Goal: Transaction & Acquisition: Book appointment/travel/reservation

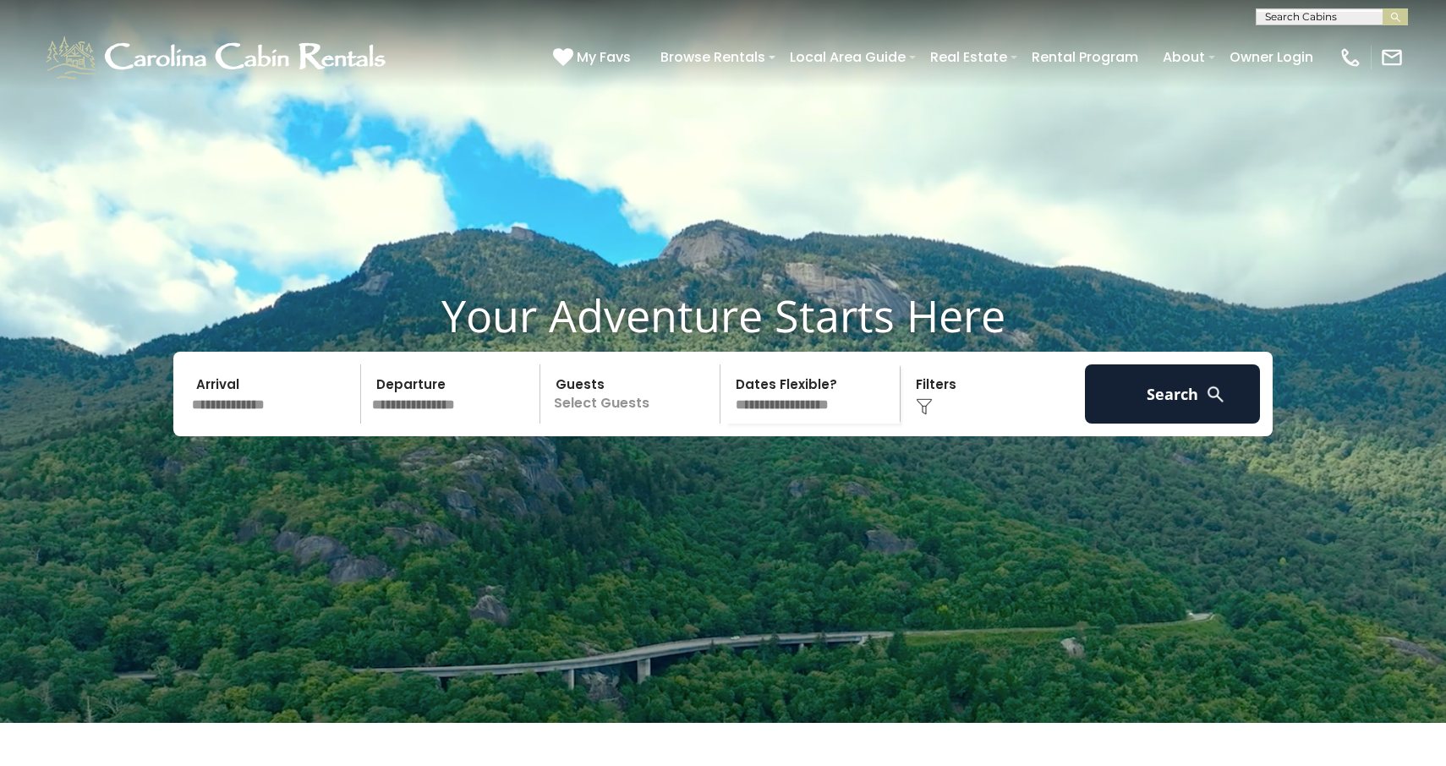
click at [312, 424] on input "text" at bounding box center [273, 394] width 175 height 59
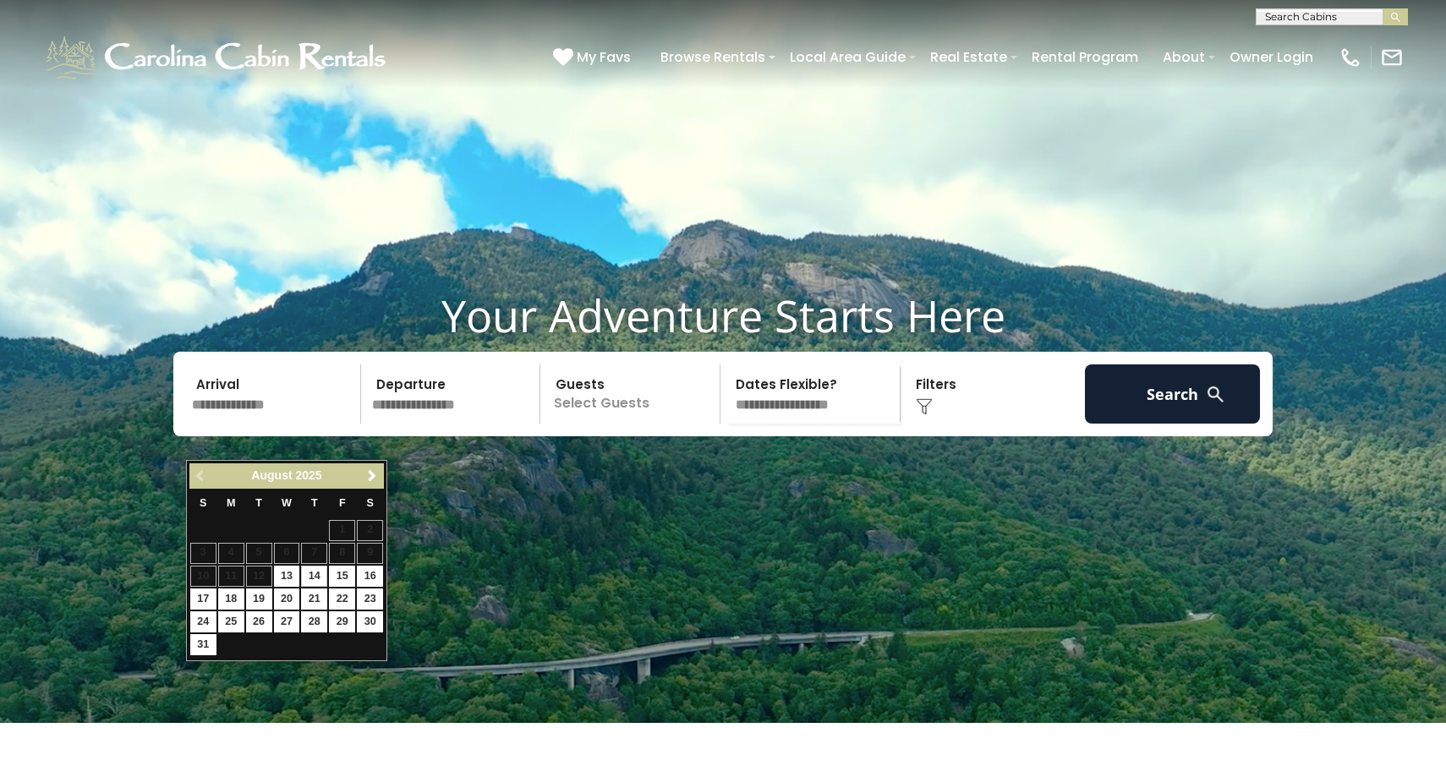
click at [311, 577] on link "14" at bounding box center [314, 576] width 26 height 21
type input "*******"
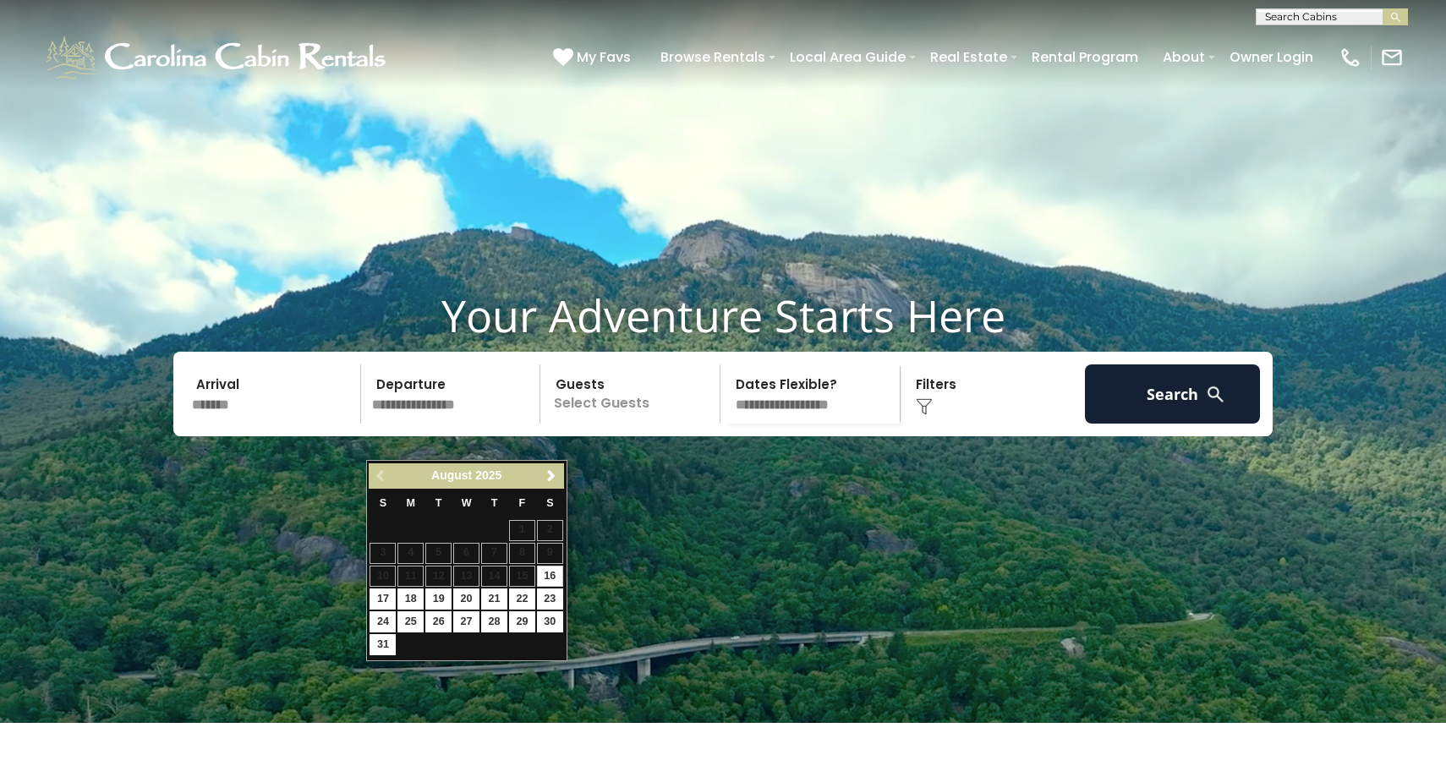
click at [502, 415] on input "text" at bounding box center [453, 394] width 175 height 59
click at [385, 602] on link "17" at bounding box center [383, 599] width 26 height 21
type input "*******"
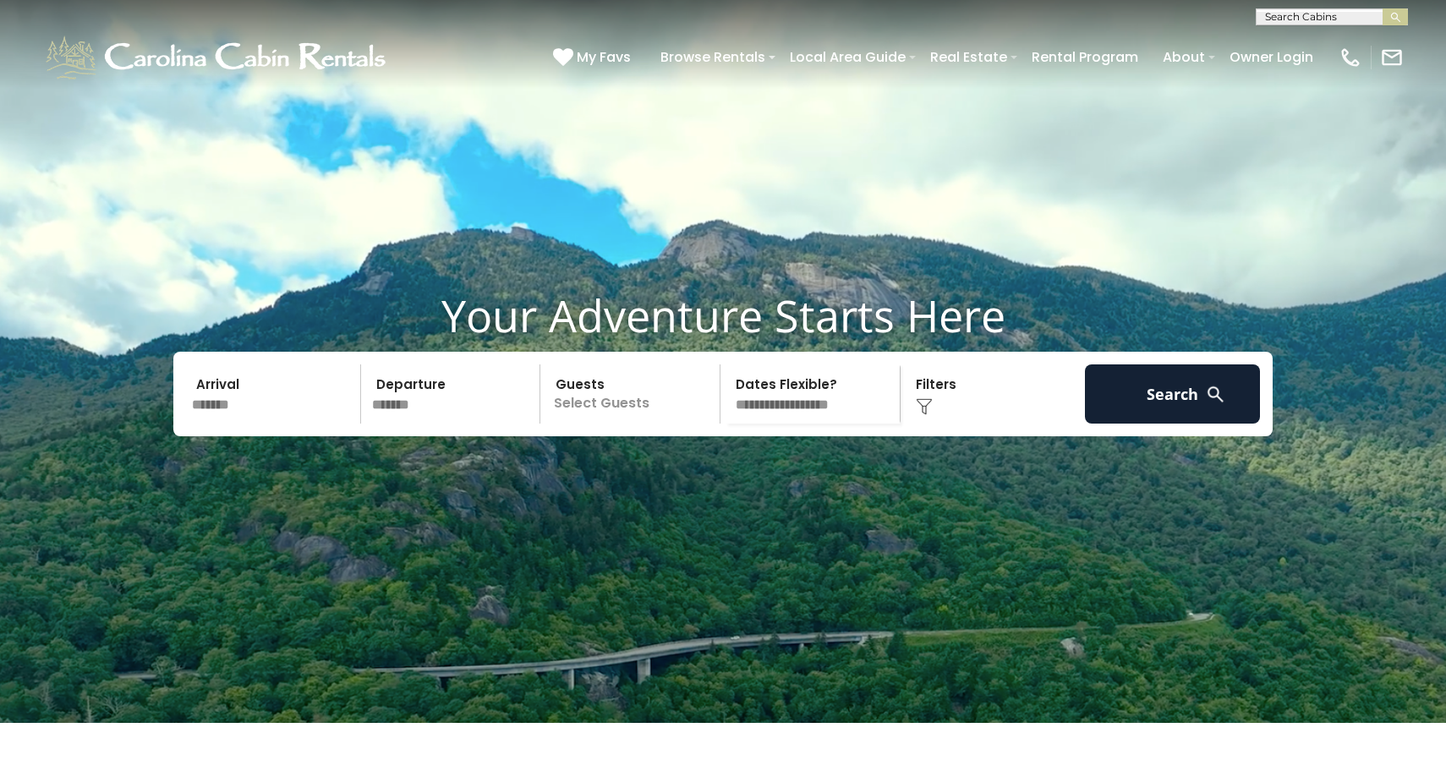
click at [664, 424] on p "Select Guests" at bounding box center [633, 394] width 174 height 59
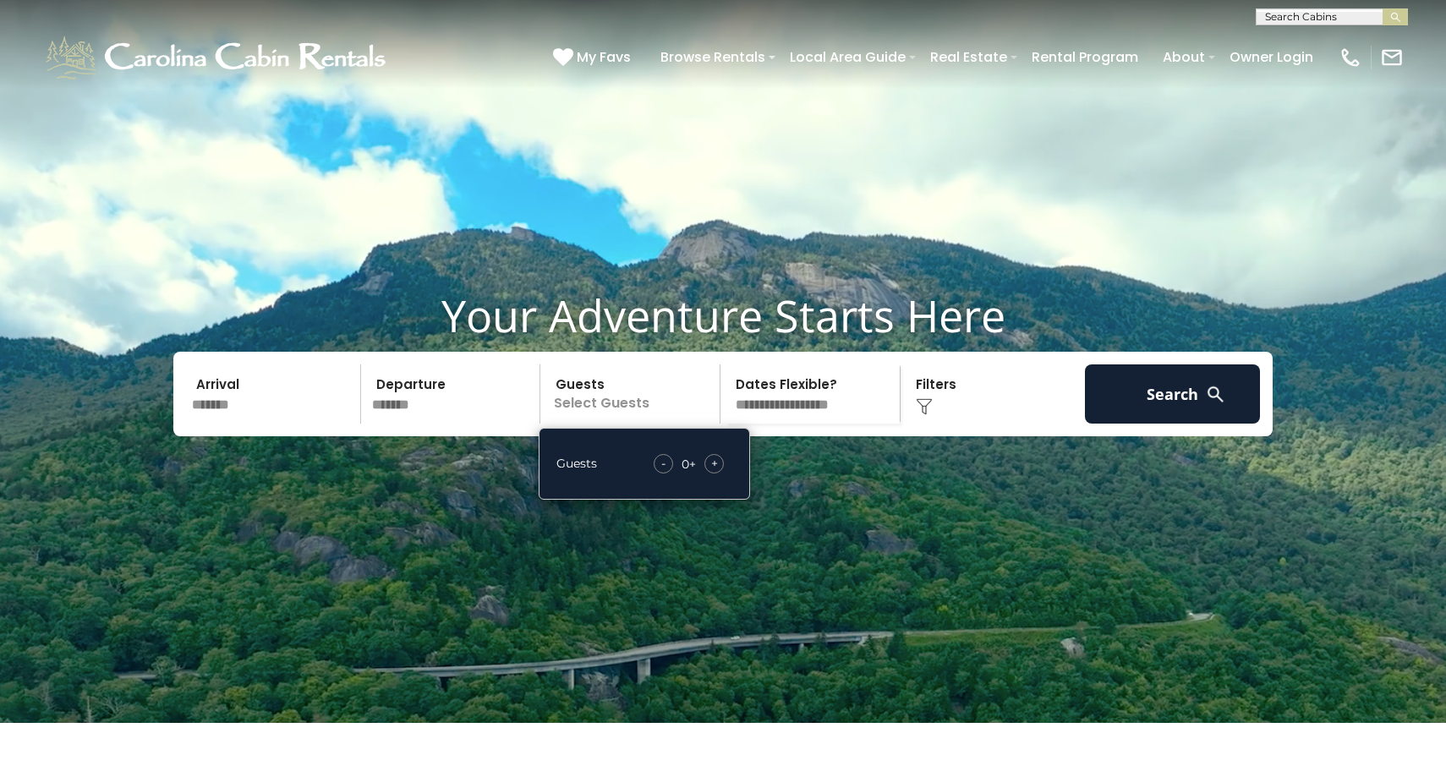
click at [715, 472] on span "+" at bounding box center [714, 463] width 7 height 17
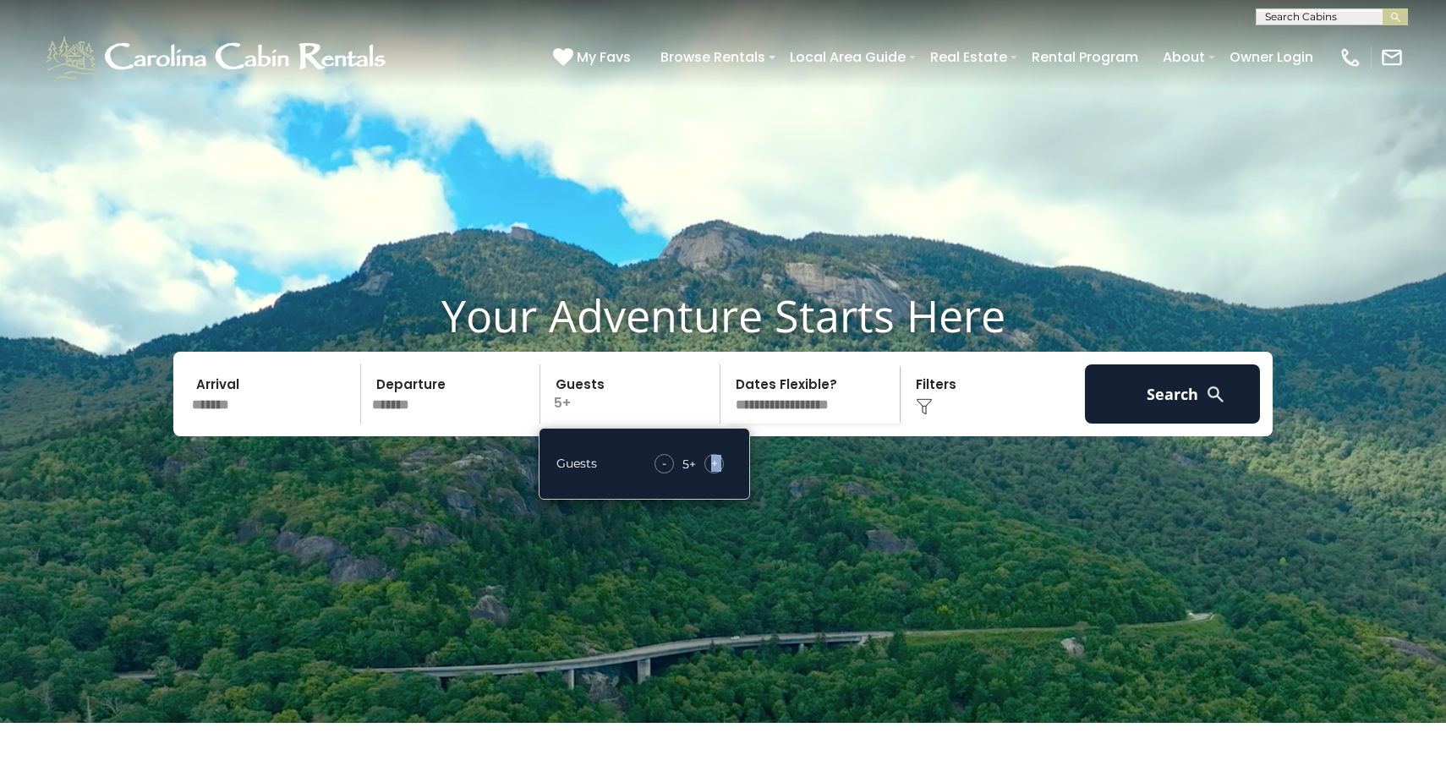
click at [715, 472] on span "+" at bounding box center [714, 463] width 7 height 17
click at [674, 474] on div "- 7 + +" at bounding box center [689, 463] width 86 height 19
click at [672, 474] on div "-" at bounding box center [664, 463] width 19 height 19
click at [1199, 424] on button "Search" at bounding box center [1172, 394] width 175 height 59
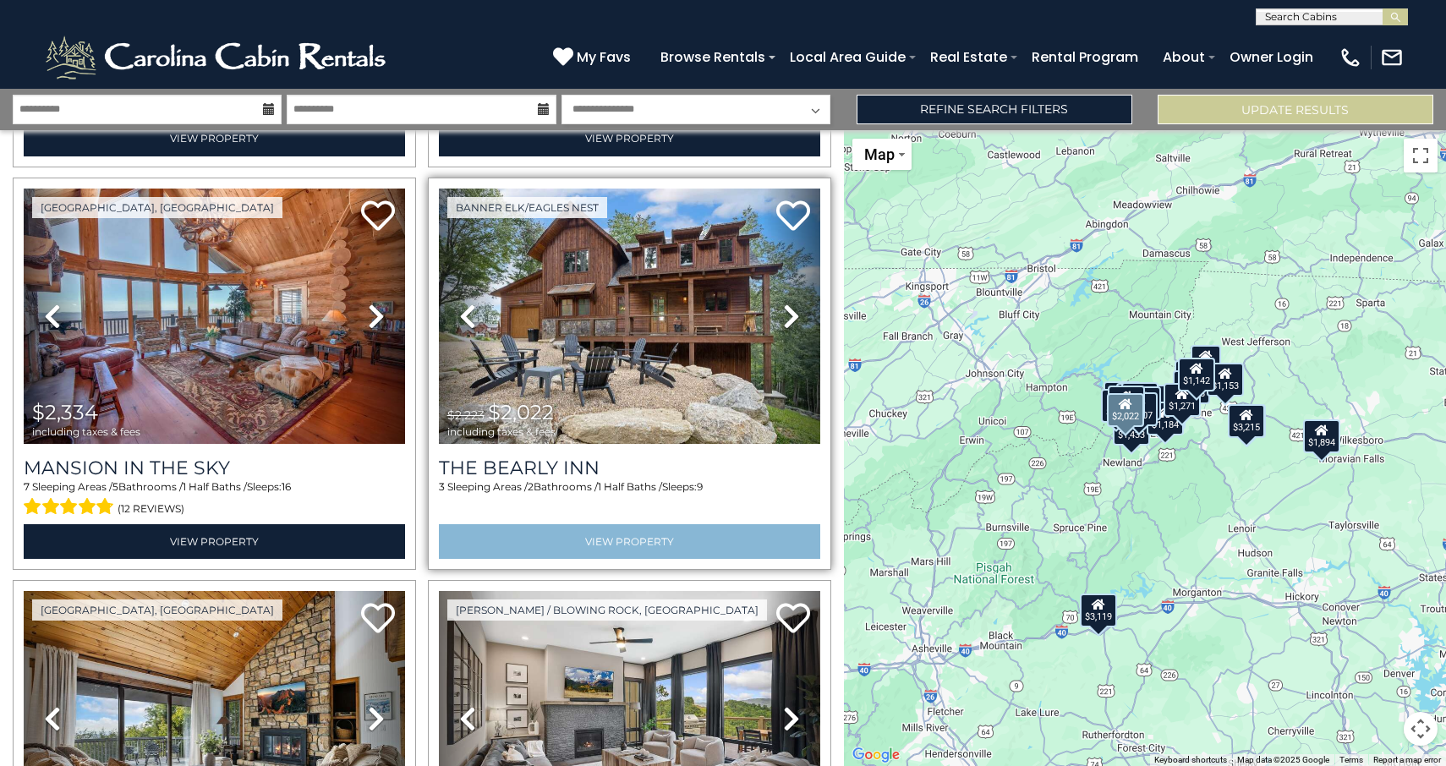
scroll to position [782, 0]
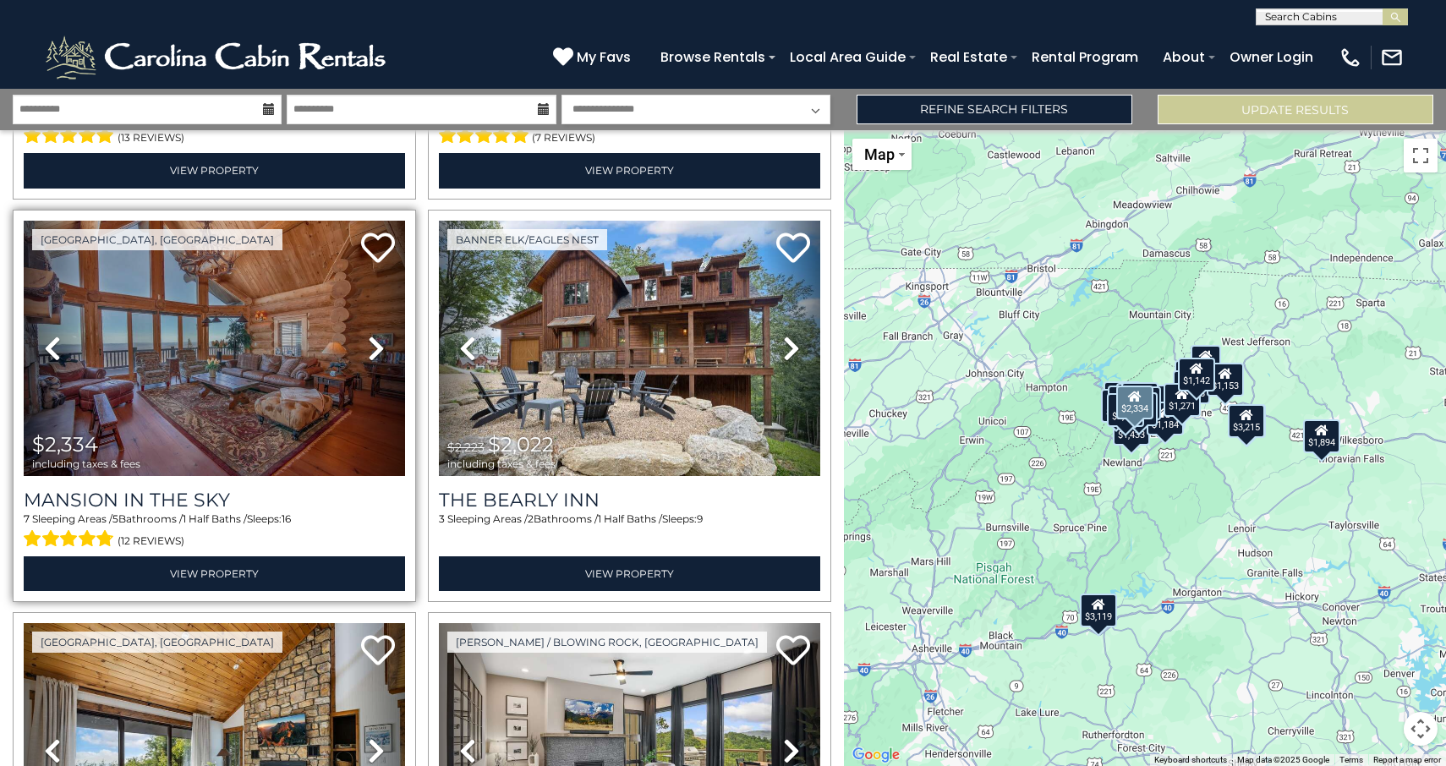
click at [381, 348] on icon at bounding box center [376, 348] width 17 height 27
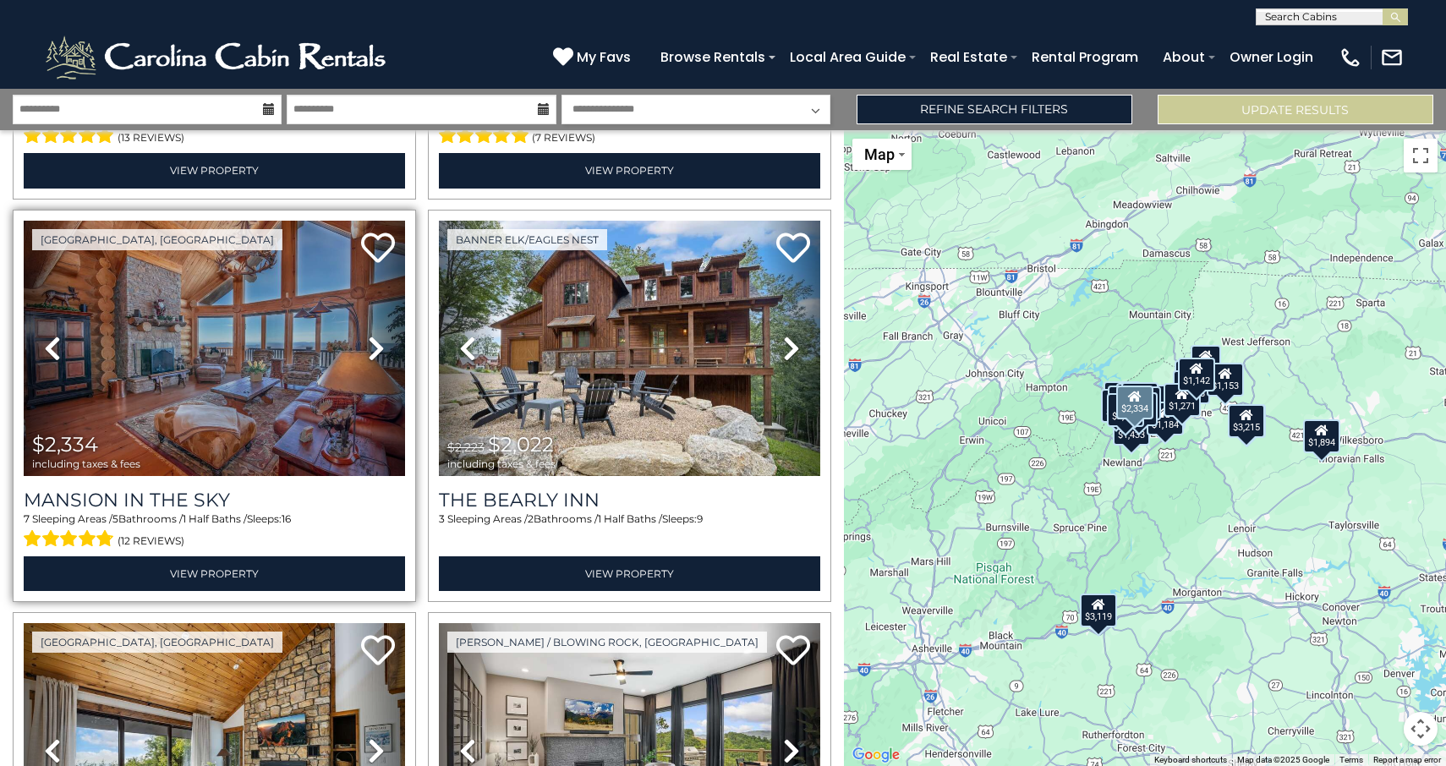
click at [381, 348] on icon at bounding box center [376, 348] width 17 height 27
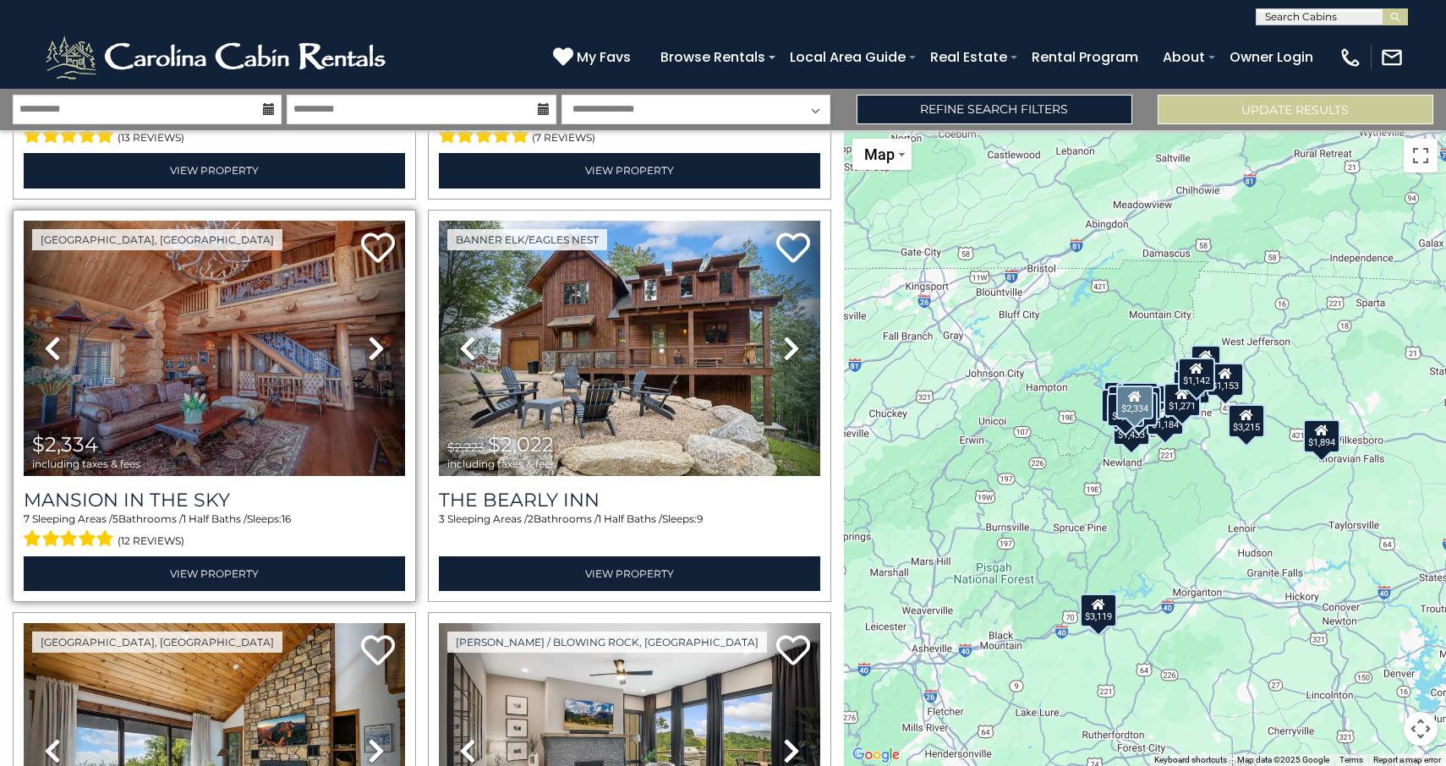
click at [381, 348] on icon at bounding box center [376, 348] width 17 height 27
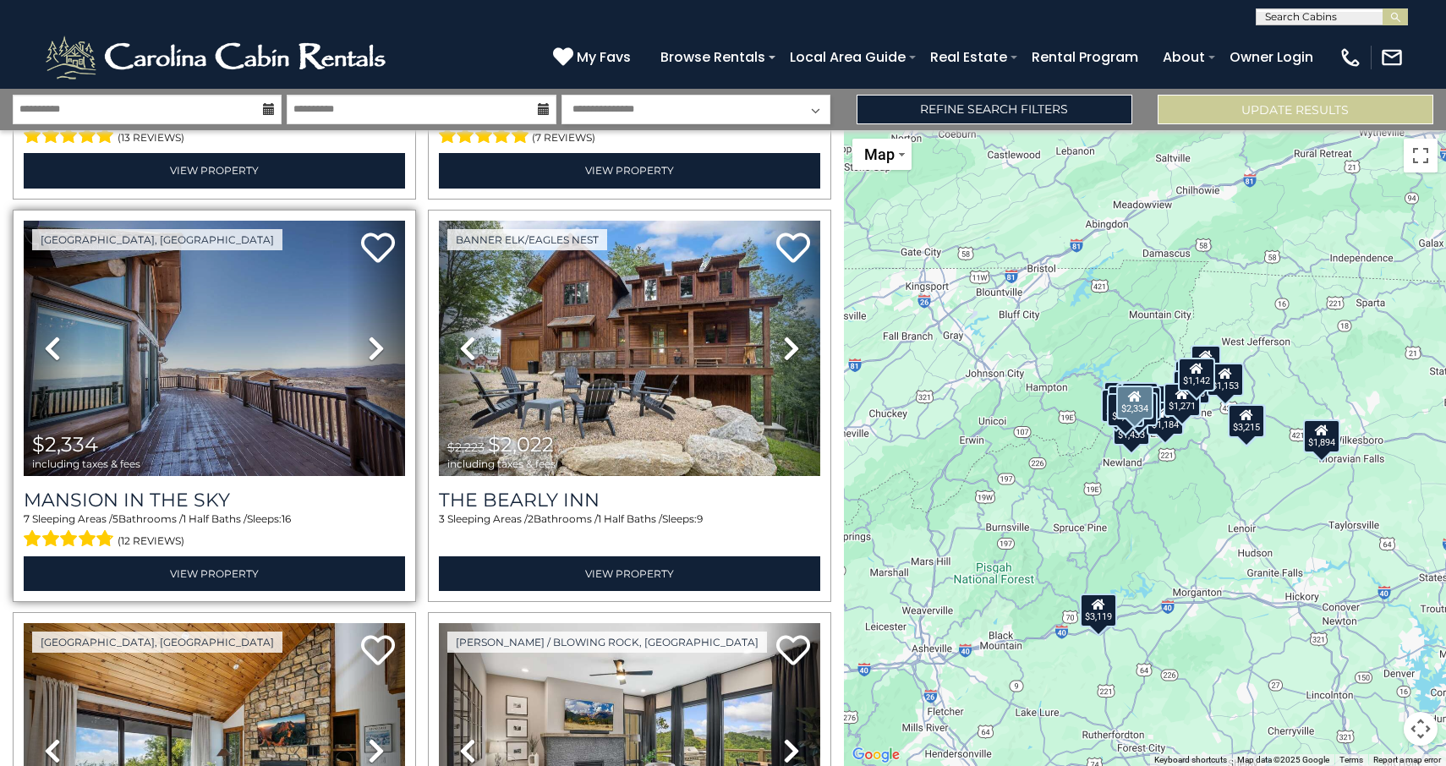
click at [381, 348] on icon at bounding box center [376, 348] width 17 height 27
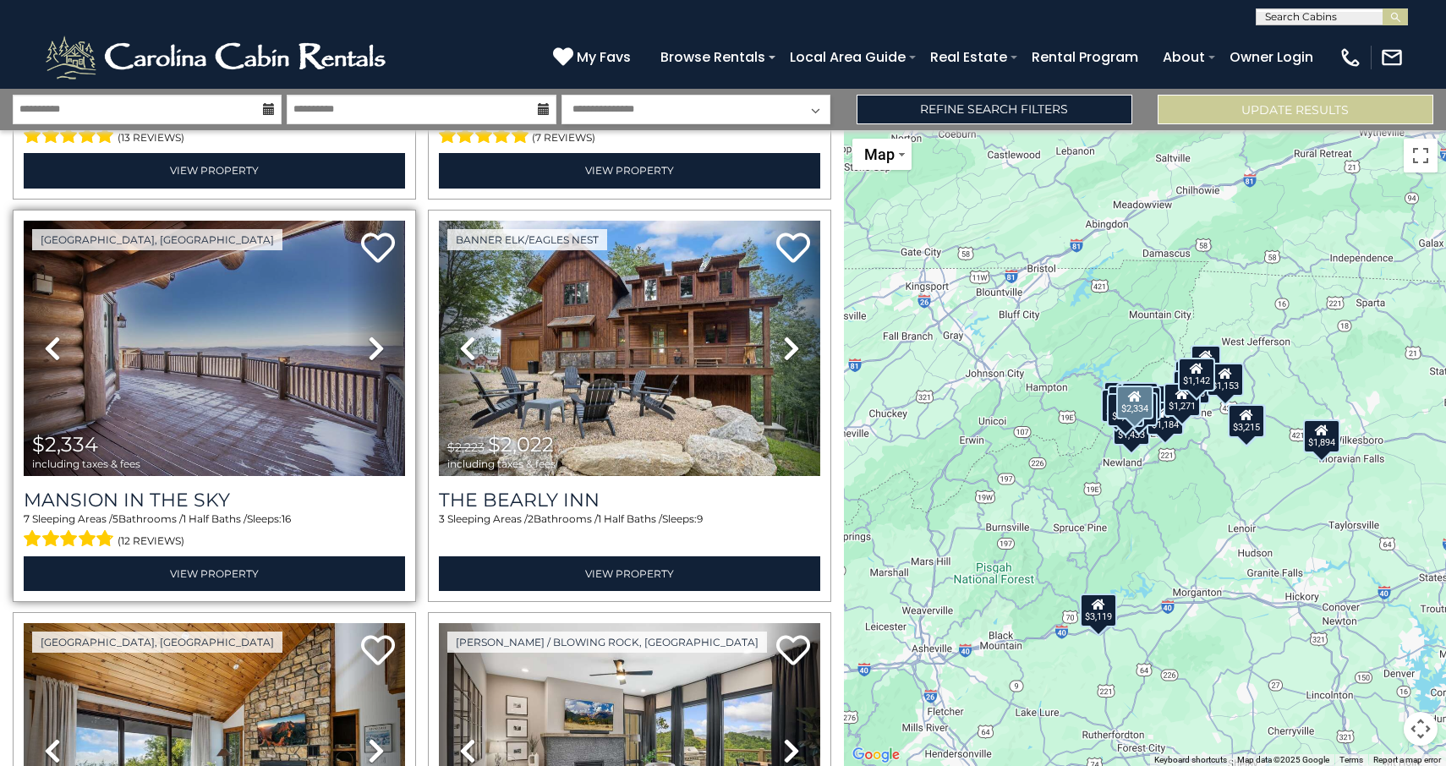
click at [381, 348] on icon at bounding box center [376, 348] width 17 height 27
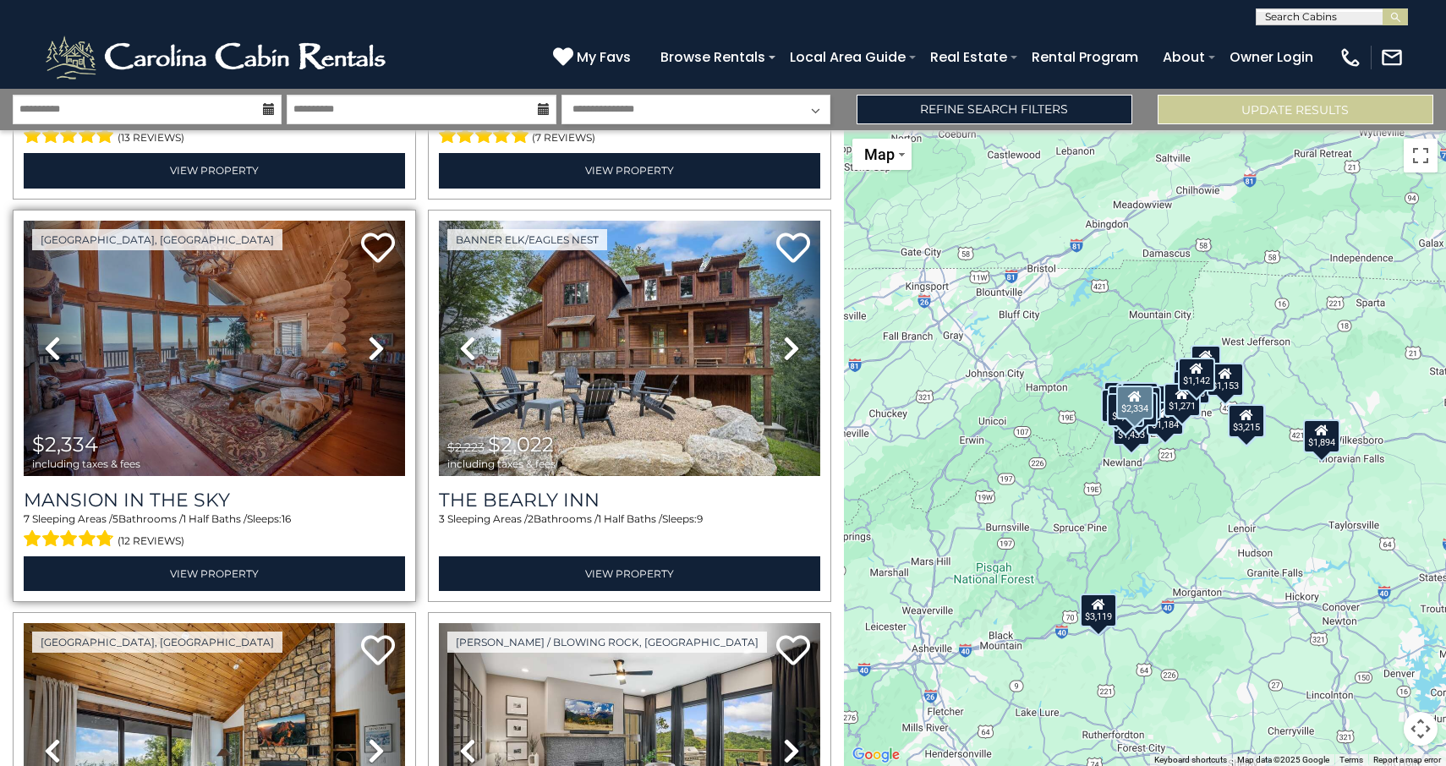
click at [381, 348] on icon at bounding box center [376, 348] width 17 height 27
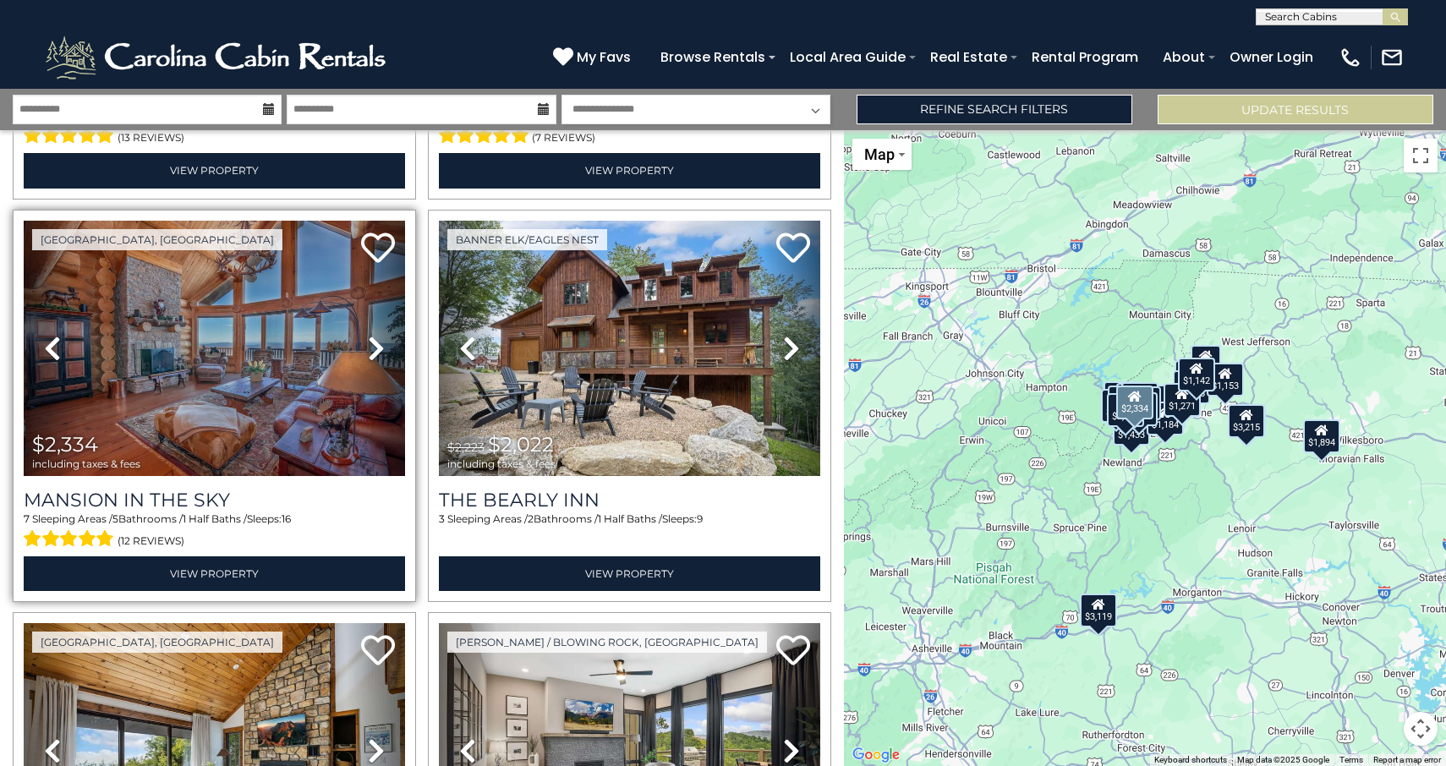
click at [251, 344] on img at bounding box center [214, 348] width 381 height 255
click at [304, 381] on img at bounding box center [214, 348] width 381 height 255
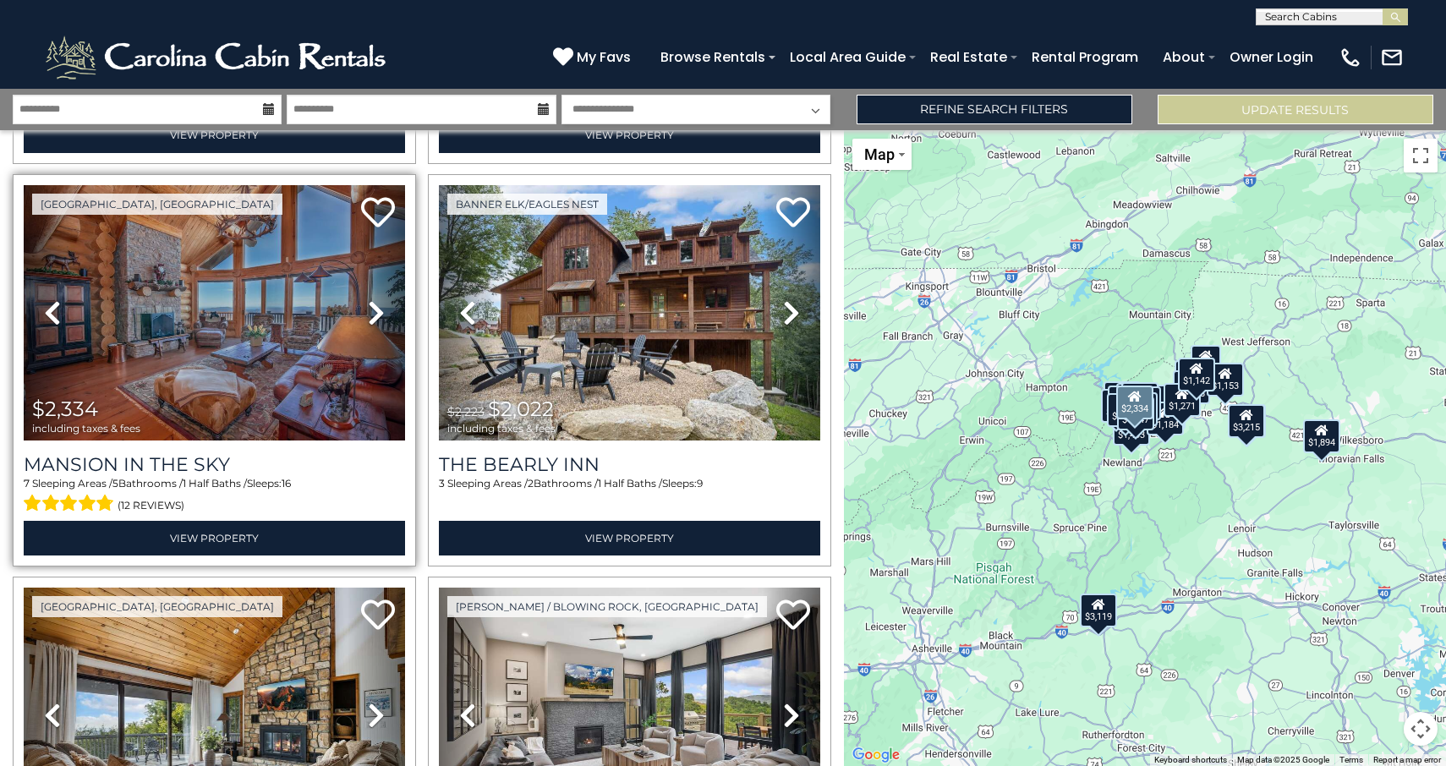
scroll to position [814, 0]
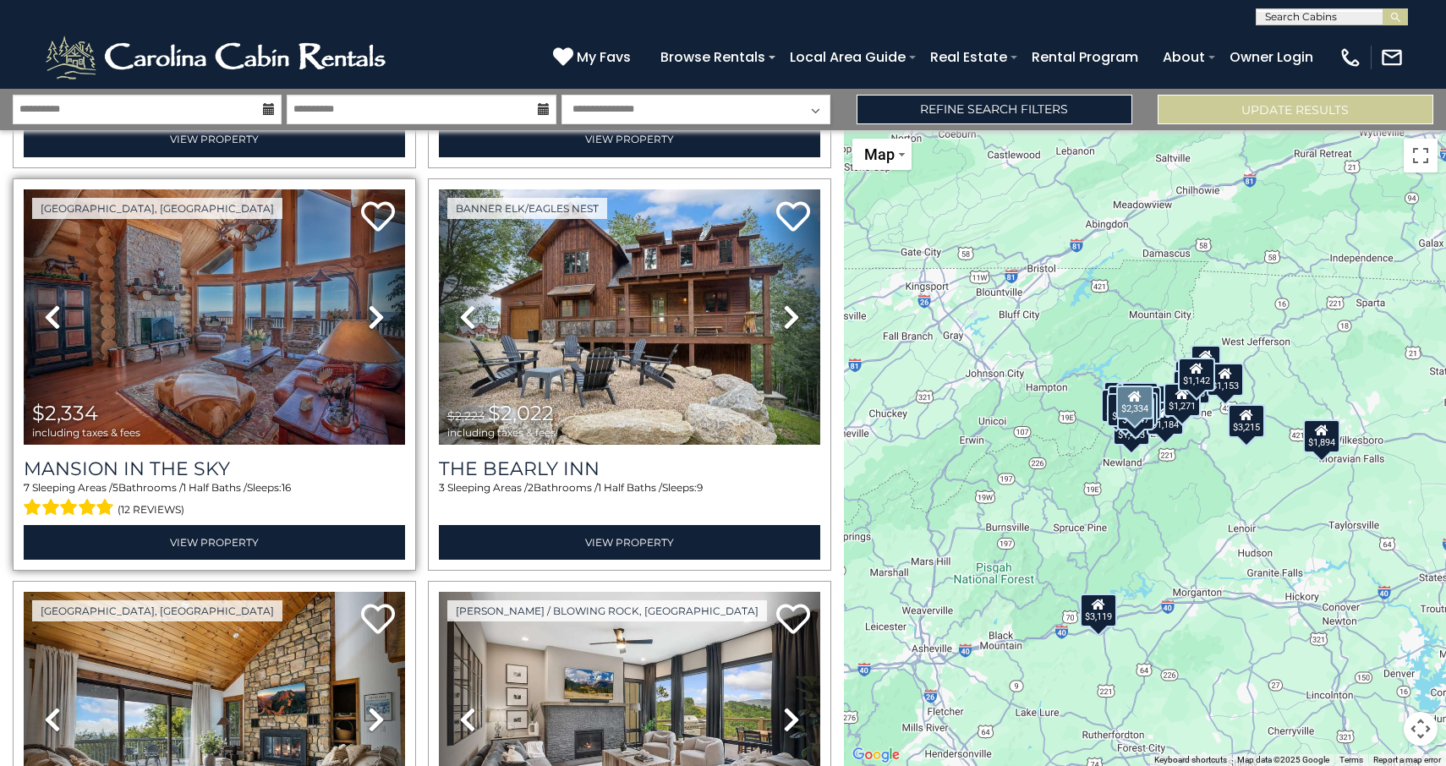
click at [302, 355] on img at bounding box center [214, 316] width 381 height 255
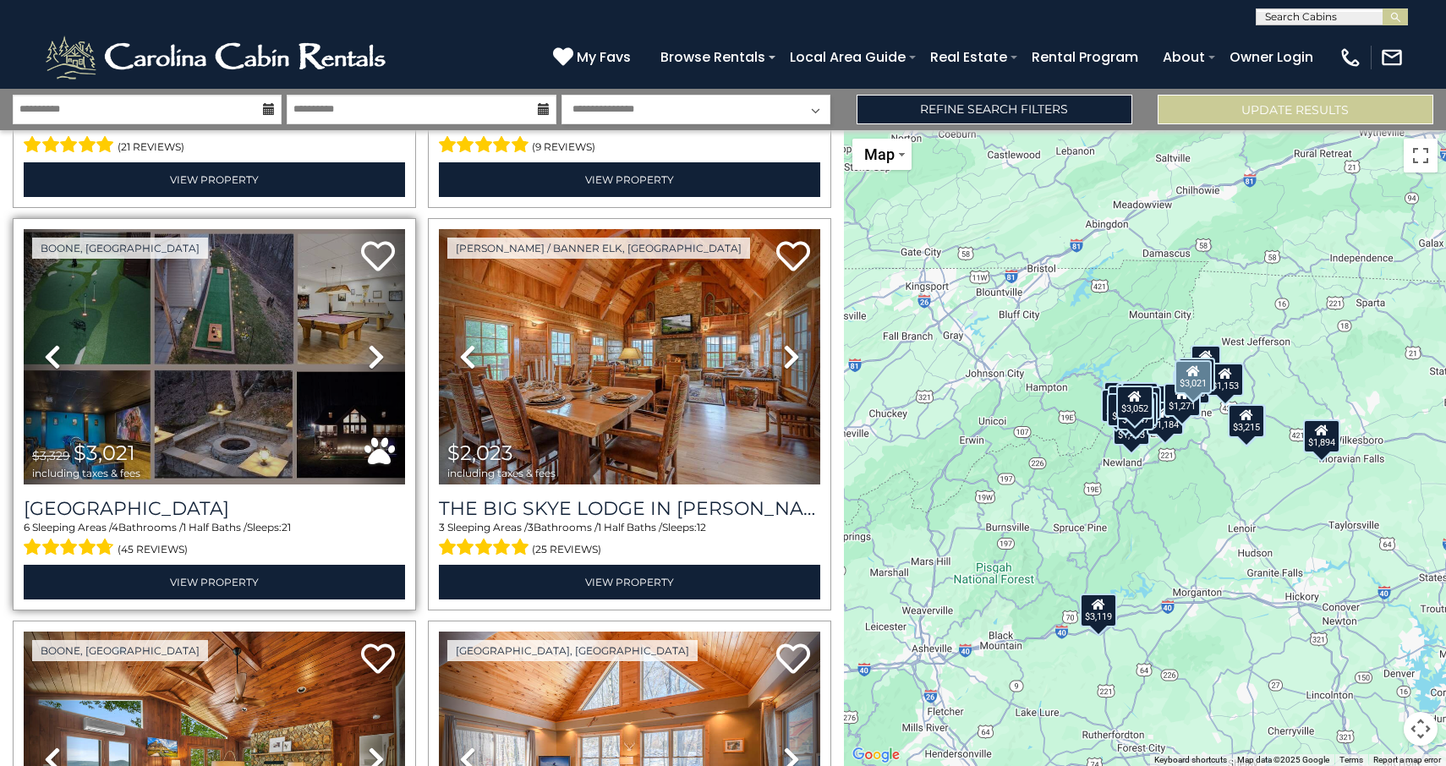
scroll to position [2390, 0]
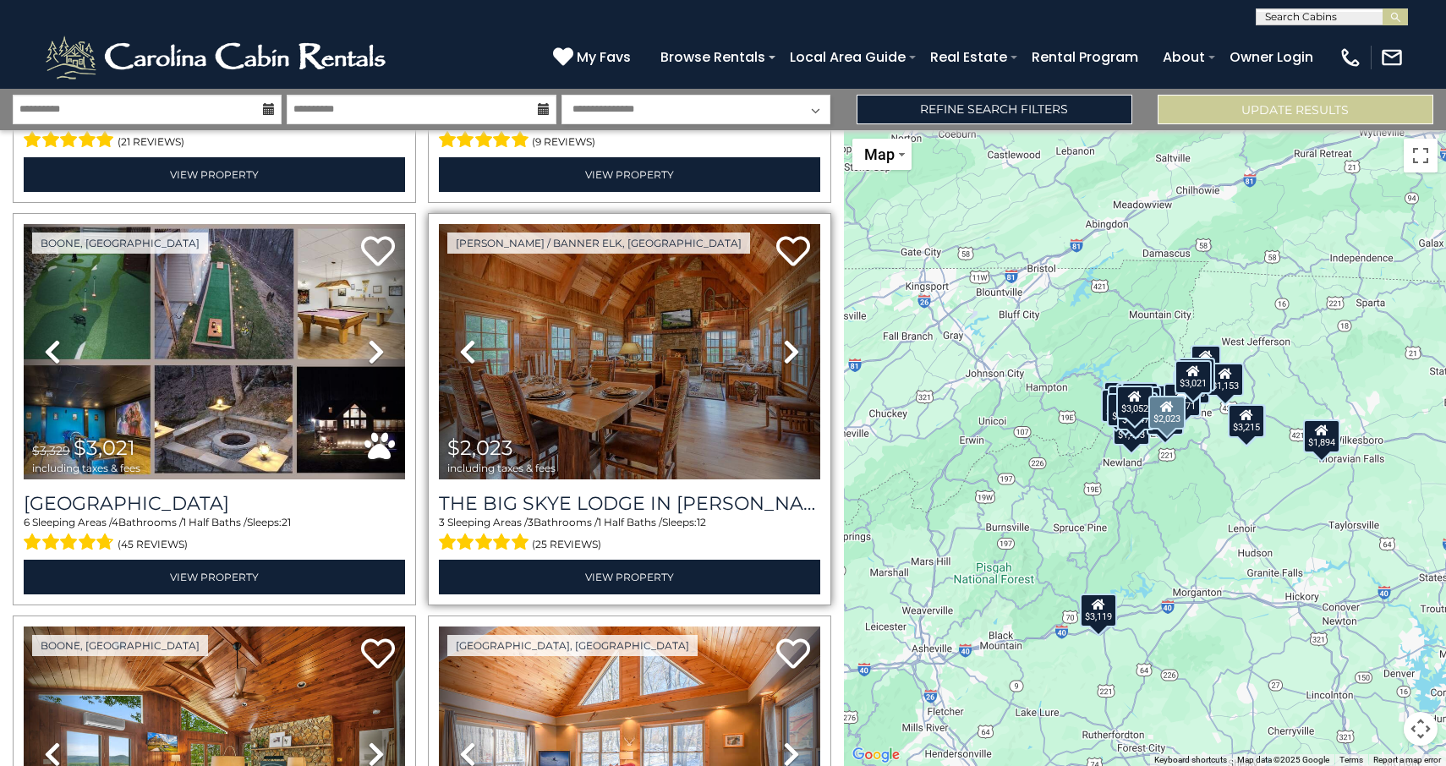
click at [713, 318] on img at bounding box center [629, 351] width 381 height 255
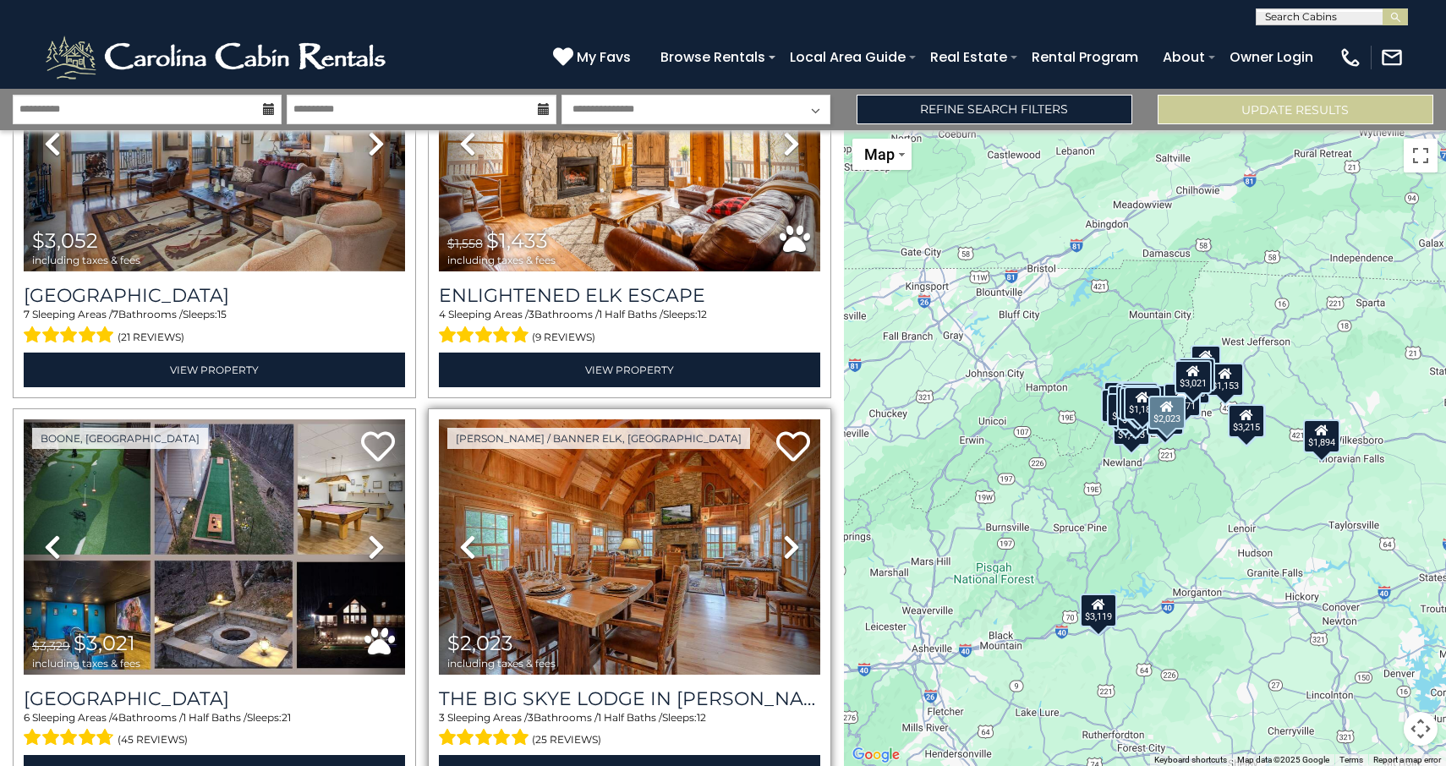
scroll to position [2205, 0]
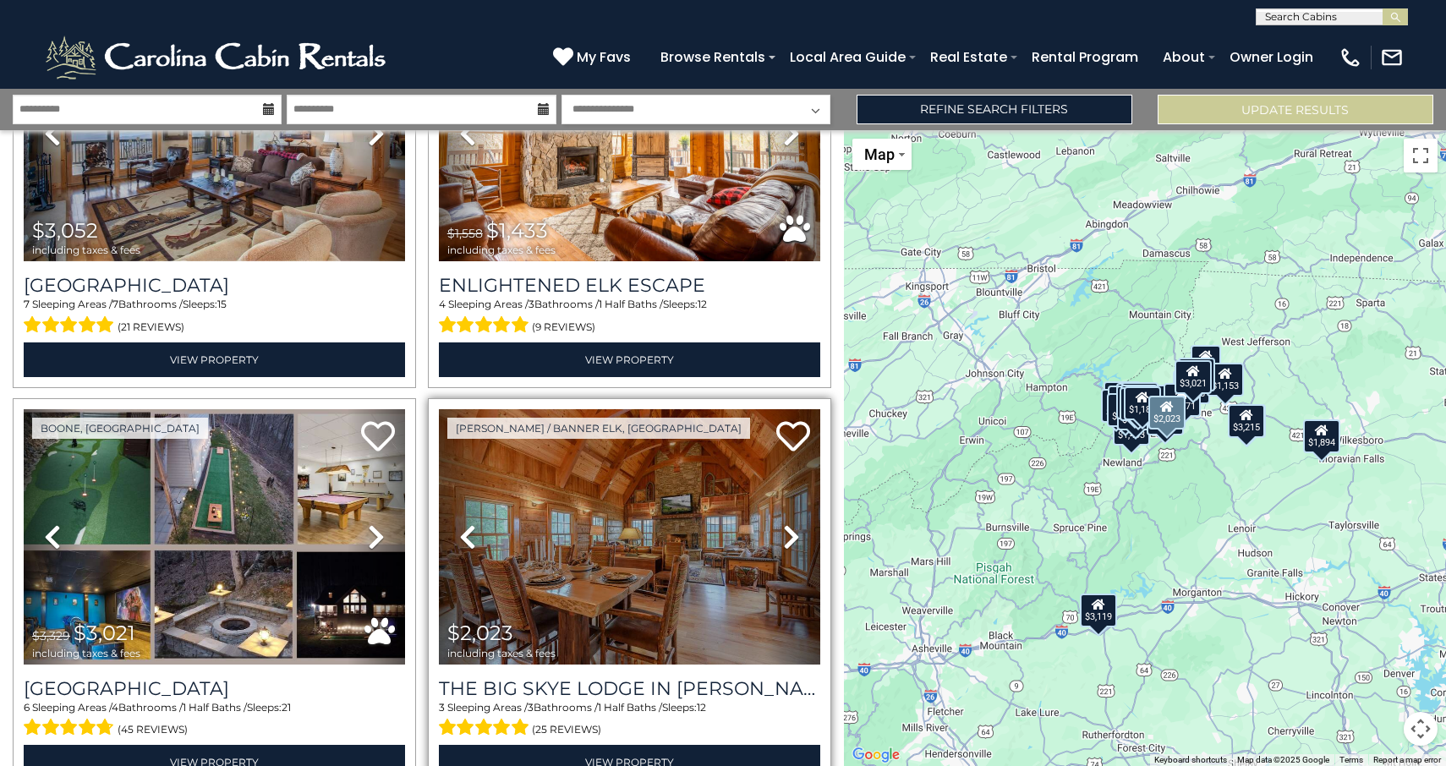
click at [519, 565] on img at bounding box center [629, 536] width 381 height 255
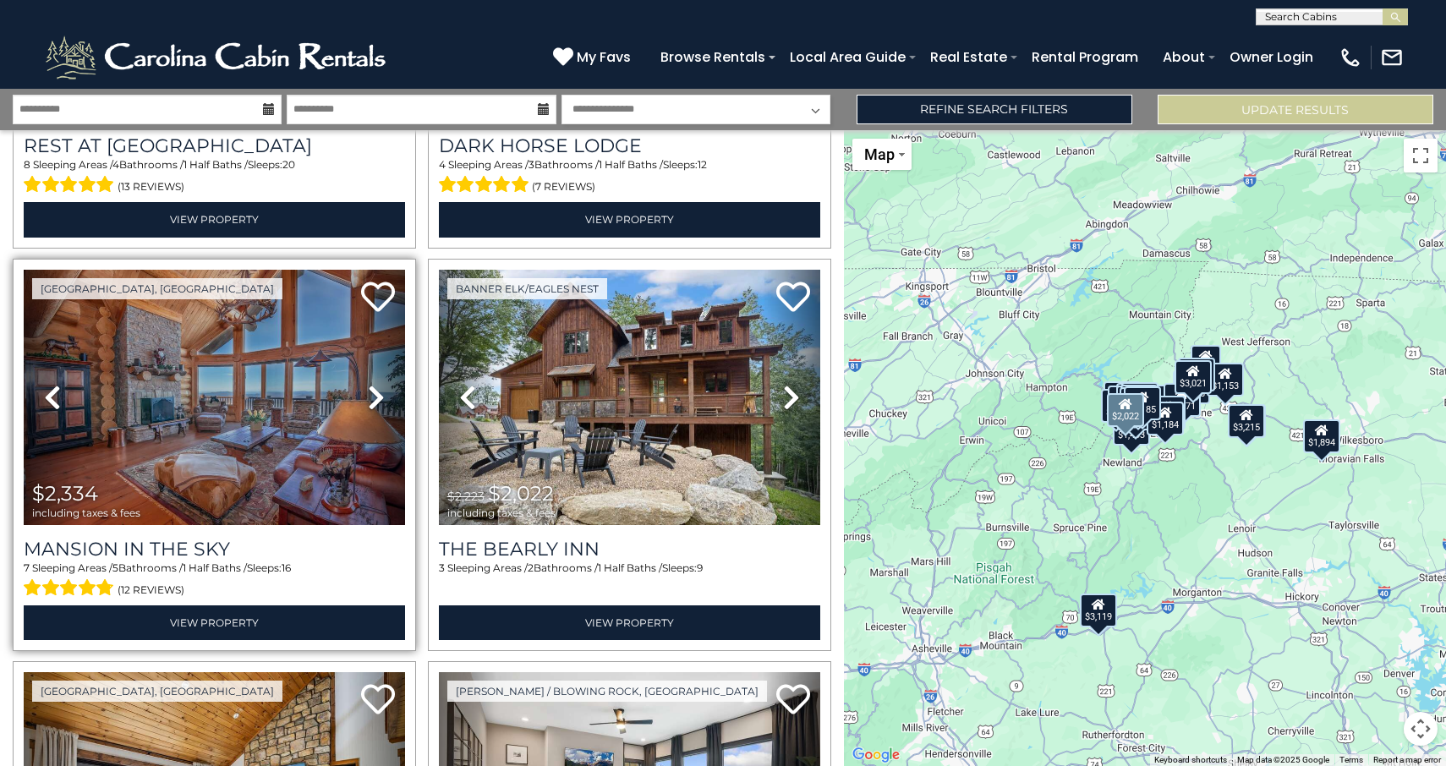
scroll to position [738, 0]
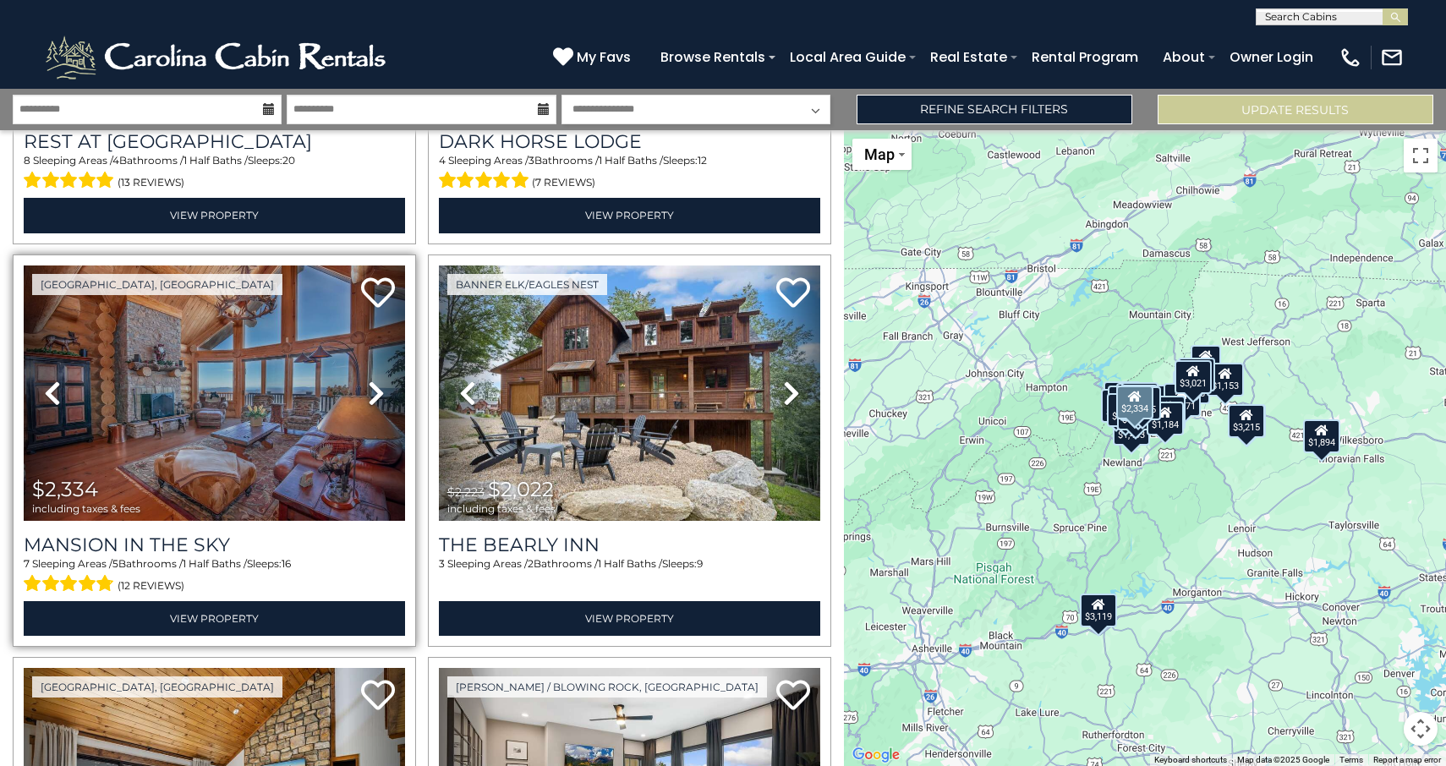
click at [297, 423] on img at bounding box center [214, 393] width 381 height 255
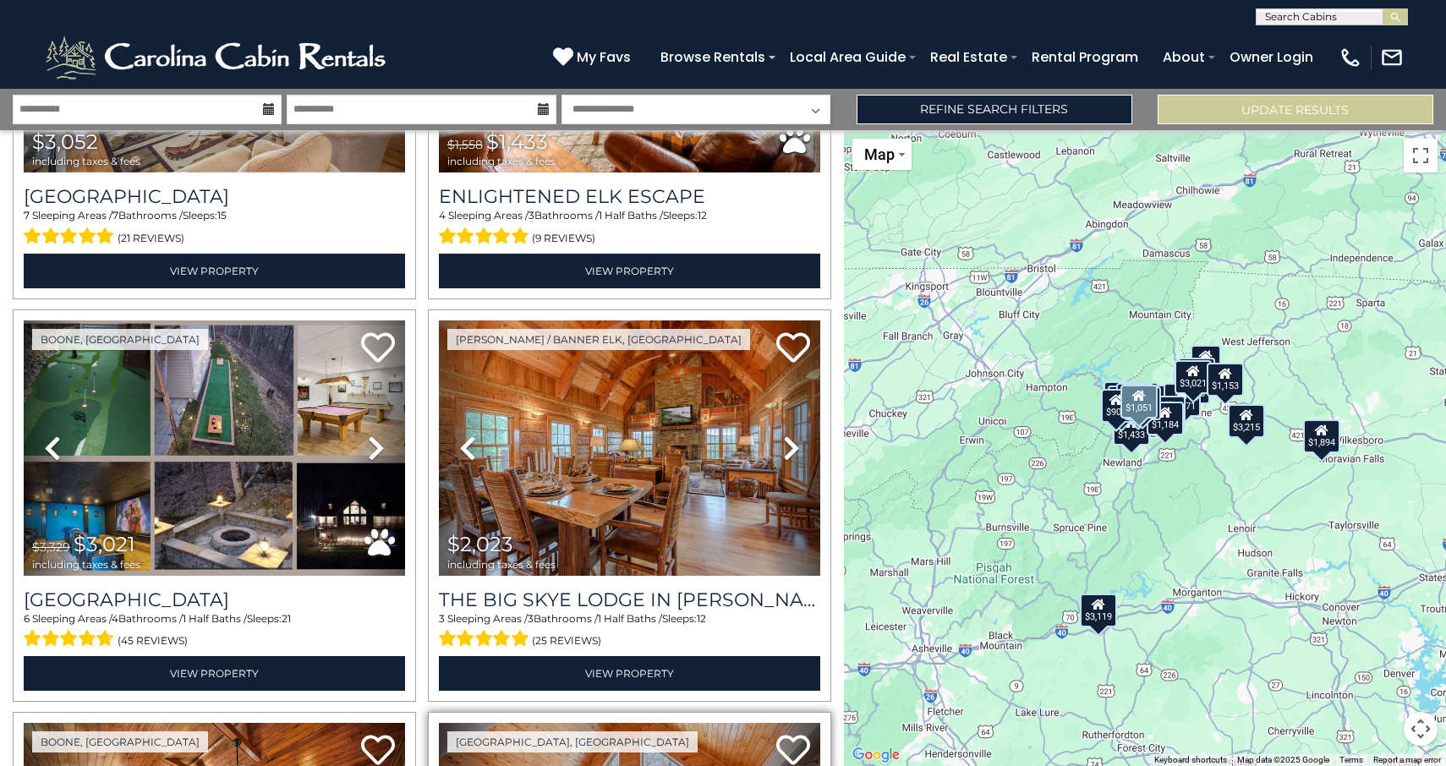
scroll to position [2293, 0]
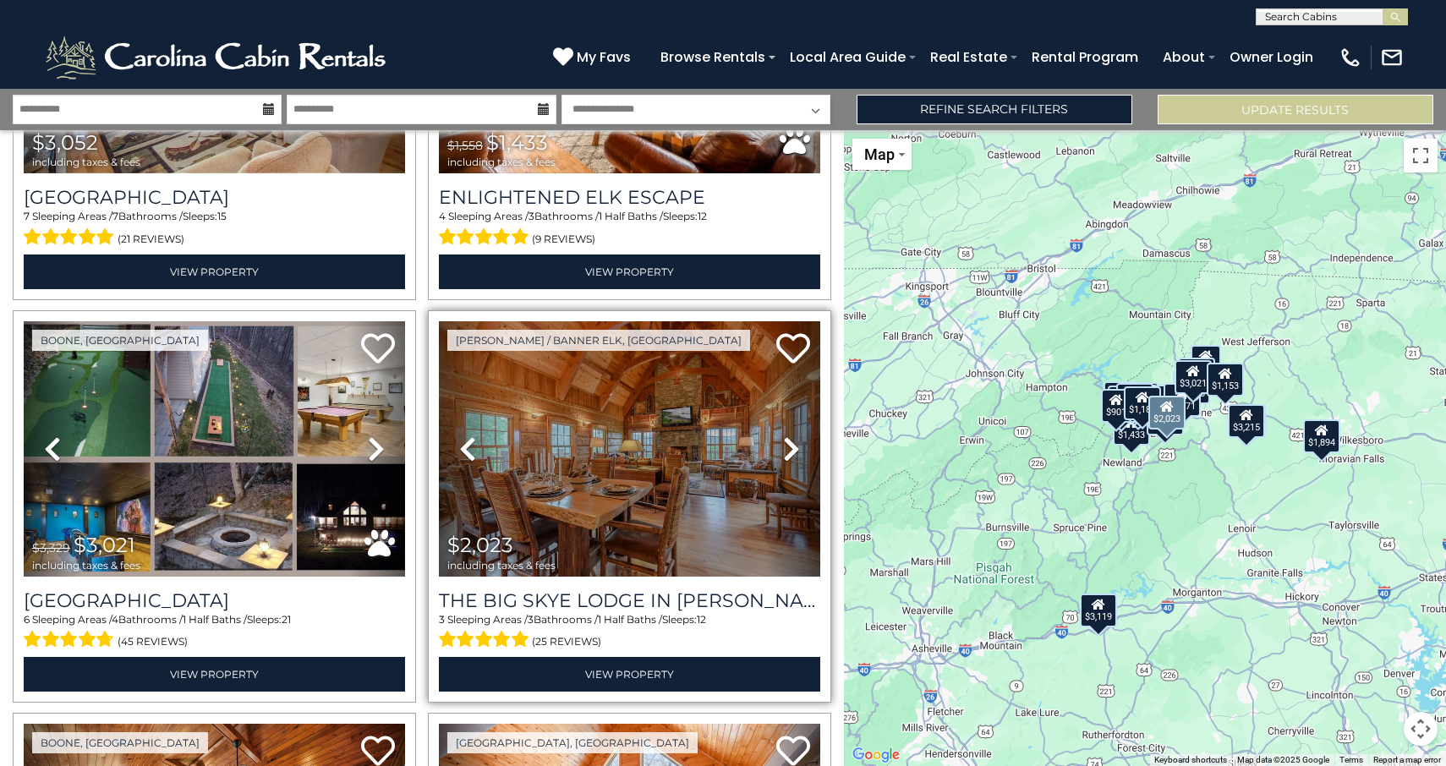
click at [663, 467] on img at bounding box center [629, 448] width 381 height 255
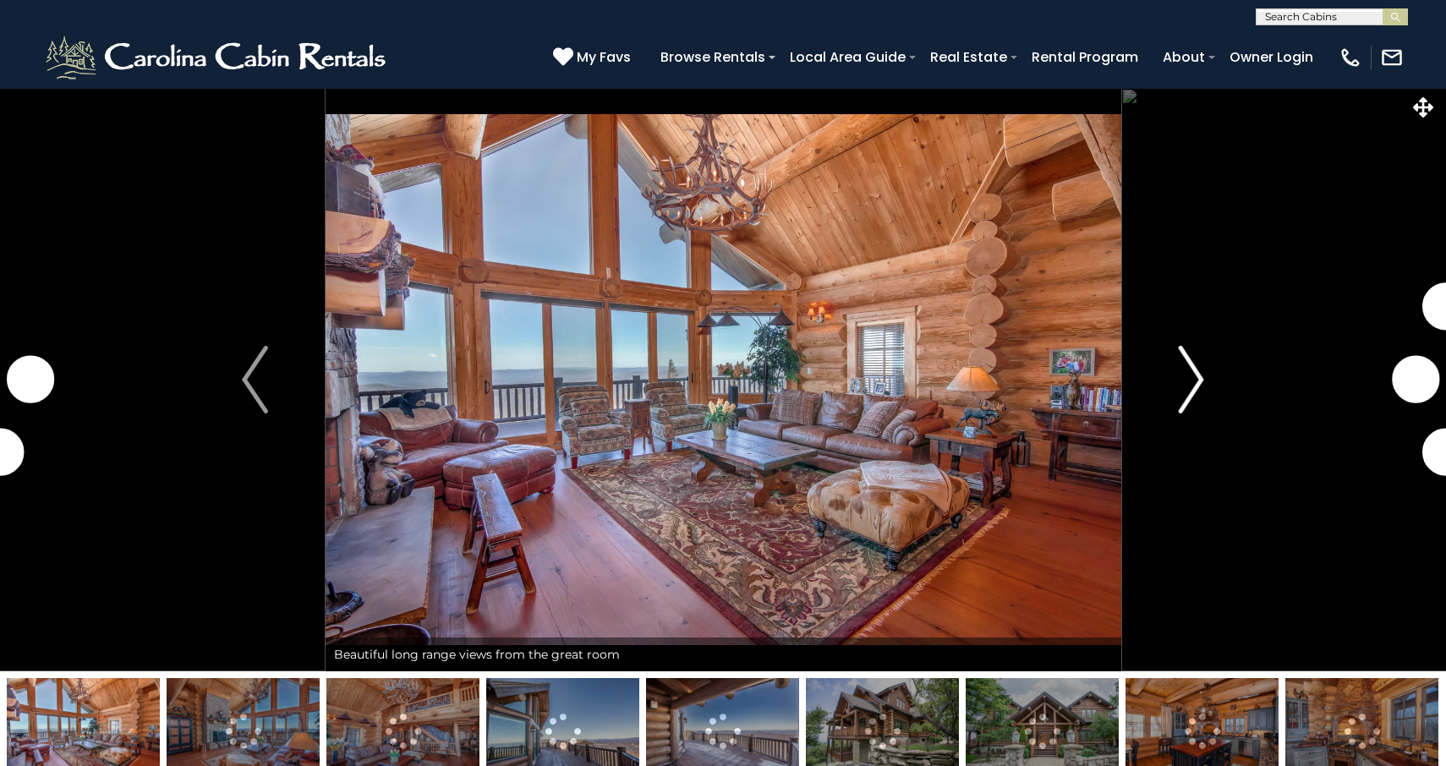
click at [1202, 379] on img "Next" at bounding box center [1190, 380] width 25 height 68
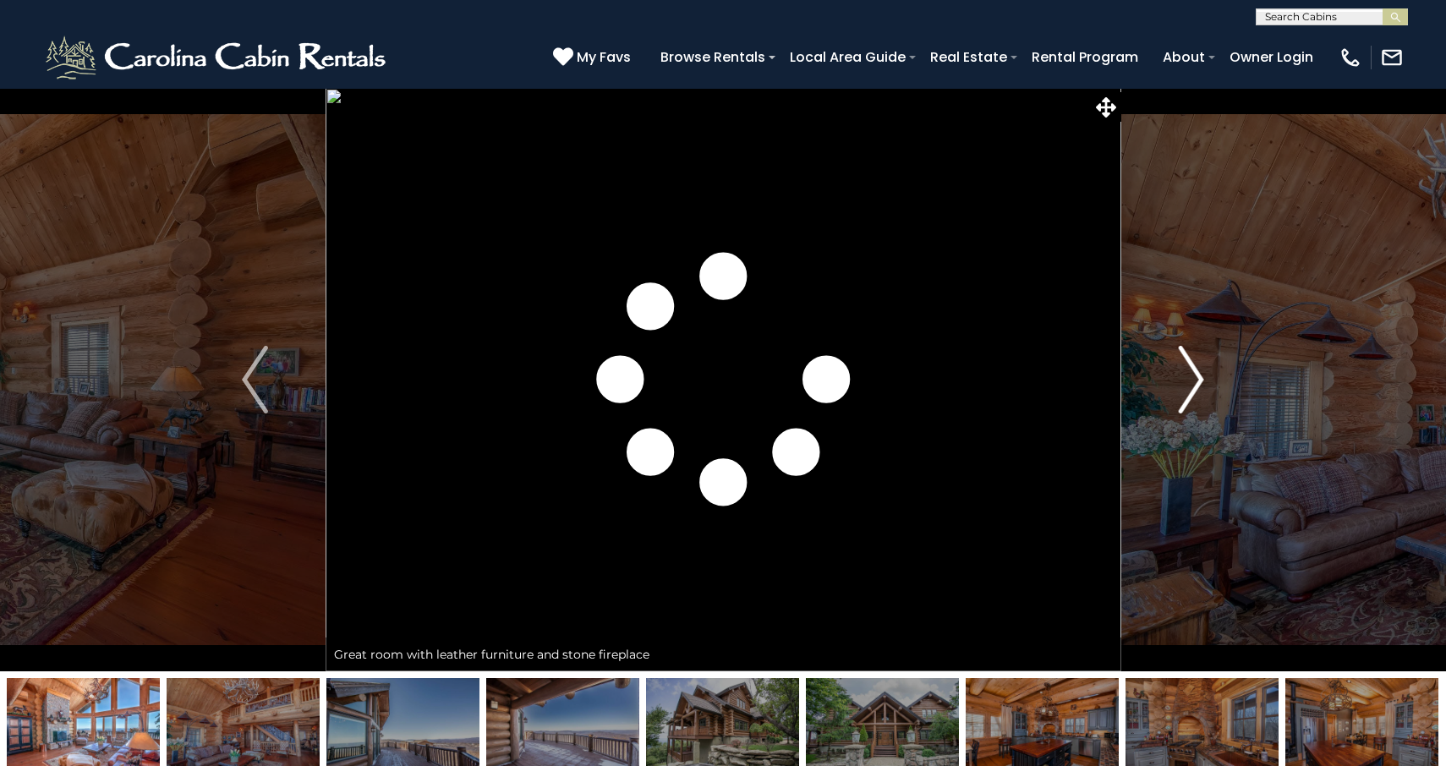
click at [1193, 382] on img "Next" at bounding box center [1190, 380] width 25 height 68
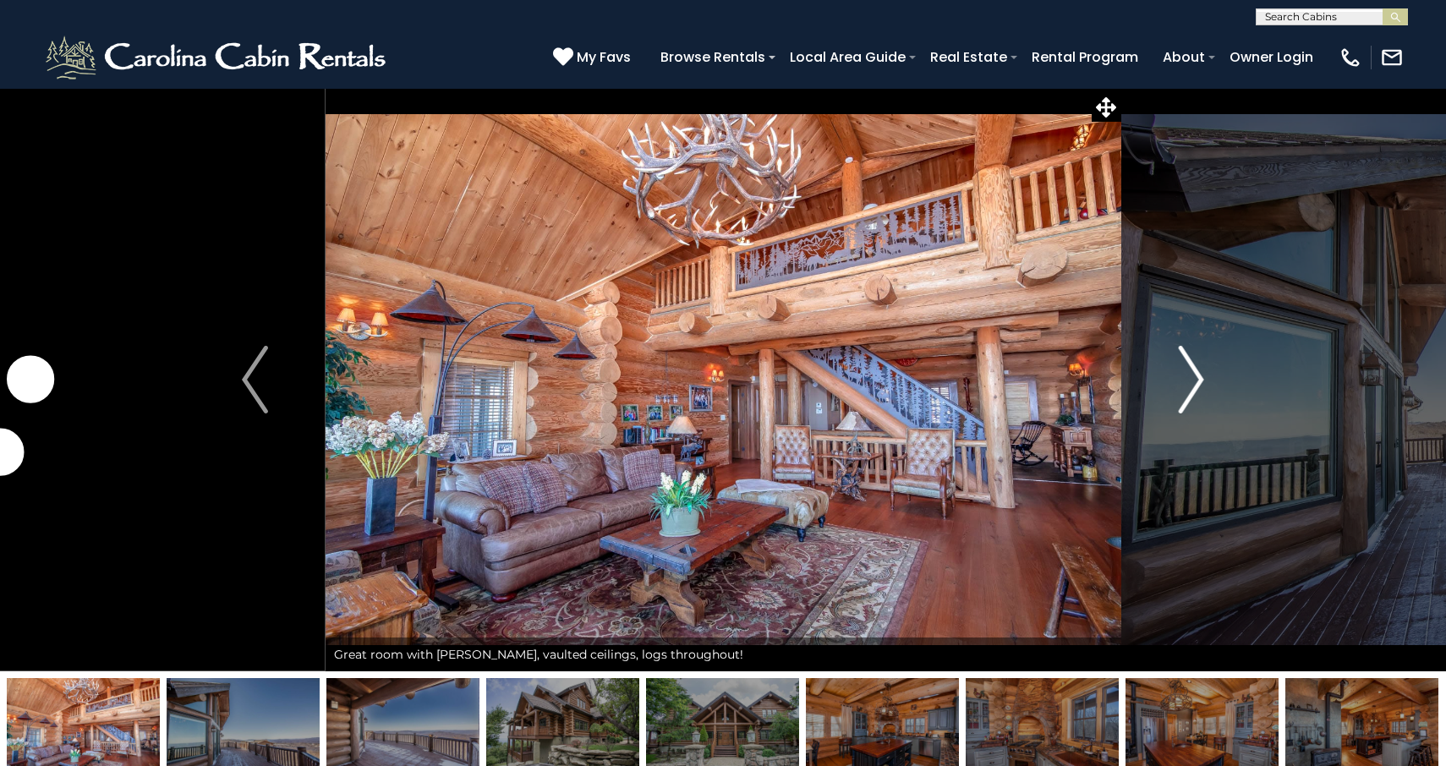
click at [1193, 382] on img "Next" at bounding box center [1190, 380] width 25 height 68
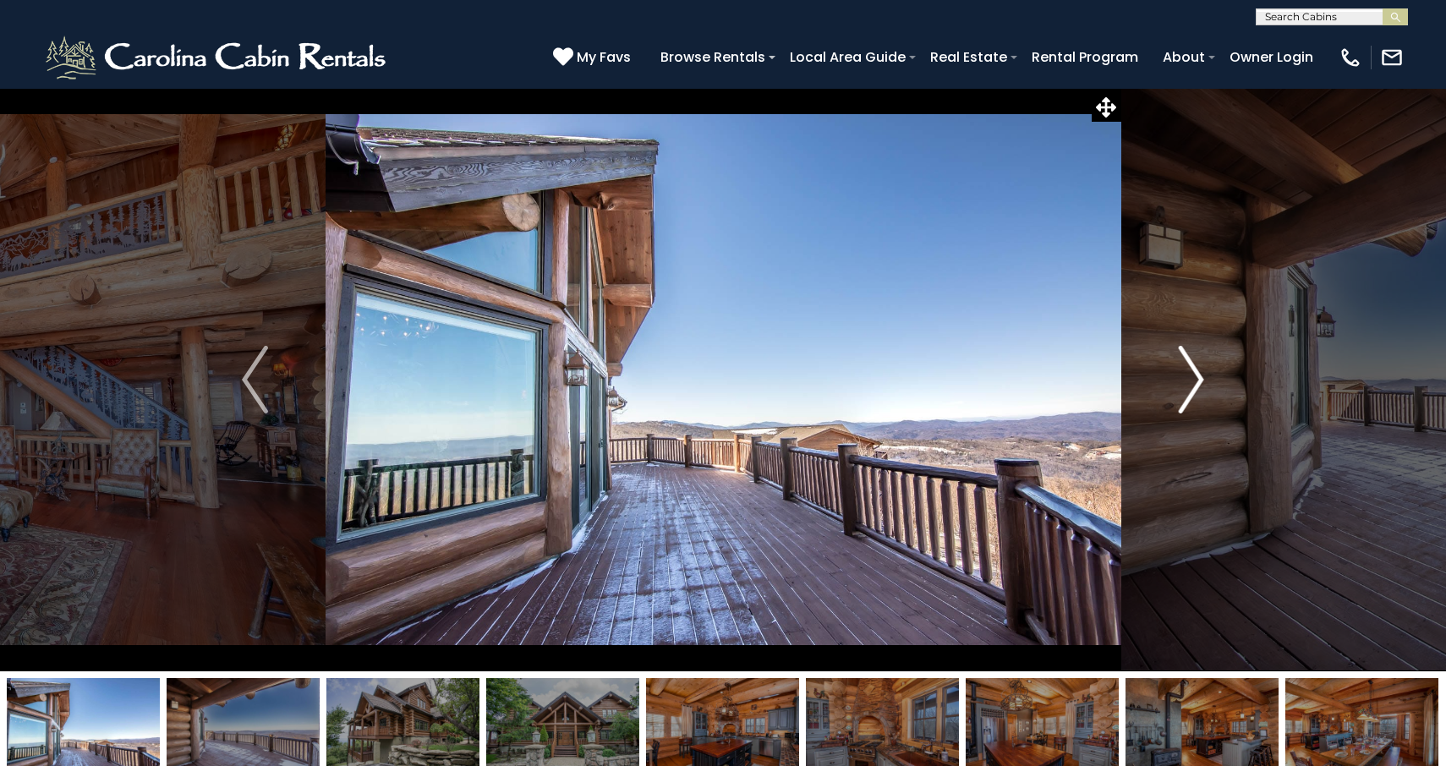
click at [1193, 382] on img "Next" at bounding box center [1190, 380] width 25 height 68
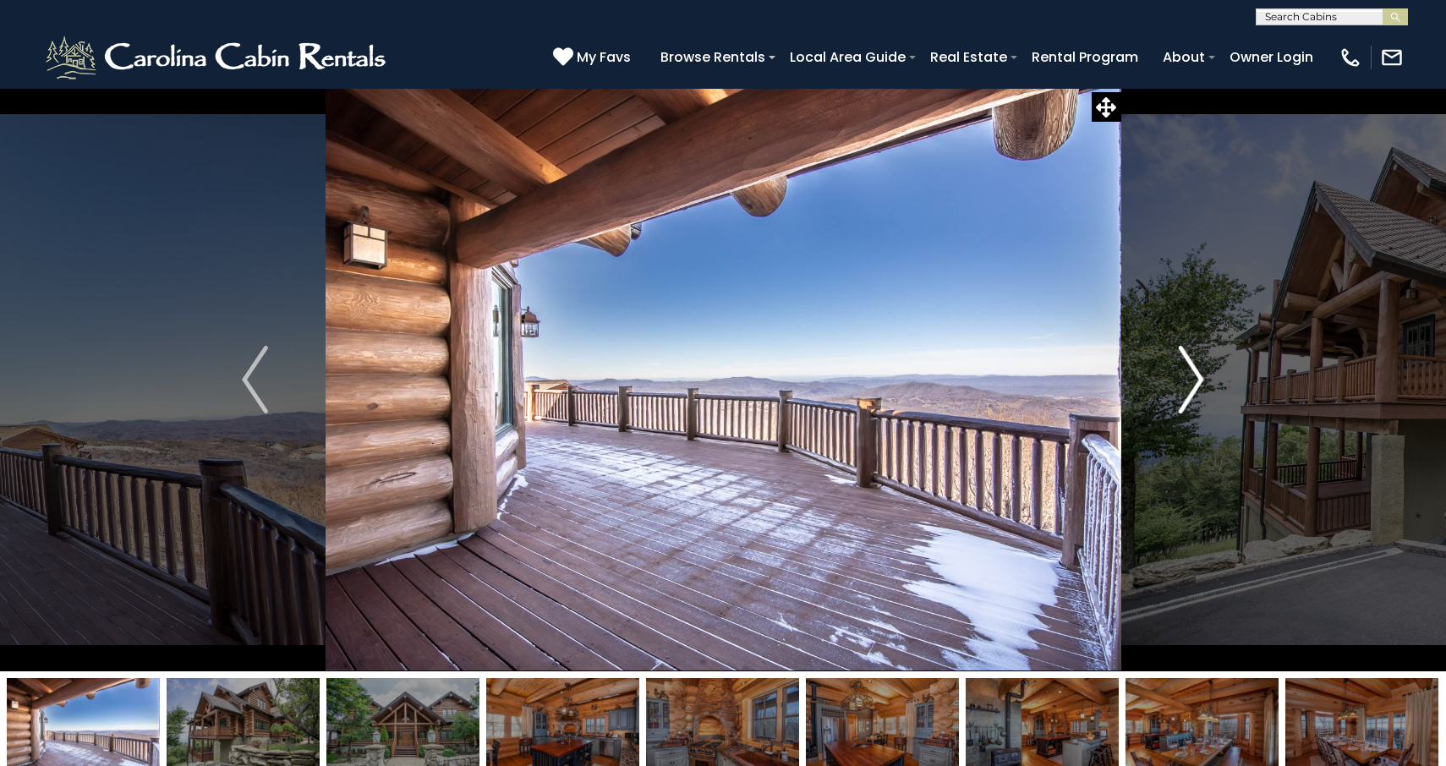
click at [1193, 382] on img "Next" at bounding box center [1190, 380] width 25 height 68
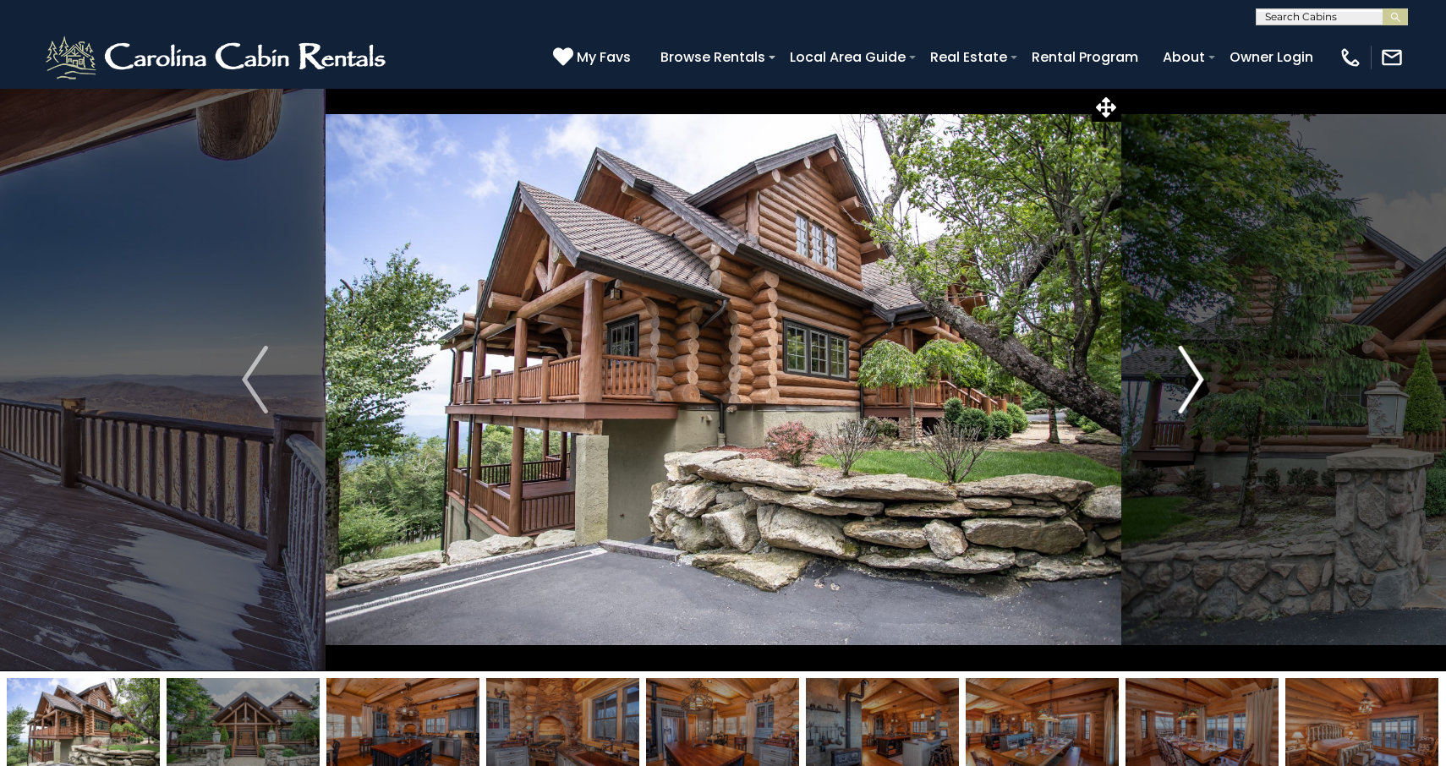
click at [1193, 382] on img "Next" at bounding box center [1190, 380] width 25 height 68
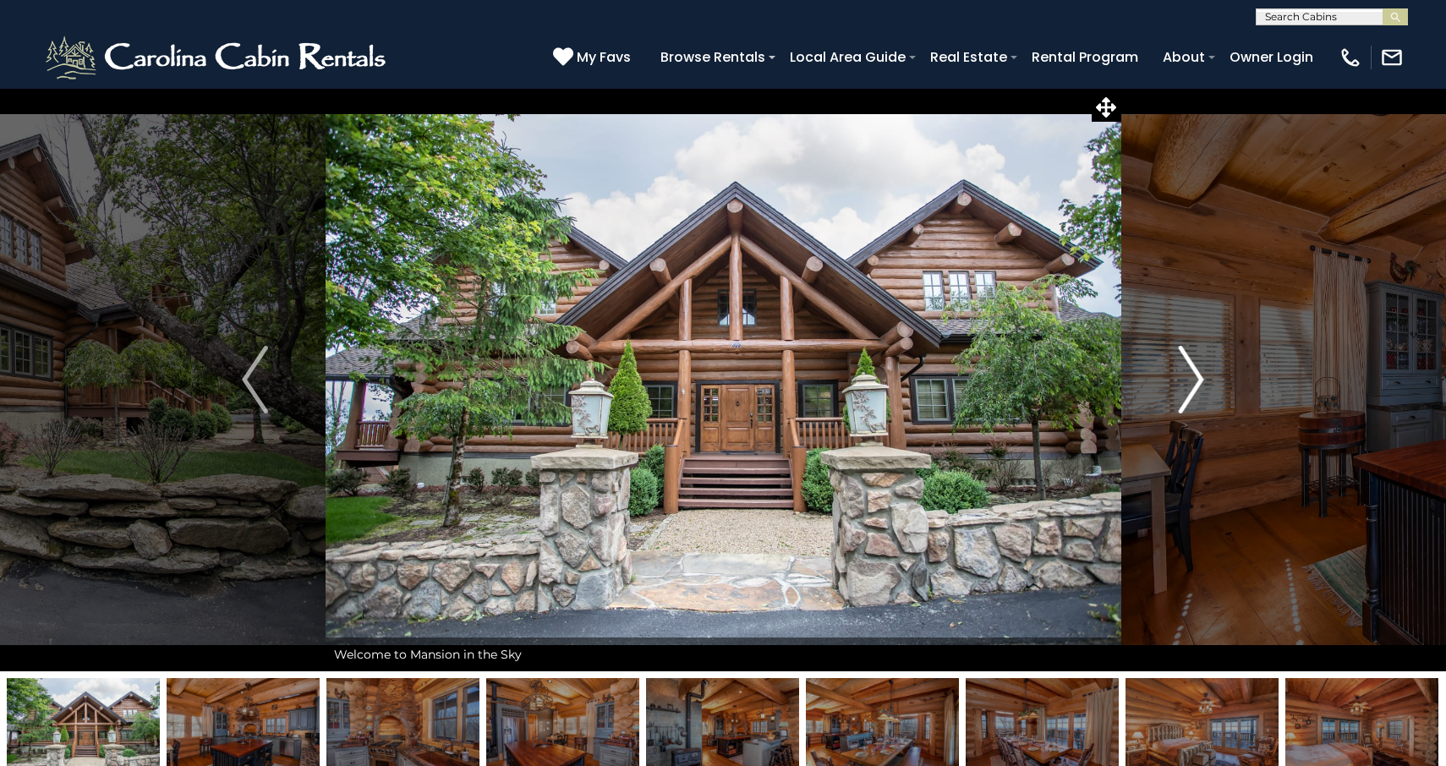
click at [1193, 382] on img "Next" at bounding box center [1190, 380] width 25 height 68
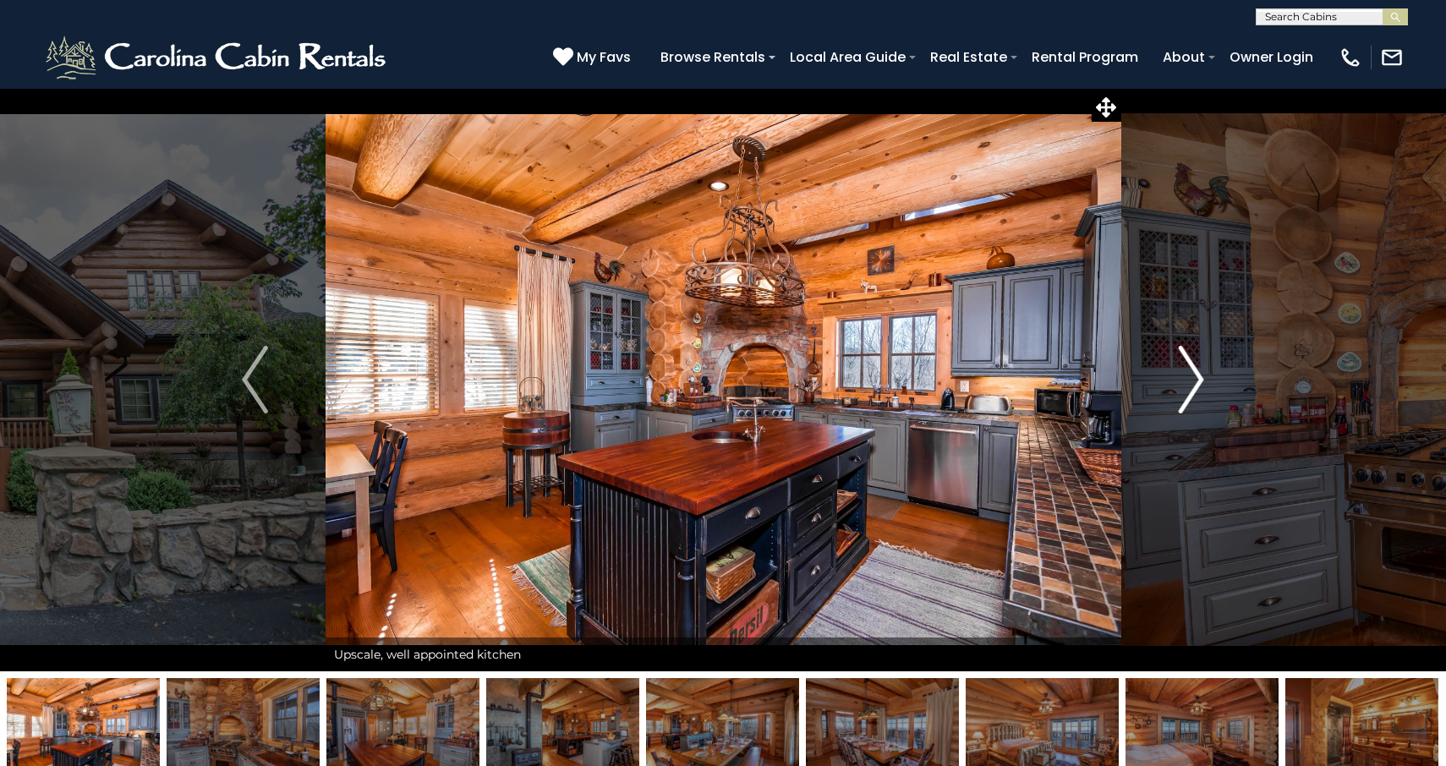
click at [1193, 382] on img "Next" at bounding box center [1190, 380] width 25 height 68
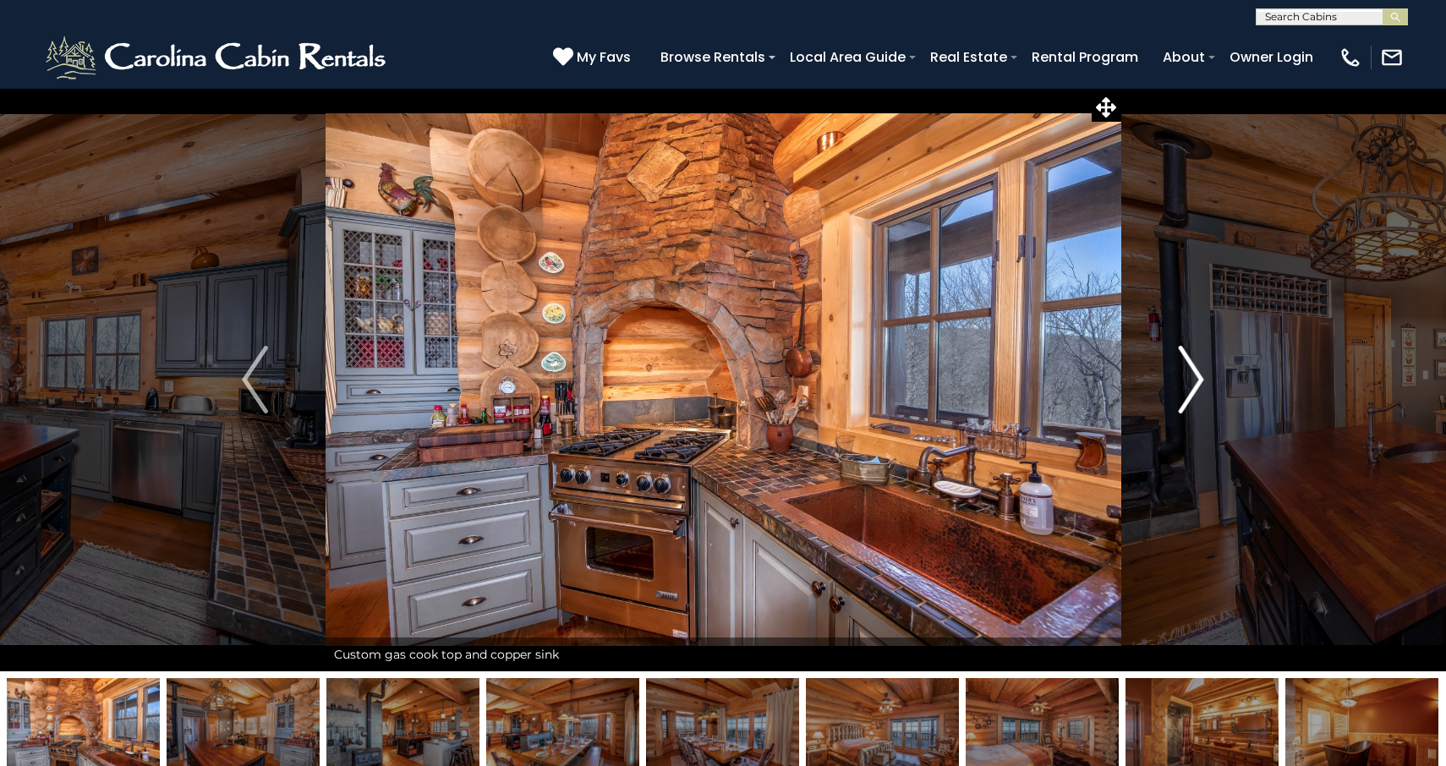
click at [1193, 382] on img "Next" at bounding box center [1190, 380] width 25 height 68
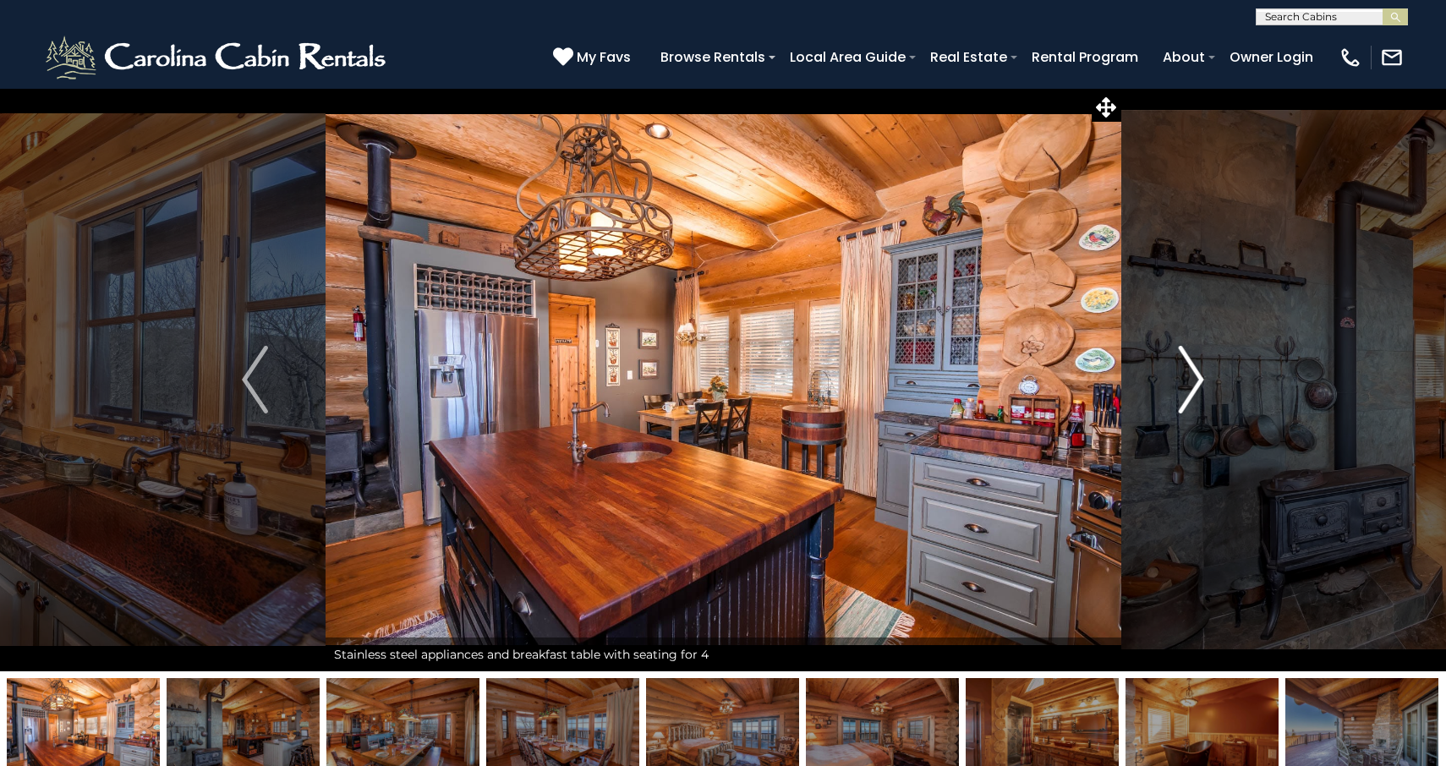
click at [1193, 382] on img "Next" at bounding box center [1190, 380] width 25 height 68
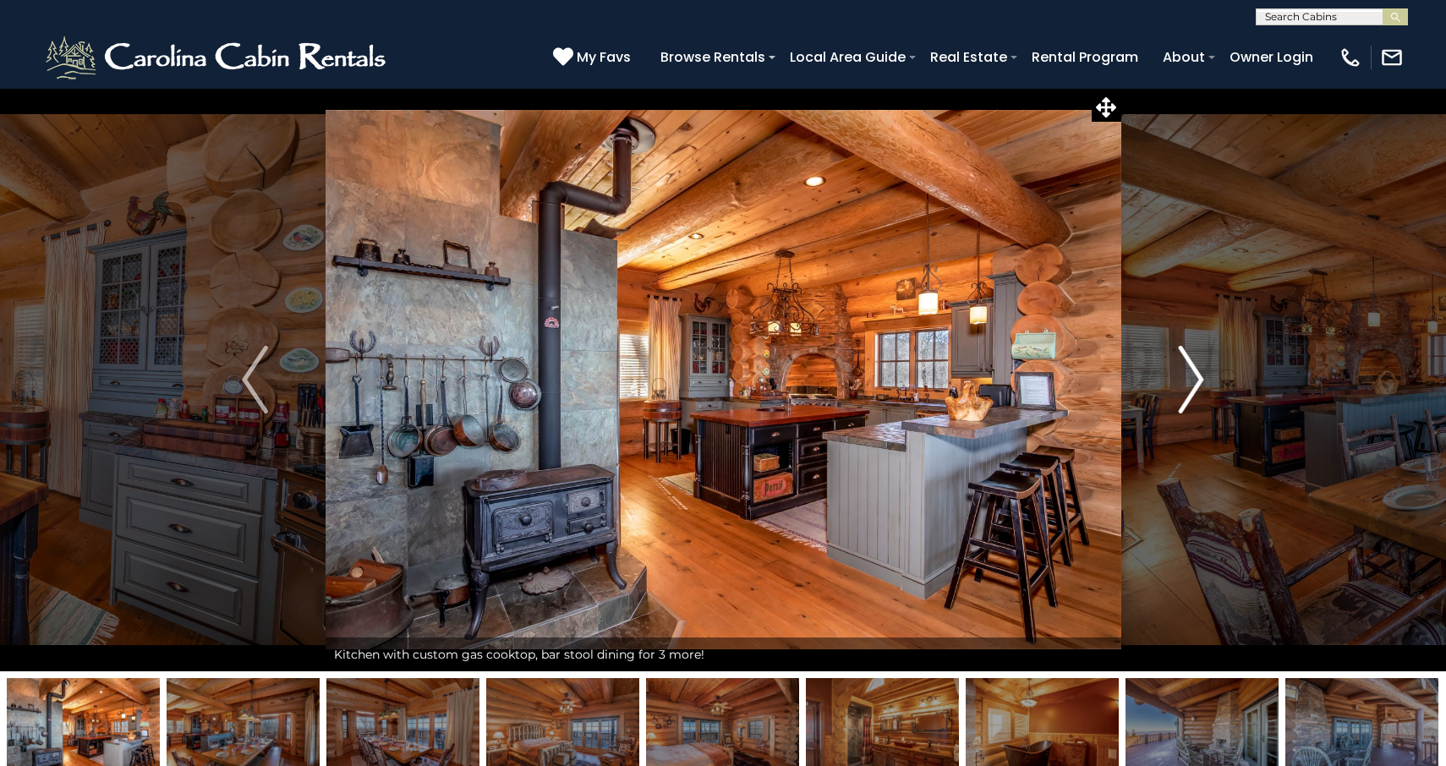
click at [1193, 382] on img "Next" at bounding box center [1190, 380] width 25 height 68
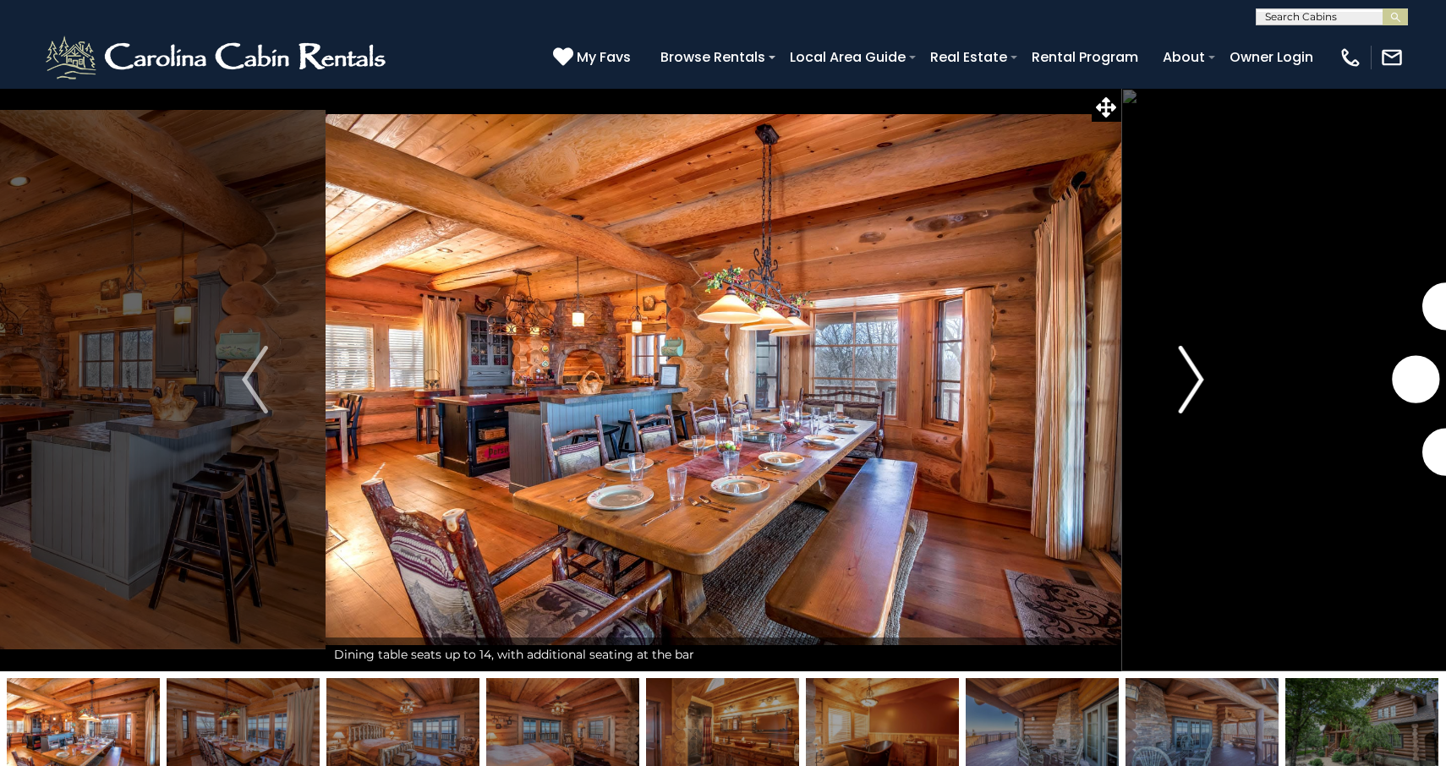
click at [1193, 382] on img "Next" at bounding box center [1190, 380] width 25 height 68
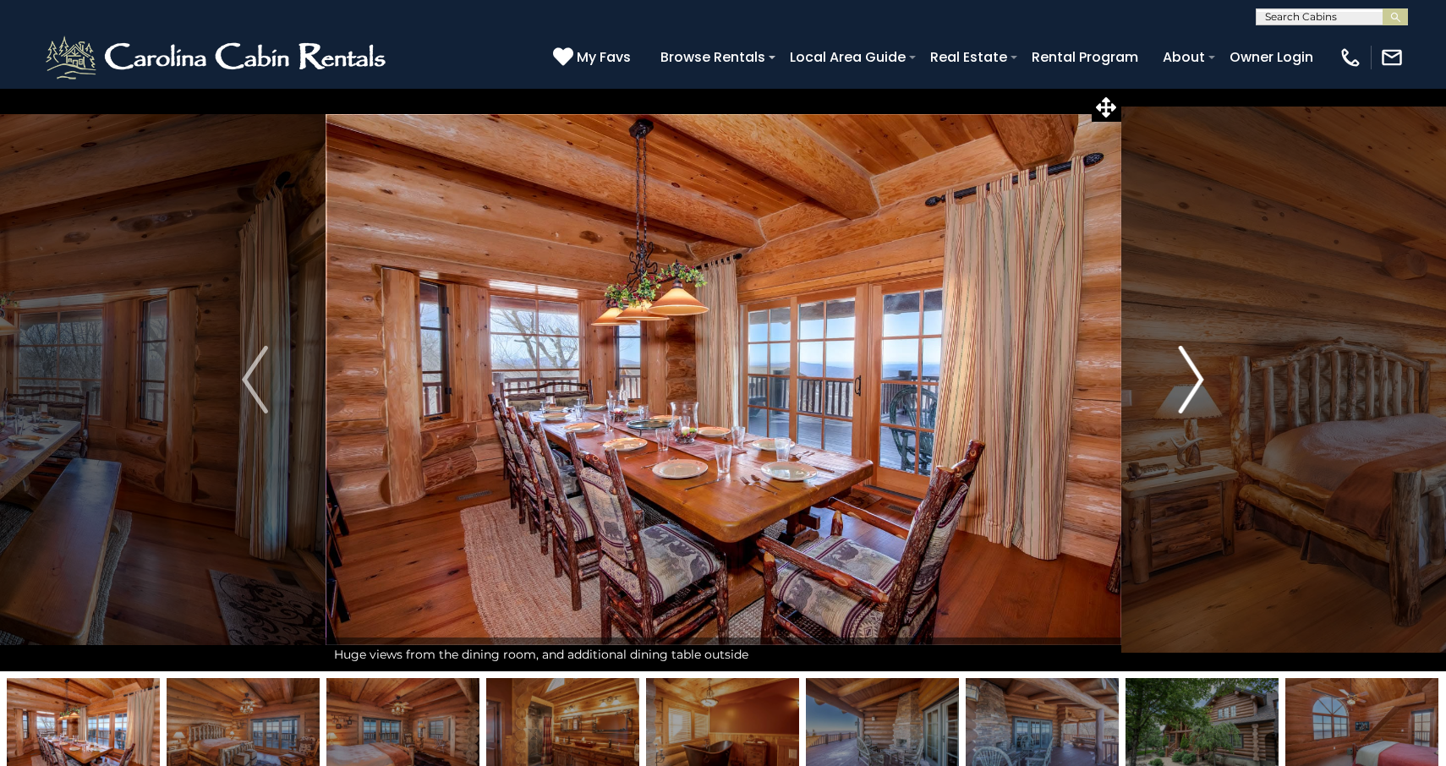
click at [1193, 382] on img "Next" at bounding box center [1190, 380] width 25 height 68
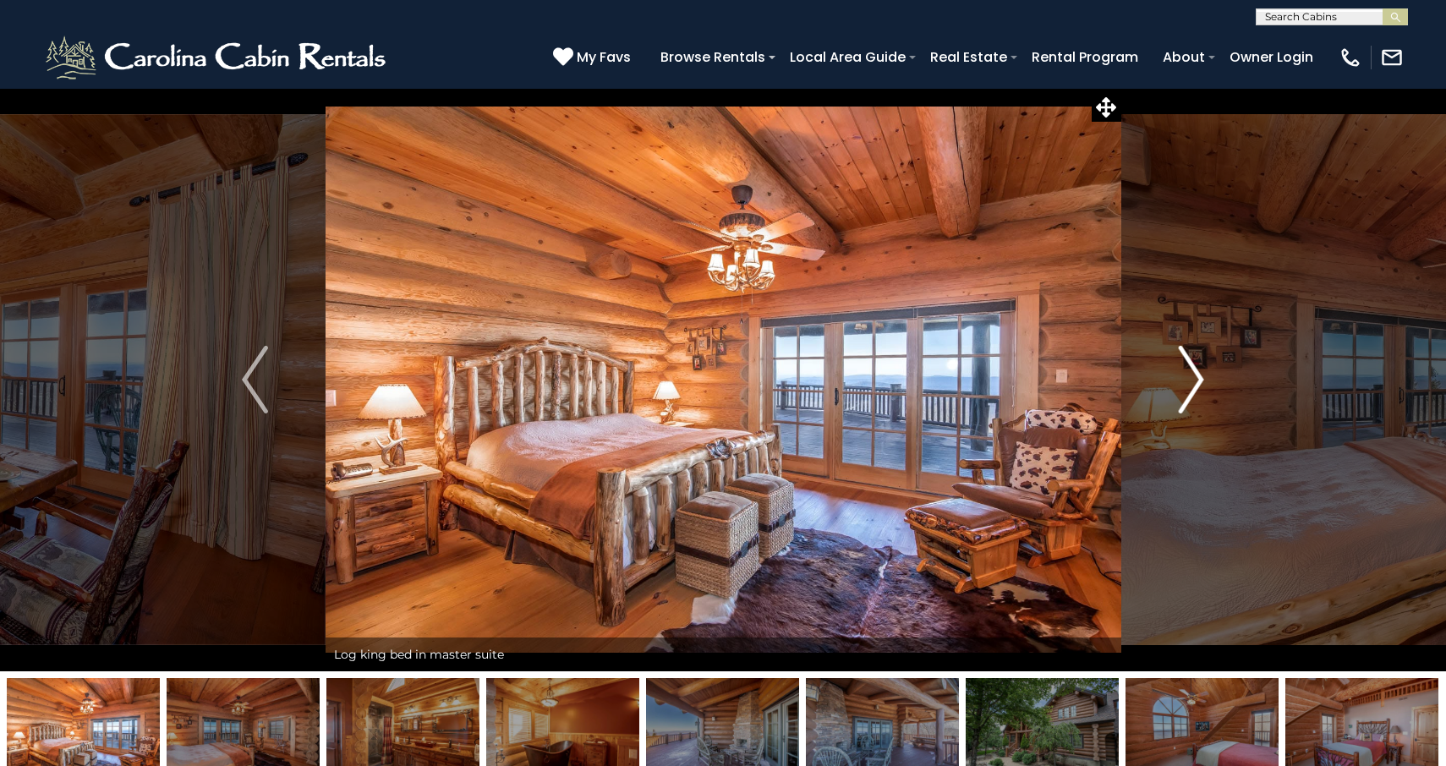
click at [1193, 382] on img "Next" at bounding box center [1190, 380] width 25 height 68
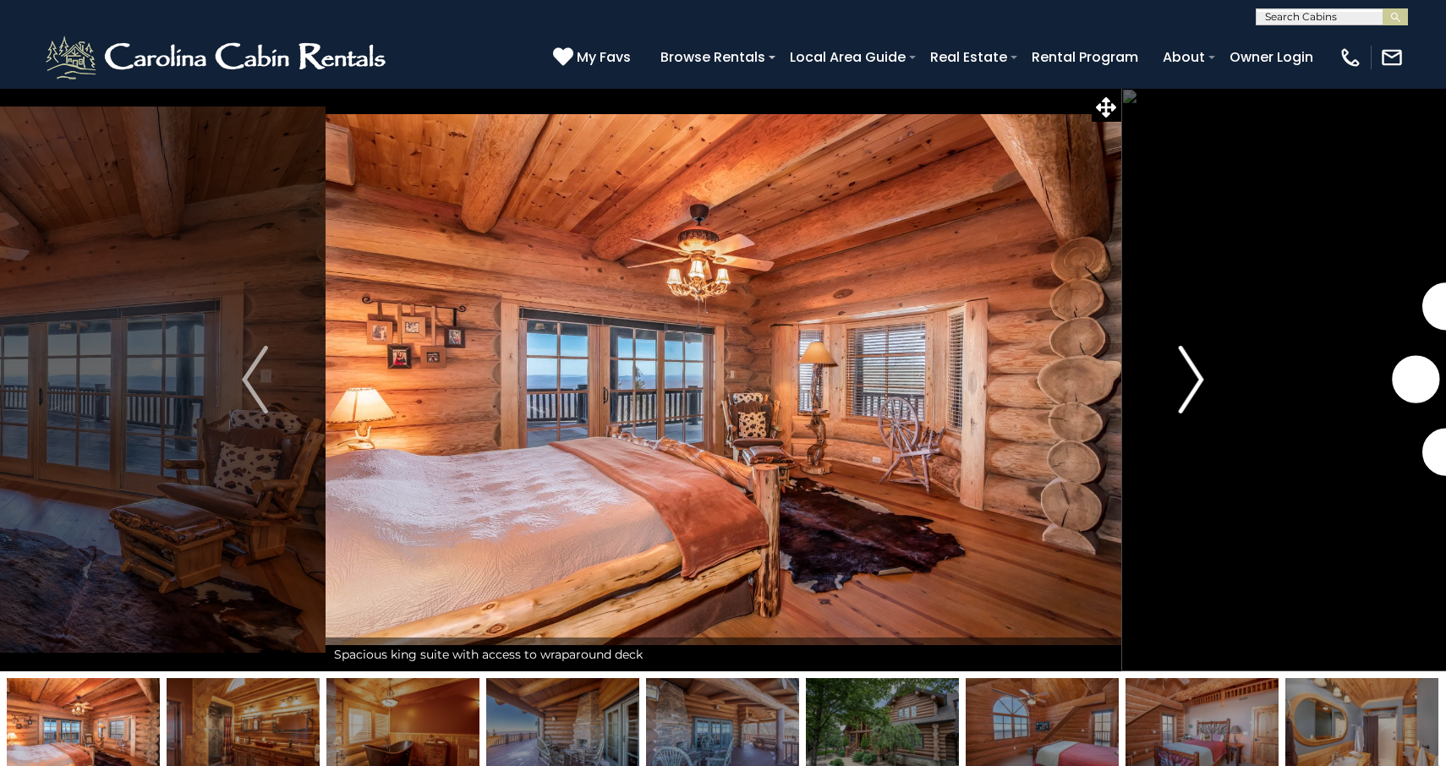
click at [1193, 382] on img "Next" at bounding box center [1190, 380] width 25 height 68
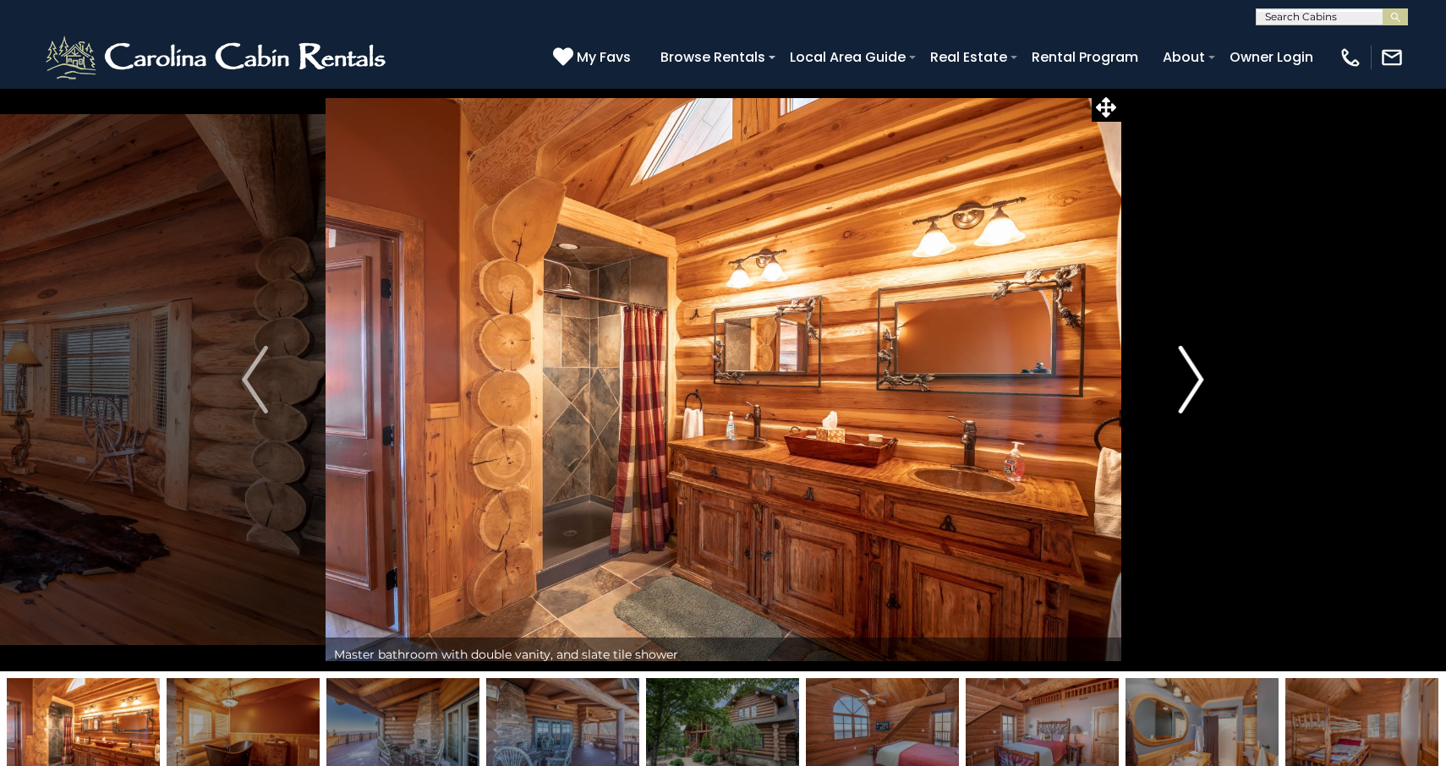
click at [1193, 382] on img "Next" at bounding box center [1190, 380] width 25 height 68
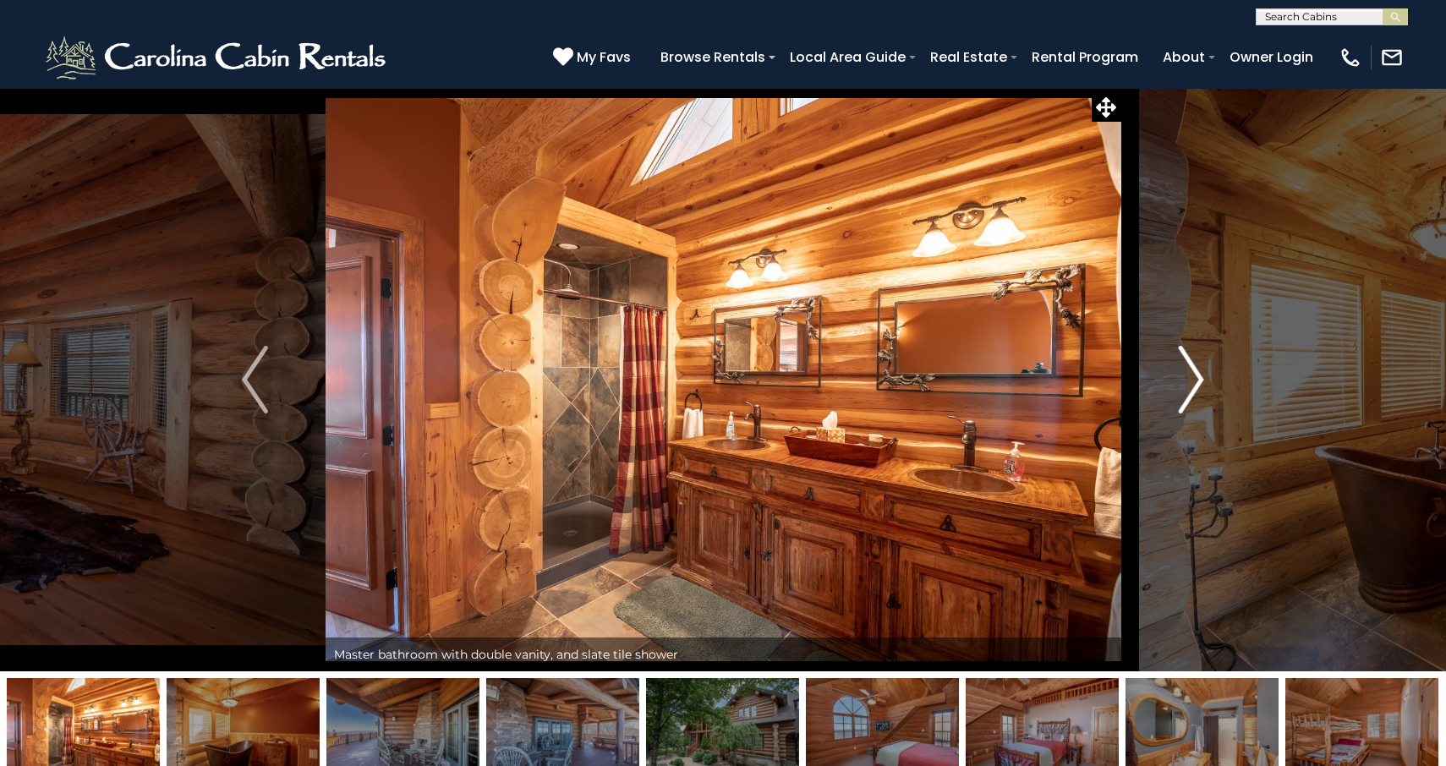
click at [1193, 382] on img "Next" at bounding box center [1190, 380] width 25 height 68
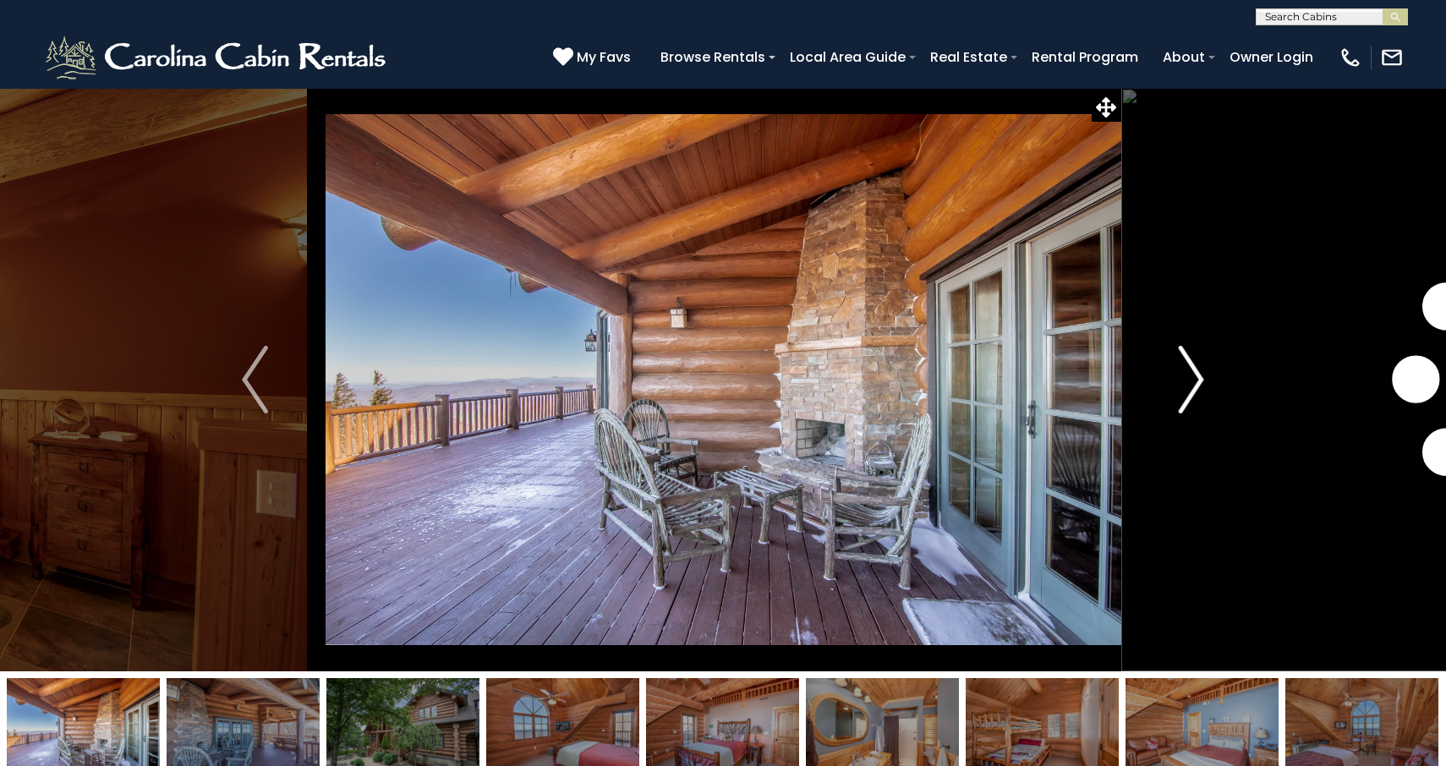
click at [1193, 382] on img "Next" at bounding box center [1190, 380] width 25 height 68
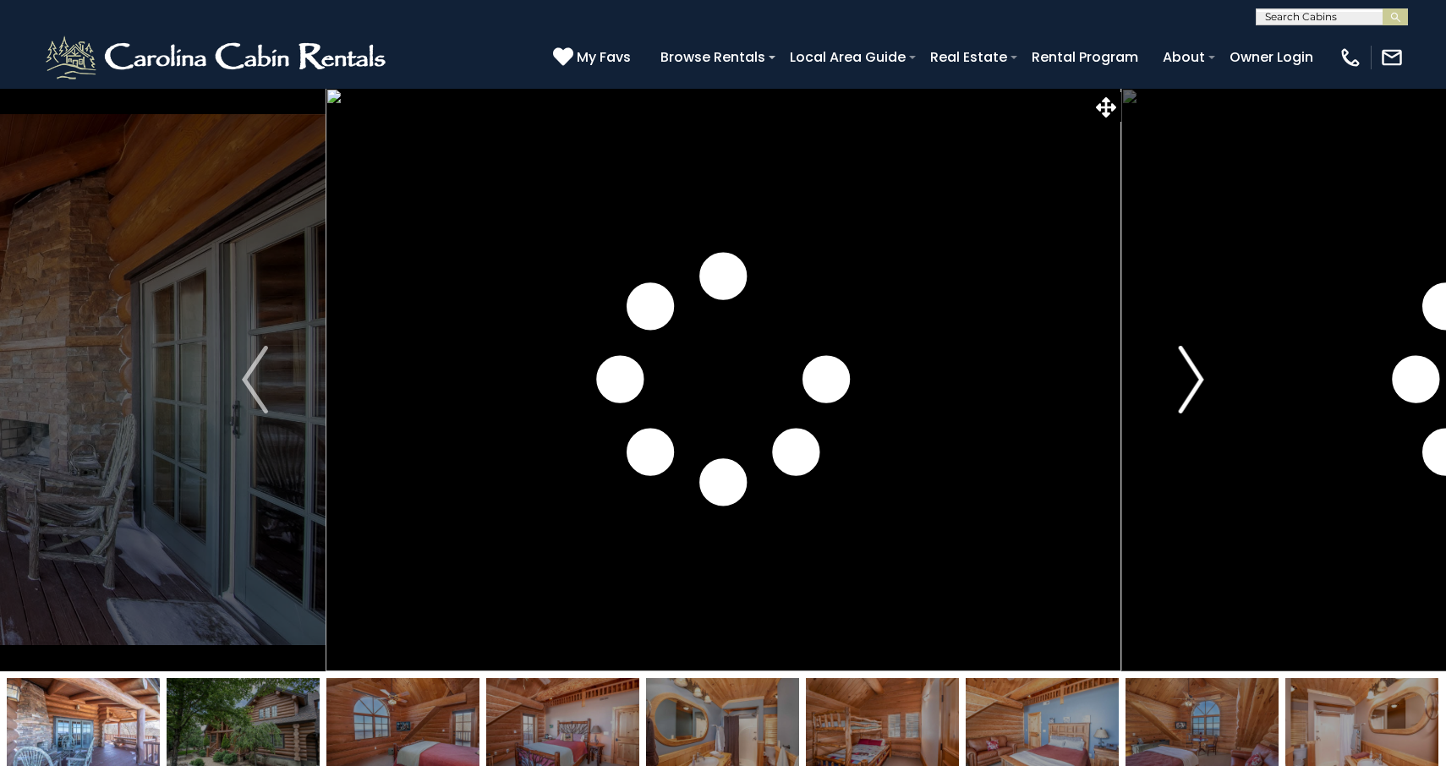
click at [1193, 382] on img "Next" at bounding box center [1190, 380] width 25 height 68
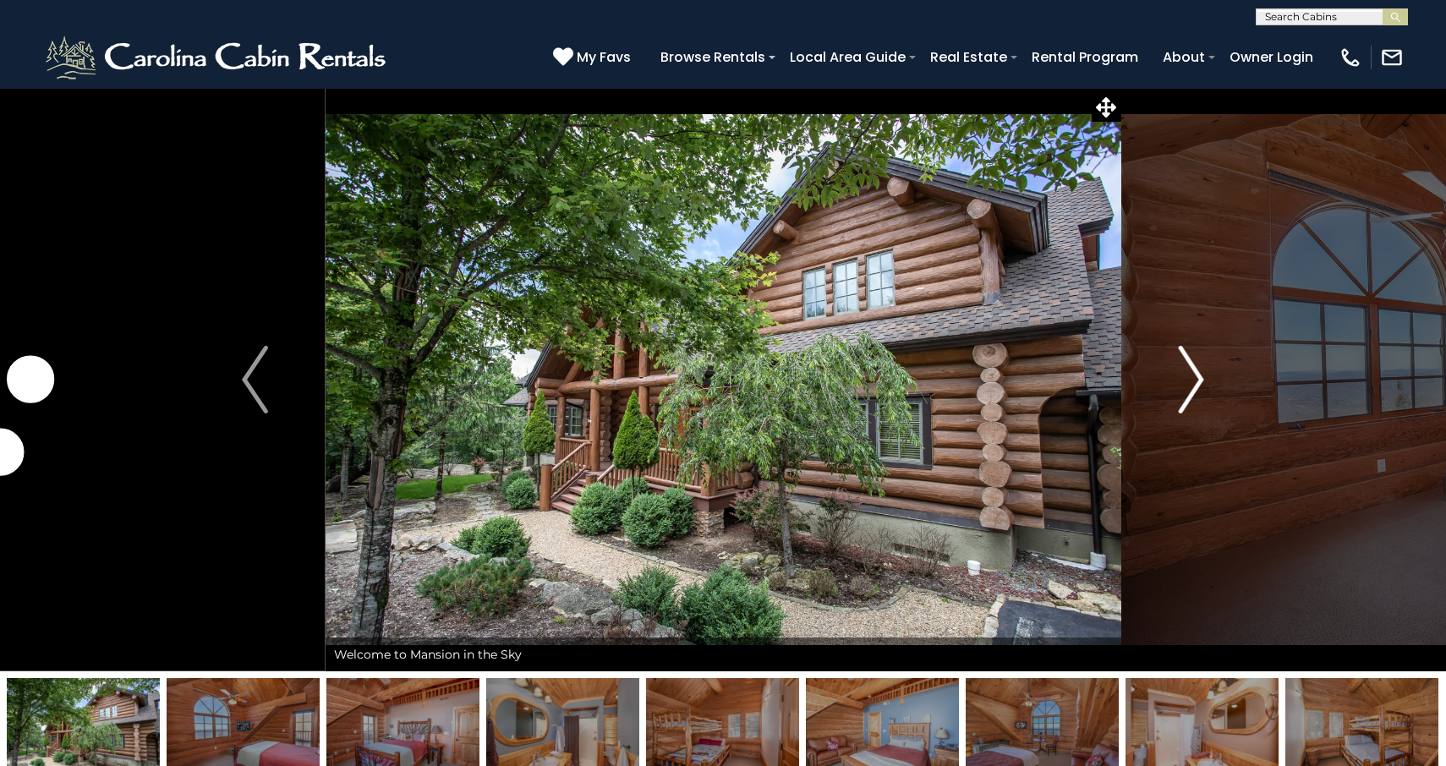
click at [1193, 382] on img "Next" at bounding box center [1190, 380] width 25 height 68
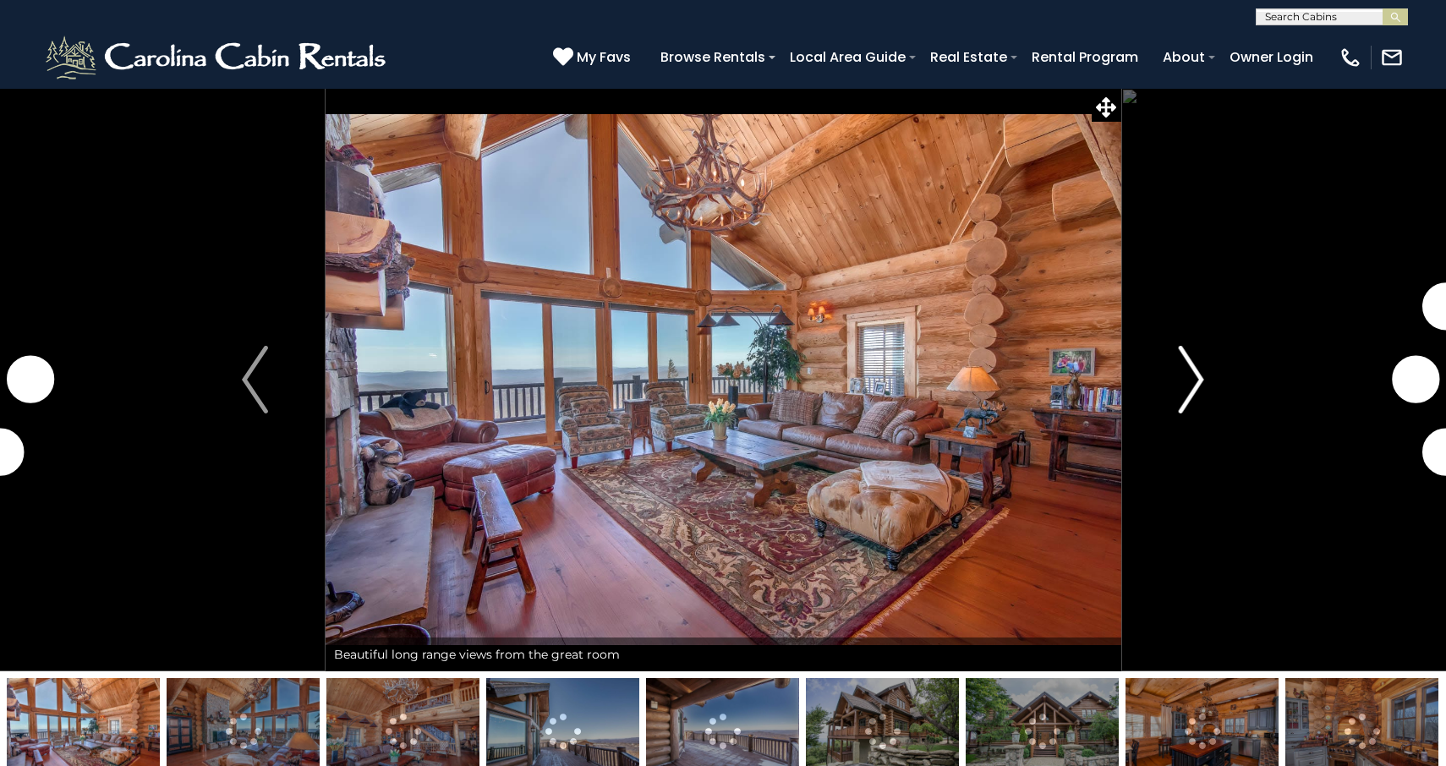
click at [1175, 386] on button "Next" at bounding box center [1191, 380] width 141 height 584
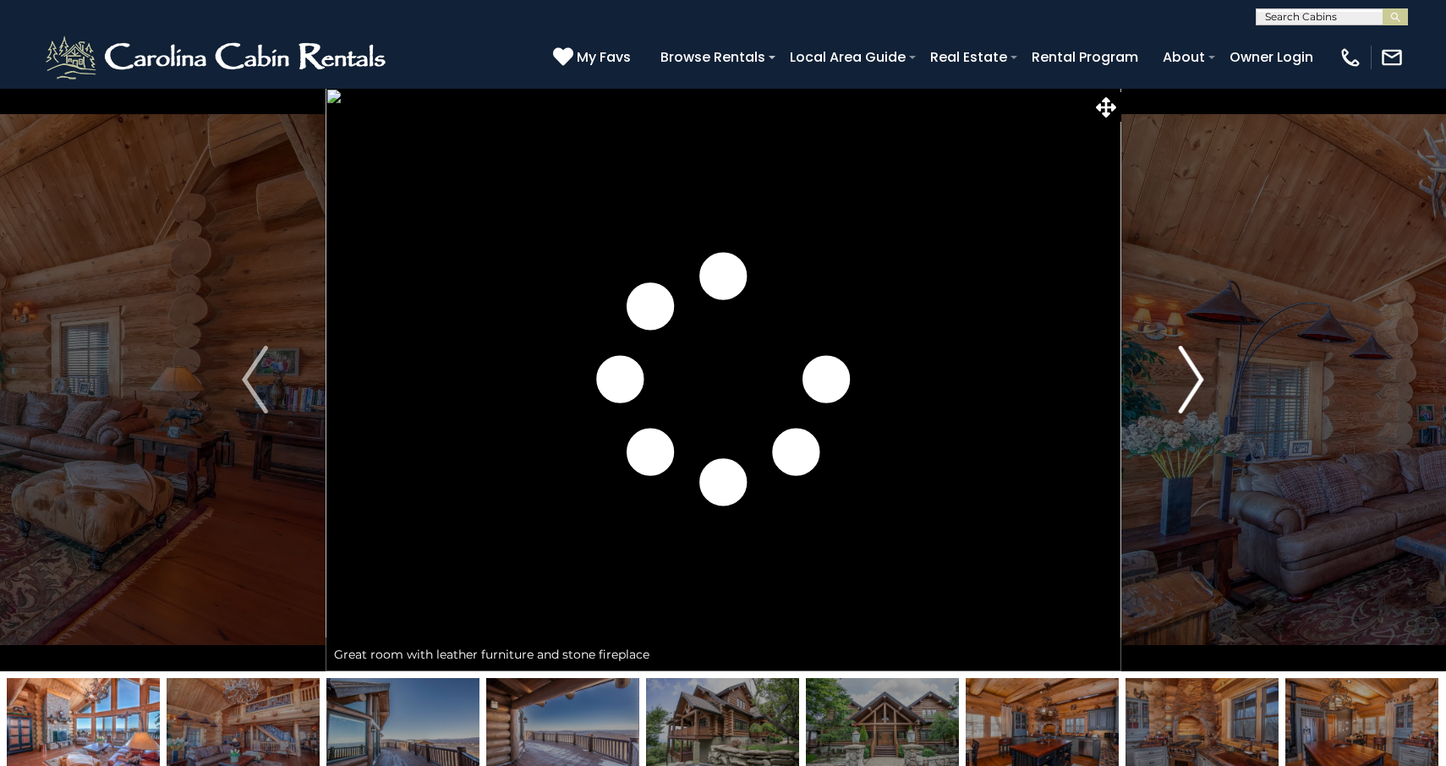
click at [1183, 386] on img "Next" at bounding box center [1190, 380] width 25 height 68
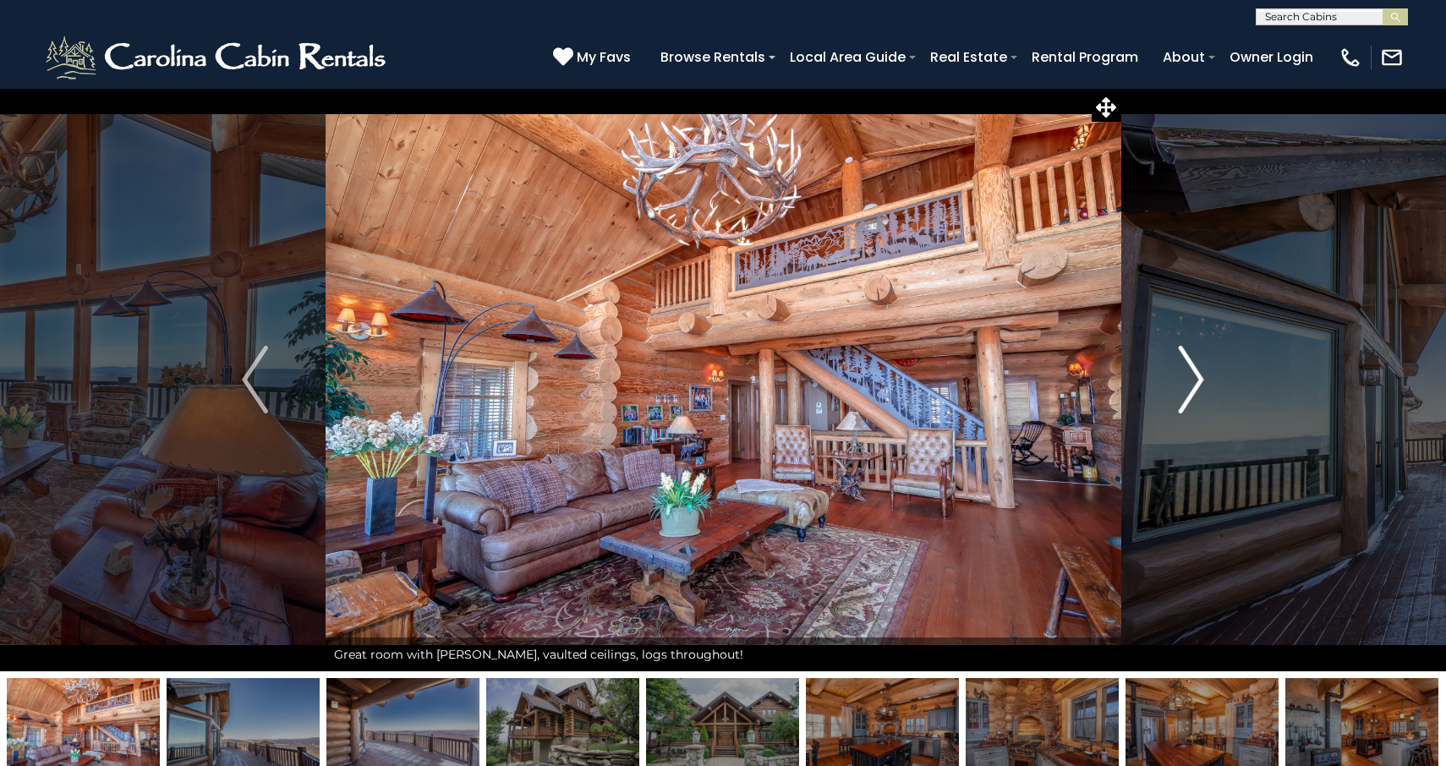
click at [1183, 386] on img "Next" at bounding box center [1190, 380] width 25 height 68
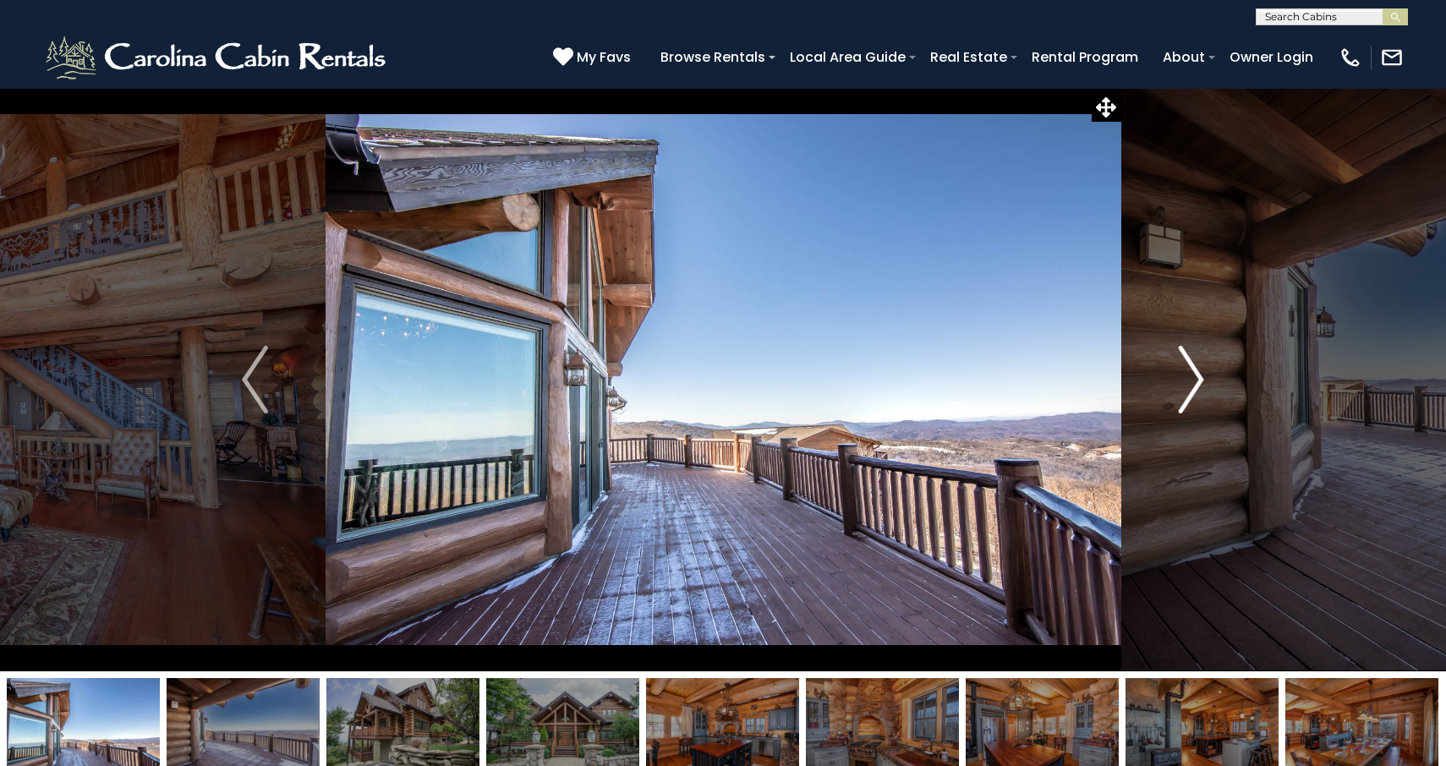
click at [1183, 386] on img "Next" at bounding box center [1190, 380] width 25 height 68
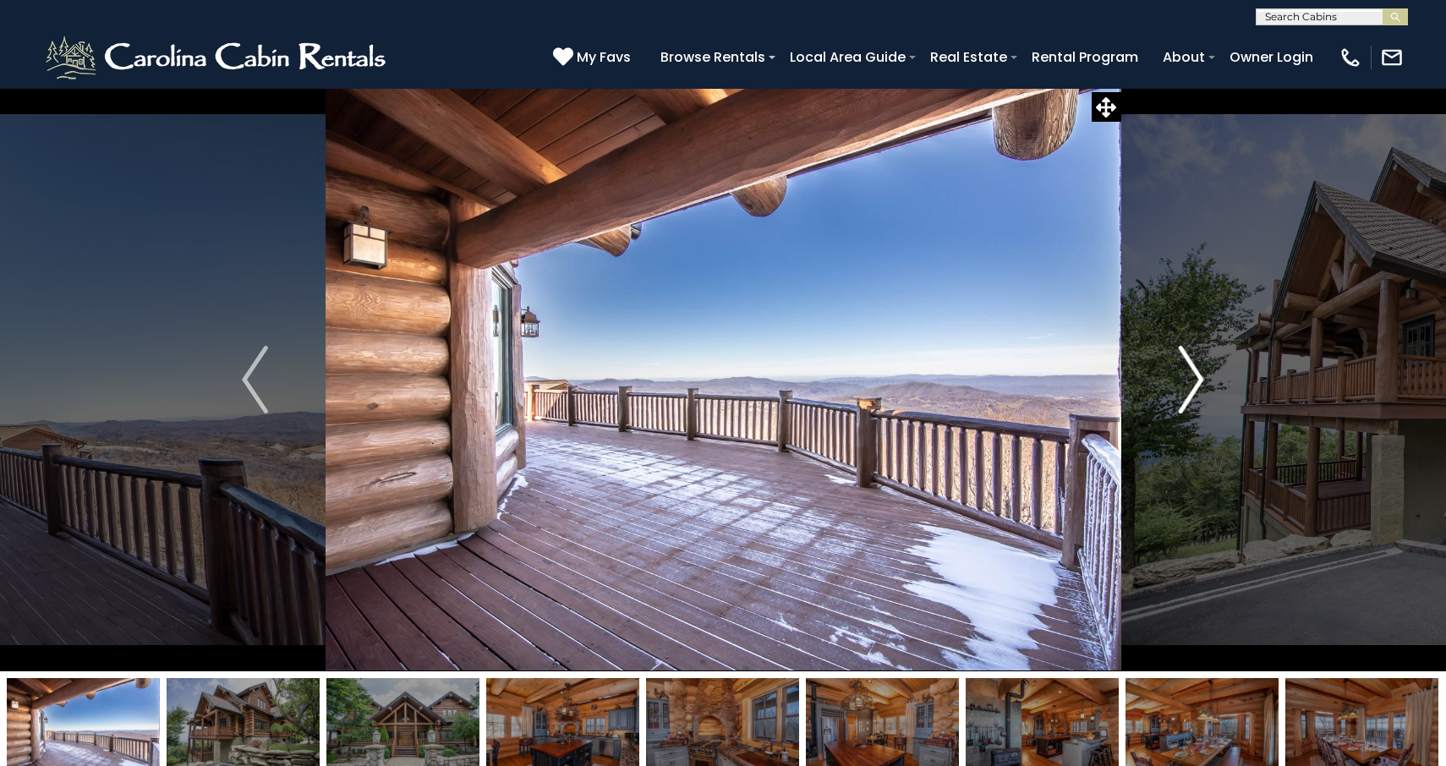
click at [1184, 386] on img "Next" at bounding box center [1190, 380] width 25 height 68
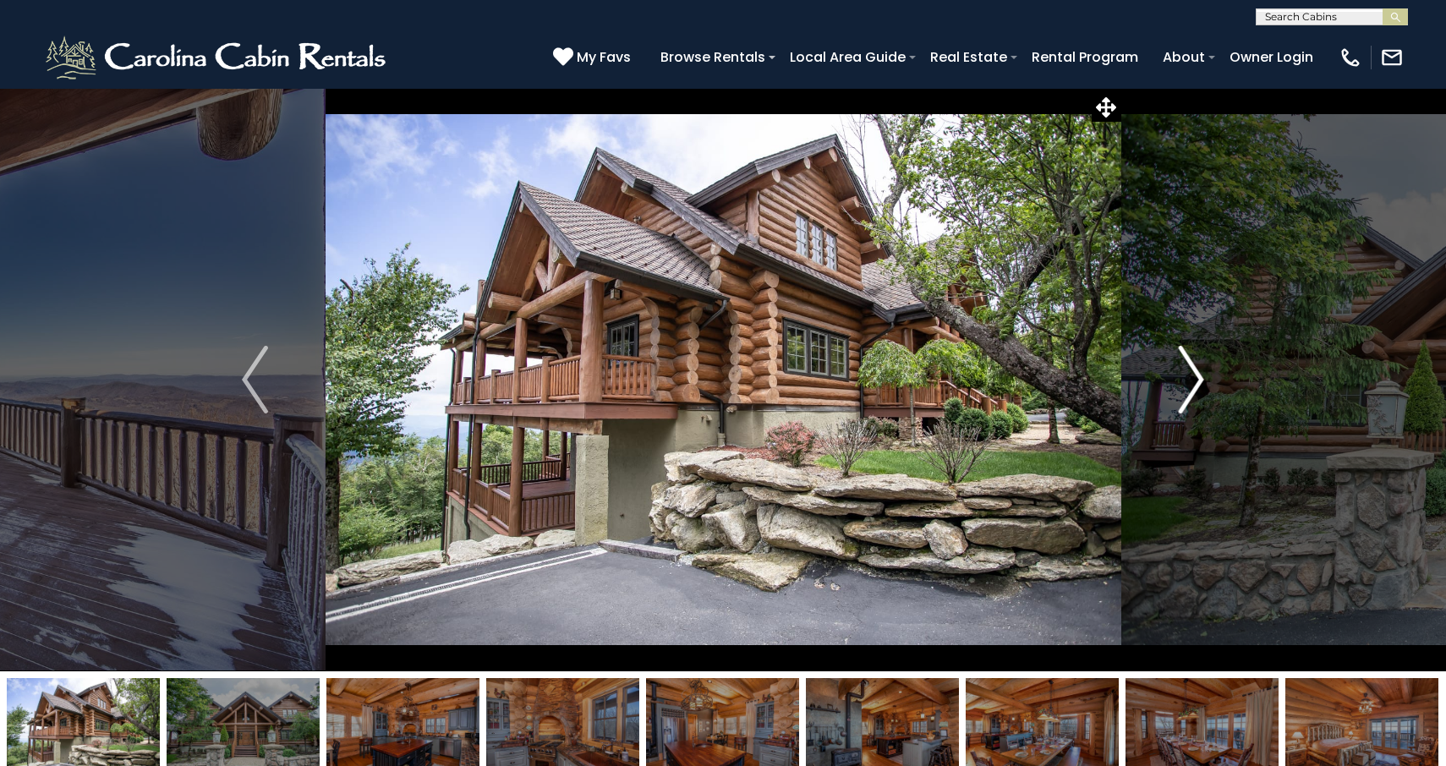
click at [1185, 387] on img "Next" at bounding box center [1190, 380] width 25 height 68
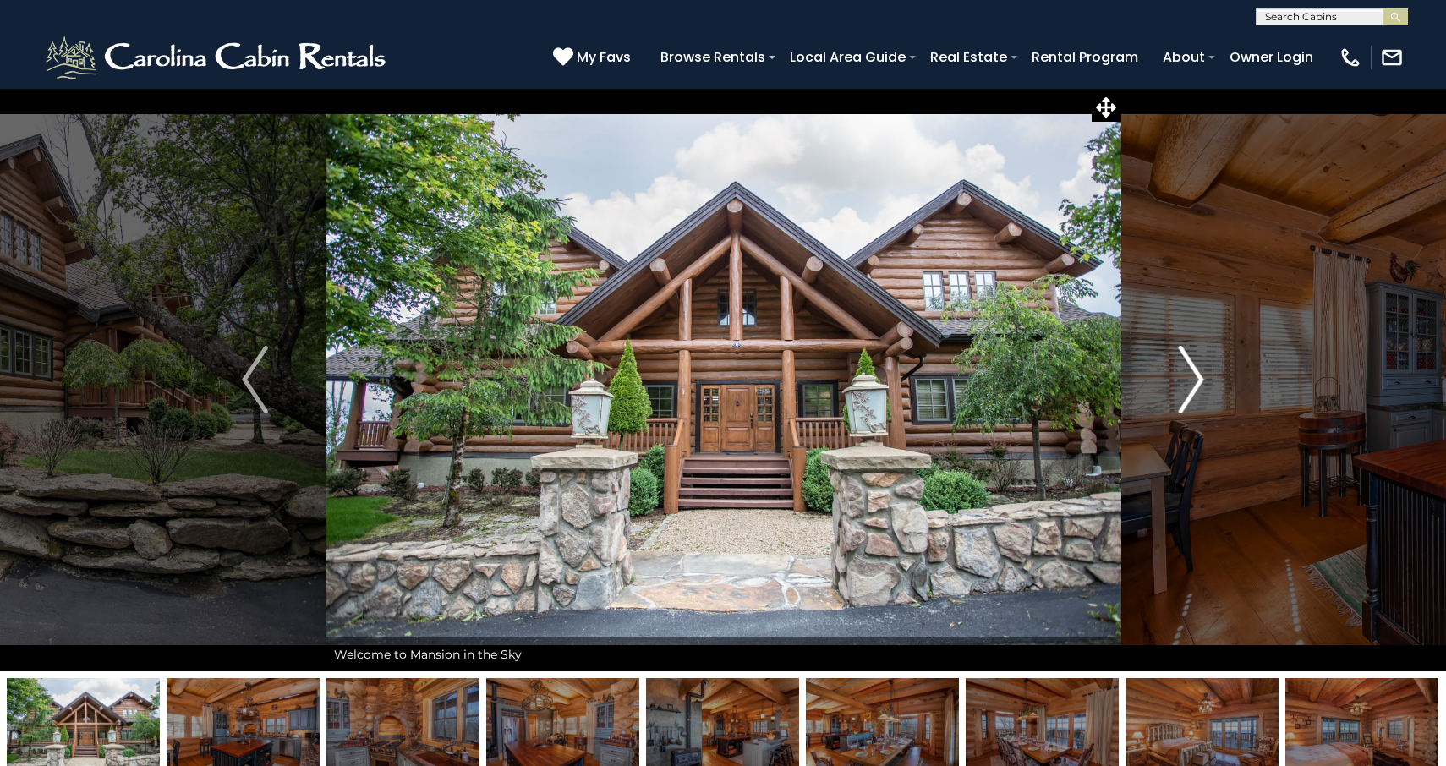
click at [1185, 387] on img "Next" at bounding box center [1190, 380] width 25 height 68
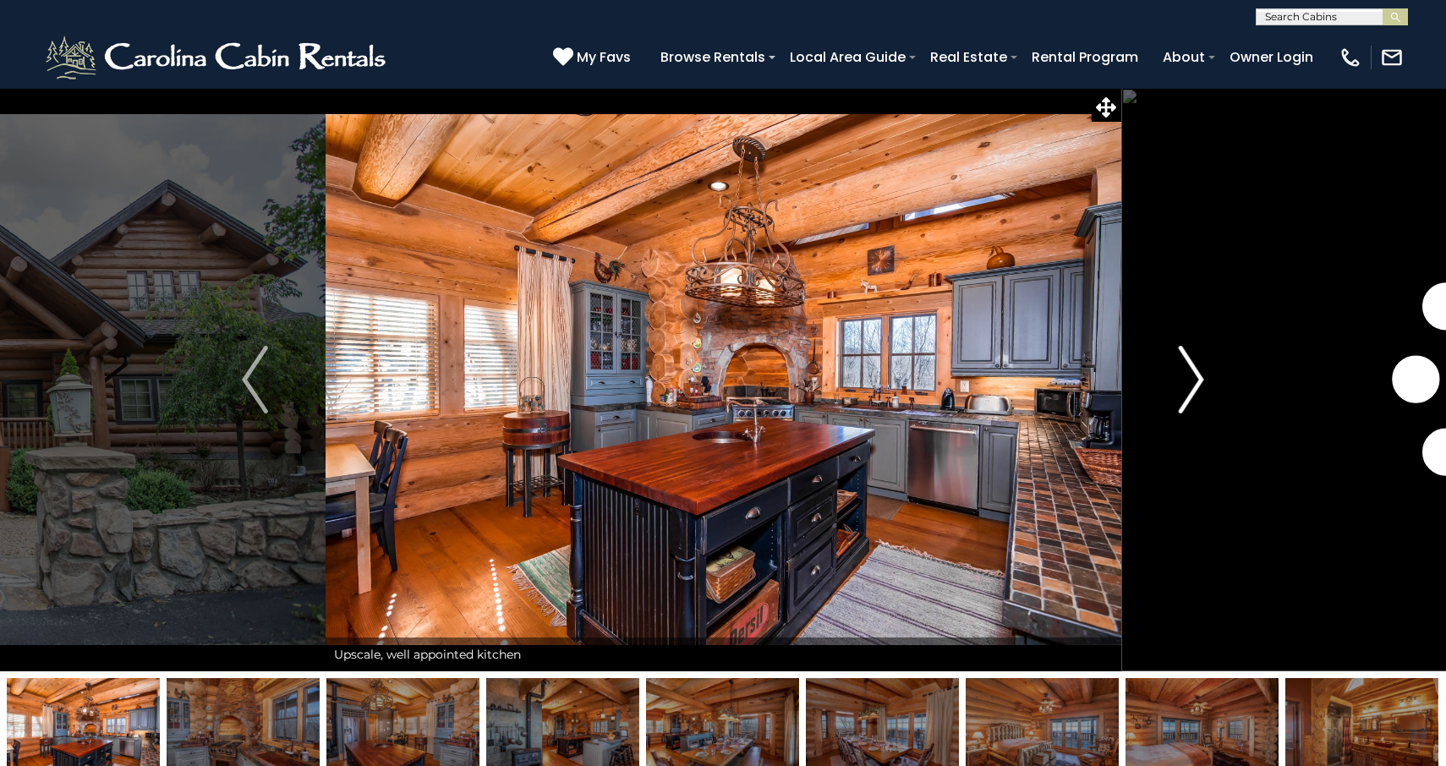
click at [1185, 387] on img "Next" at bounding box center [1190, 380] width 25 height 68
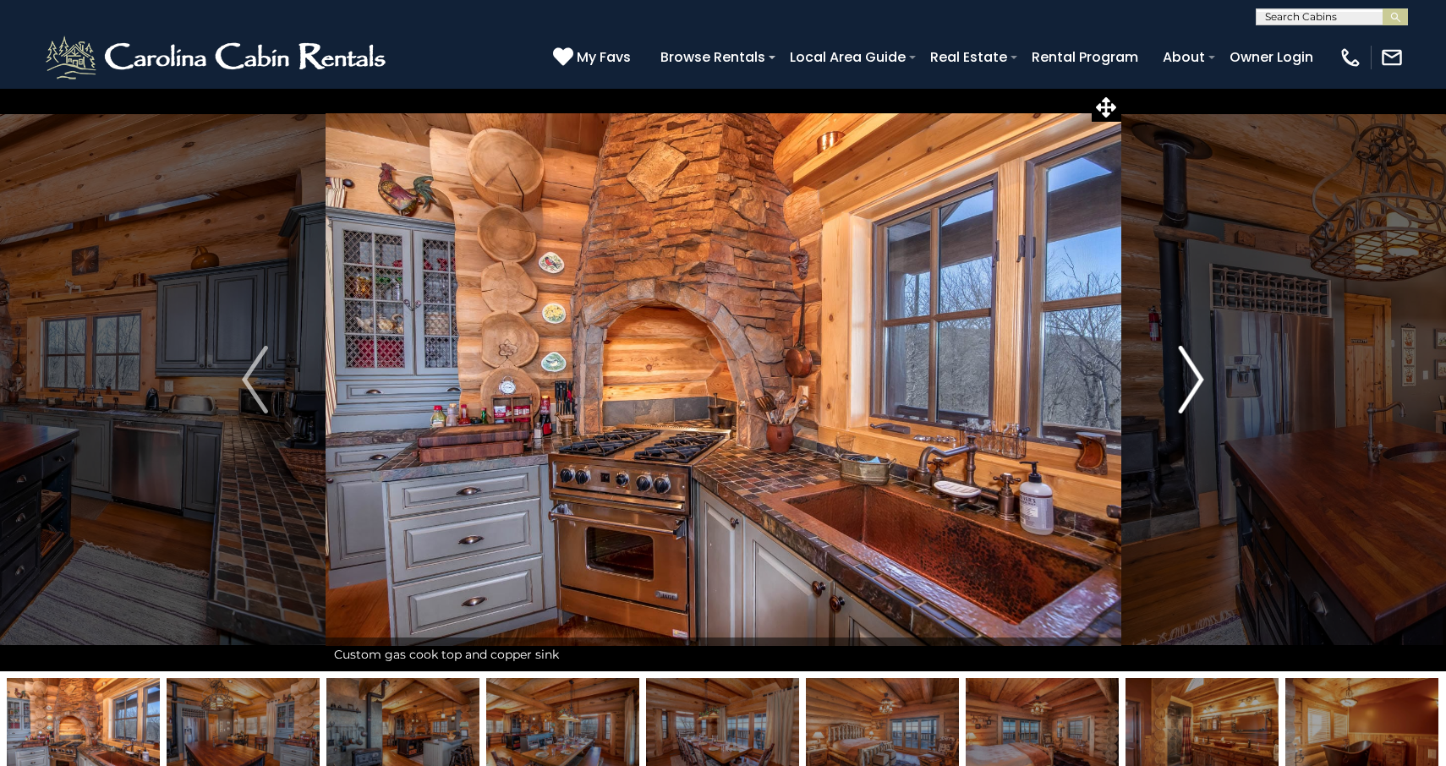
click at [1185, 387] on img "Next" at bounding box center [1190, 380] width 25 height 68
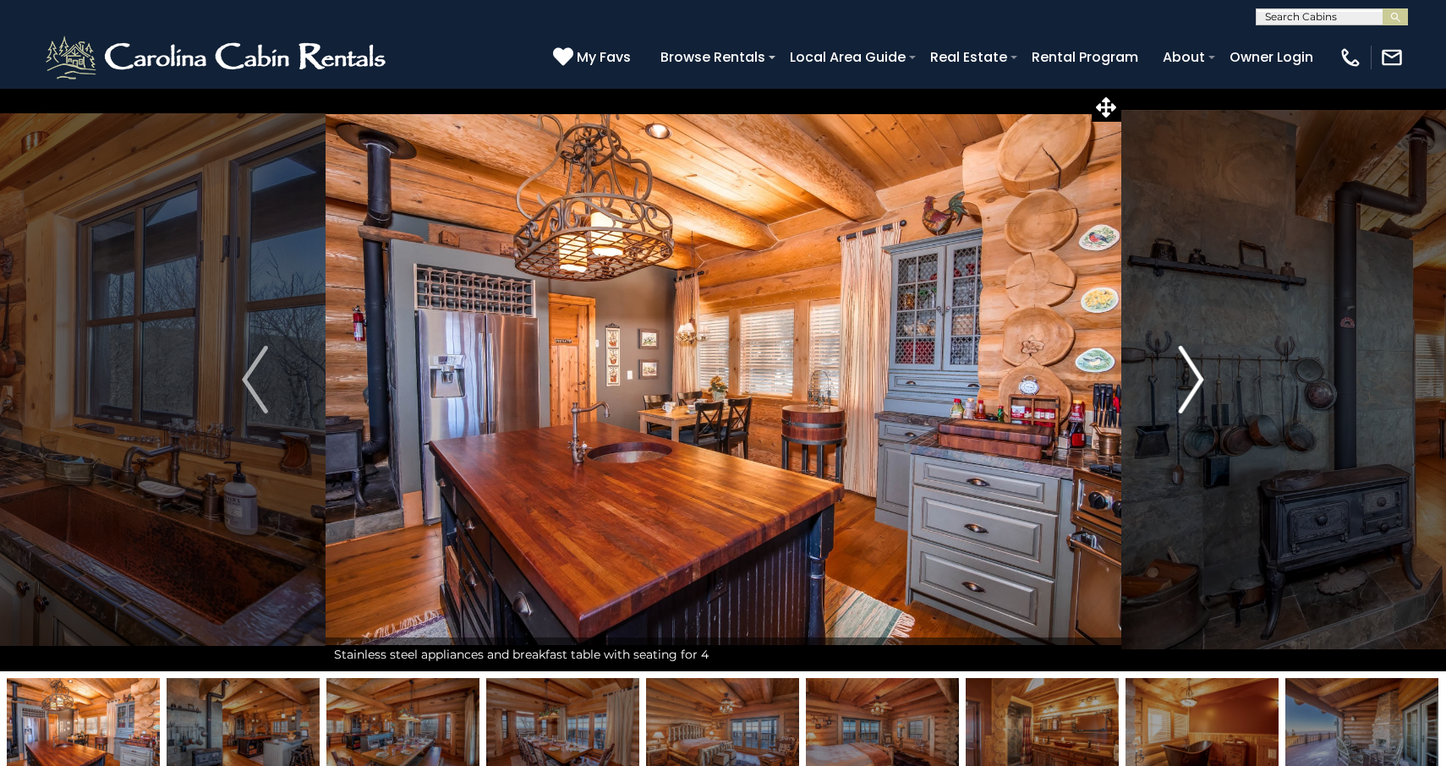
click at [1185, 387] on img "Next" at bounding box center [1190, 380] width 25 height 68
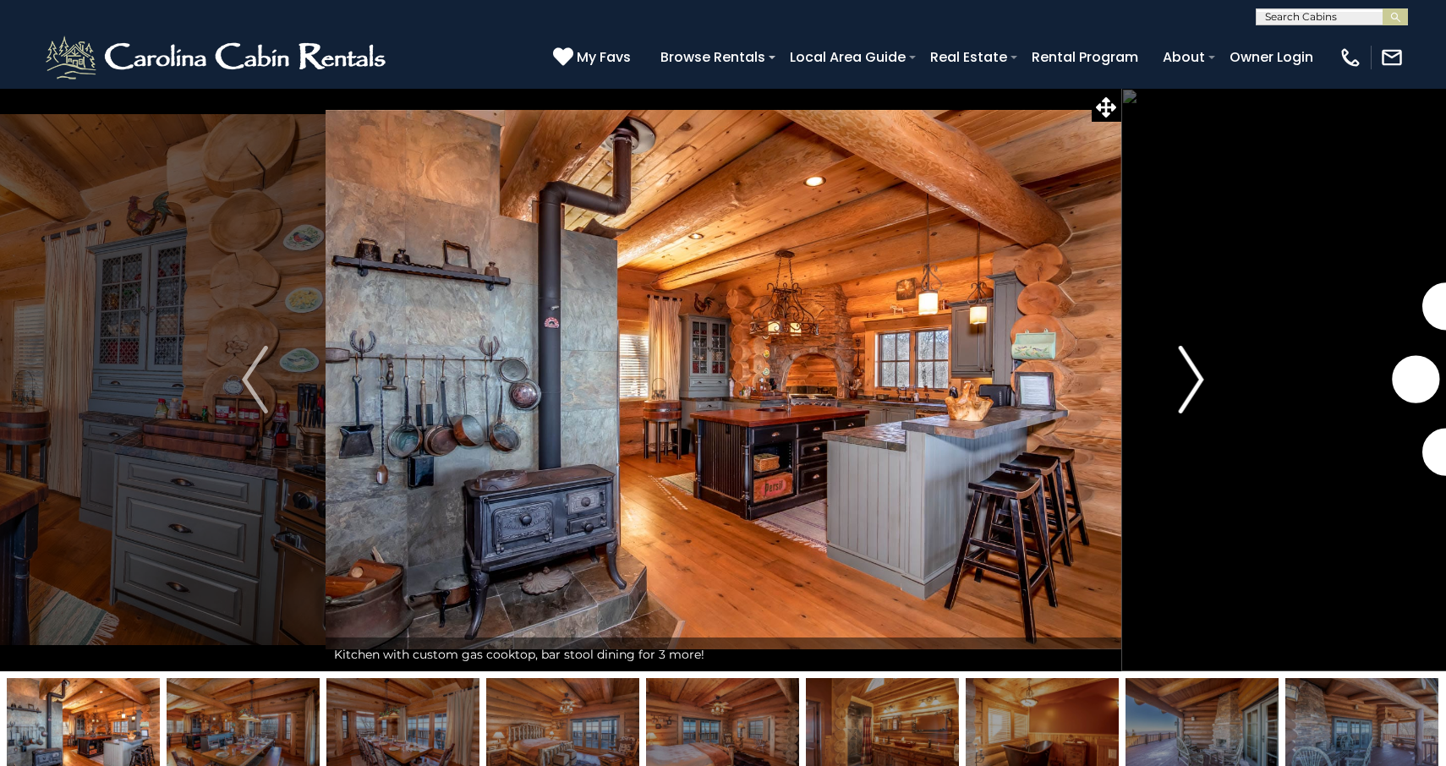
click at [1185, 387] on img "Next" at bounding box center [1190, 380] width 25 height 68
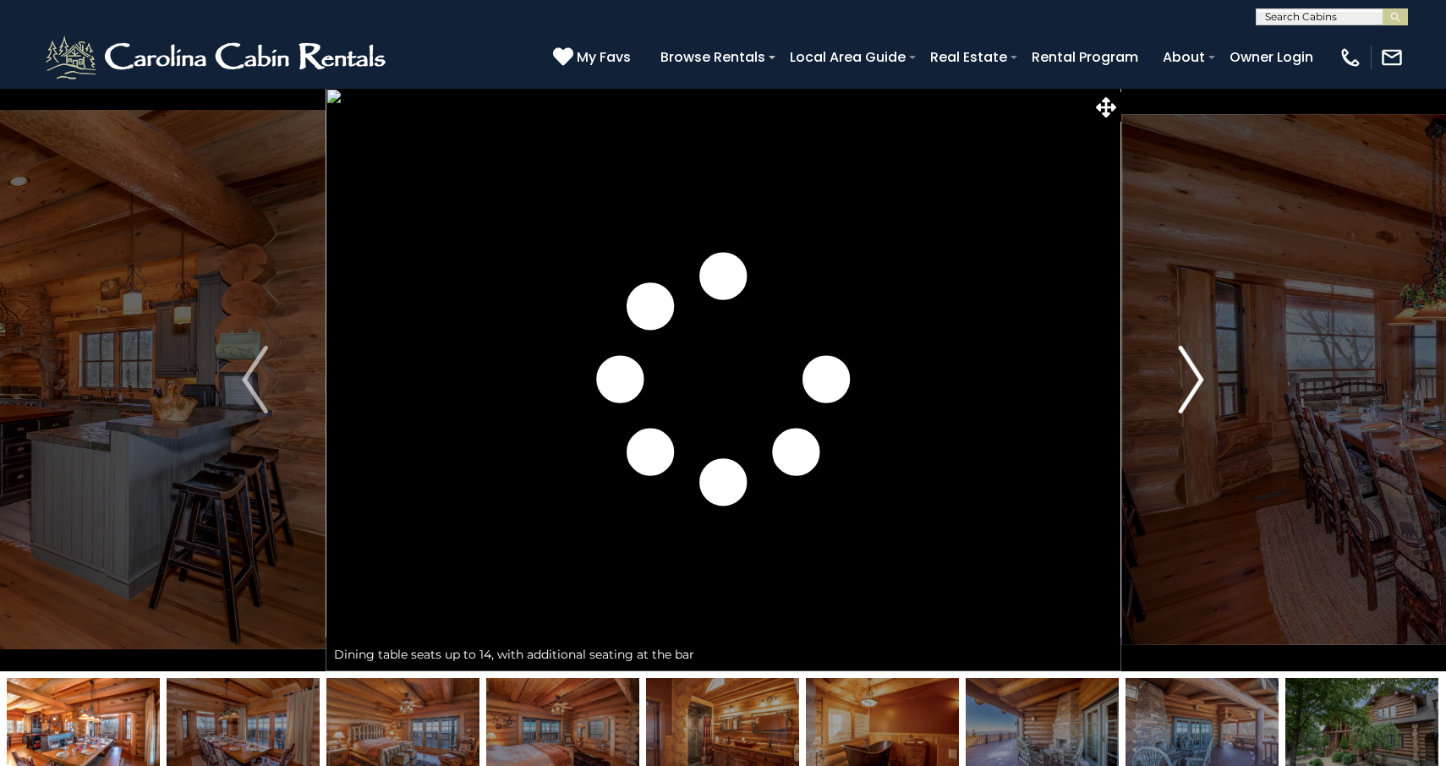
click at [1185, 387] on img "Next" at bounding box center [1190, 380] width 25 height 68
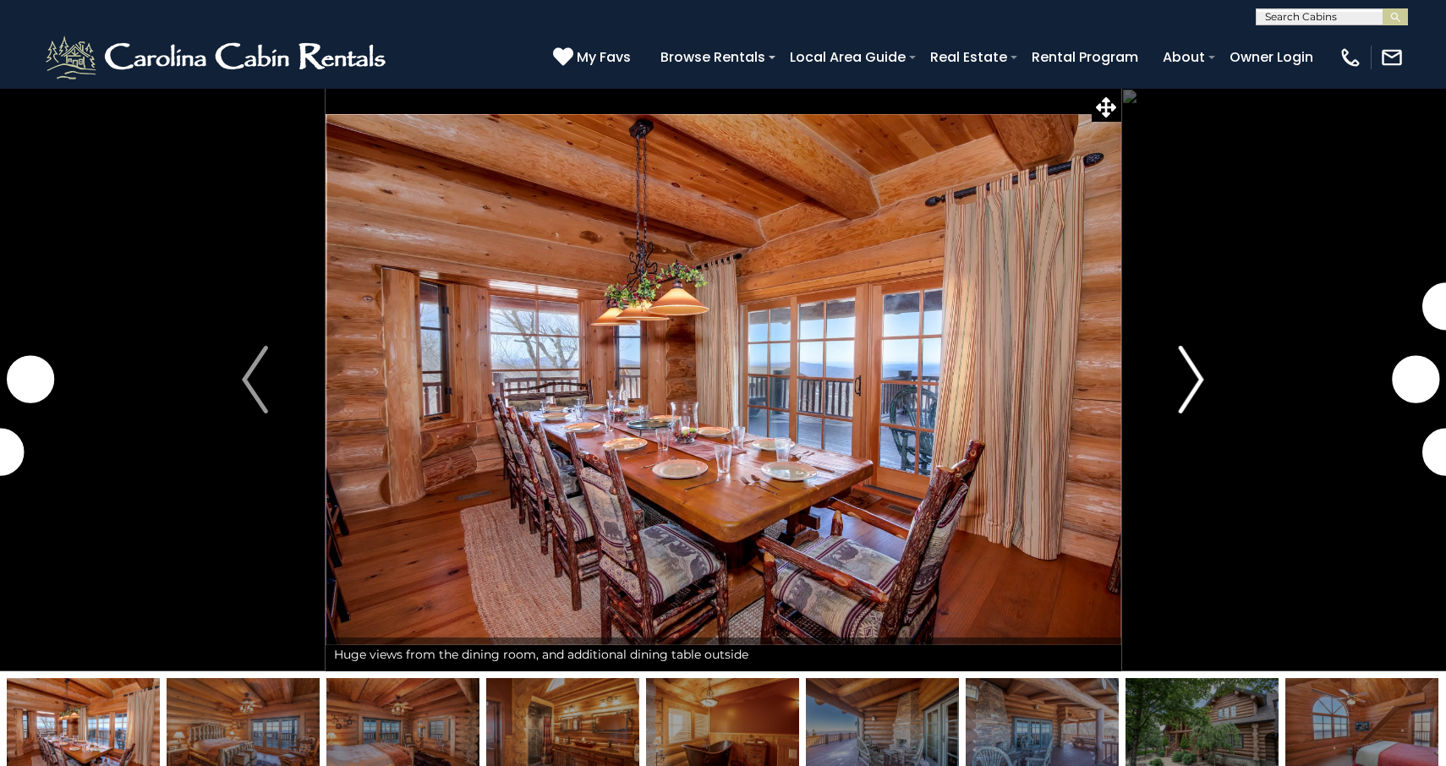
click at [1185, 387] on img "Next" at bounding box center [1190, 380] width 25 height 68
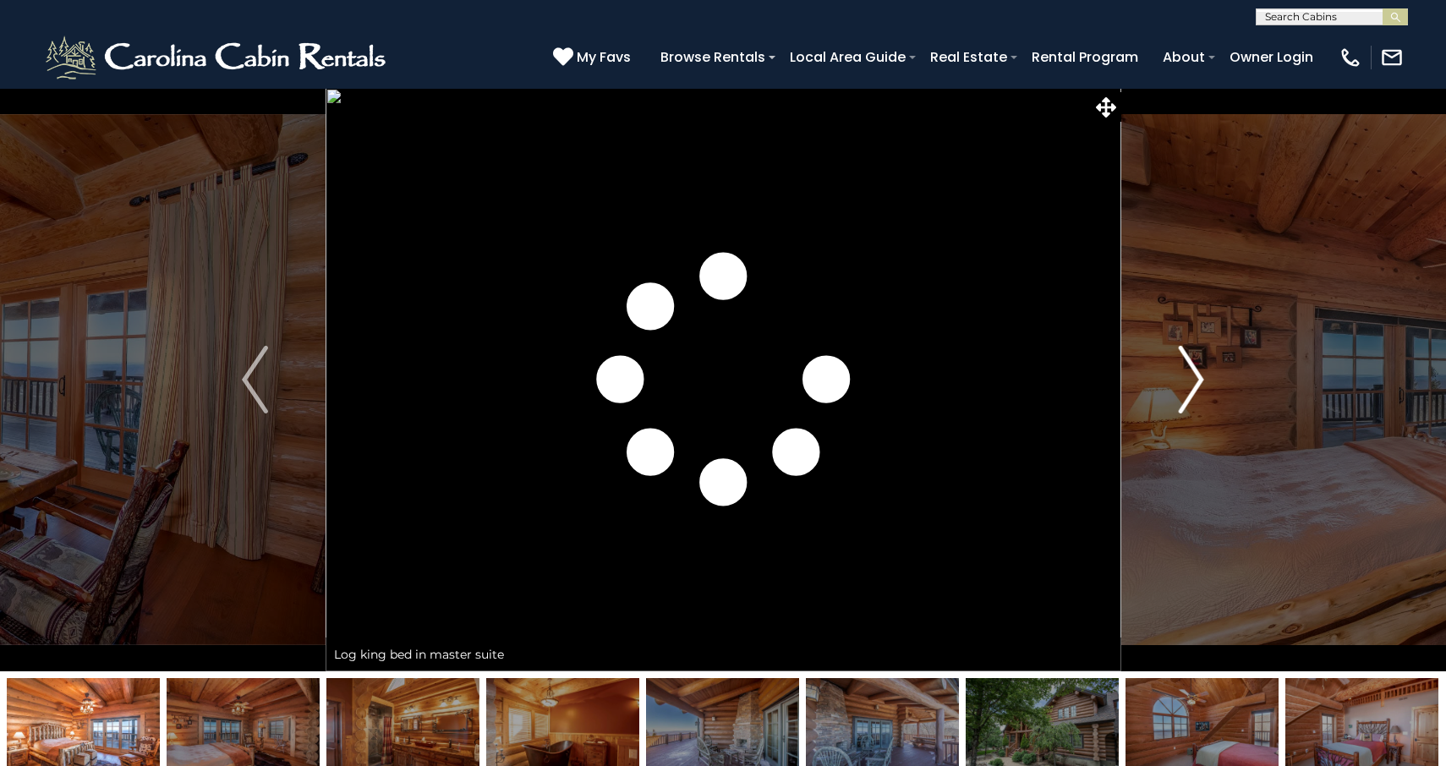
click at [1185, 387] on img "Next" at bounding box center [1190, 380] width 25 height 68
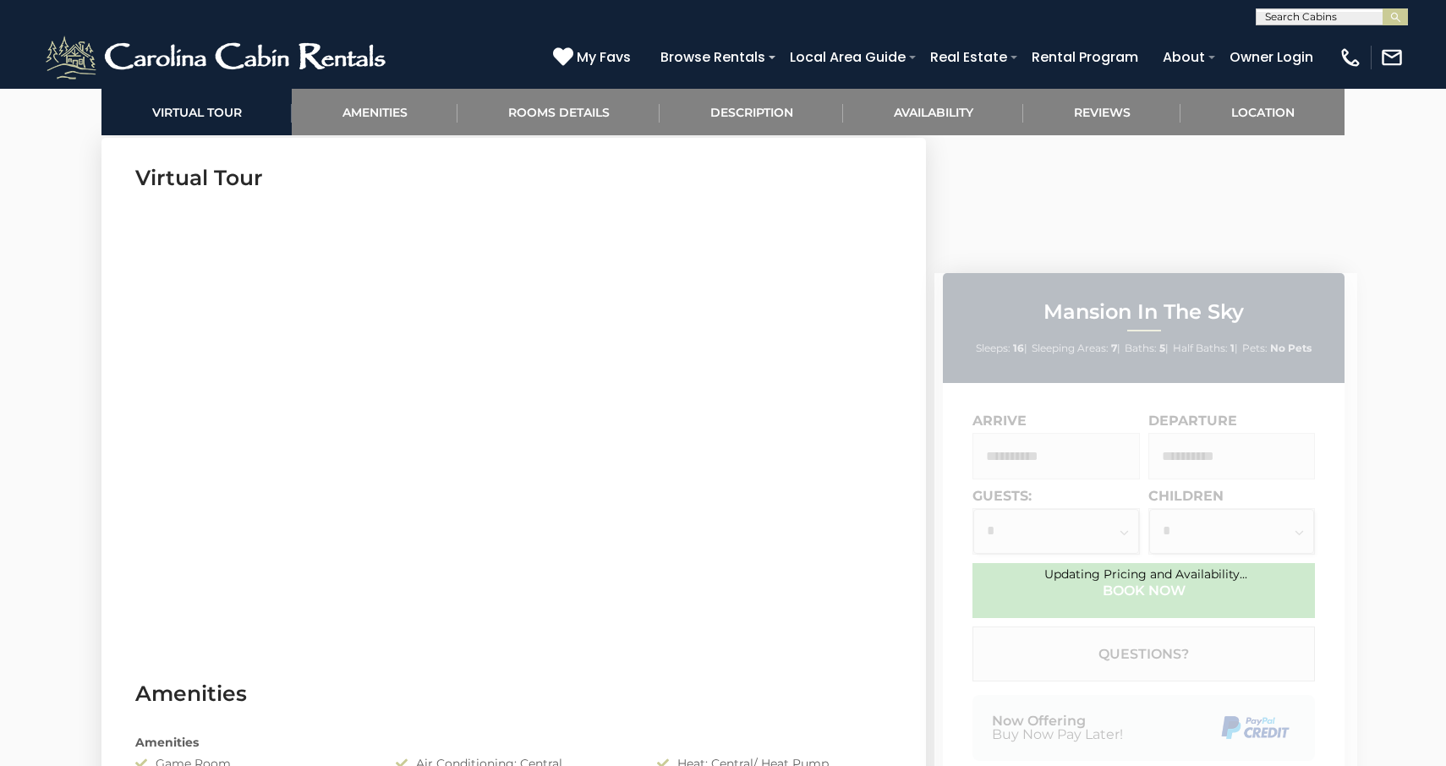
scroll to position [820, 0]
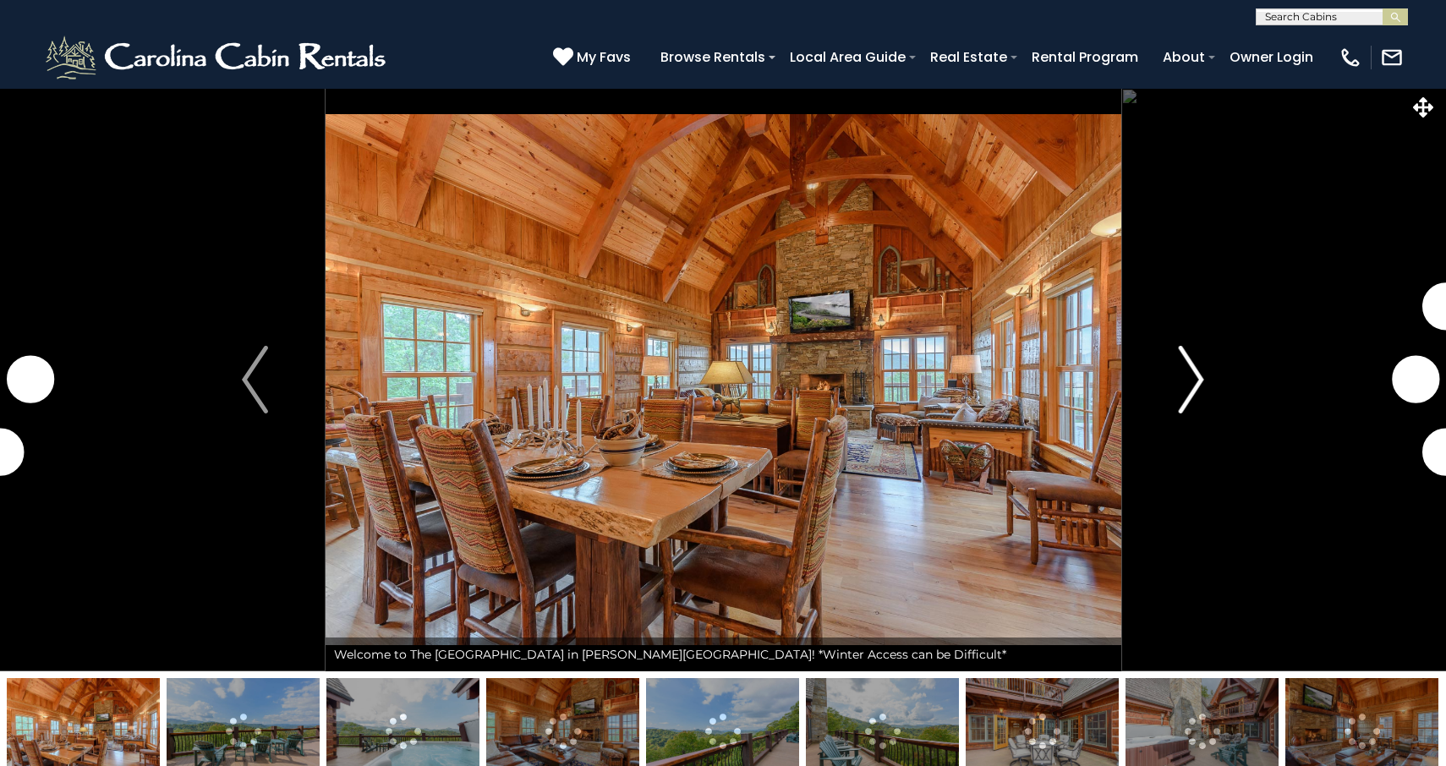
click at [1185, 384] on img "Next" at bounding box center [1190, 380] width 25 height 68
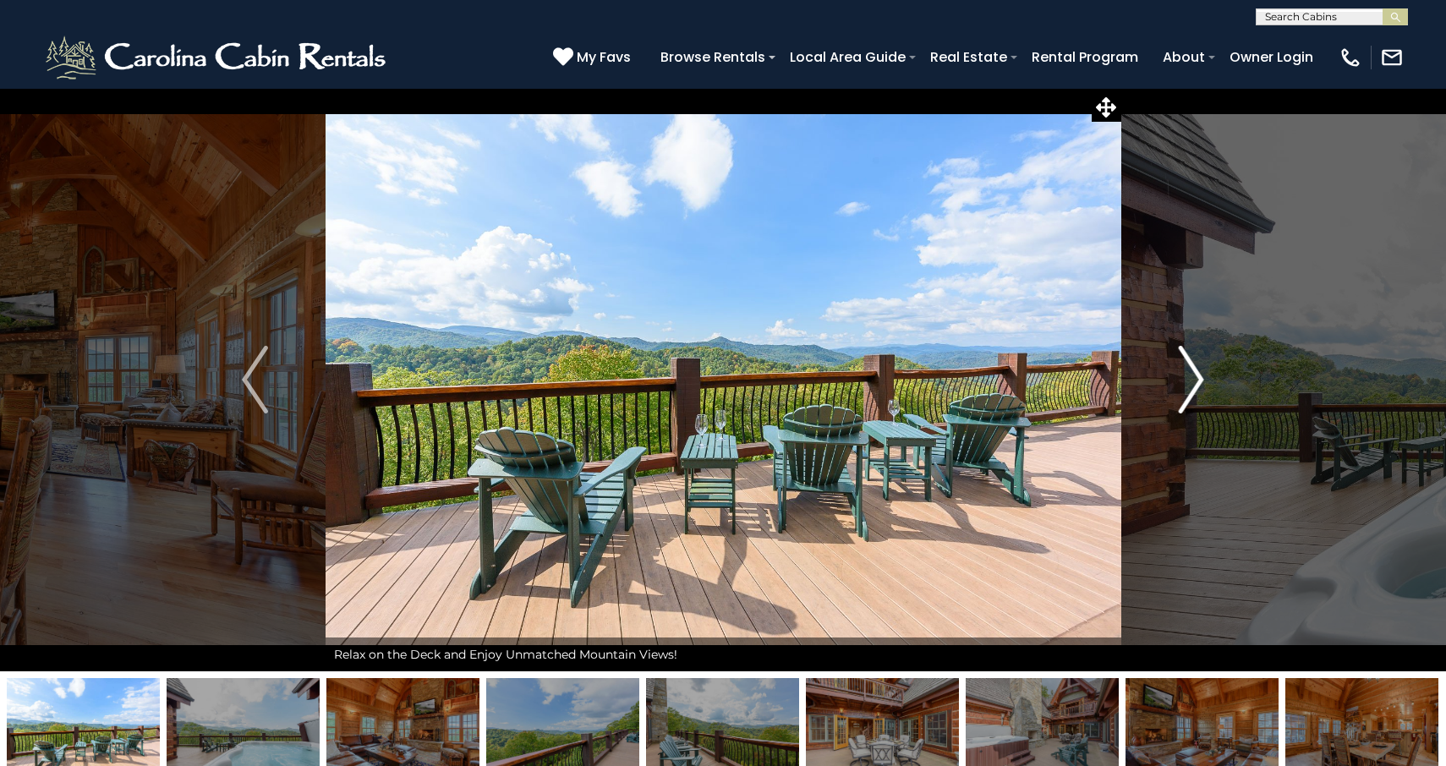
click at [1188, 384] on img "Next" at bounding box center [1190, 380] width 25 height 68
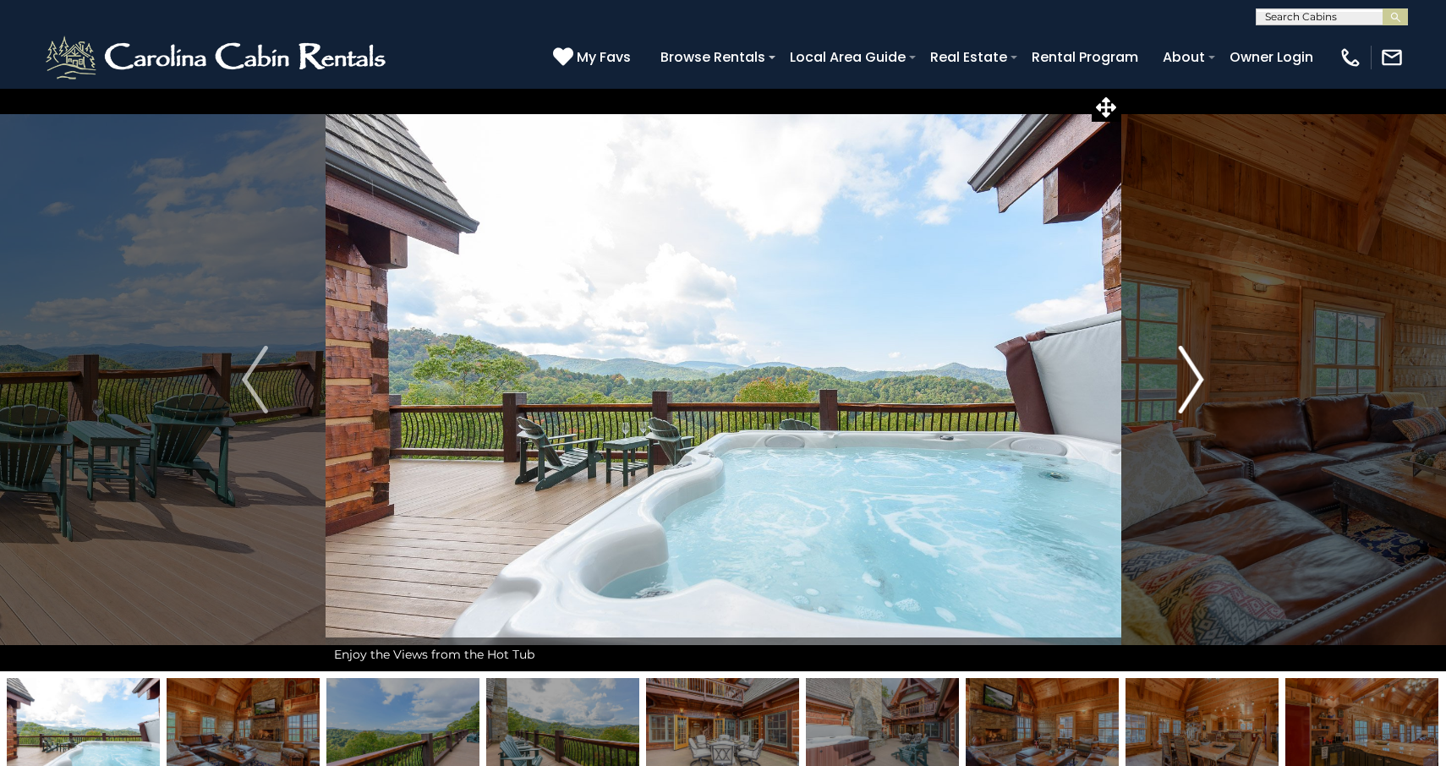
click at [1188, 384] on img "Next" at bounding box center [1190, 380] width 25 height 68
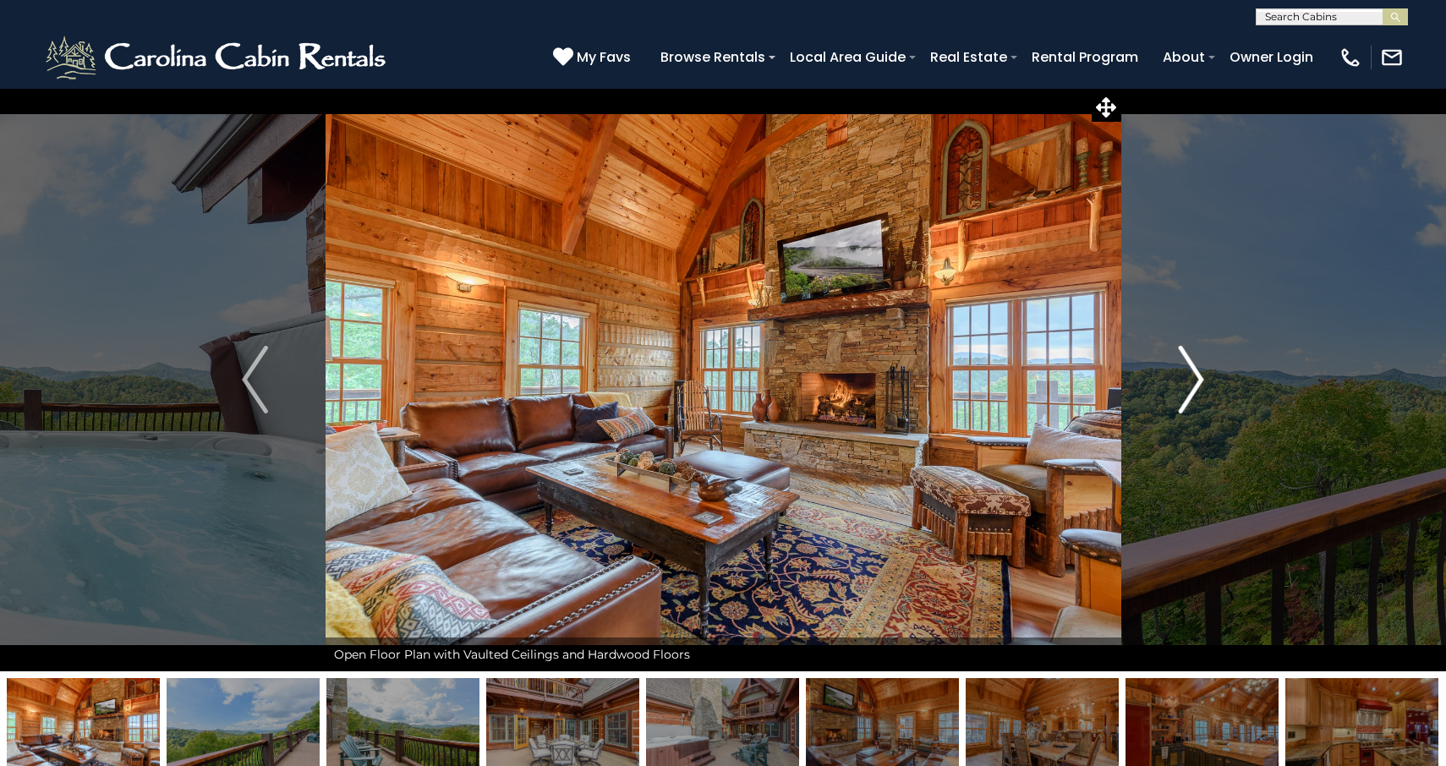
click at [1188, 384] on img "Next" at bounding box center [1190, 380] width 25 height 68
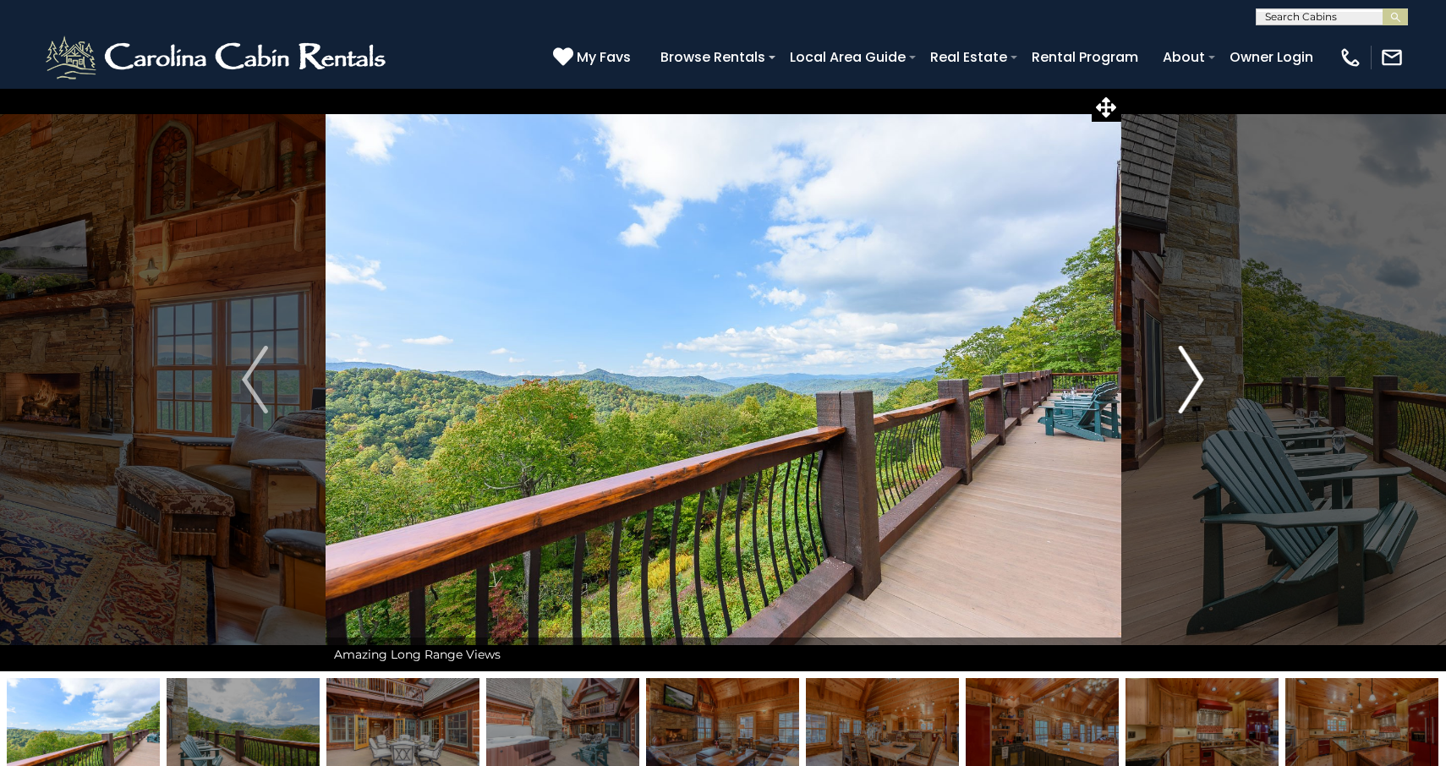
click at [1188, 384] on img "Next" at bounding box center [1190, 380] width 25 height 68
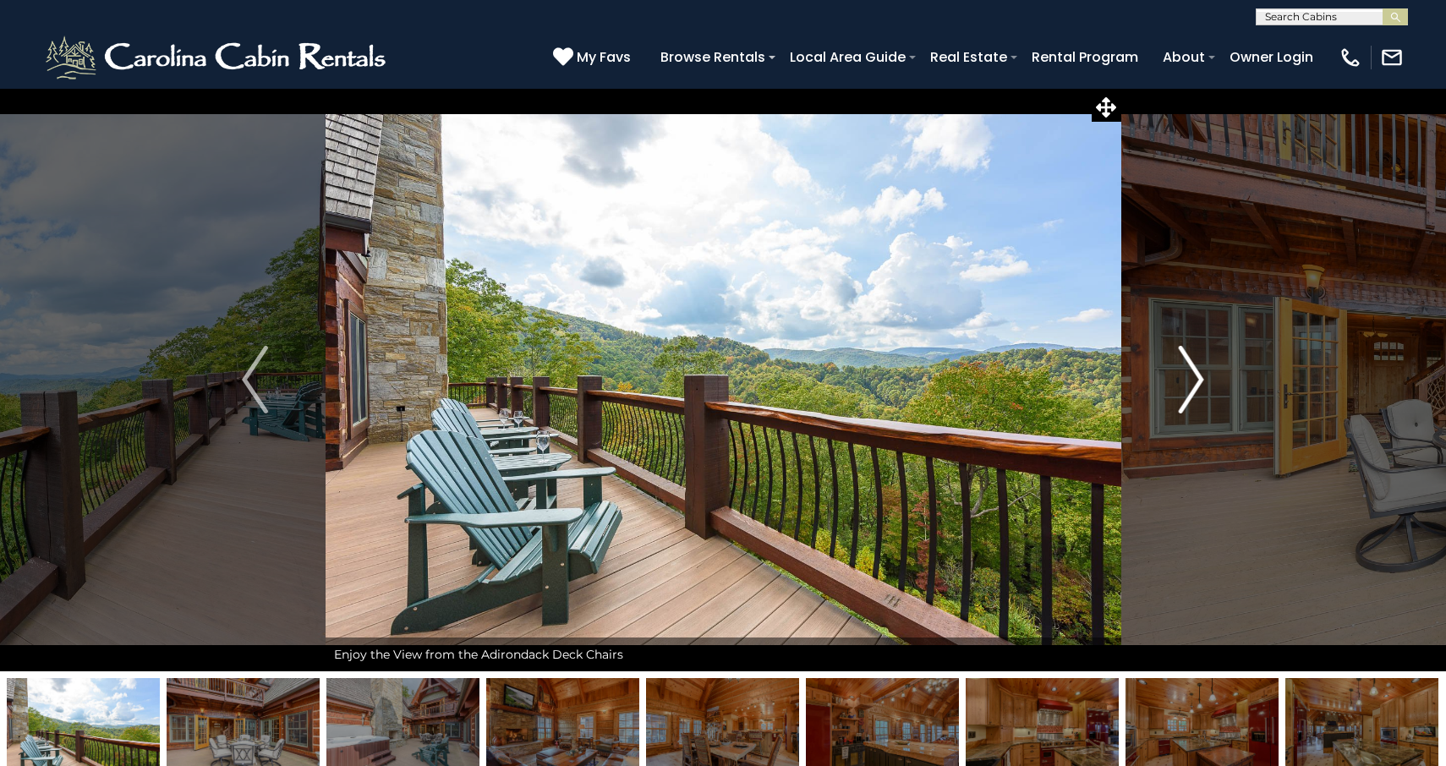
click at [1188, 384] on img "Next" at bounding box center [1190, 380] width 25 height 68
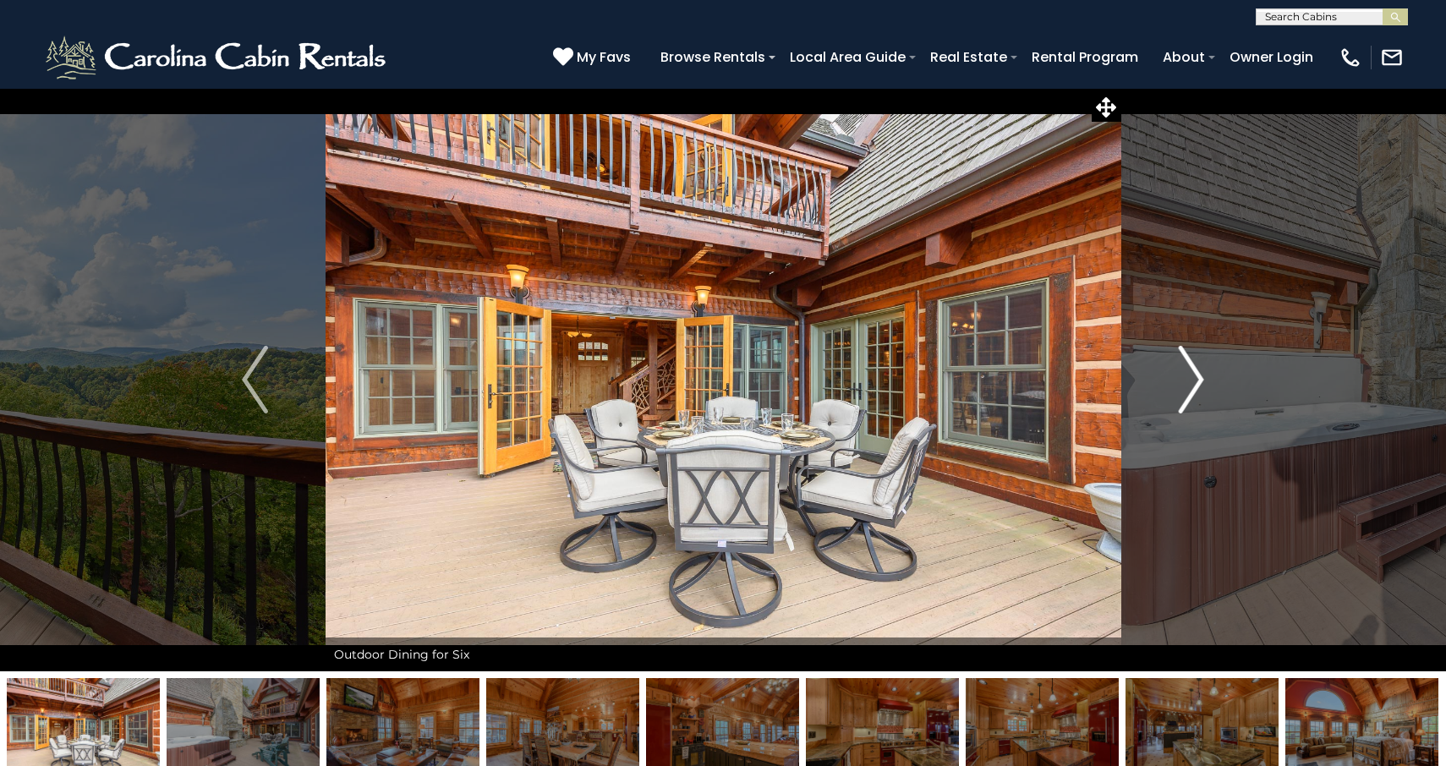
click at [1188, 384] on img "Next" at bounding box center [1190, 380] width 25 height 68
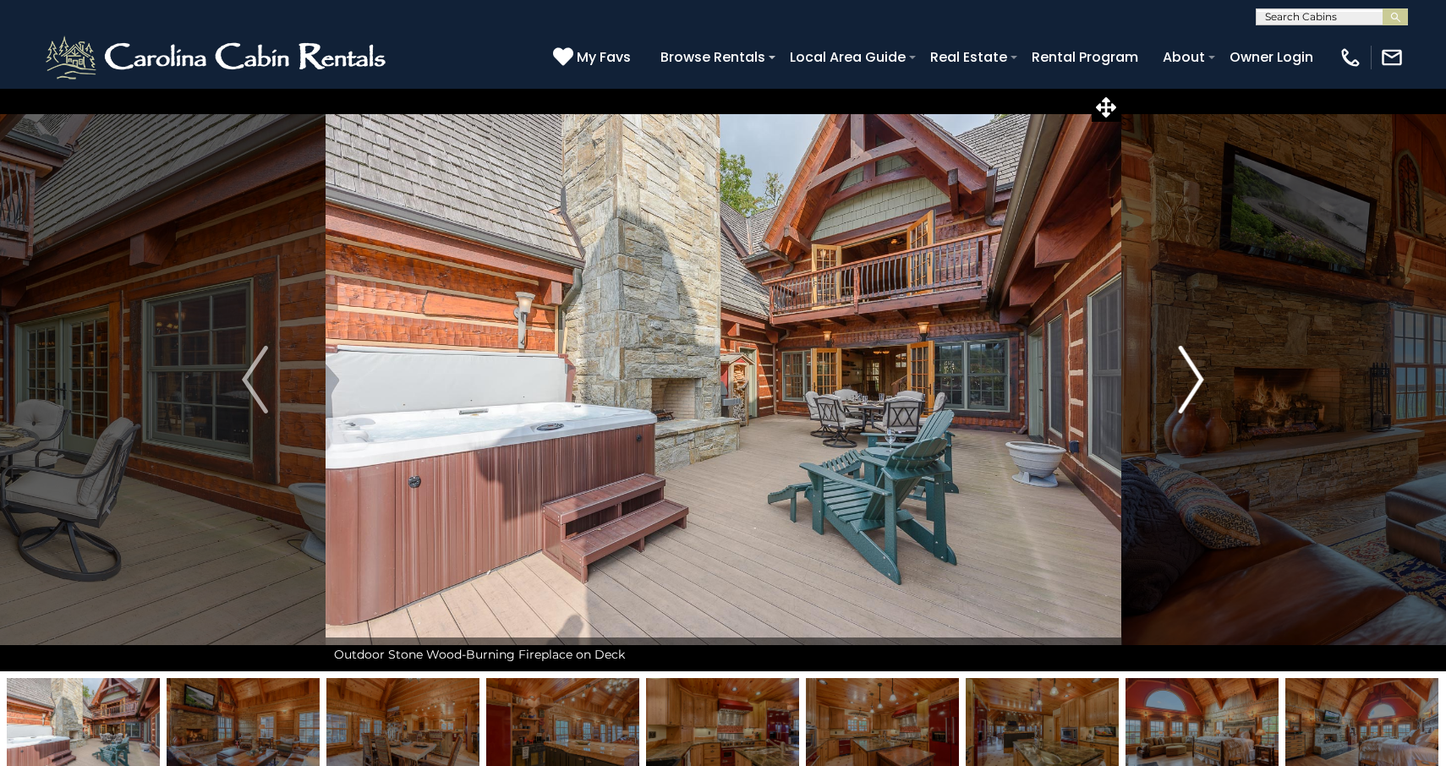
click at [1188, 384] on img "Next" at bounding box center [1190, 380] width 25 height 68
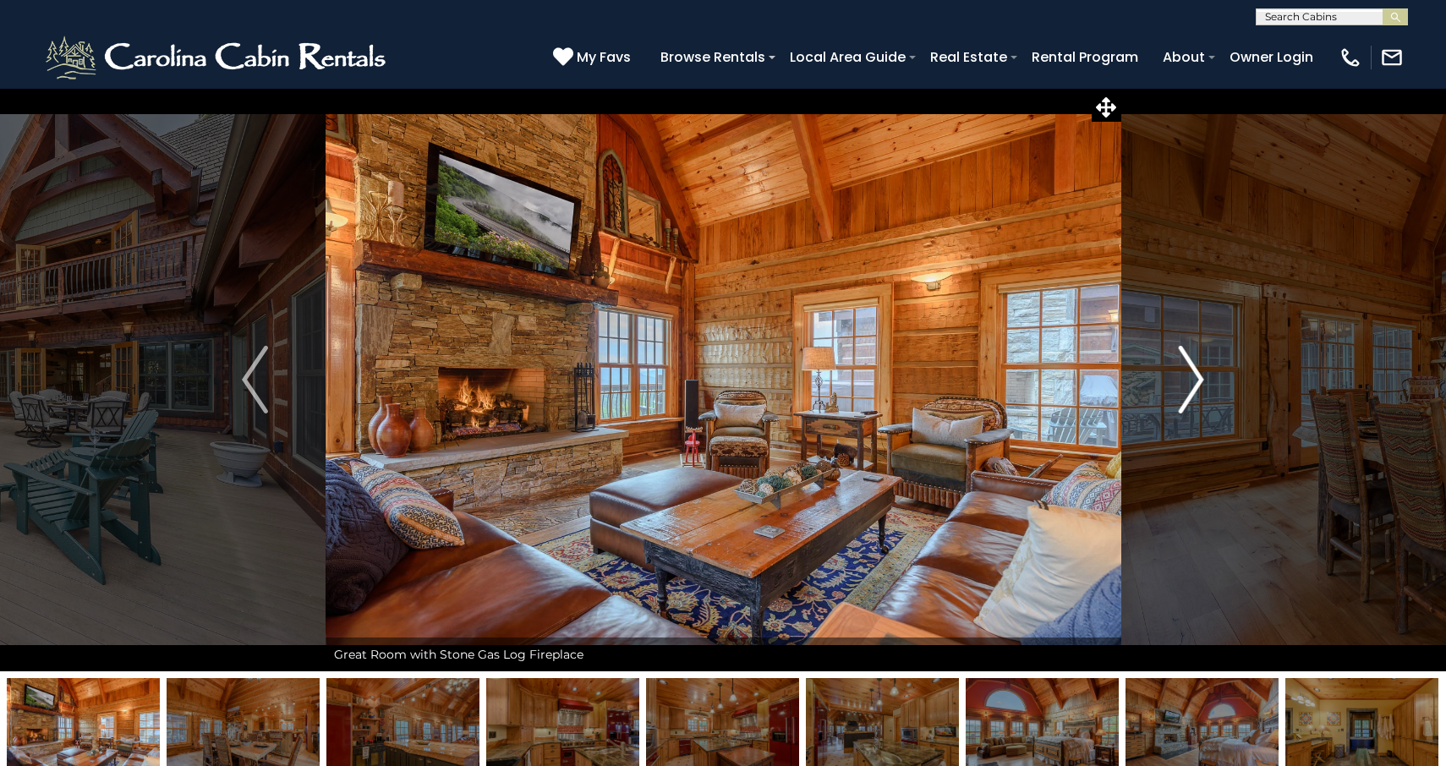
click at [1188, 384] on img "Next" at bounding box center [1190, 380] width 25 height 68
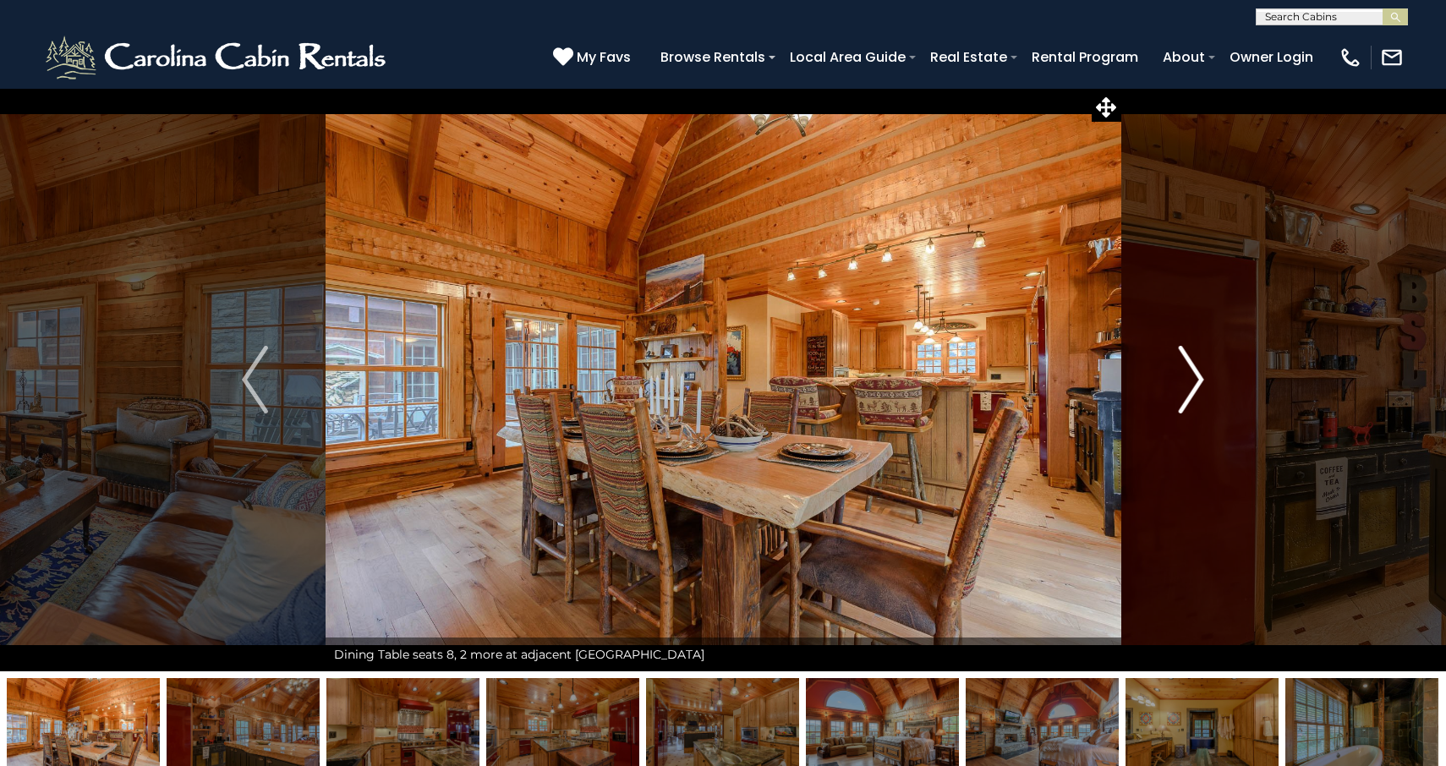
click at [1188, 384] on img "Next" at bounding box center [1190, 380] width 25 height 68
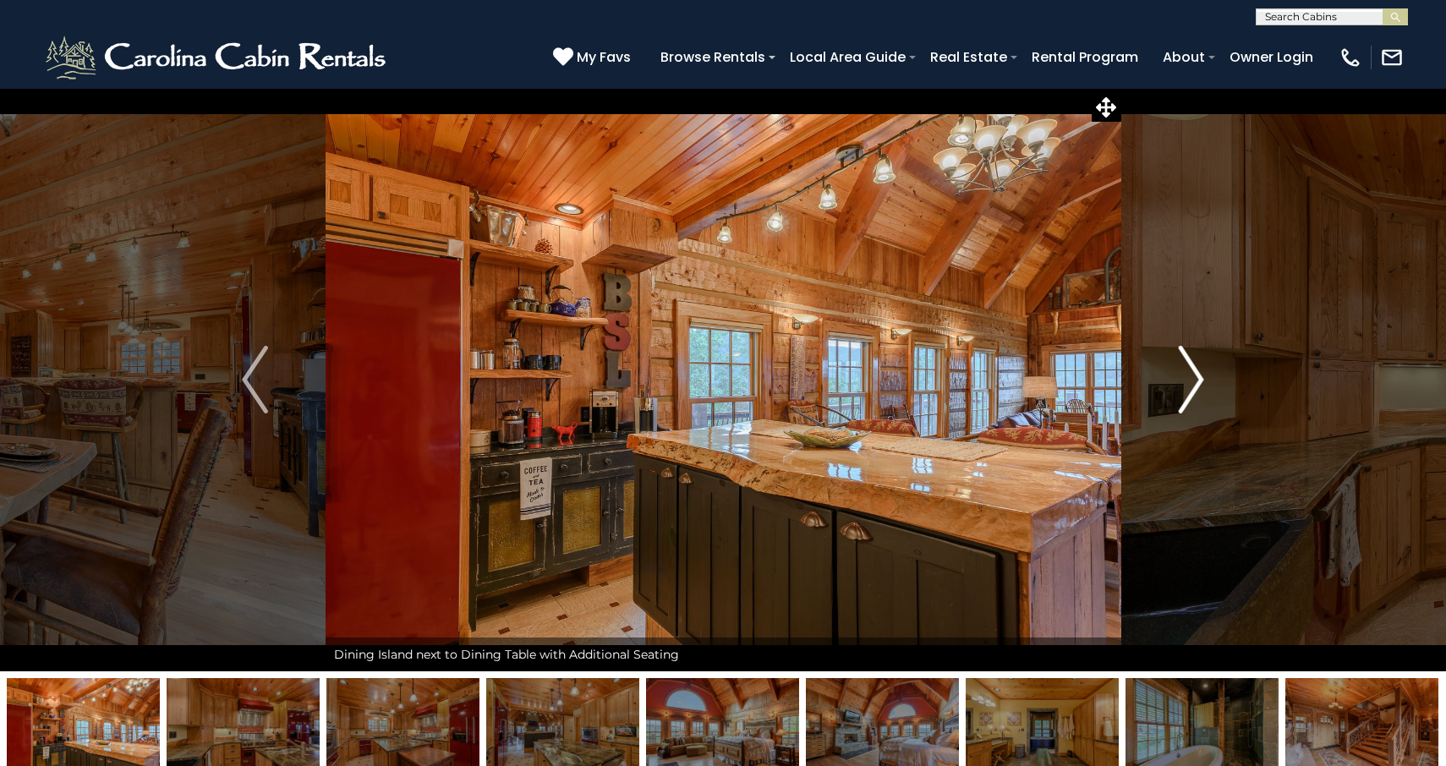
click at [1188, 384] on img "Next" at bounding box center [1190, 380] width 25 height 68
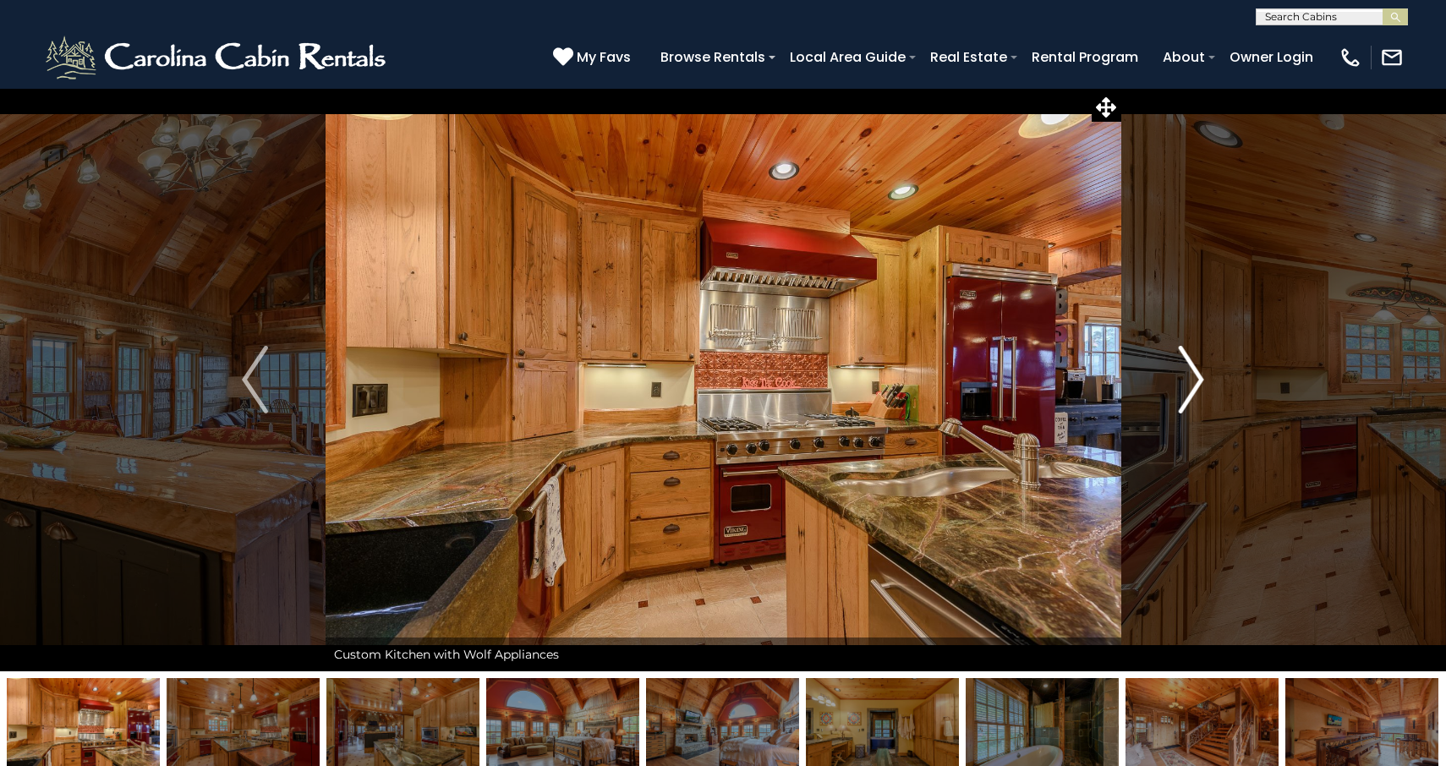
click at [1188, 384] on img "Next" at bounding box center [1190, 380] width 25 height 68
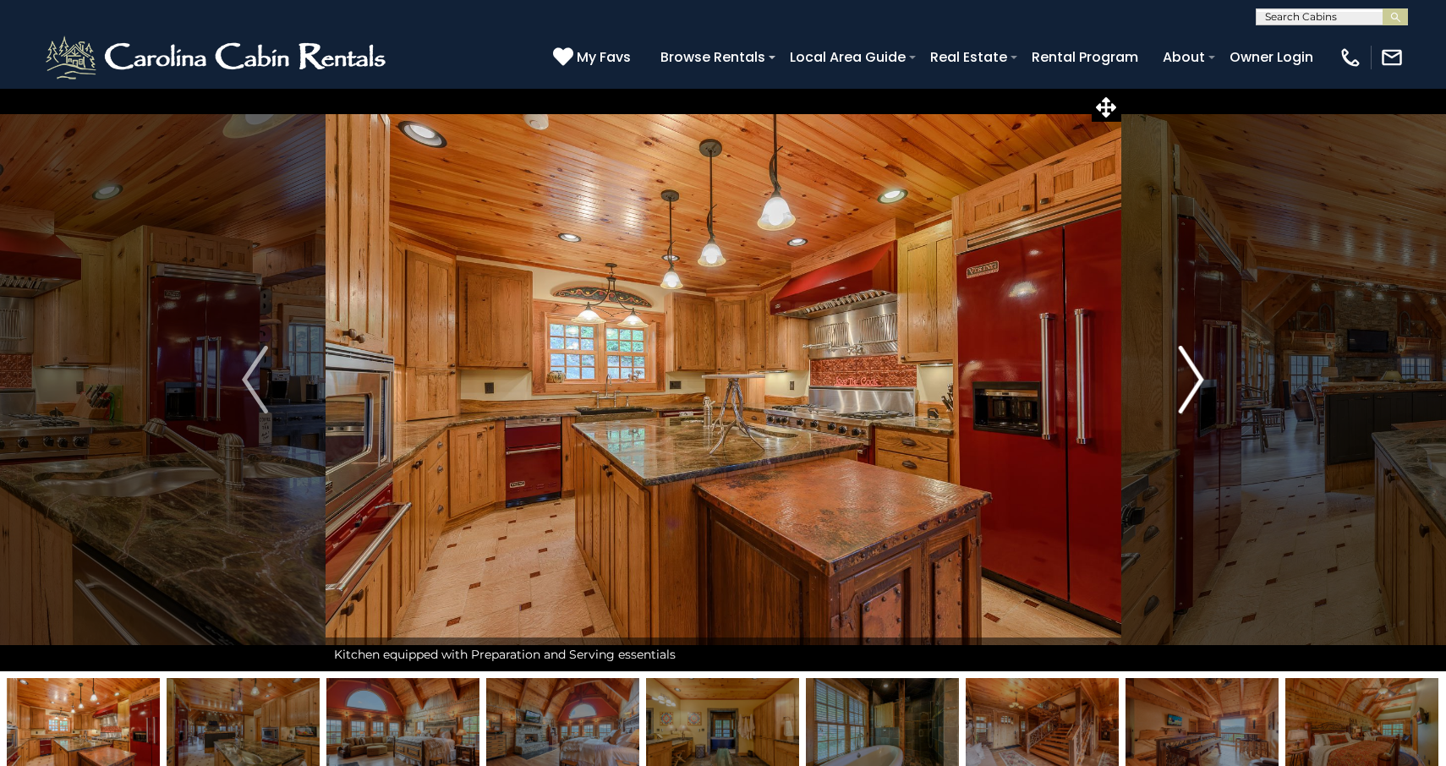
click at [1188, 384] on img "Next" at bounding box center [1190, 380] width 25 height 68
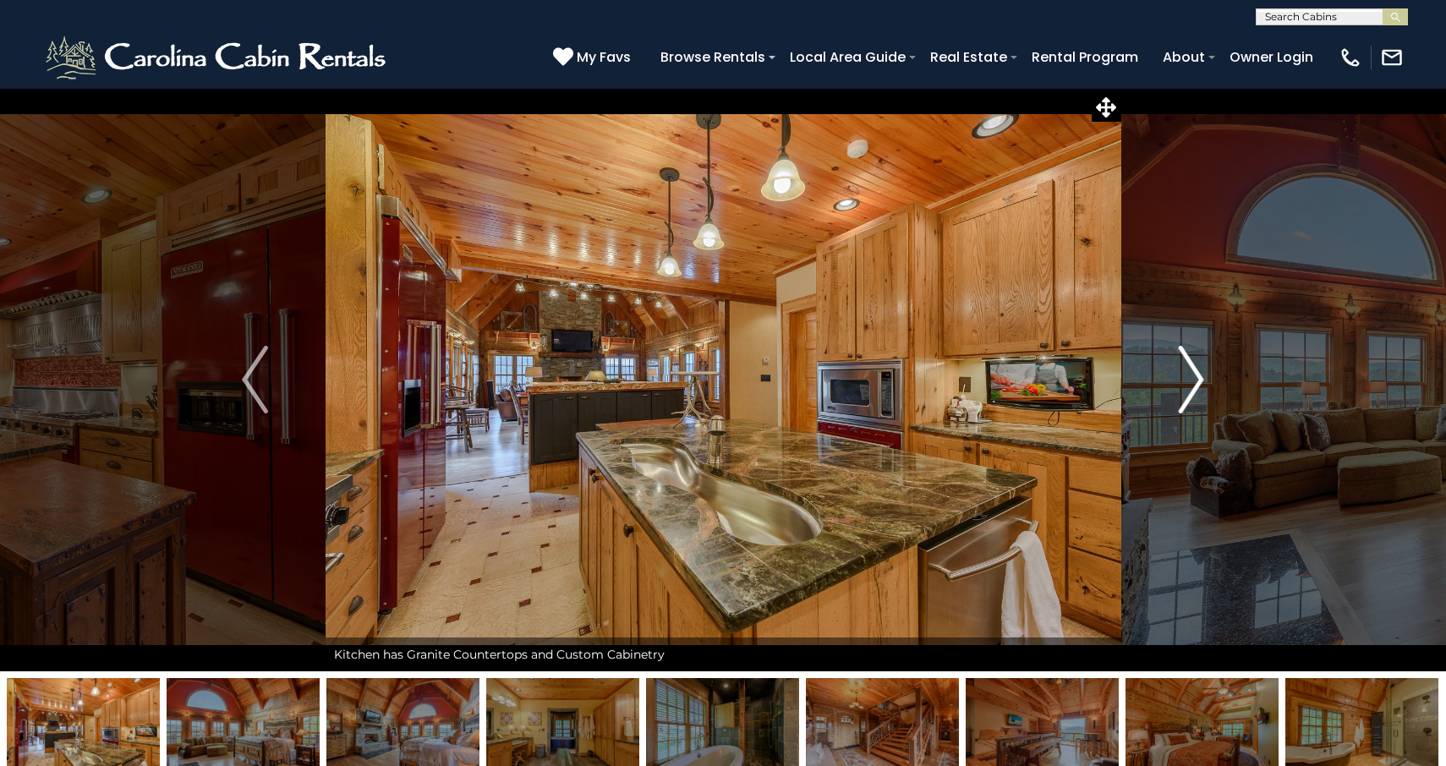
click at [1188, 384] on img "Next" at bounding box center [1190, 380] width 25 height 68
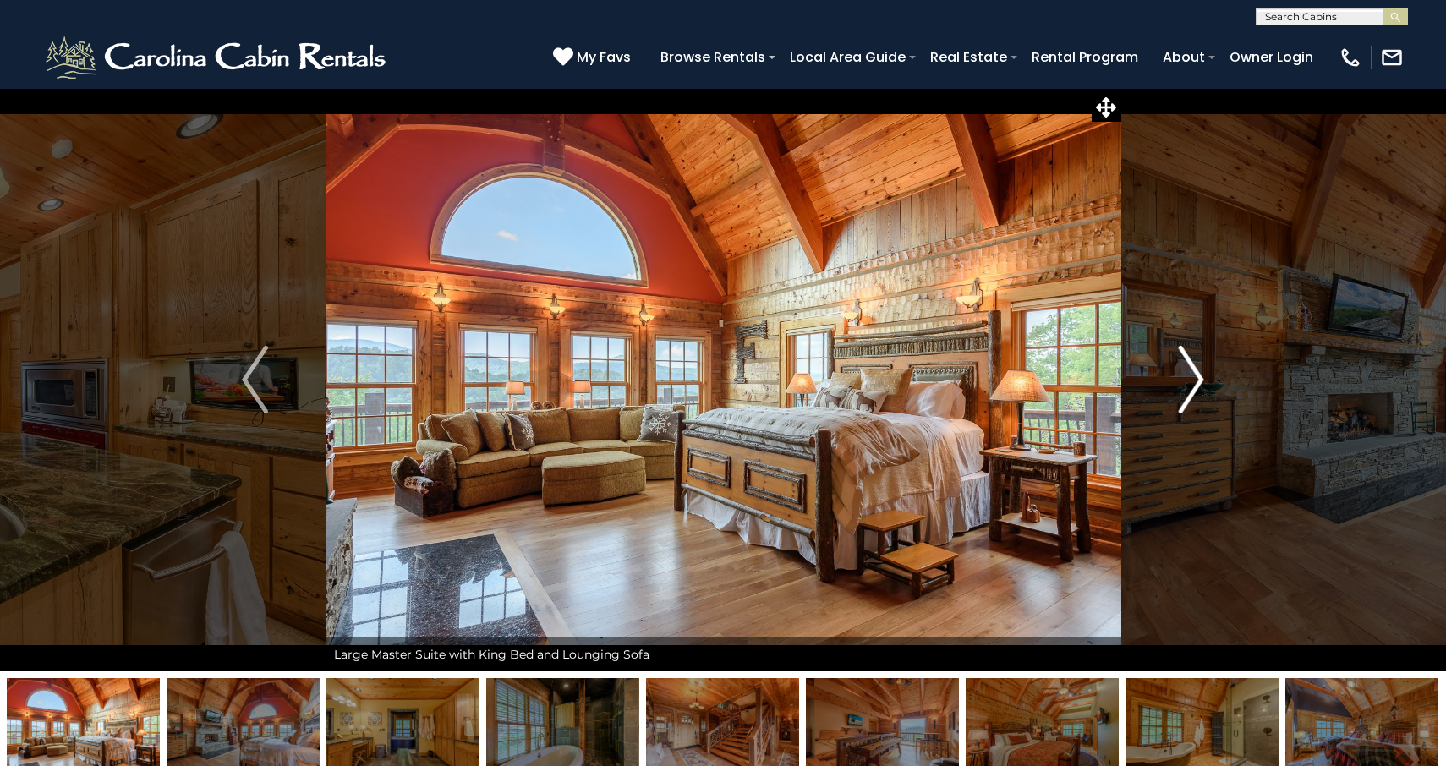
click at [1188, 384] on img "Next" at bounding box center [1190, 380] width 25 height 68
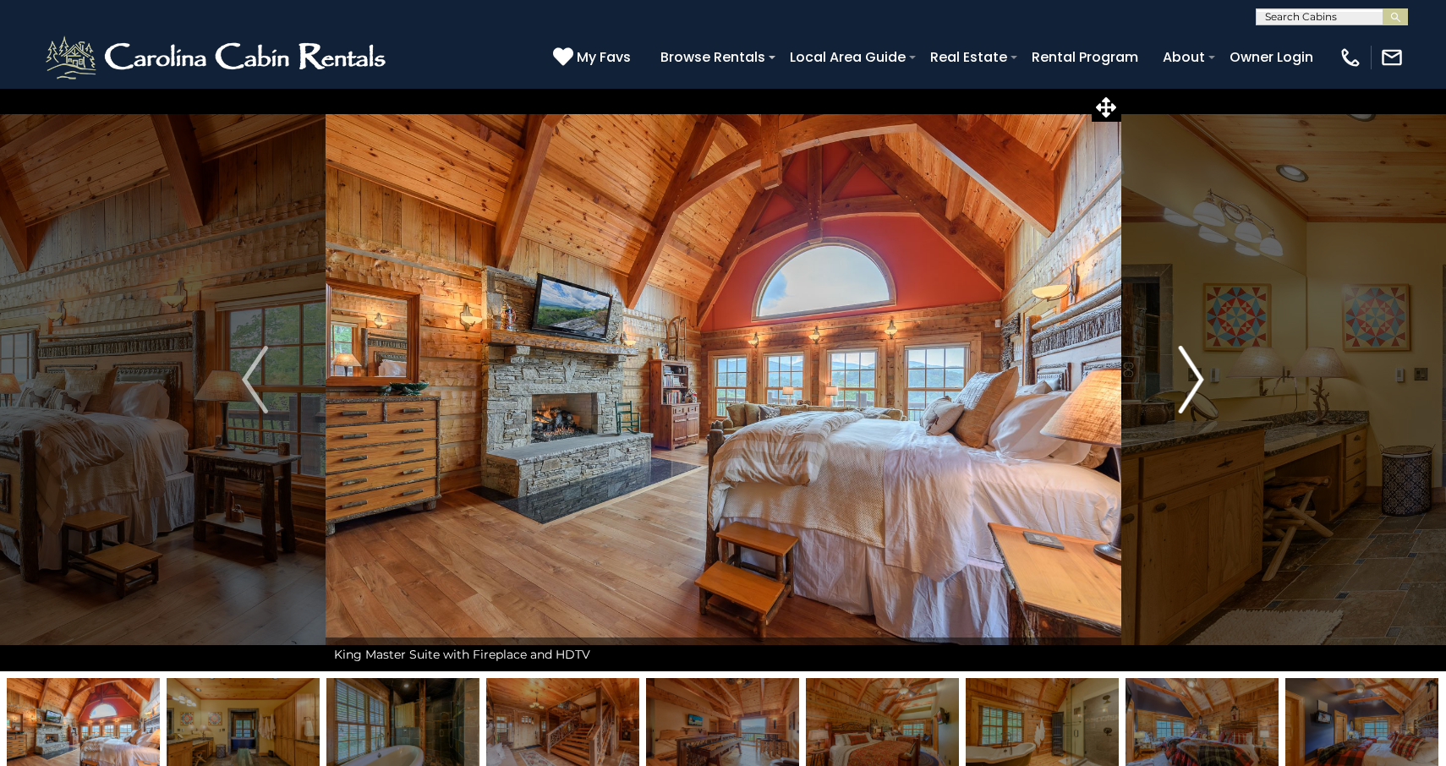
click at [1188, 384] on img "Next" at bounding box center [1190, 380] width 25 height 68
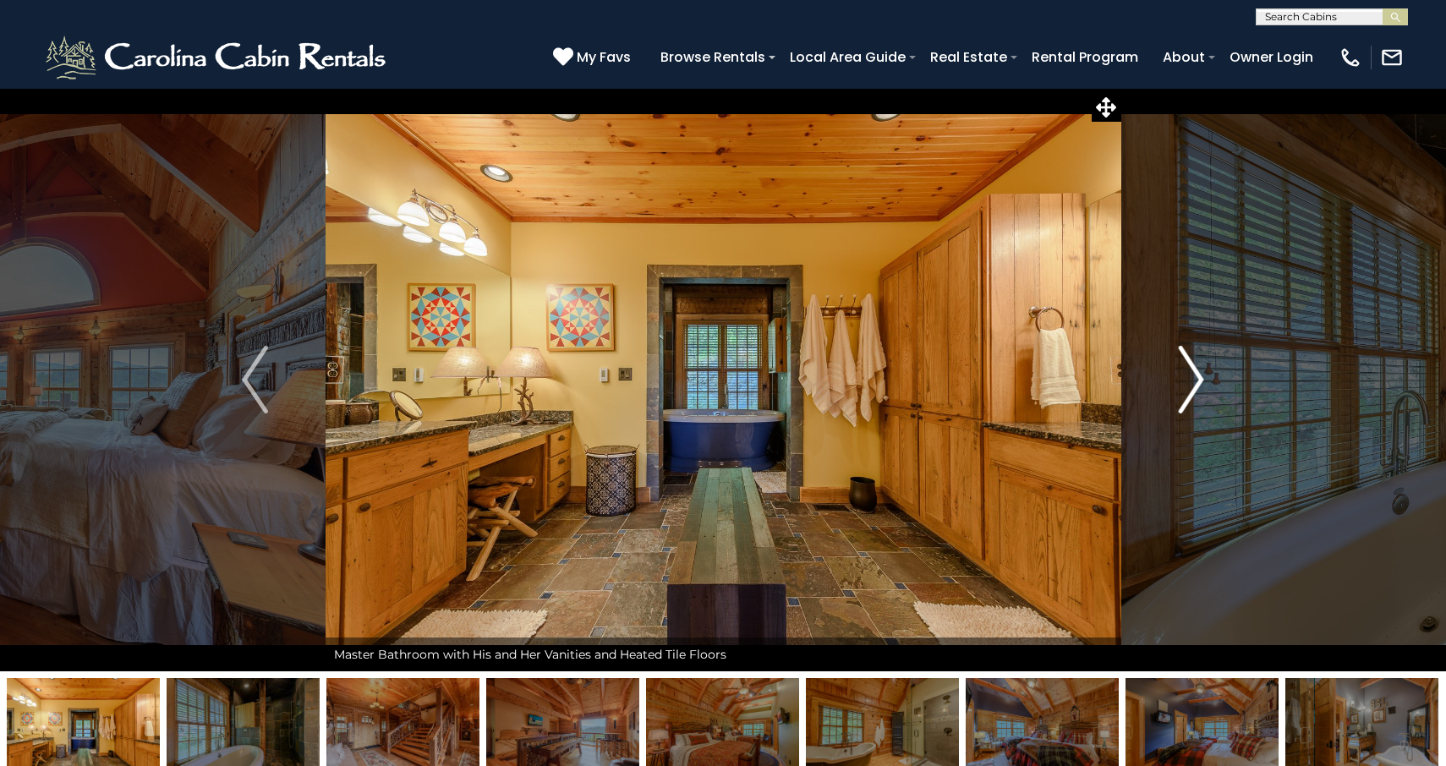
click at [1188, 384] on img "Next" at bounding box center [1190, 380] width 25 height 68
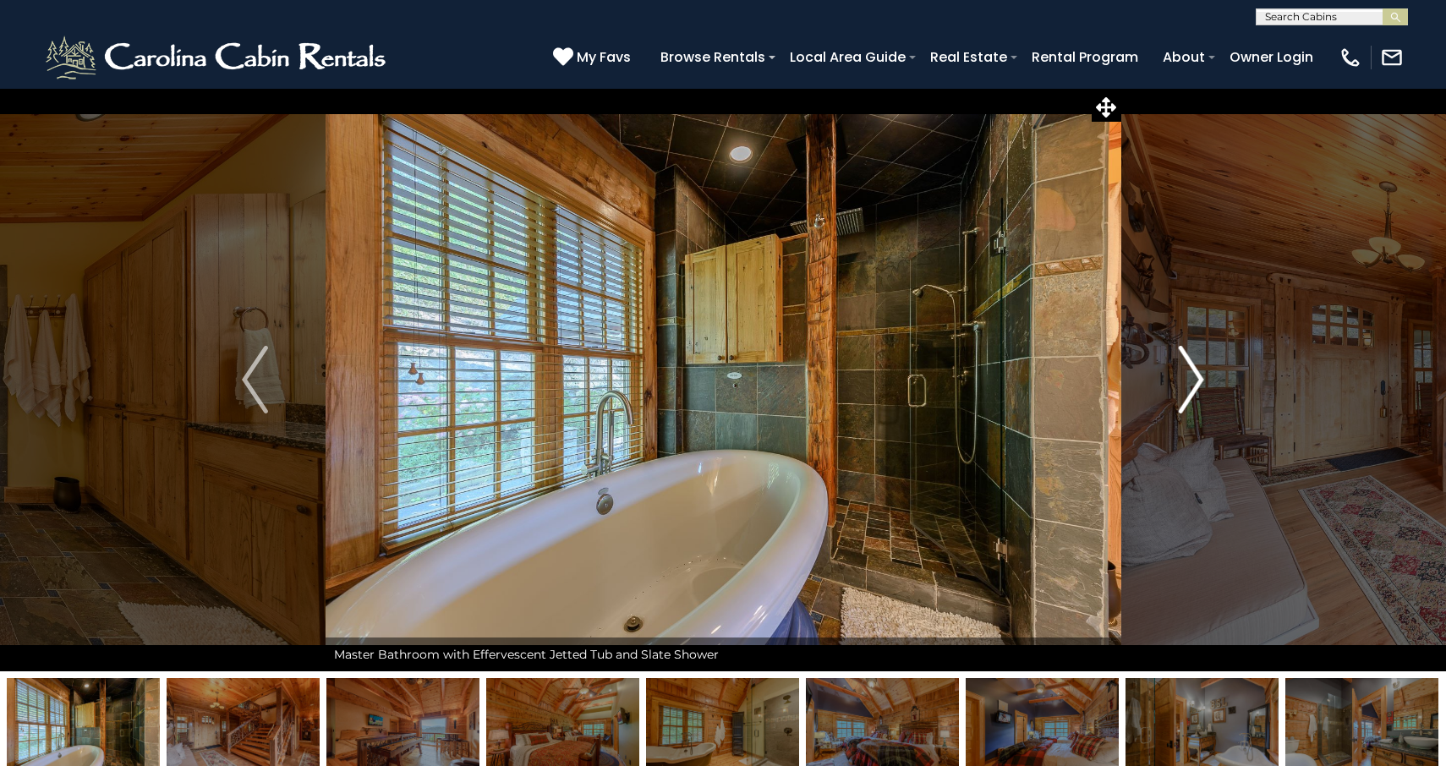
click at [1188, 384] on img "Next" at bounding box center [1190, 380] width 25 height 68
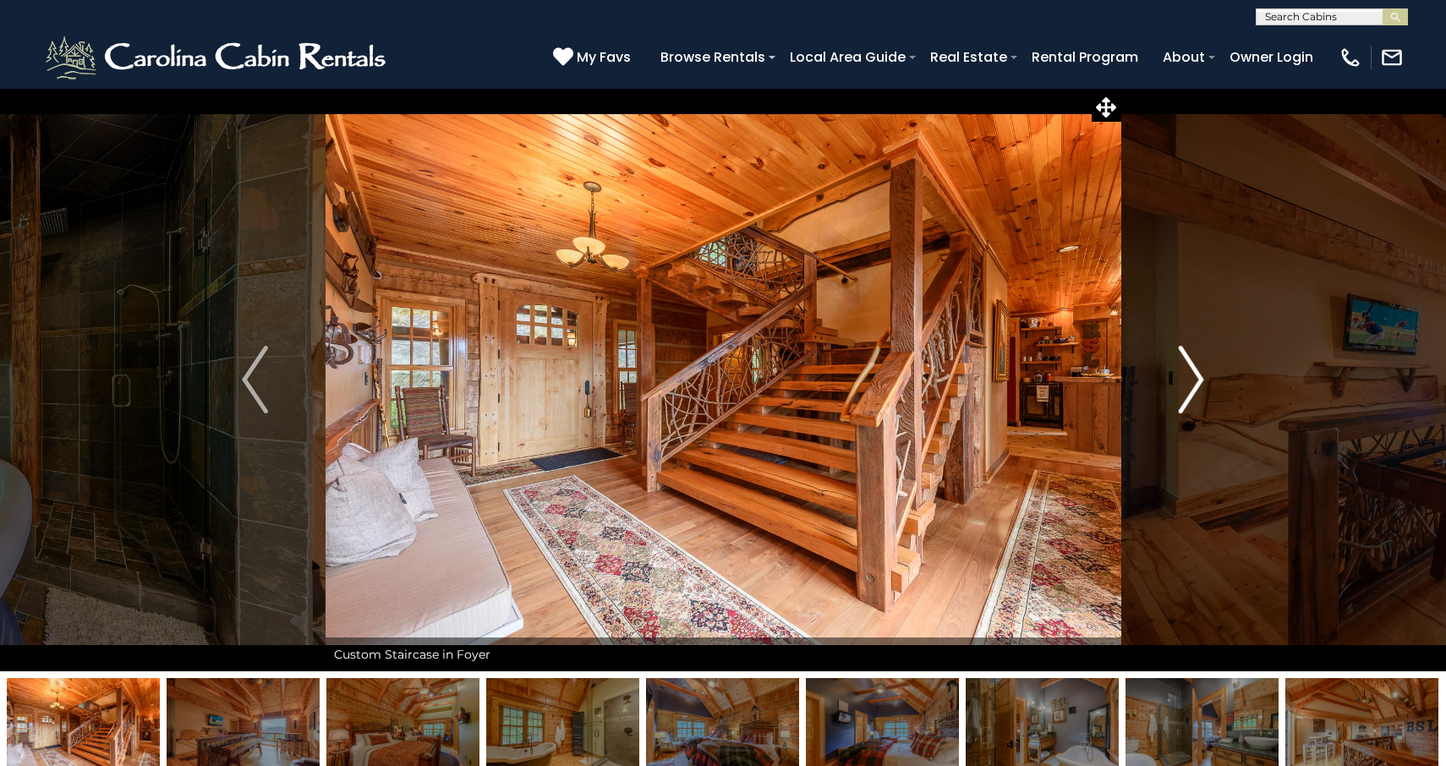
click at [1188, 384] on img "Next" at bounding box center [1190, 380] width 25 height 68
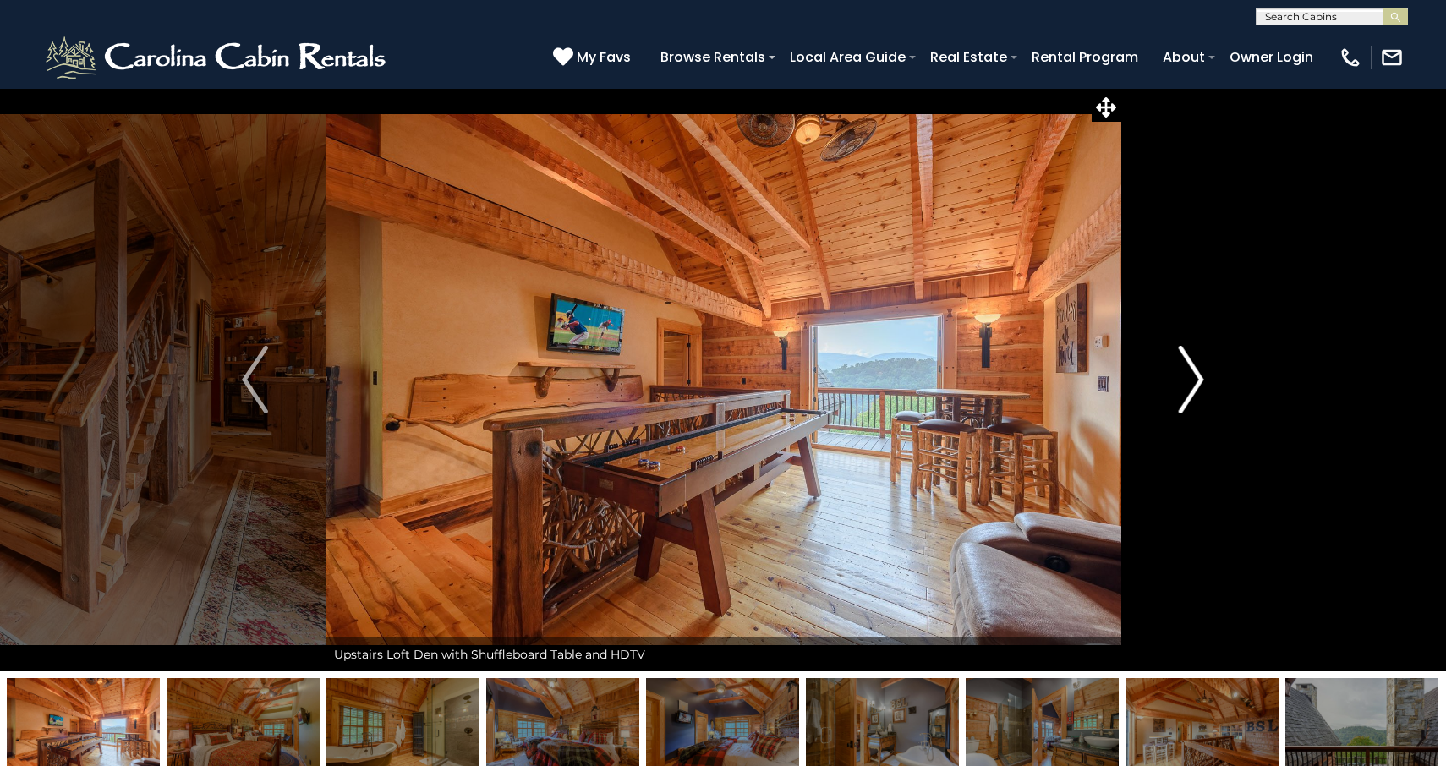
click at [1188, 384] on img "Next" at bounding box center [1190, 380] width 25 height 68
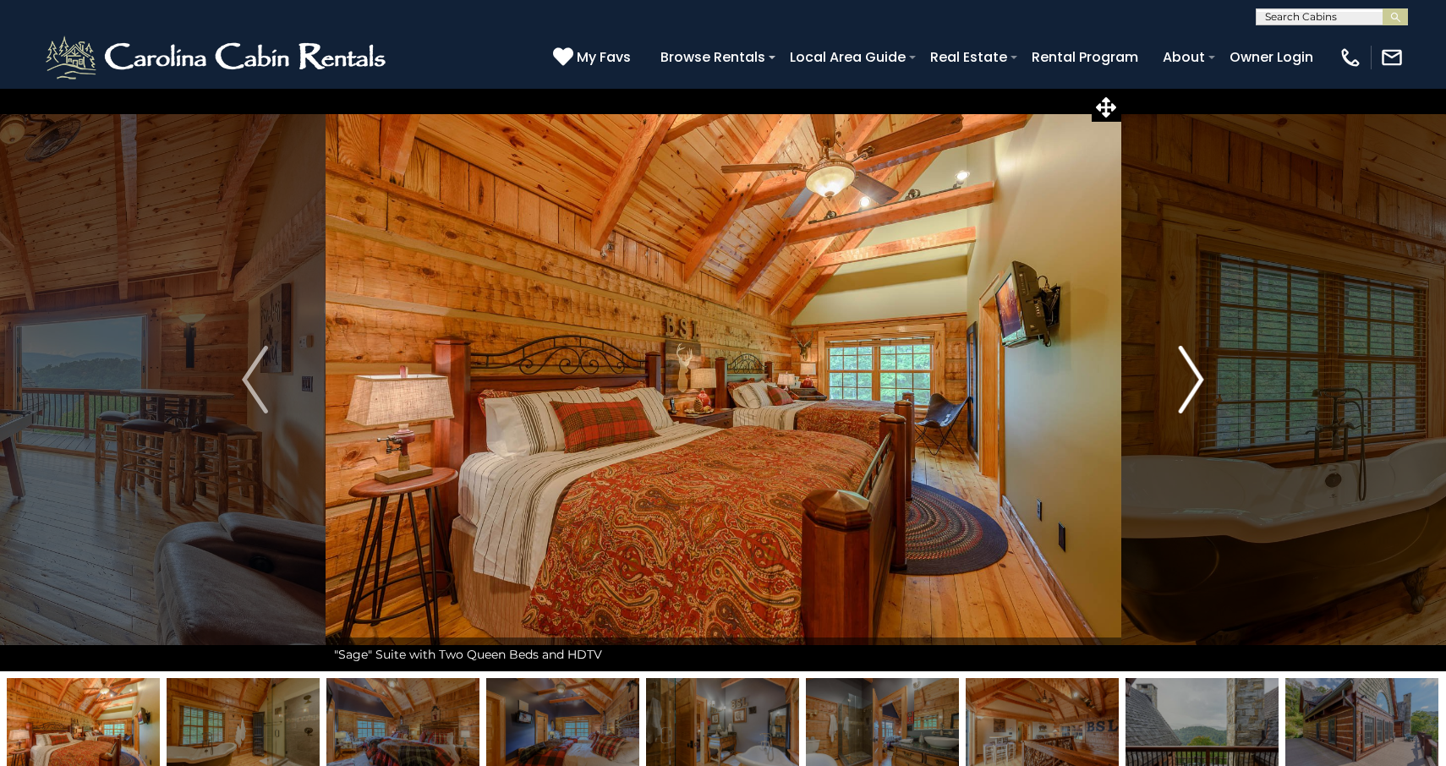
click at [1188, 384] on img "Next" at bounding box center [1190, 380] width 25 height 68
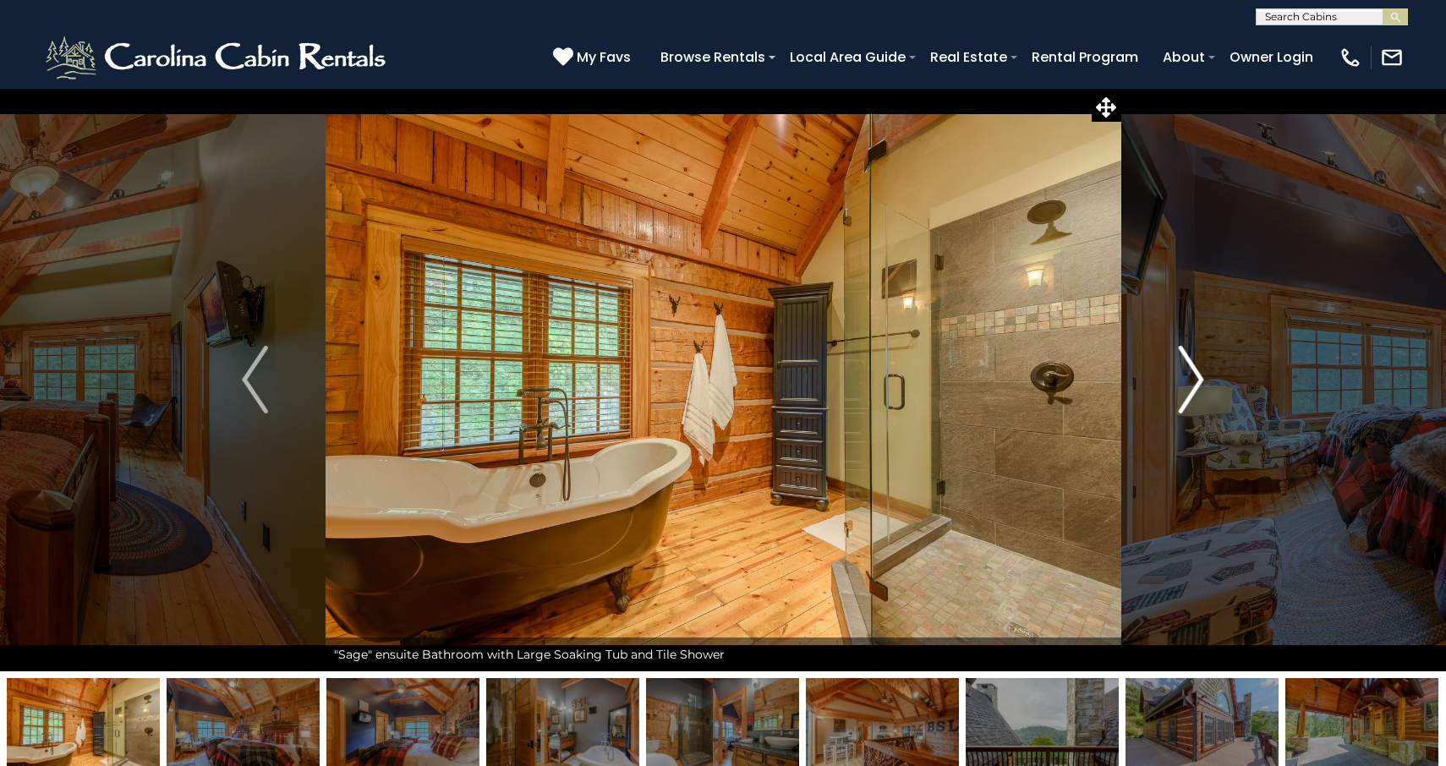
click at [1188, 384] on img "Next" at bounding box center [1190, 380] width 25 height 68
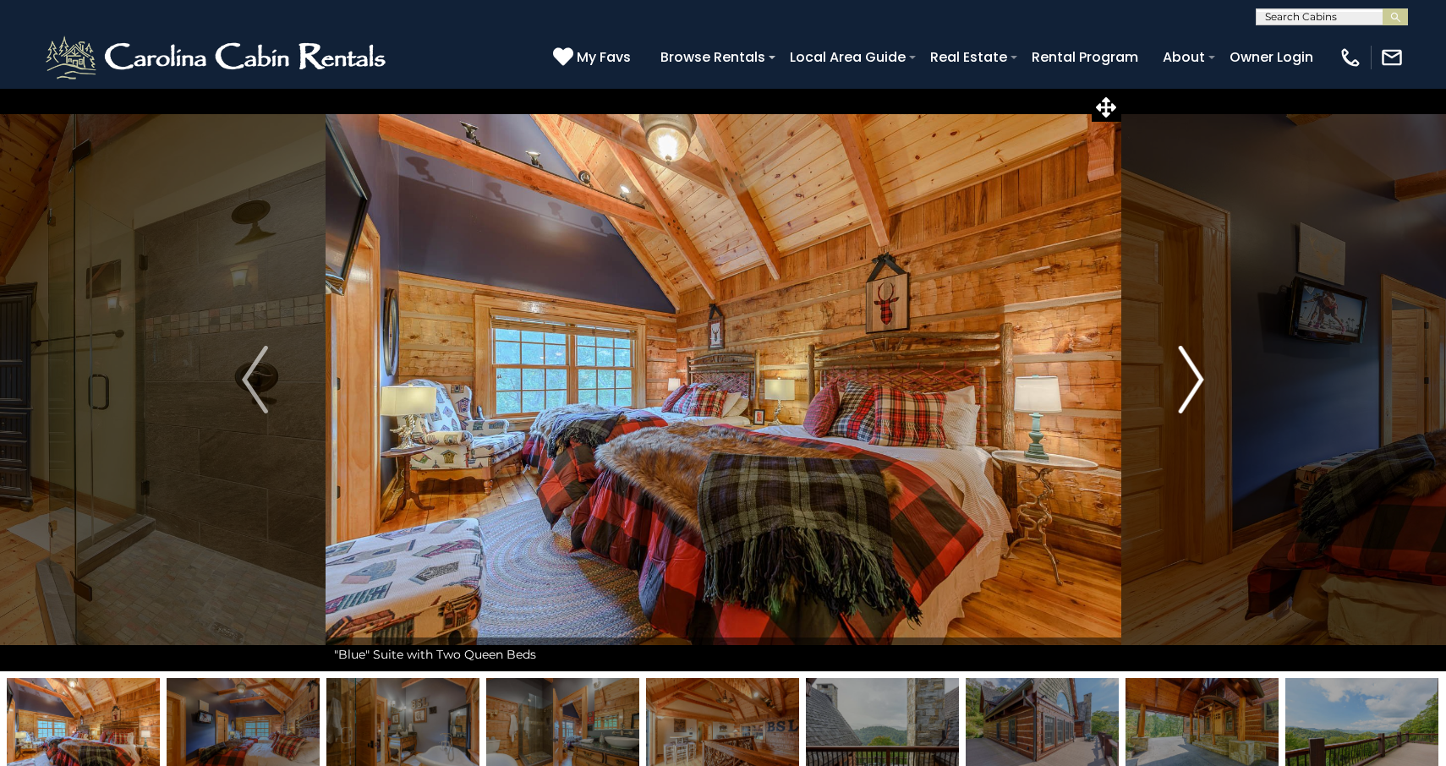
click at [1183, 386] on img "Next" at bounding box center [1190, 380] width 25 height 68
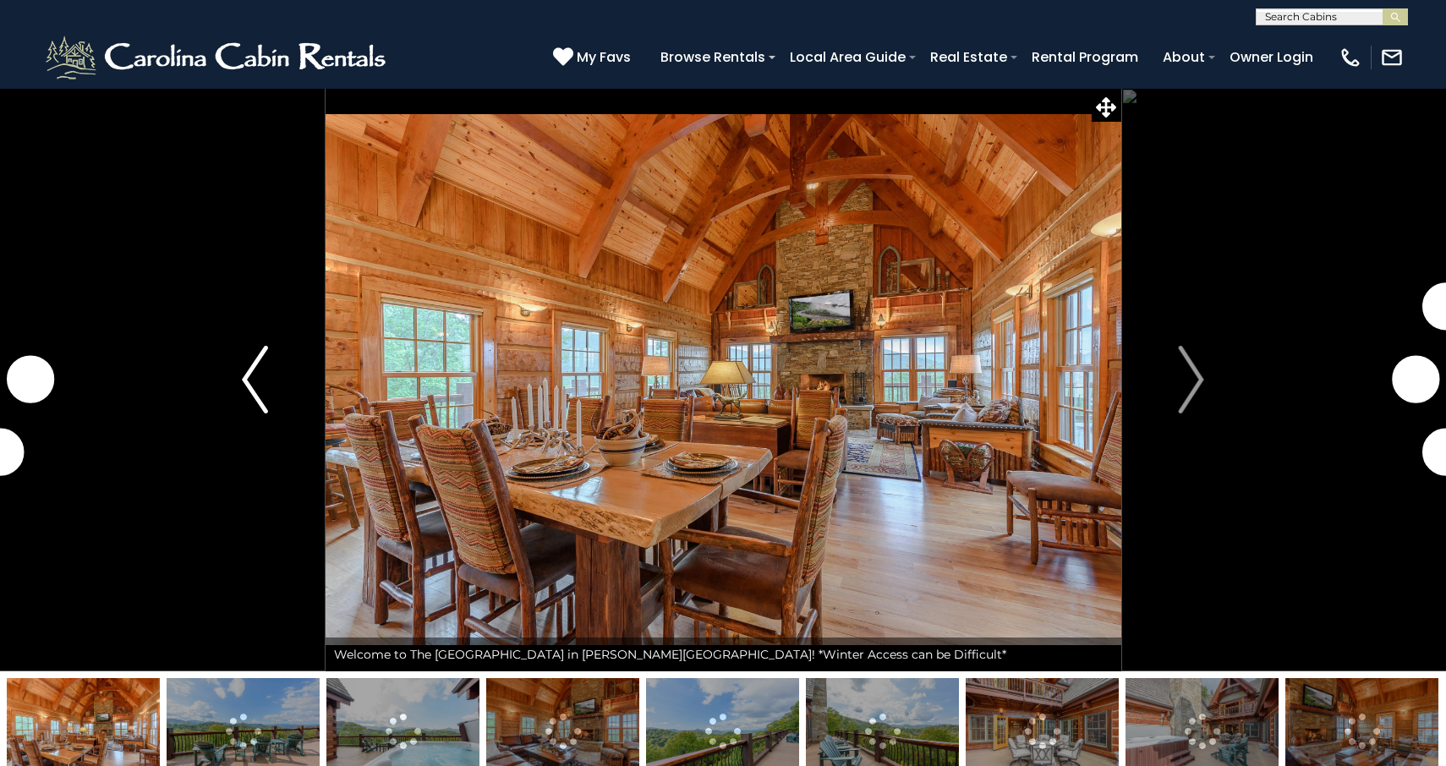
click at [248, 373] on img "Previous" at bounding box center [254, 380] width 25 height 68
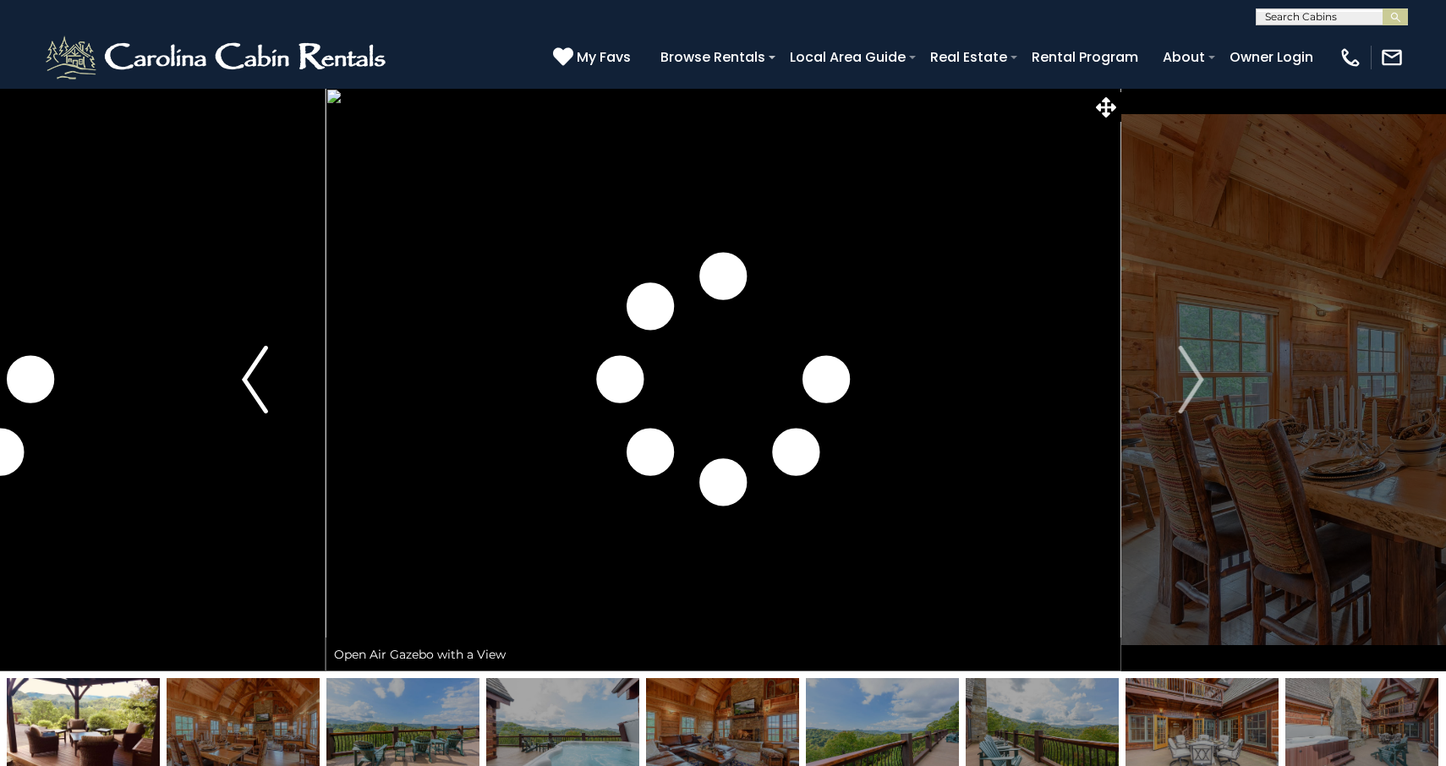
click at [250, 375] on img "Previous" at bounding box center [254, 380] width 25 height 68
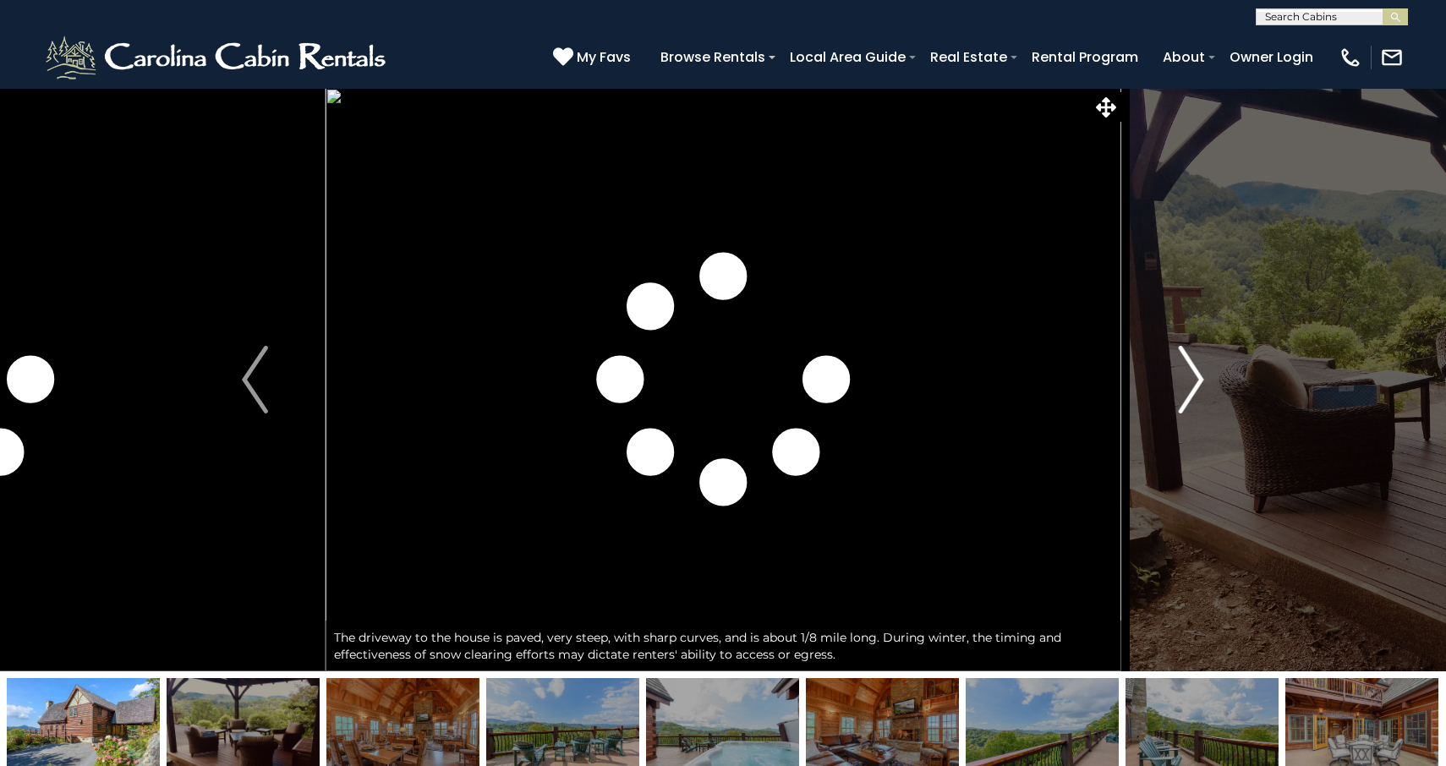
click at [1226, 509] on button "Next" at bounding box center [1191, 380] width 141 height 584
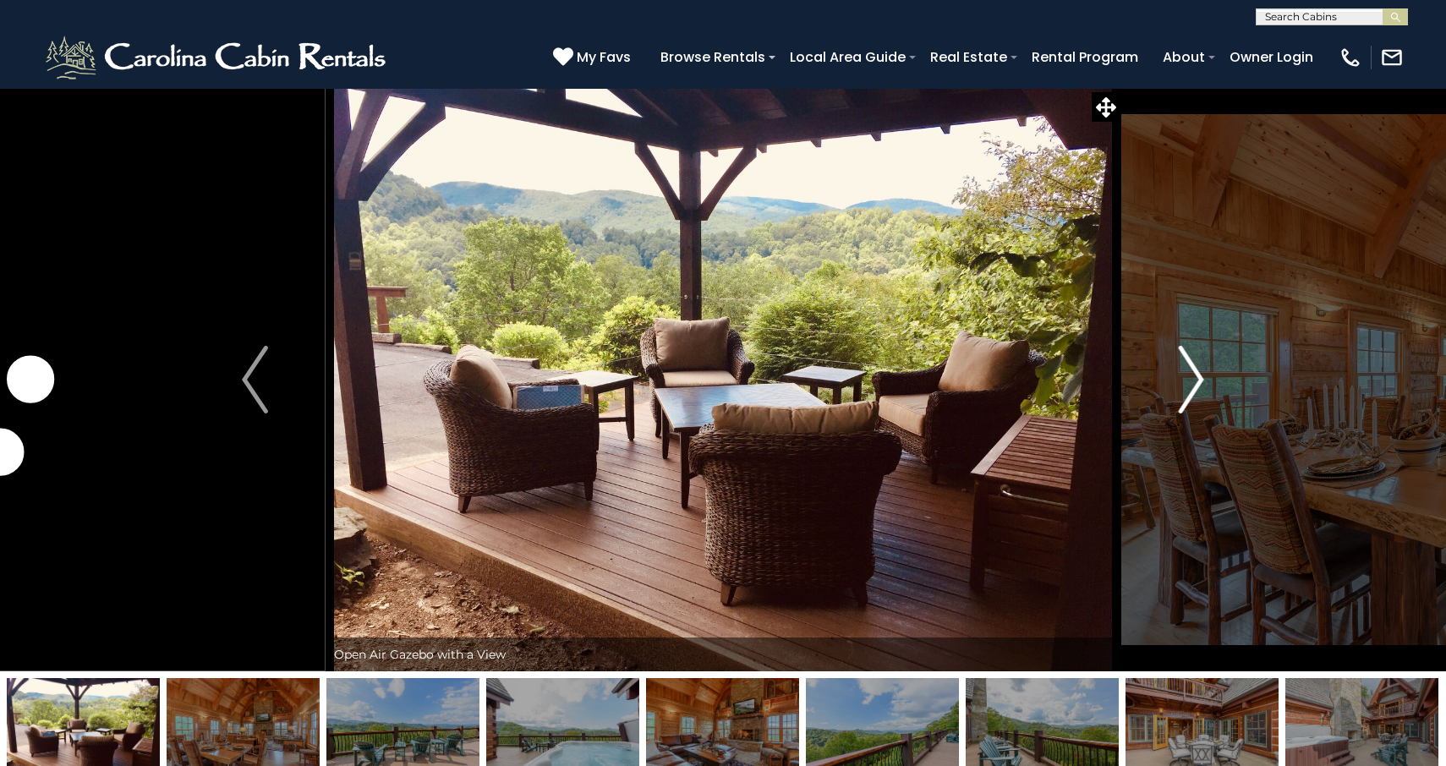
click at [1183, 381] on img "Next" at bounding box center [1190, 380] width 25 height 68
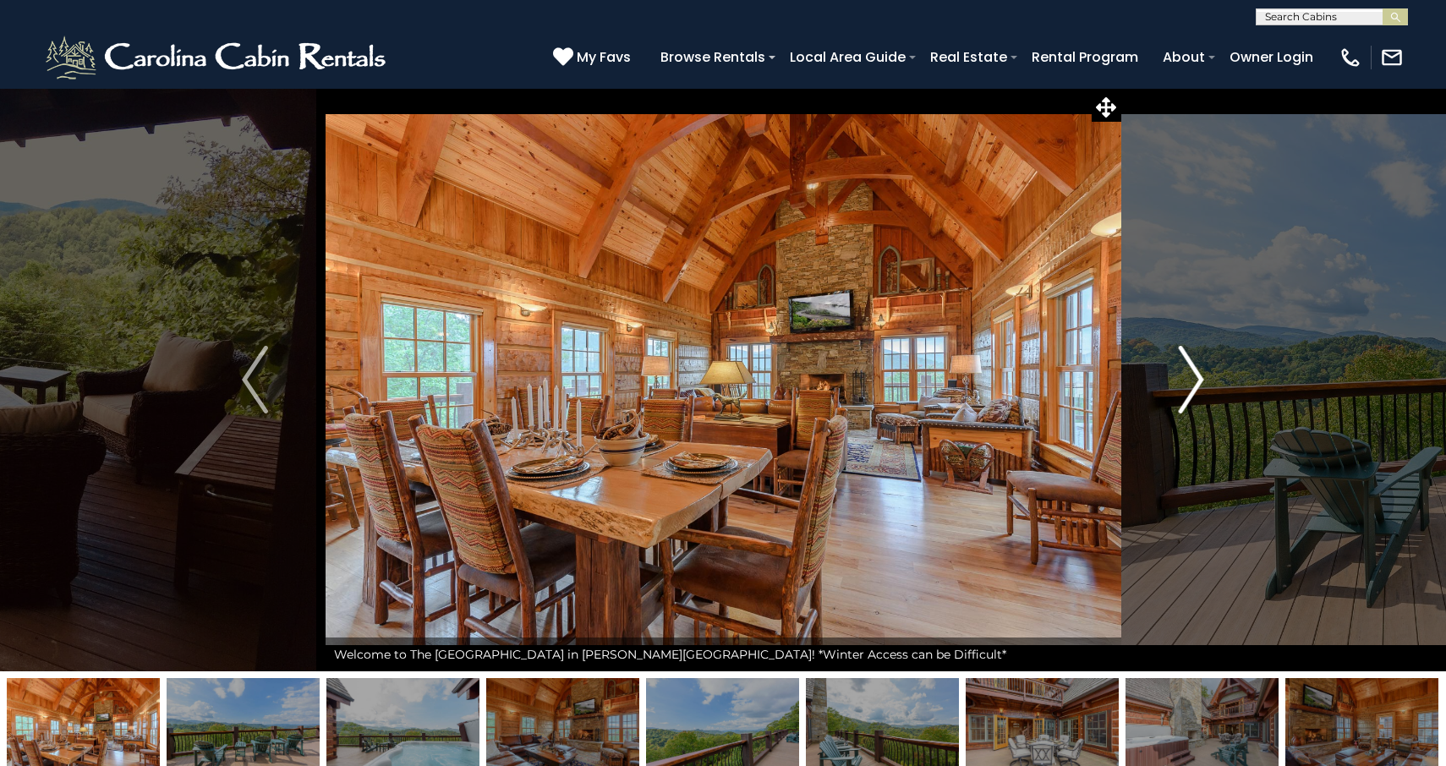
click at [1188, 386] on img "Next" at bounding box center [1190, 380] width 25 height 68
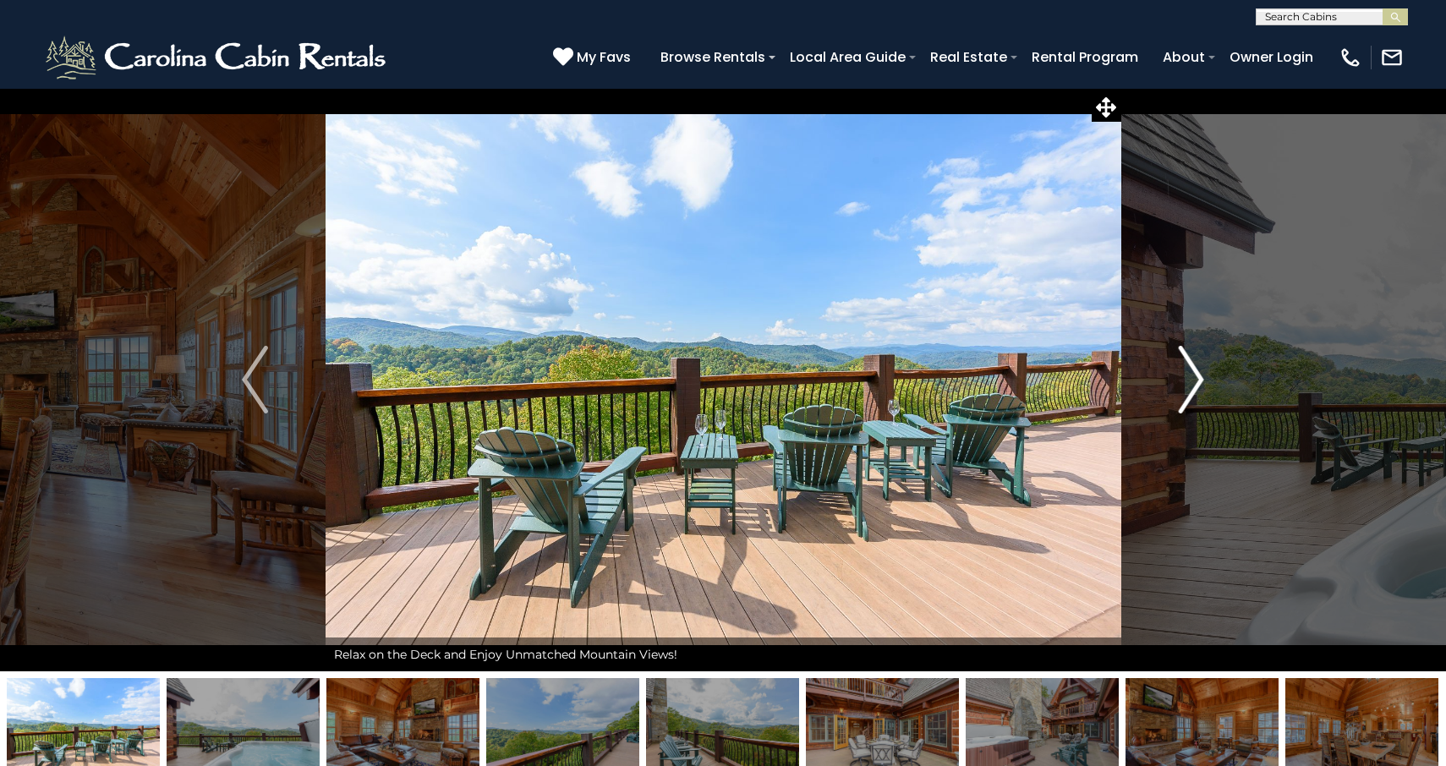
click at [1199, 380] on img "Next" at bounding box center [1190, 380] width 25 height 68
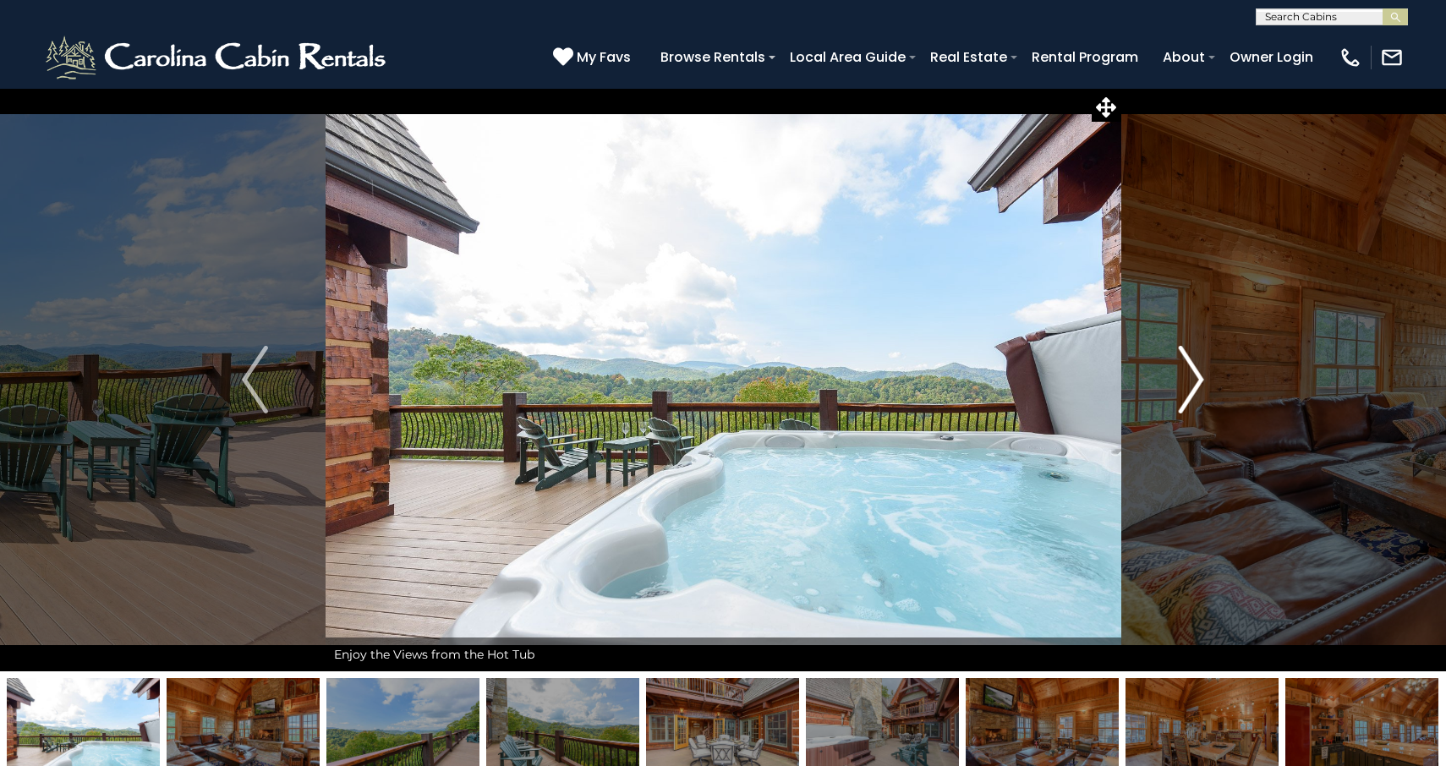
click at [1199, 380] on img "Next" at bounding box center [1190, 380] width 25 height 68
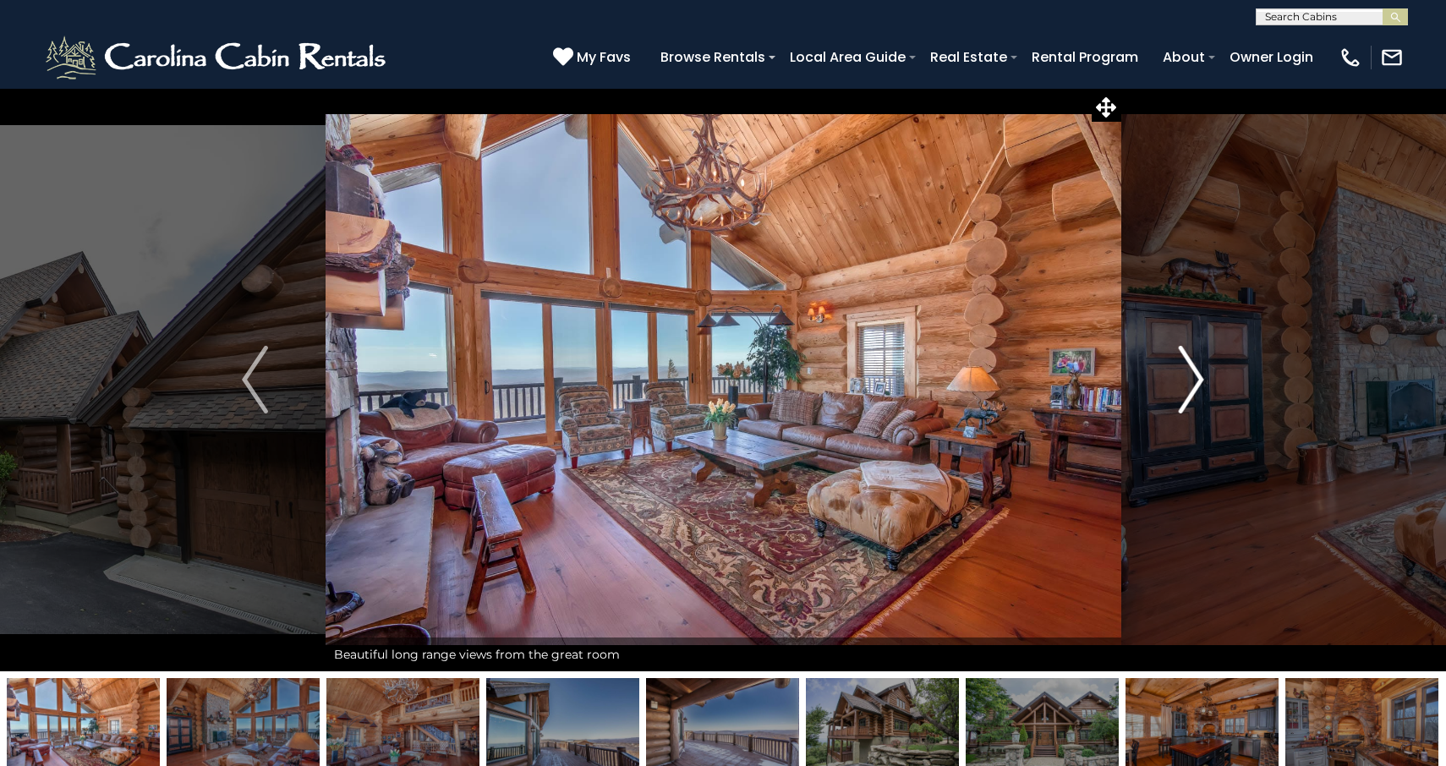
click at [1188, 375] on img "Next" at bounding box center [1190, 380] width 25 height 68
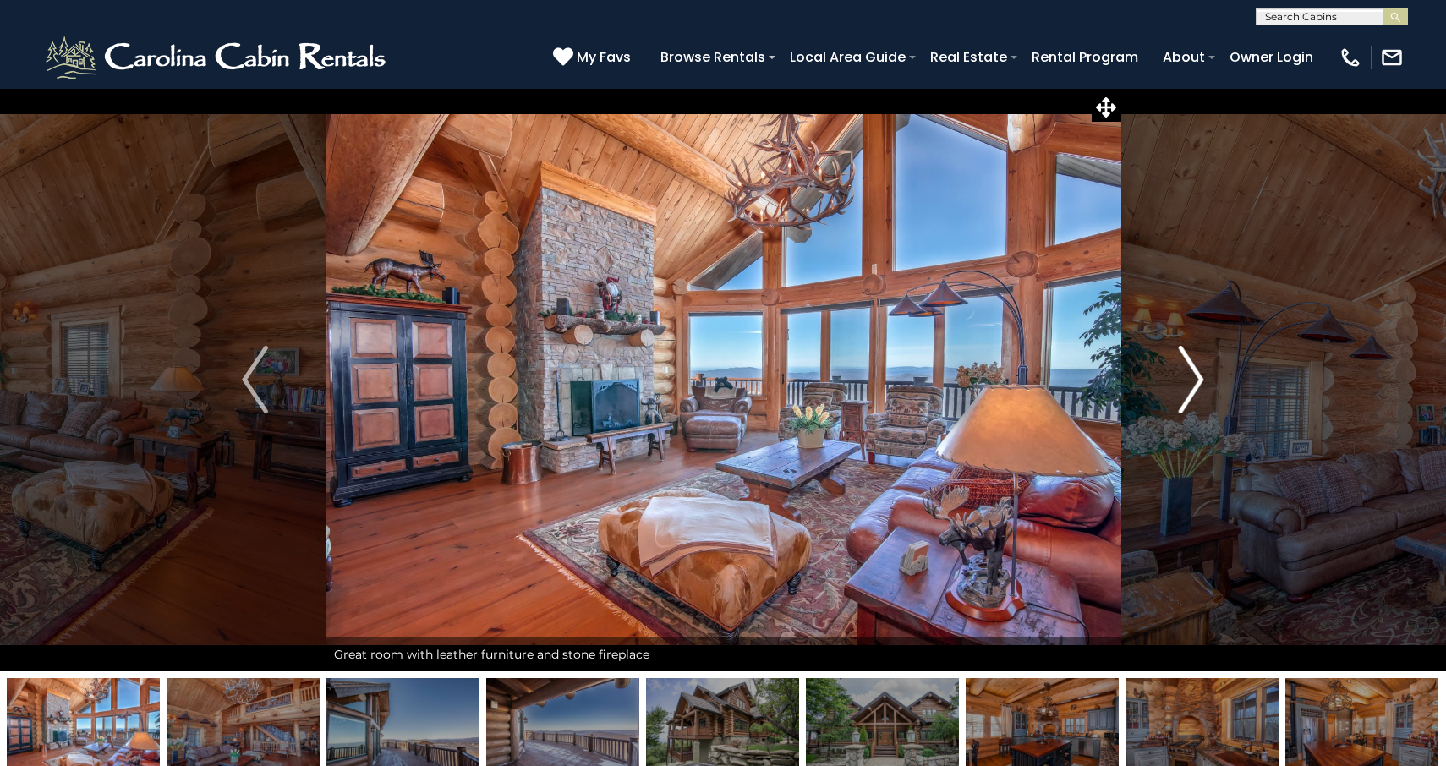
click at [1188, 375] on img "Next" at bounding box center [1190, 380] width 25 height 68
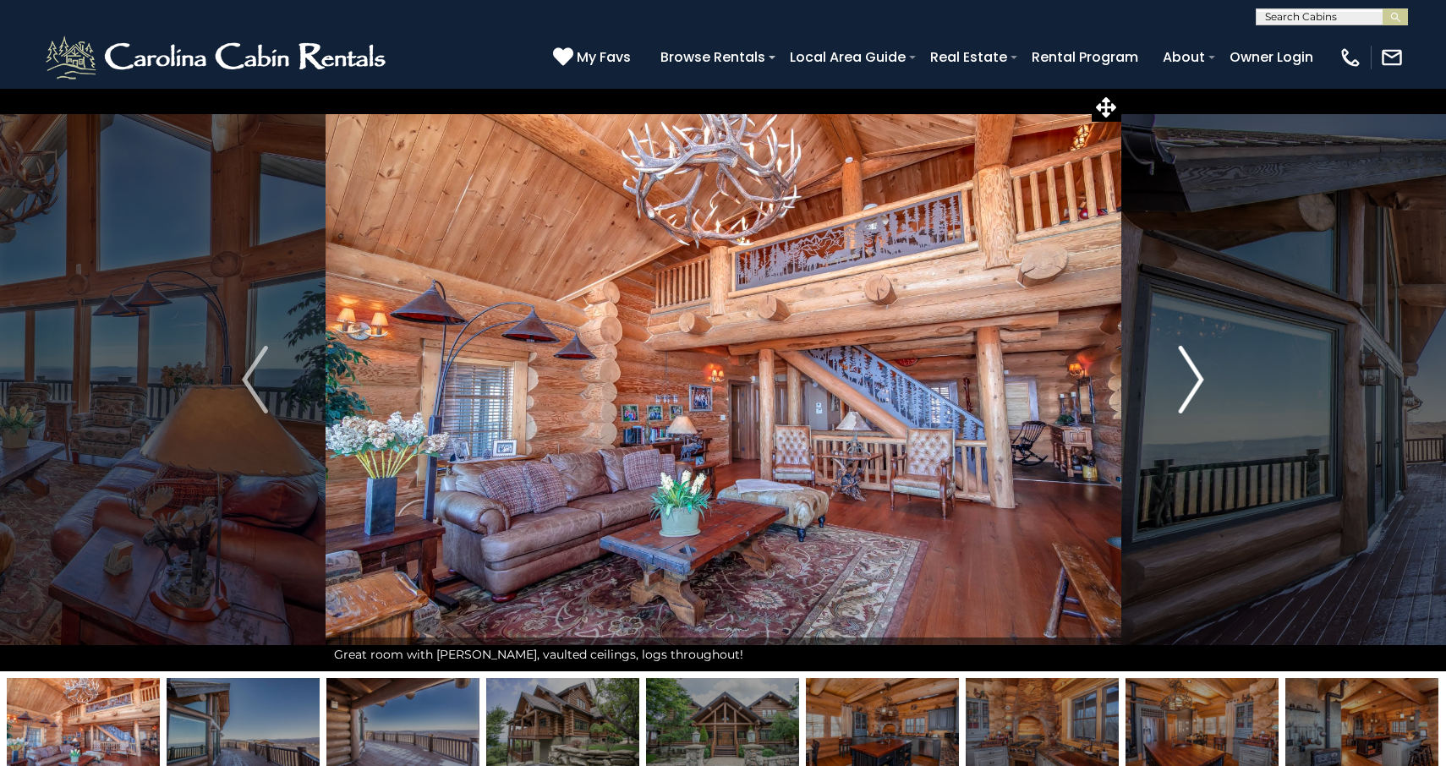
click at [1188, 375] on img "Next" at bounding box center [1190, 380] width 25 height 68
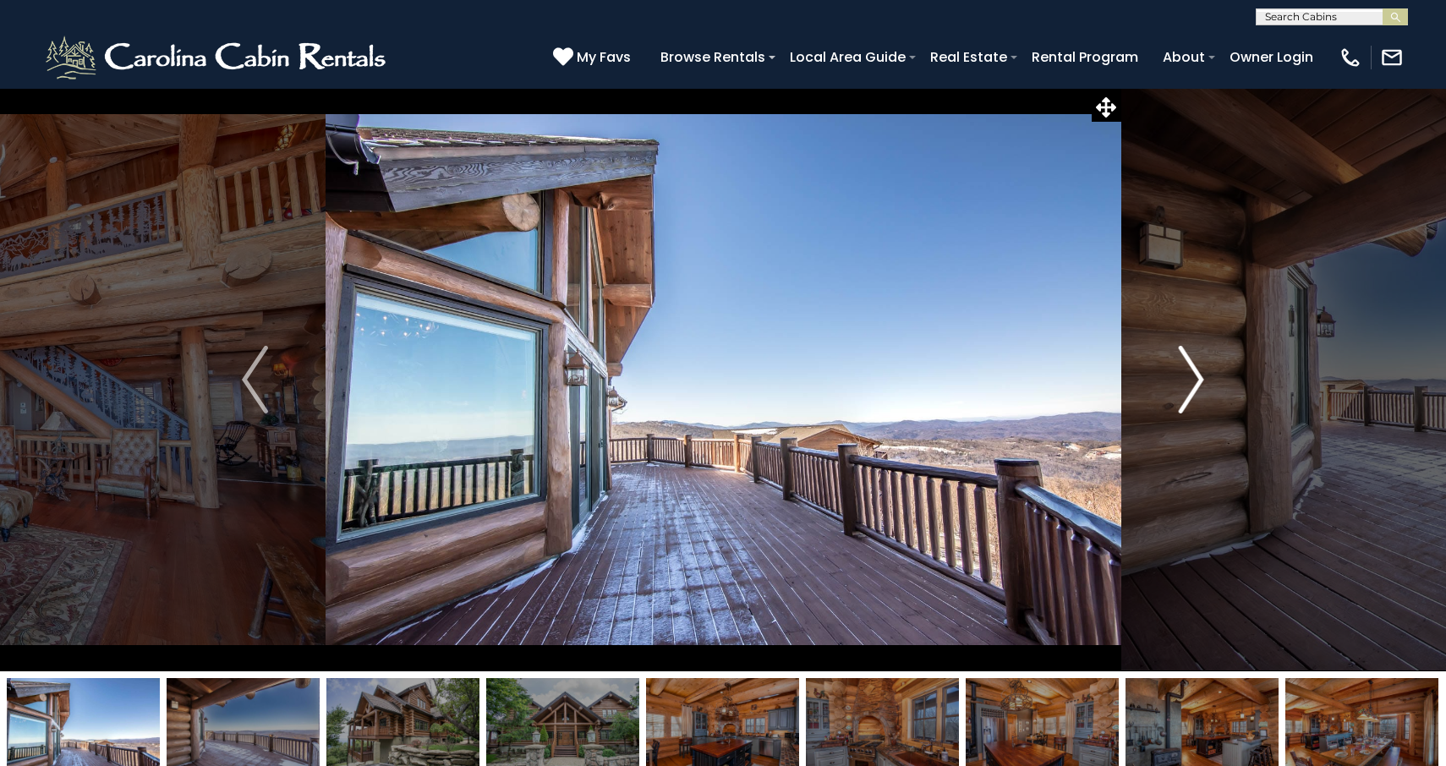
click at [1188, 375] on img "Next" at bounding box center [1190, 380] width 25 height 68
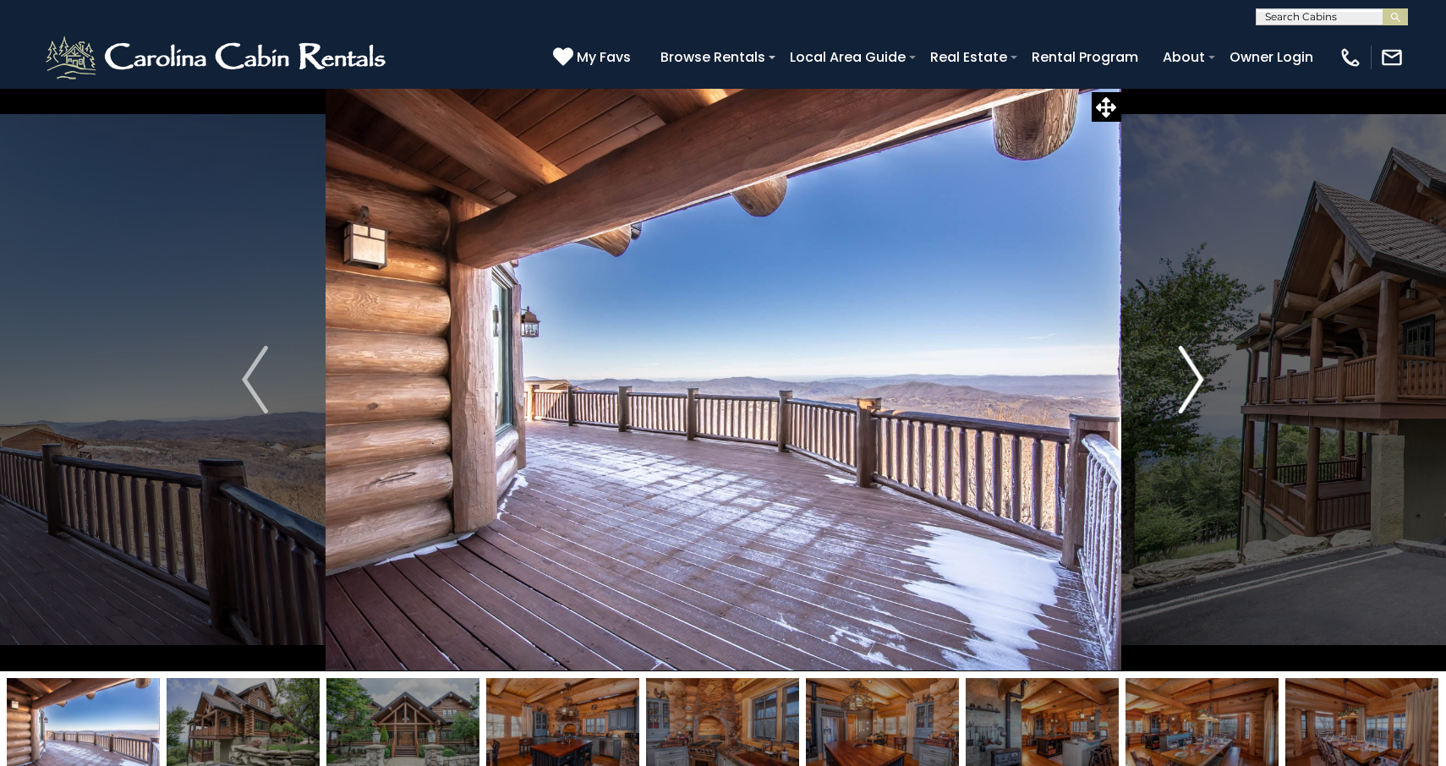
click at [1188, 375] on img "Next" at bounding box center [1190, 380] width 25 height 68
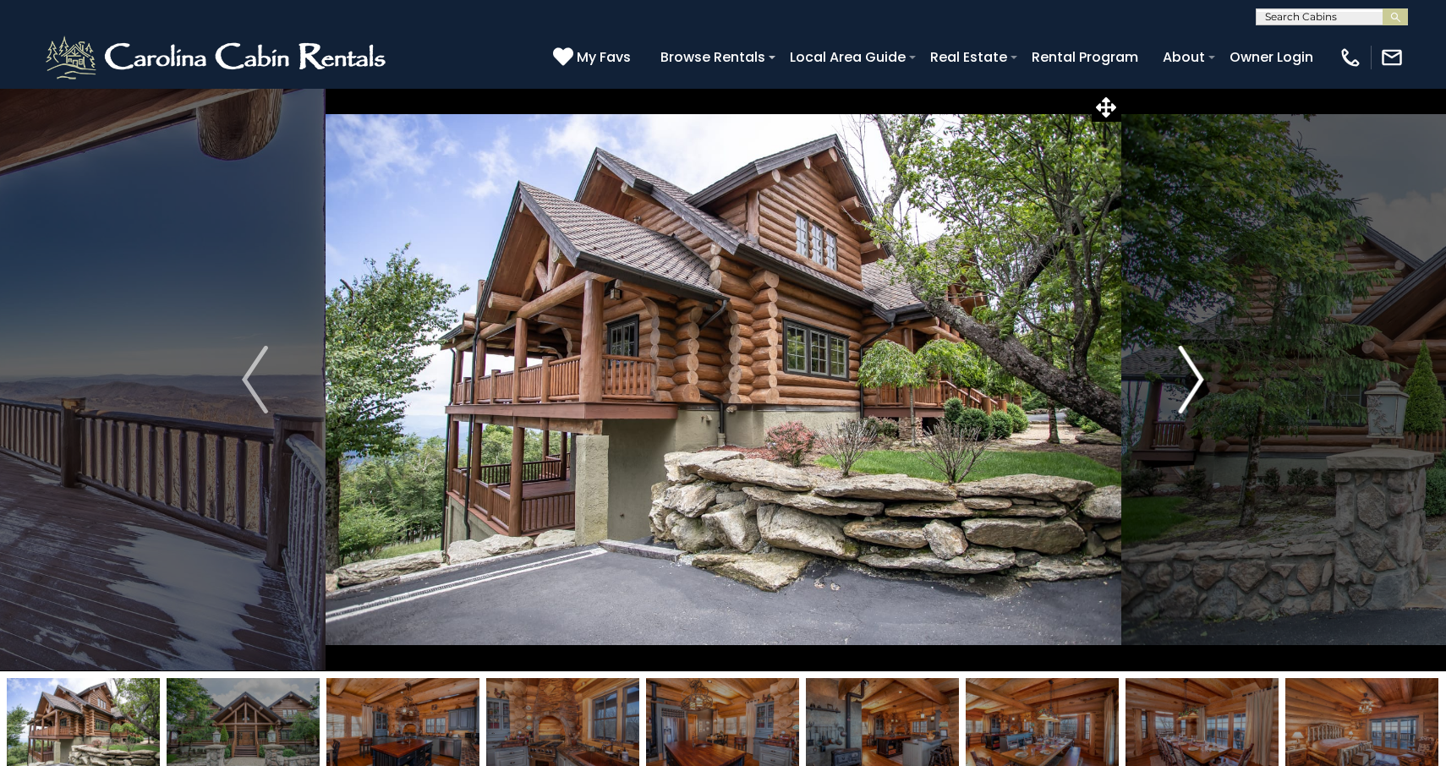
click at [1188, 375] on img "Next" at bounding box center [1190, 380] width 25 height 68
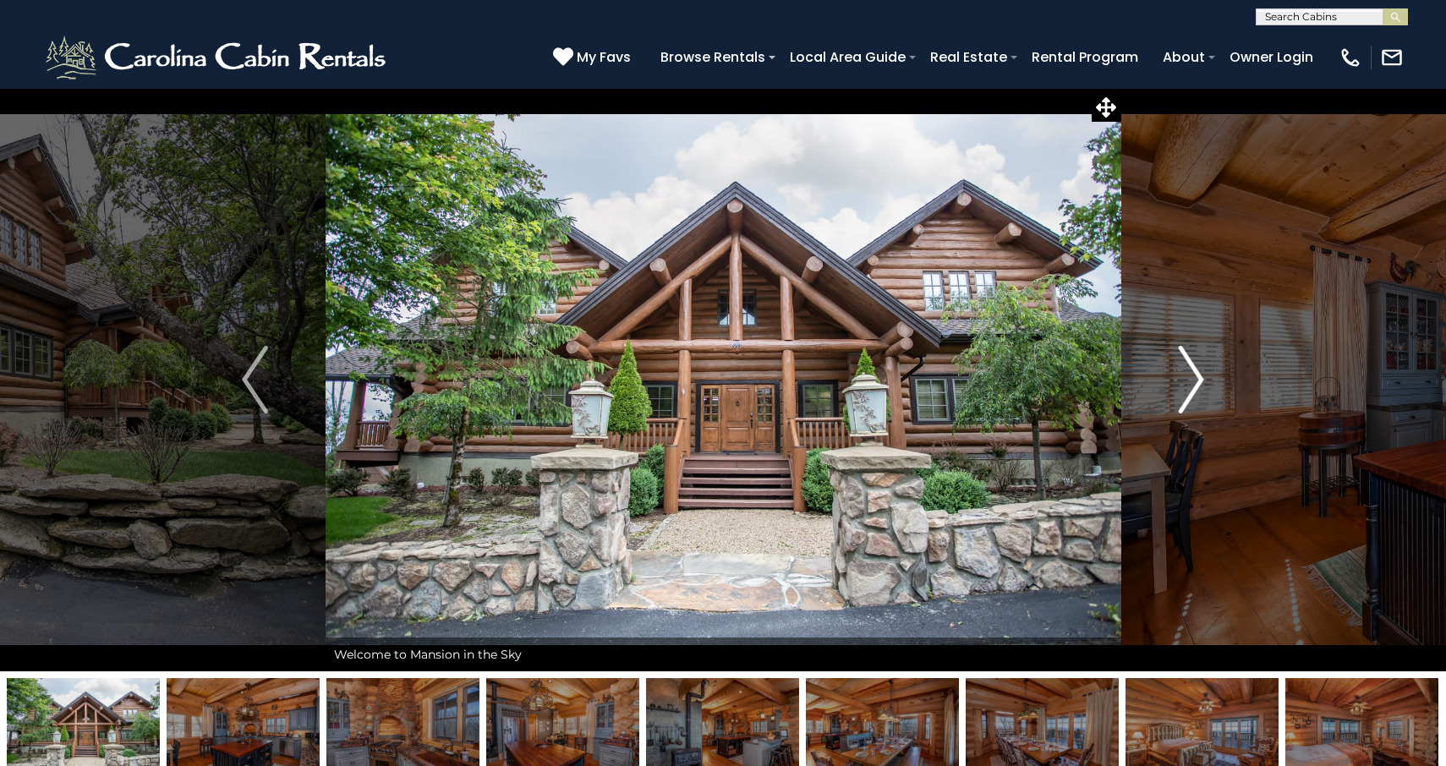
click at [1188, 375] on img "Next" at bounding box center [1190, 380] width 25 height 68
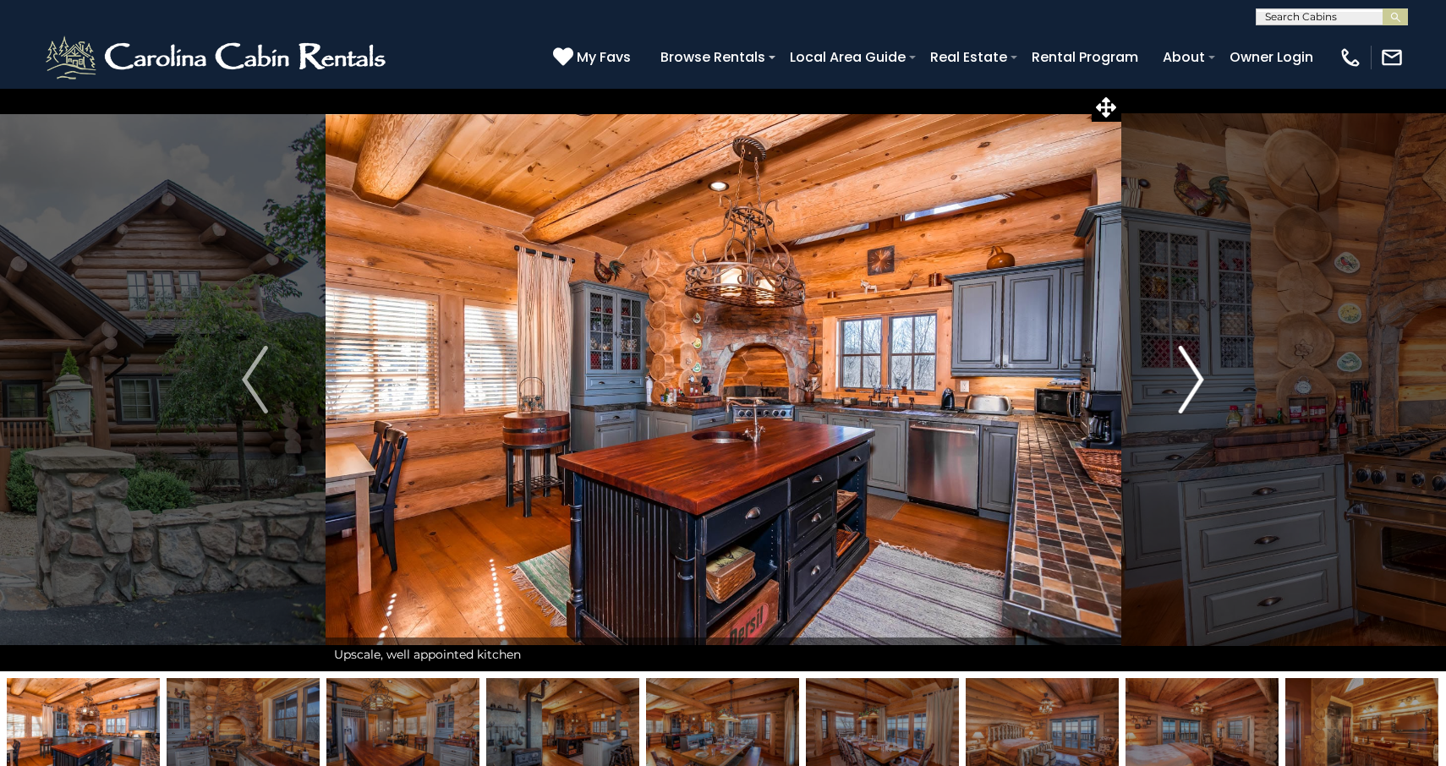
click at [1188, 375] on img "Next" at bounding box center [1190, 380] width 25 height 68
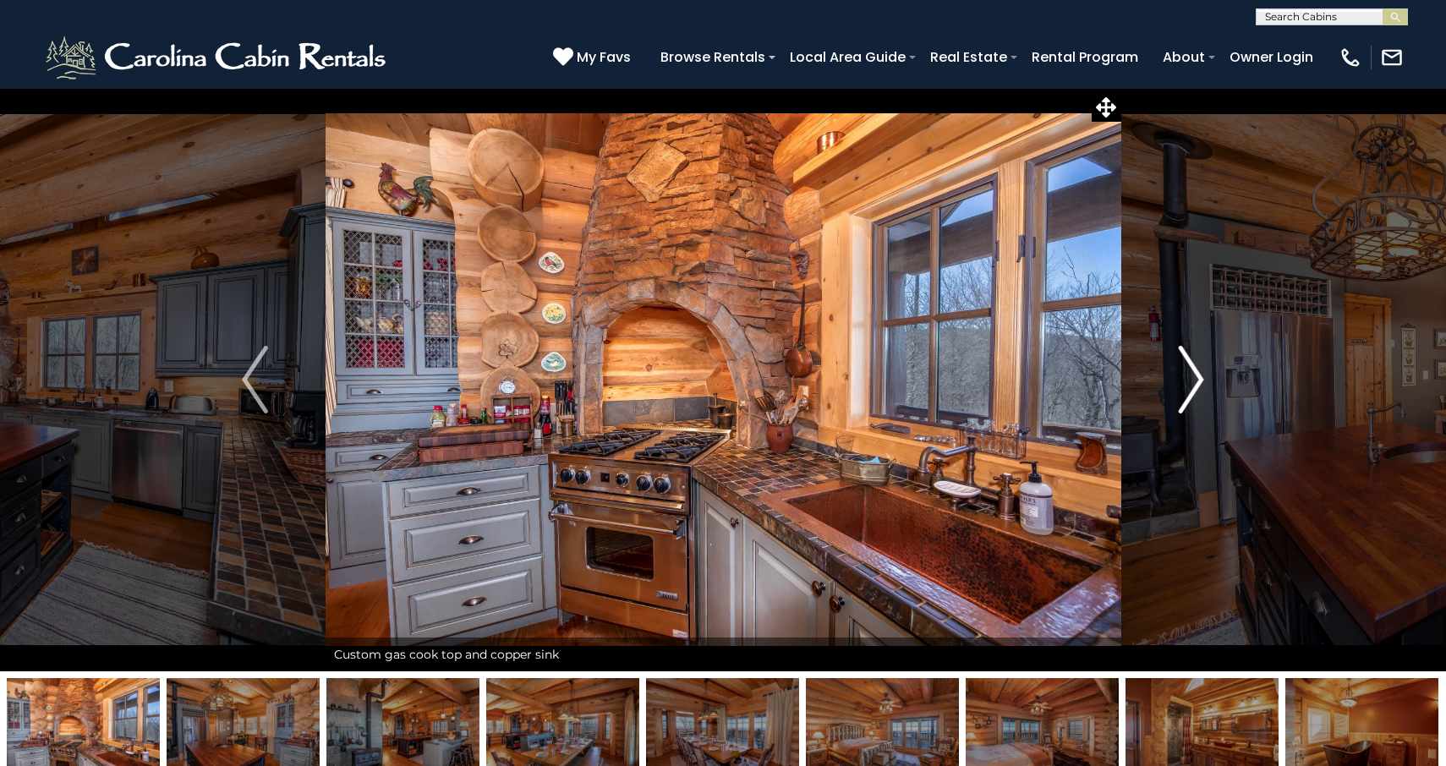
click at [1188, 375] on img "Next" at bounding box center [1190, 380] width 25 height 68
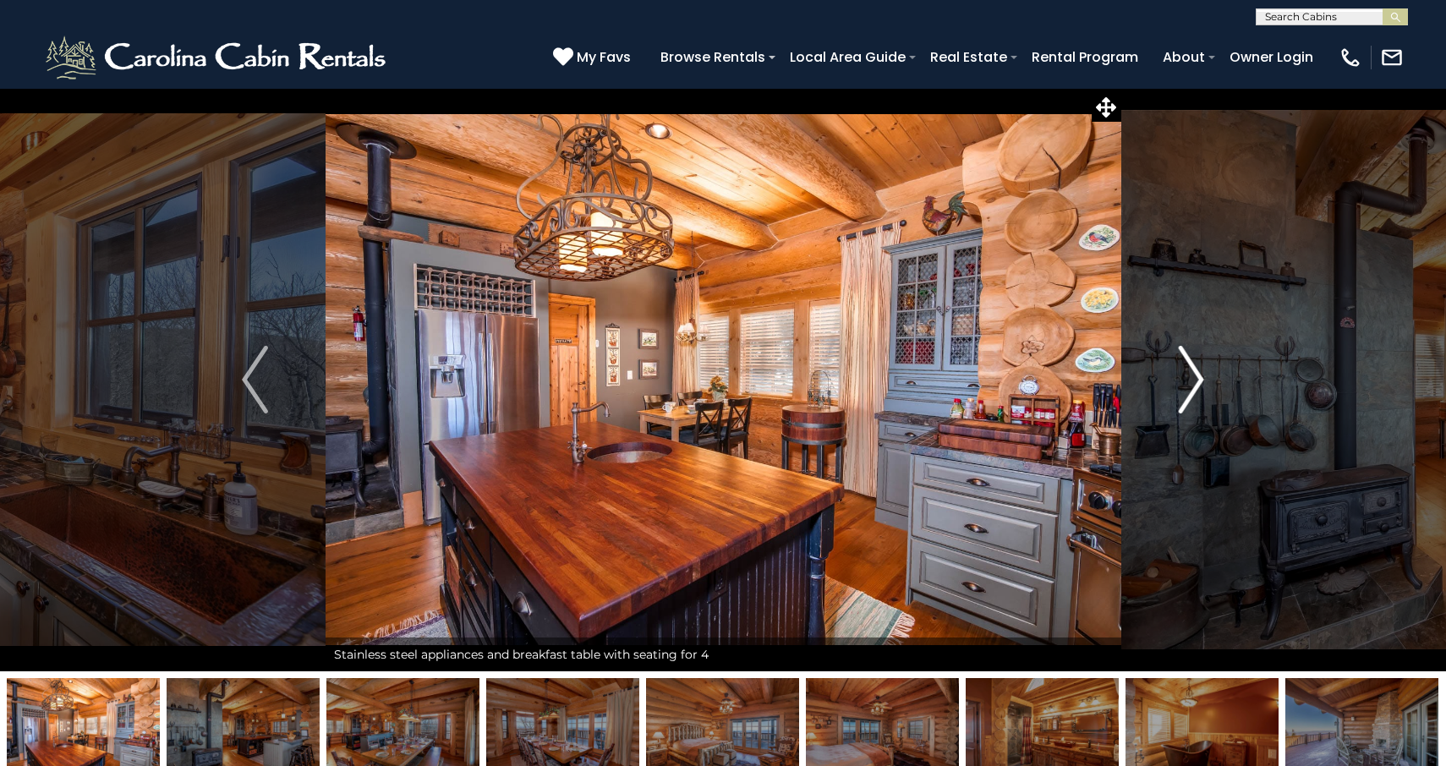
click at [1188, 375] on img "Next" at bounding box center [1190, 380] width 25 height 68
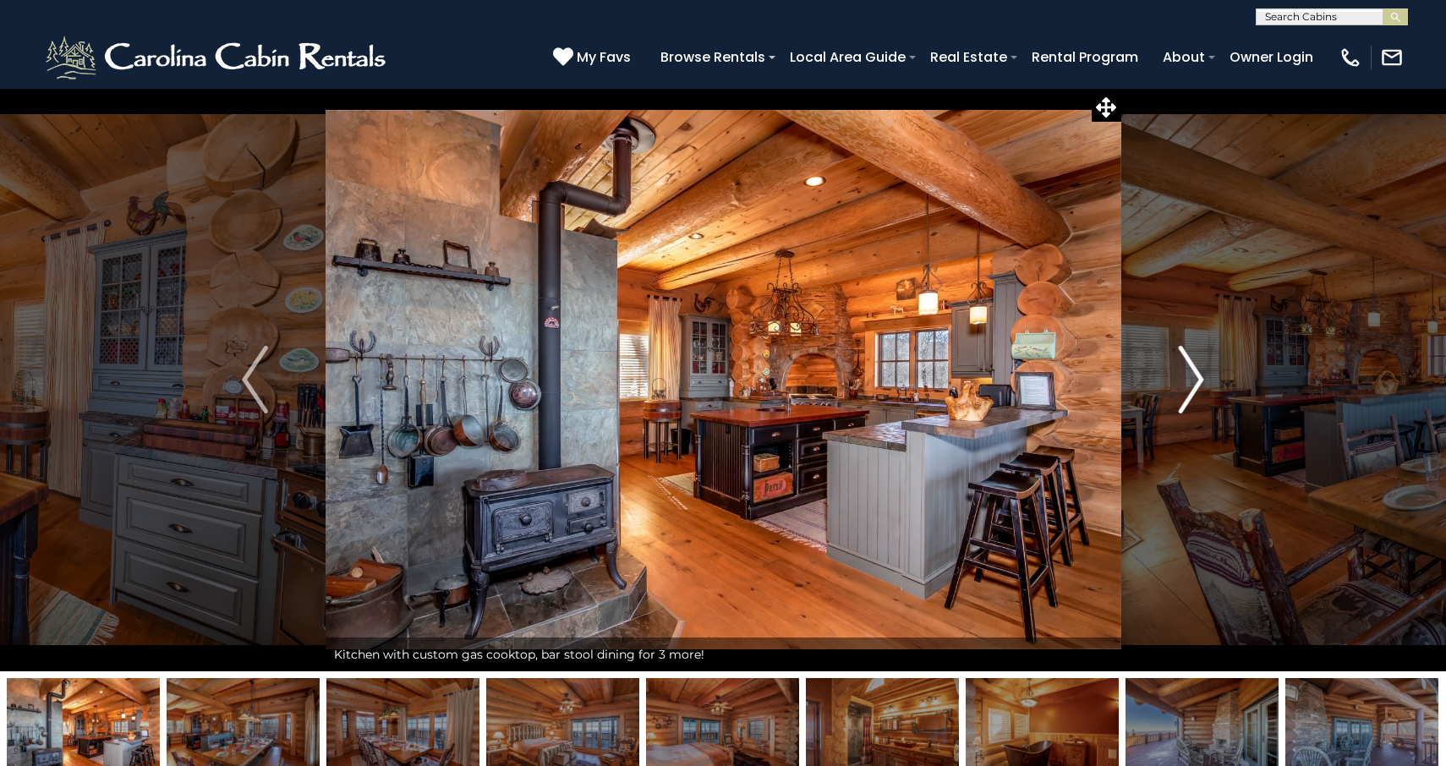
click at [1188, 375] on img "Next" at bounding box center [1190, 380] width 25 height 68
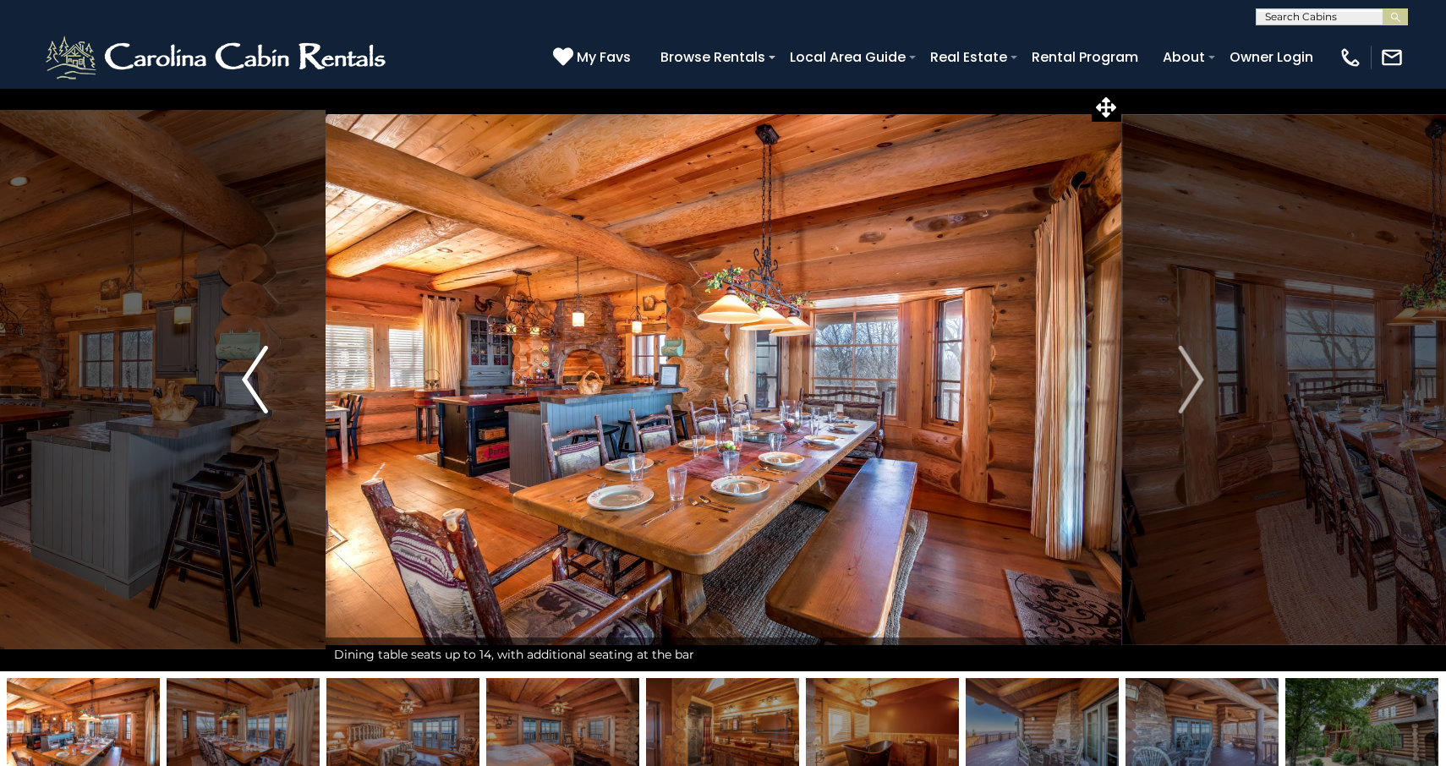
click at [261, 374] on img "Previous" at bounding box center [254, 380] width 25 height 68
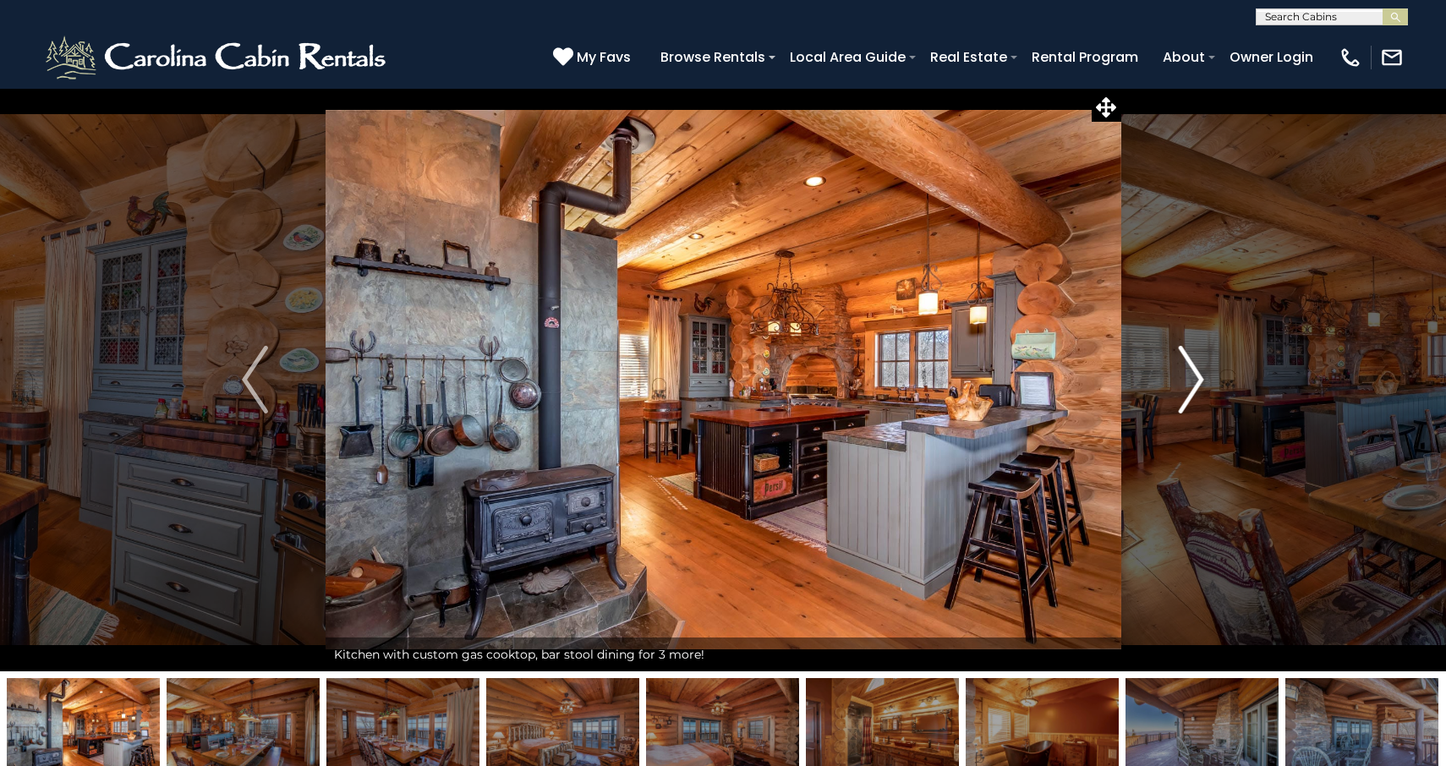
click at [1199, 375] on img "Next" at bounding box center [1190, 380] width 25 height 68
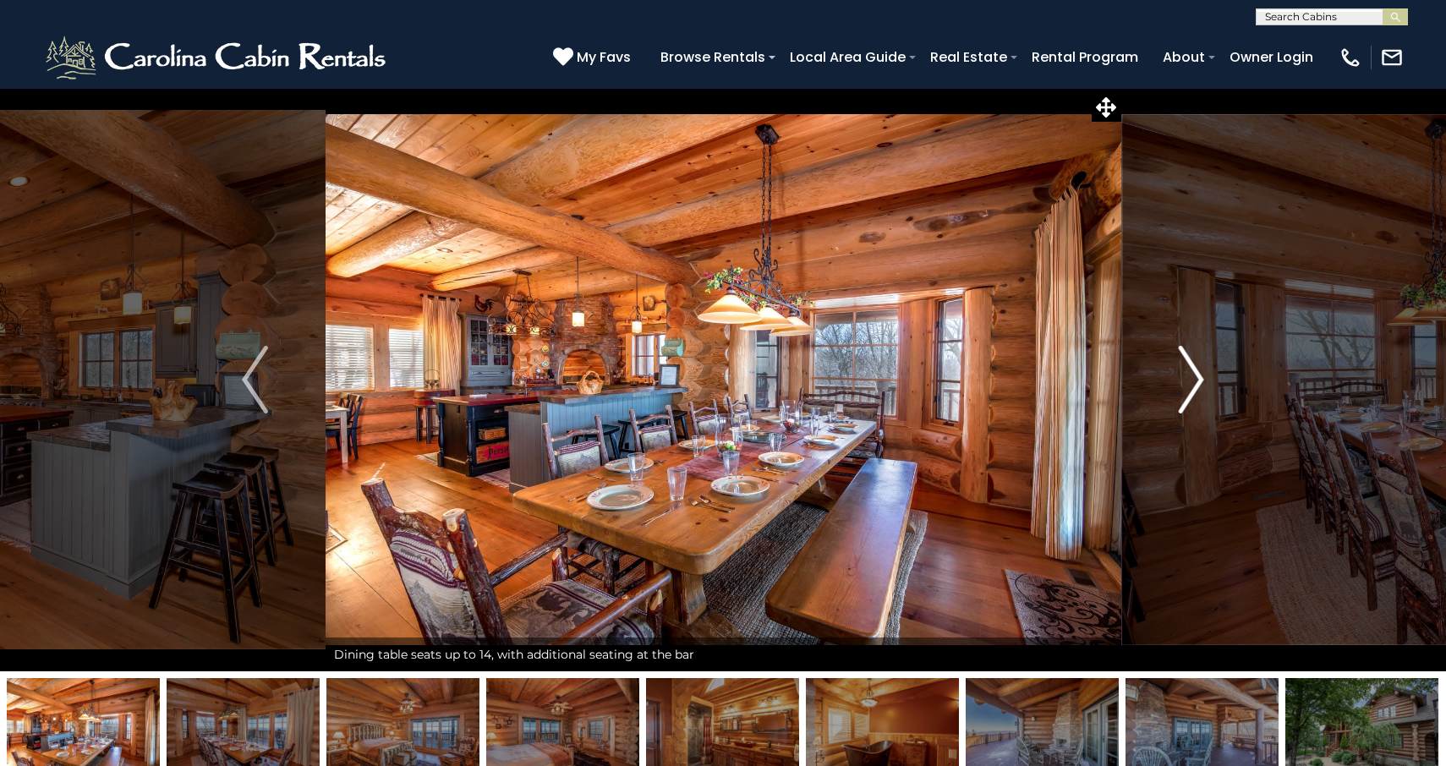
click at [1199, 375] on img "Next" at bounding box center [1190, 380] width 25 height 68
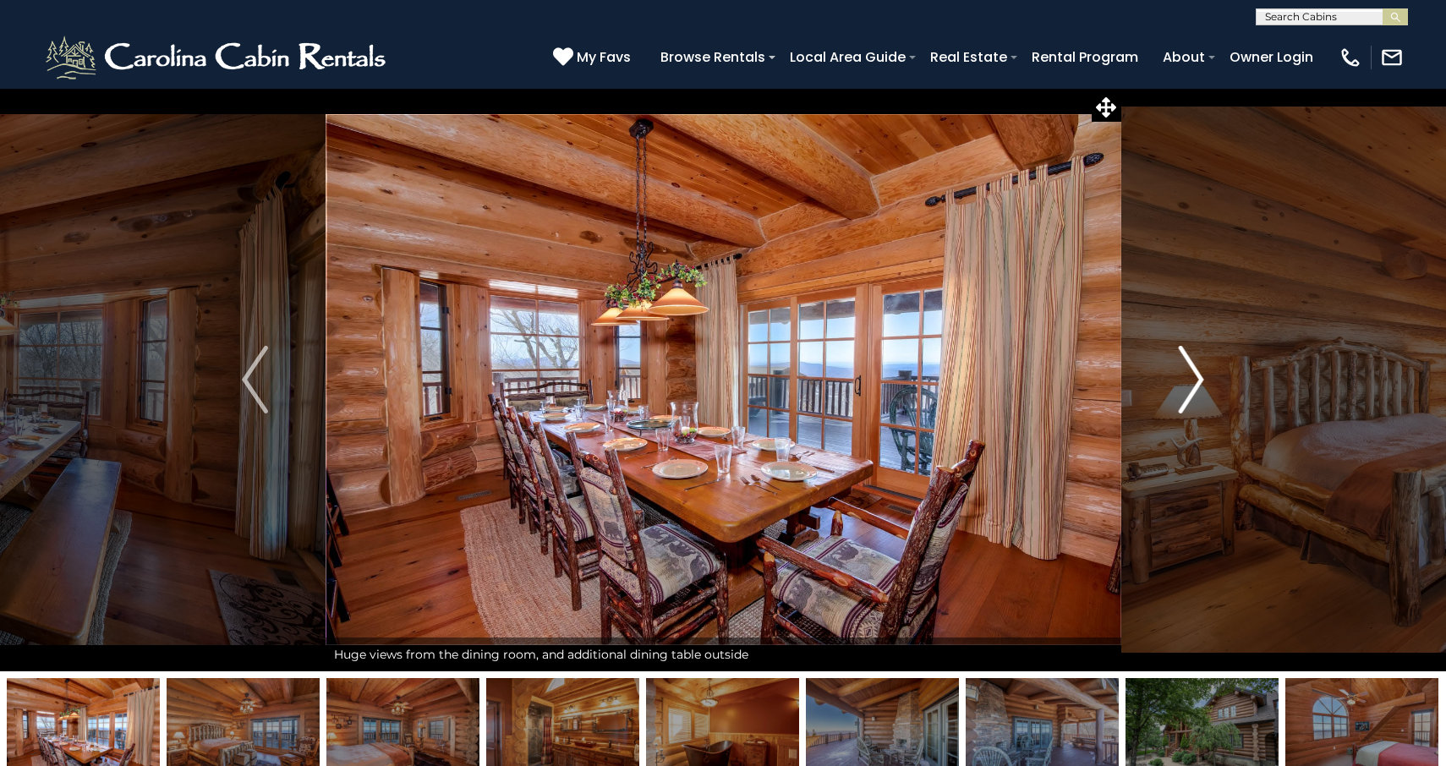
click at [1199, 375] on img "Next" at bounding box center [1190, 380] width 25 height 68
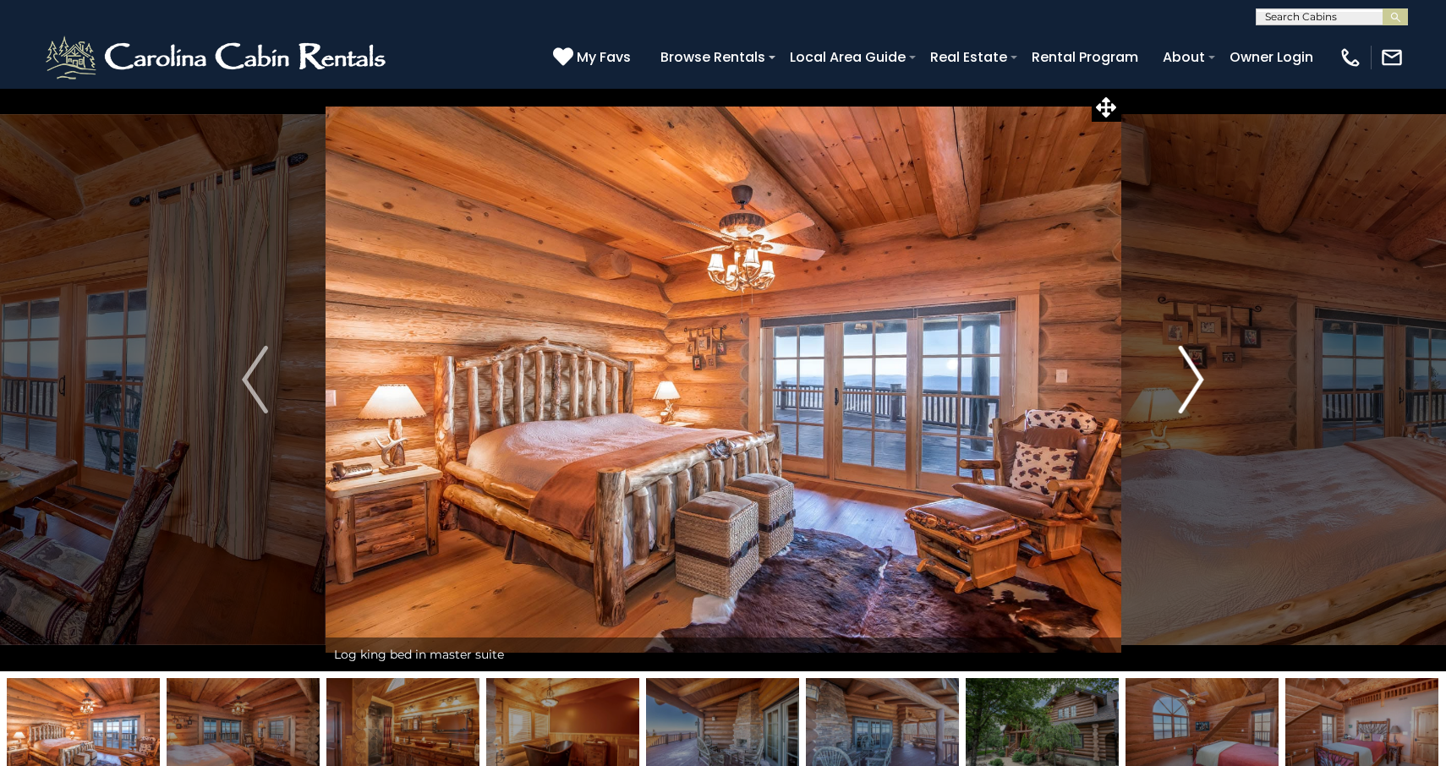
click at [1199, 375] on img "Next" at bounding box center [1190, 380] width 25 height 68
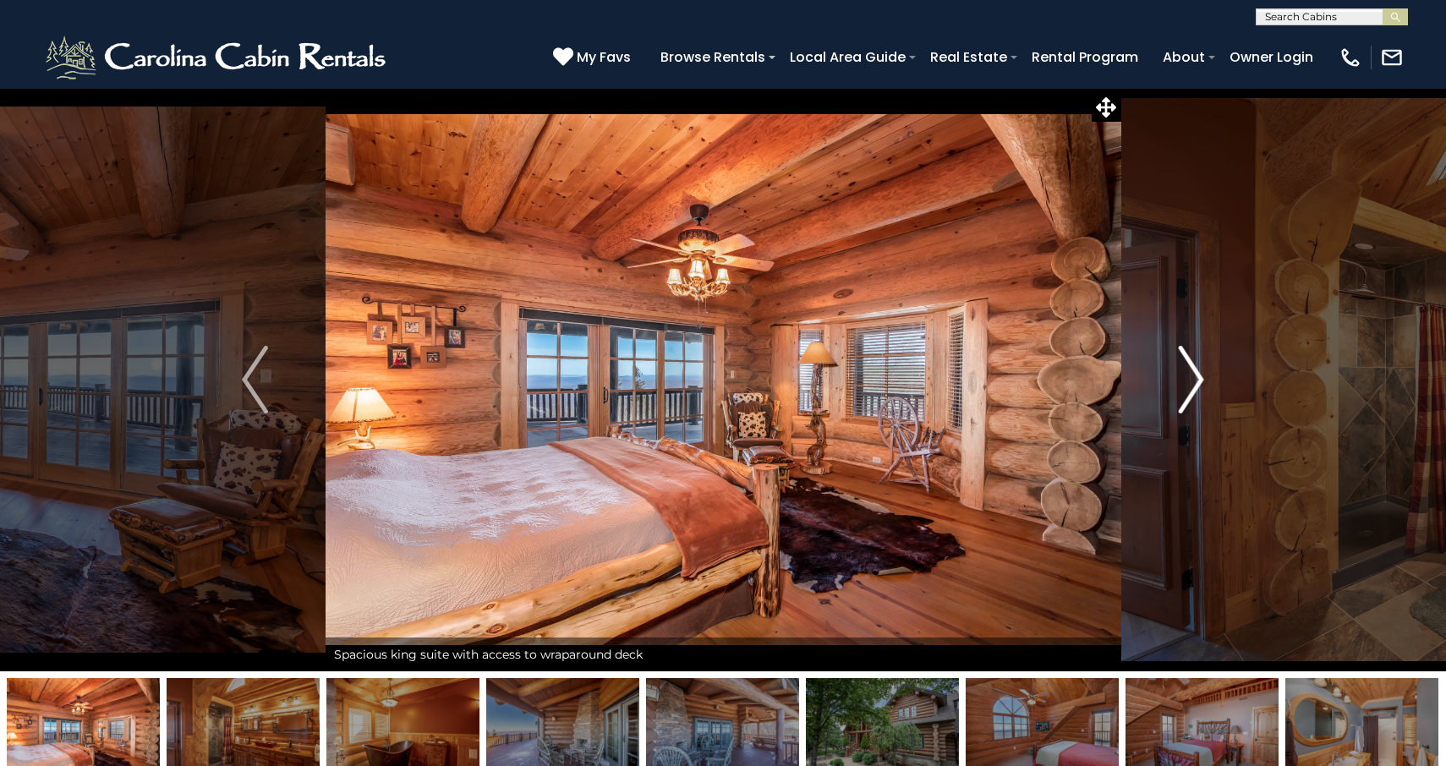
click at [1199, 375] on img "Next" at bounding box center [1190, 380] width 25 height 68
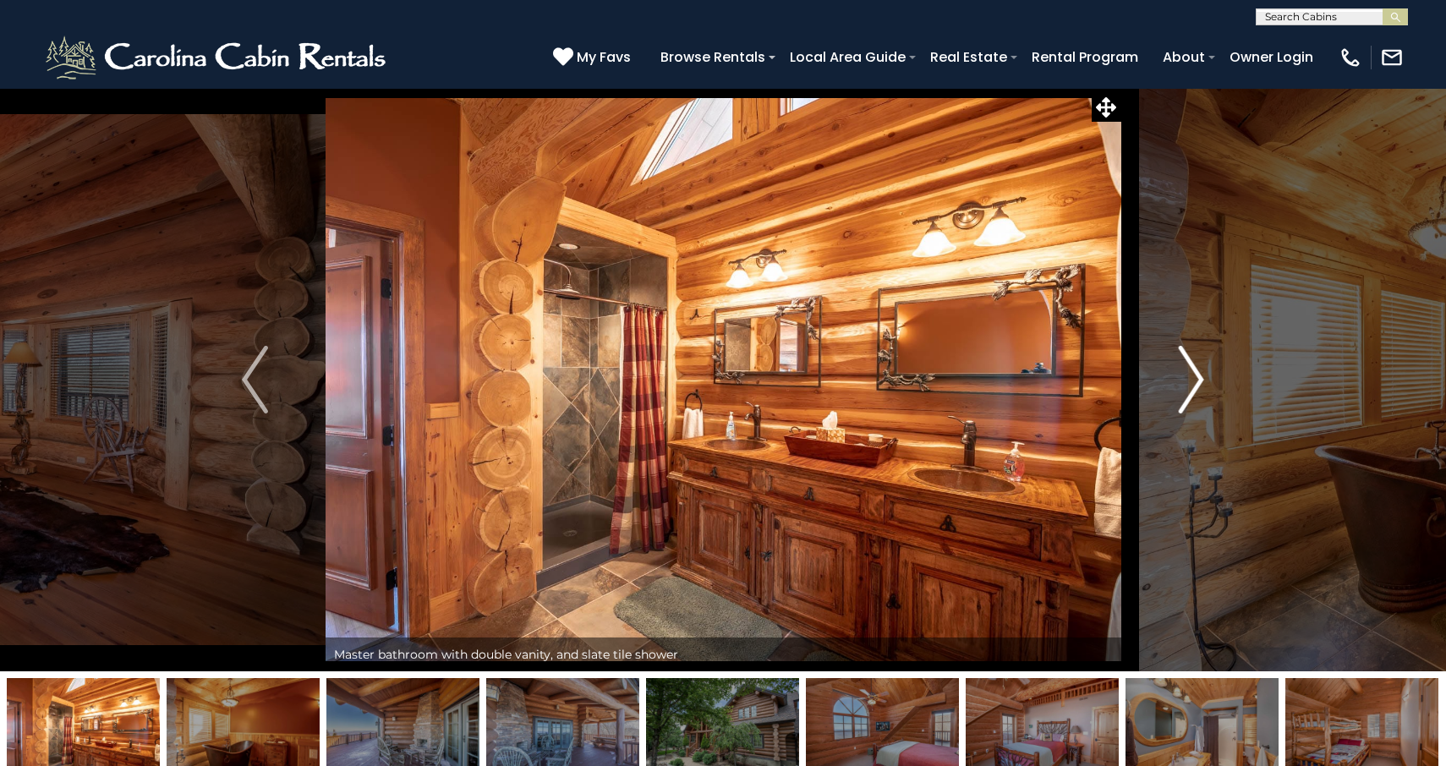
click at [1199, 376] on img "Next" at bounding box center [1190, 380] width 25 height 68
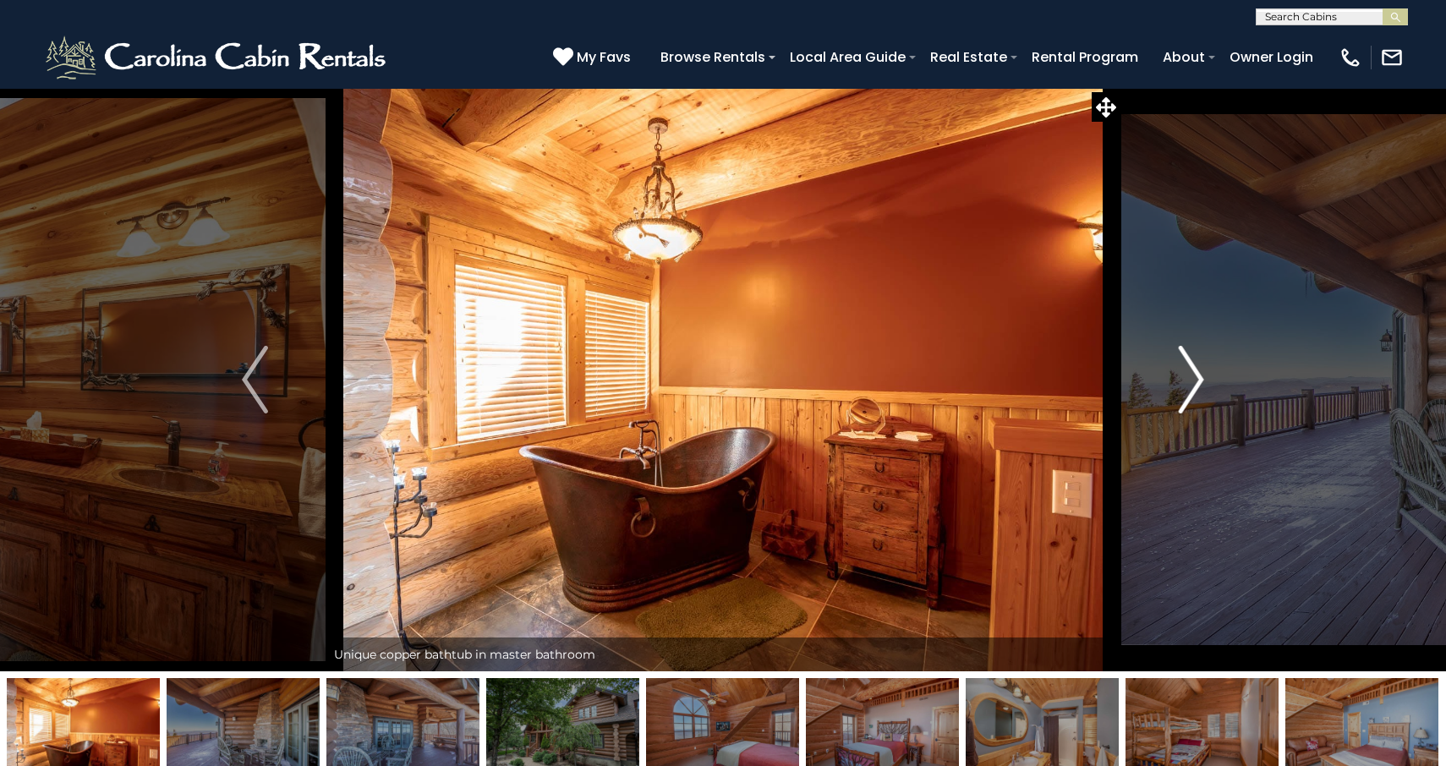
click at [1199, 377] on img "Next" at bounding box center [1190, 380] width 25 height 68
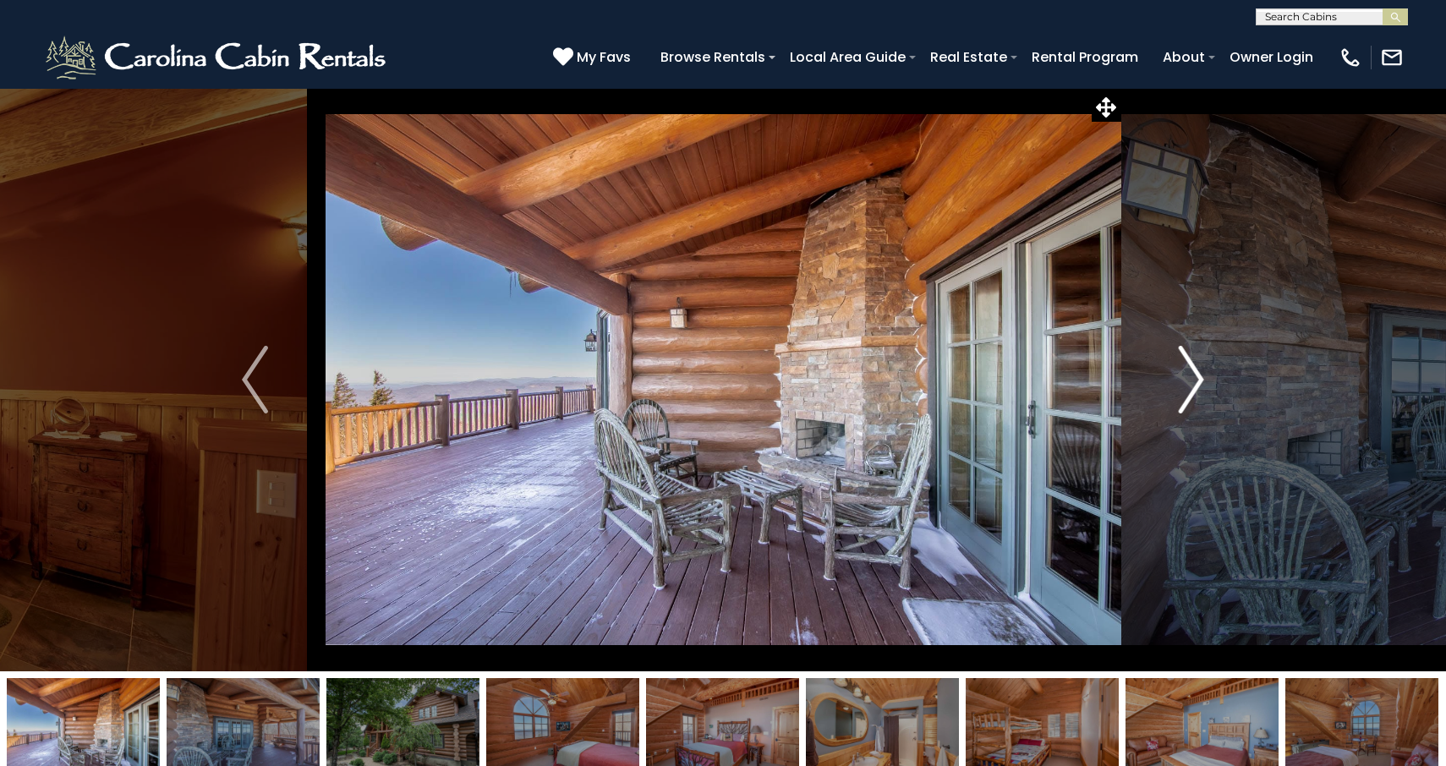
click at [1199, 377] on img "Next" at bounding box center [1190, 380] width 25 height 68
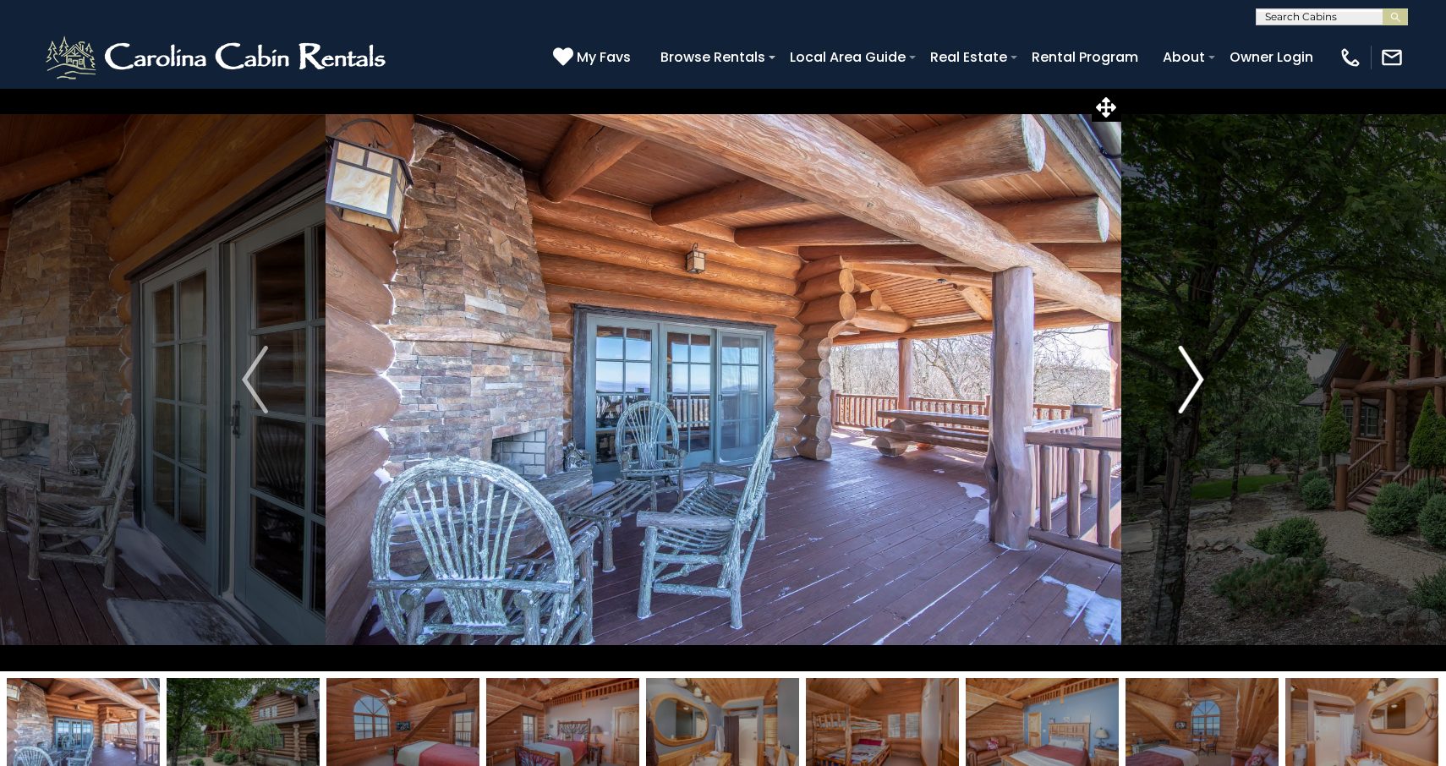
click at [1199, 377] on img "Next" at bounding box center [1190, 380] width 25 height 68
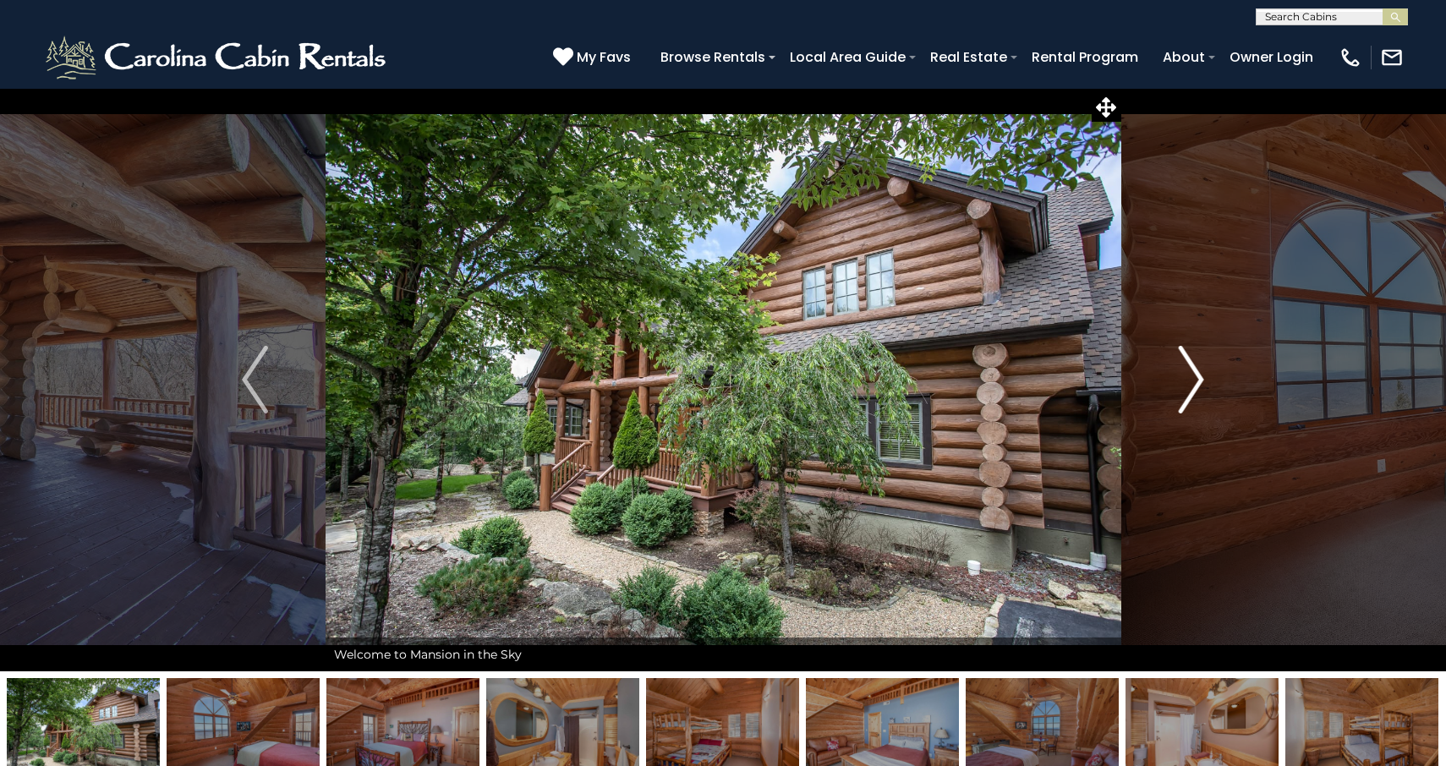
click at [1199, 377] on img "Next" at bounding box center [1190, 380] width 25 height 68
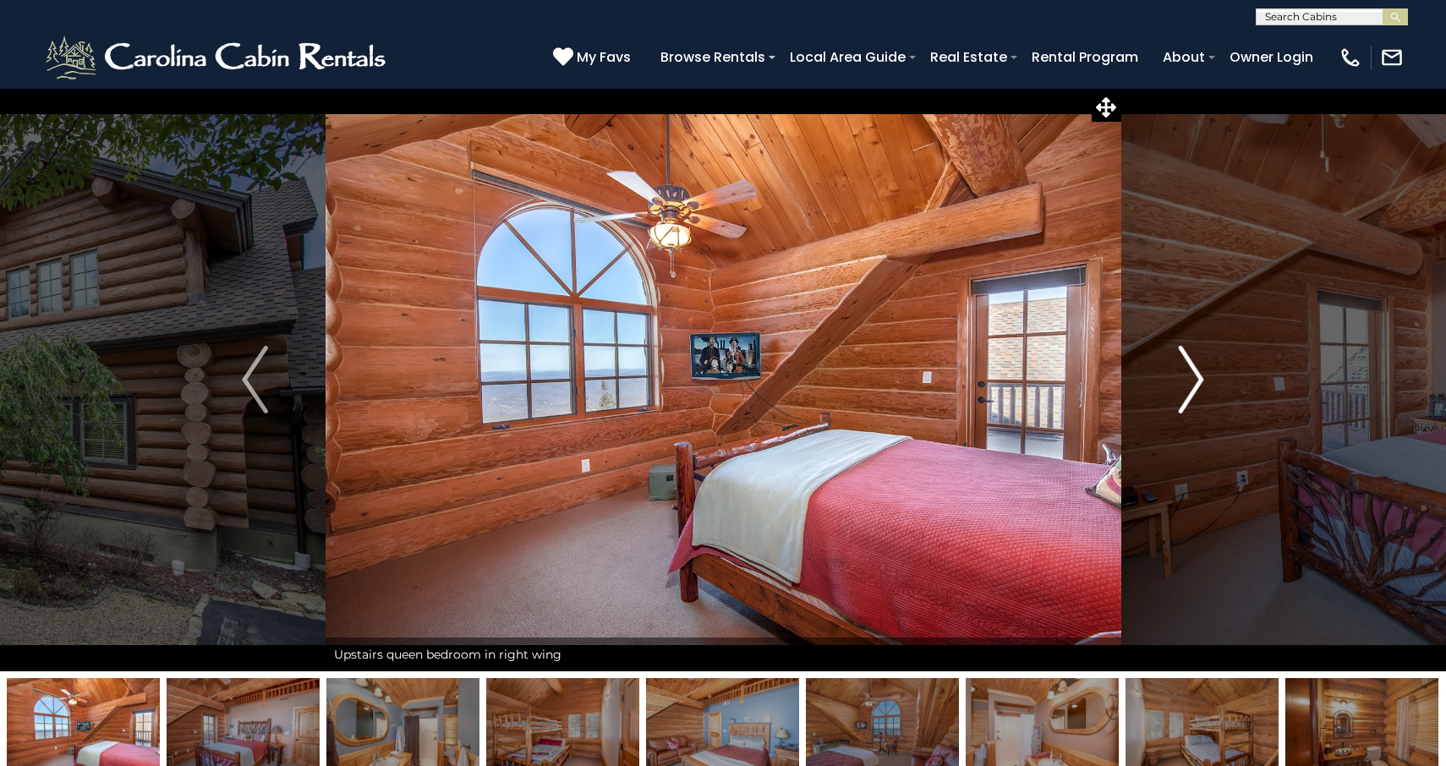
click at [1199, 379] on img "Next" at bounding box center [1190, 380] width 25 height 68
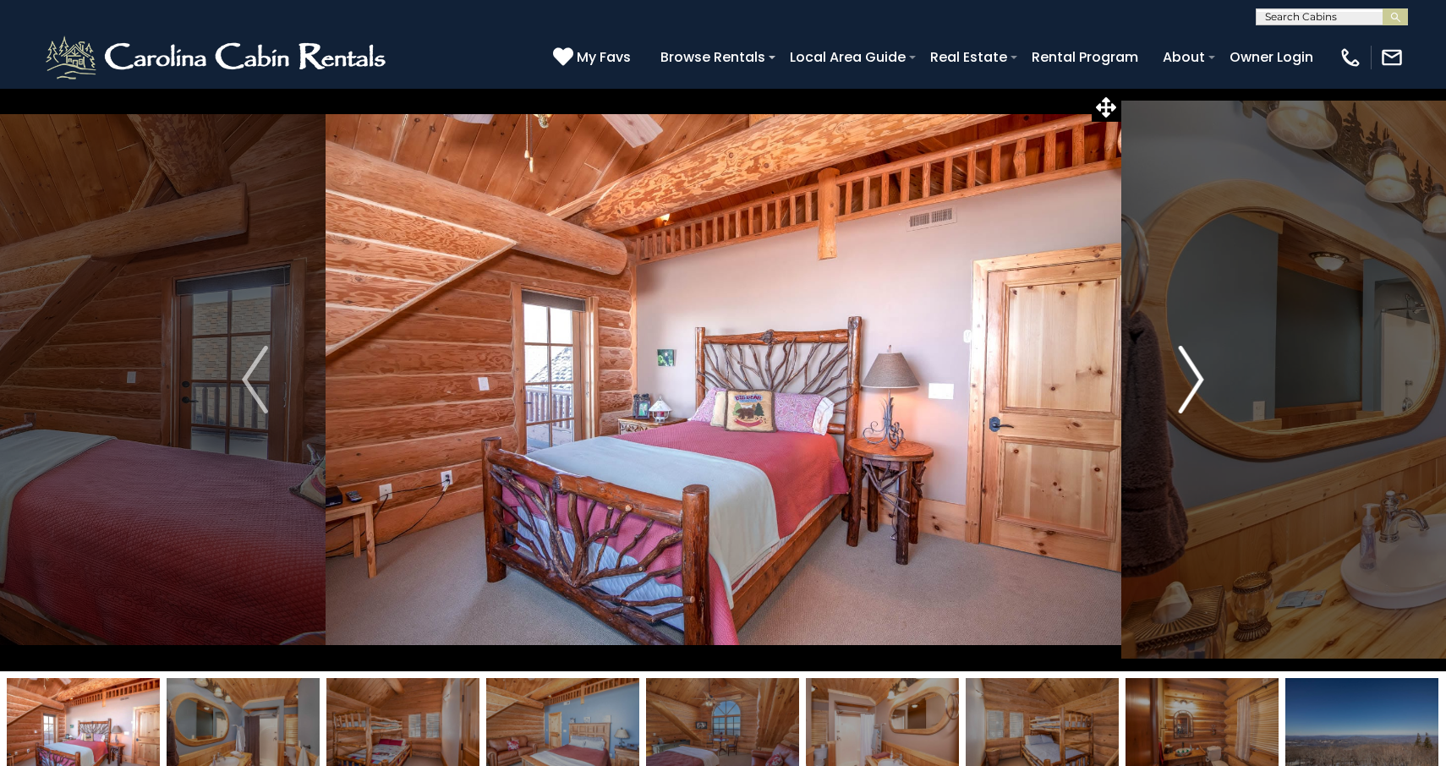
click at [1199, 380] on img "Next" at bounding box center [1190, 380] width 25 height 68
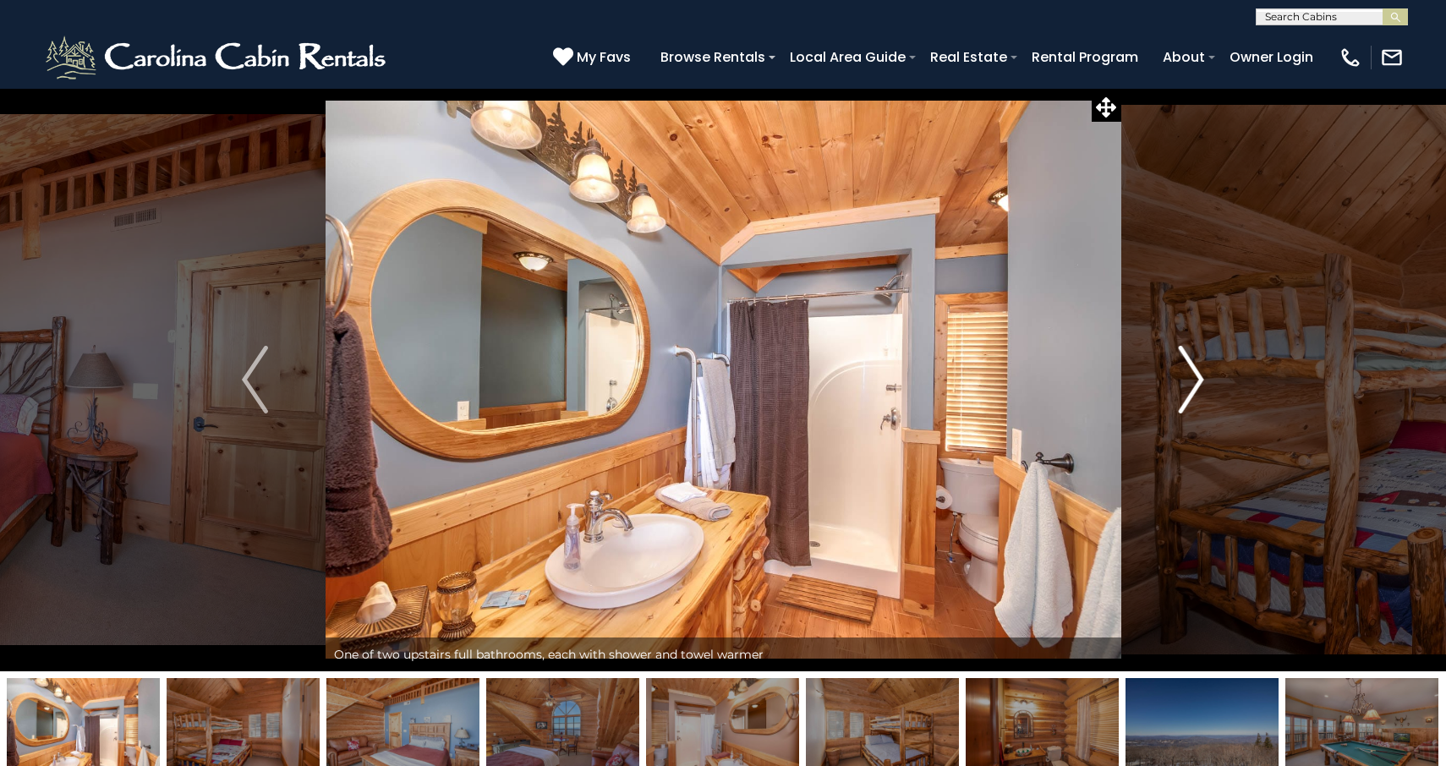
click at [1199, 380] on img "Next" at bounding box center [1190, 380] width 25 height 68
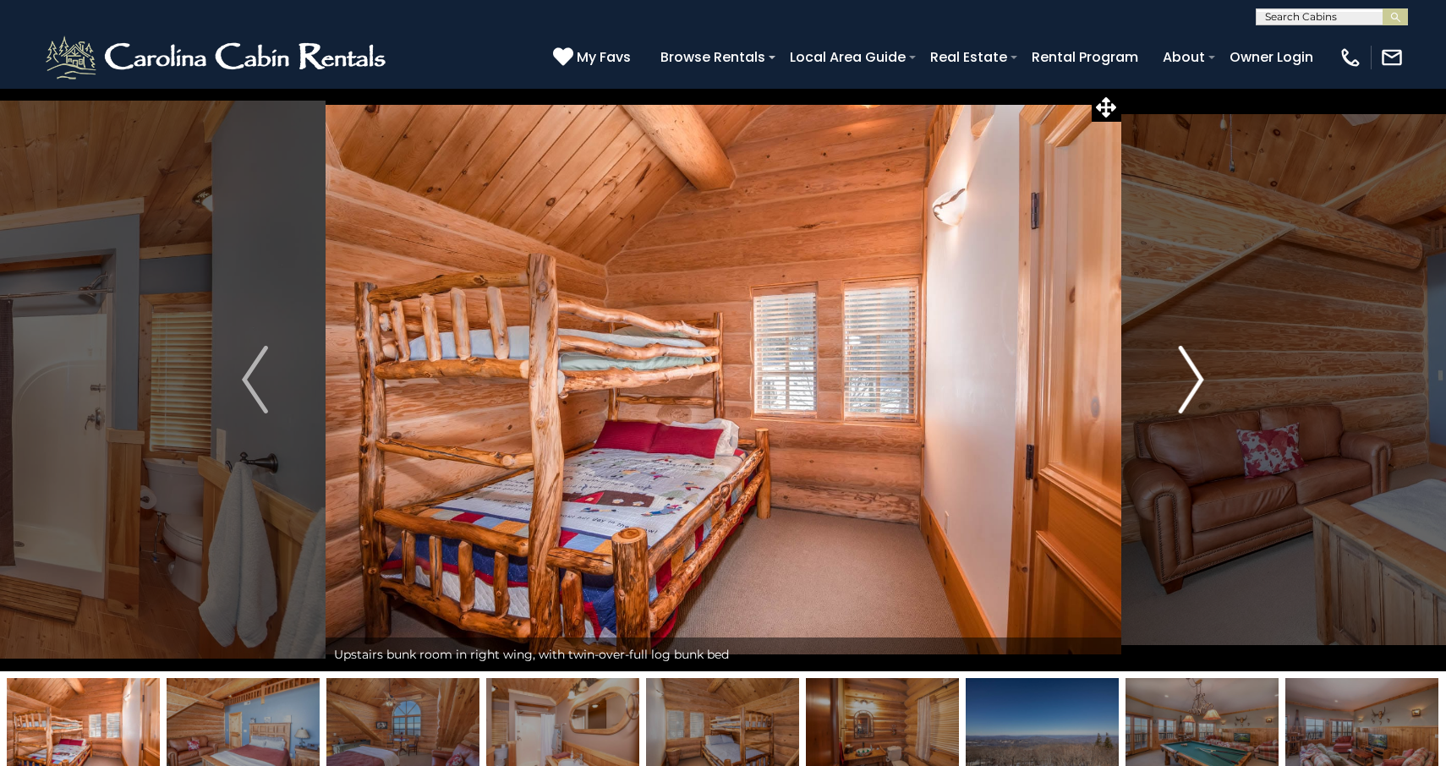
click at [1199, 380] on img "Next" at bounding box center [1190, 380] width 25 height 68
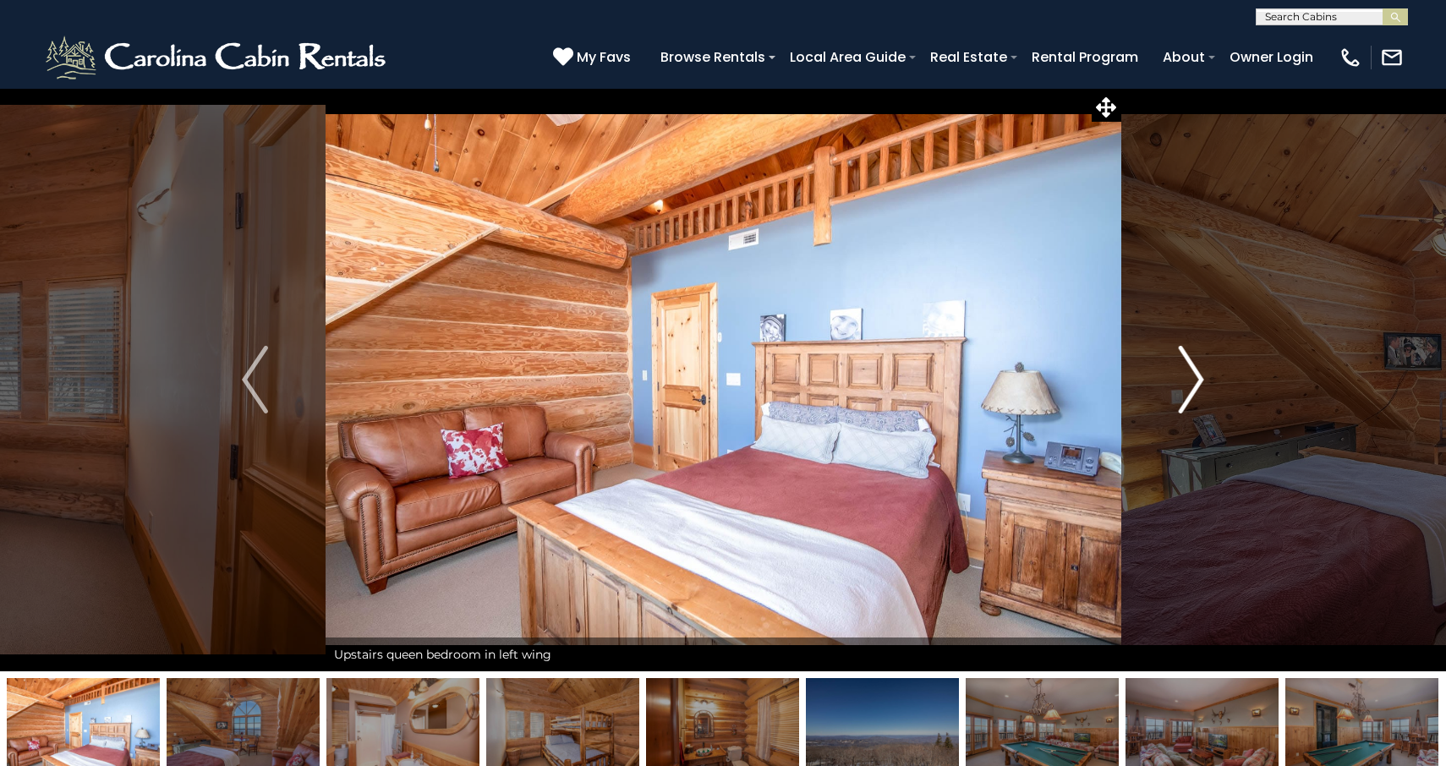
click at [1199, 380] on img "Next" at bounding box center [1190, 380] width 25 height 68
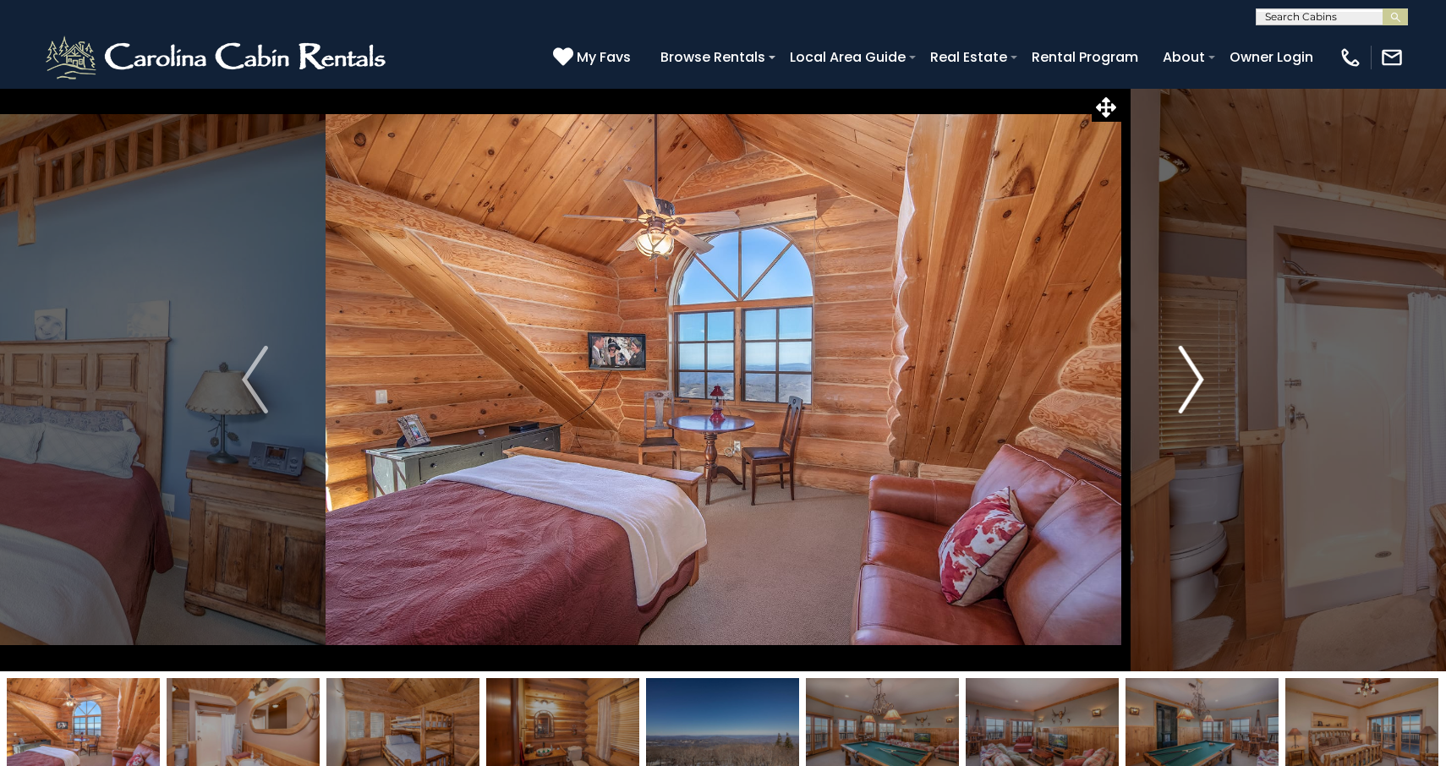
click at [1187, 388] on img "Next" at bounding box center [1190, 380] width 25 height 68
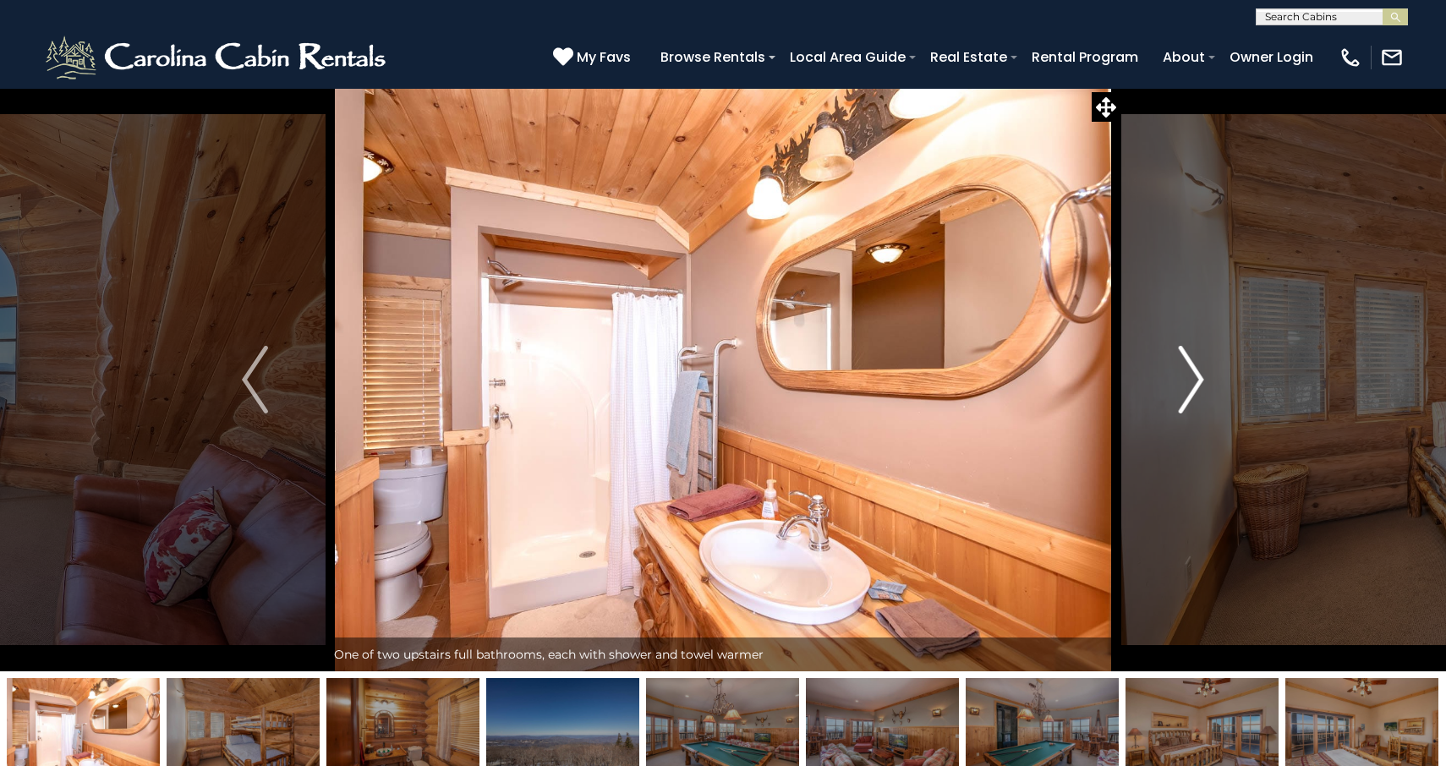
click at [1188, 386] on img "Next" at bounding box center [1190, 380] width 25 height 68
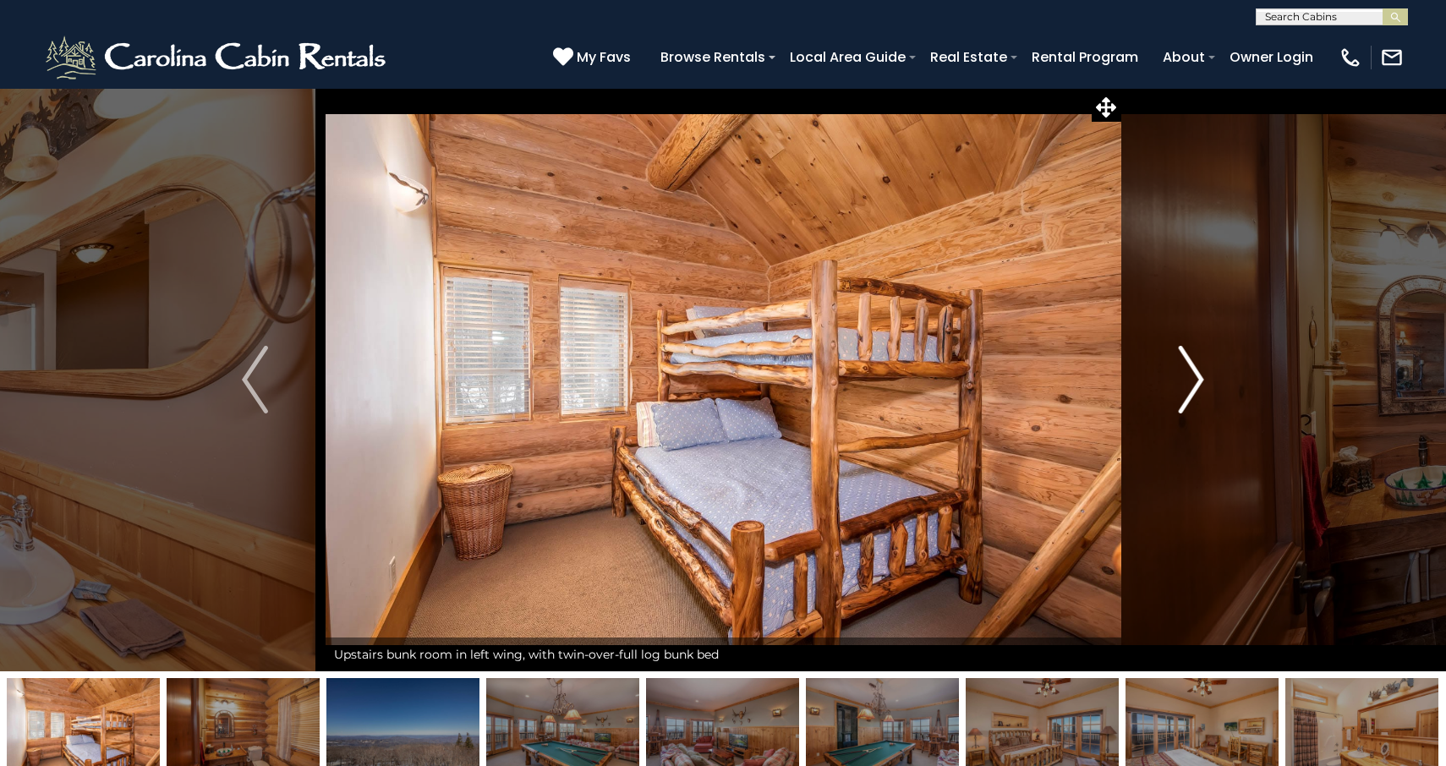
click at [1188, 386] on img "Next" at bounding box center [1190, 380] width 25 height 68
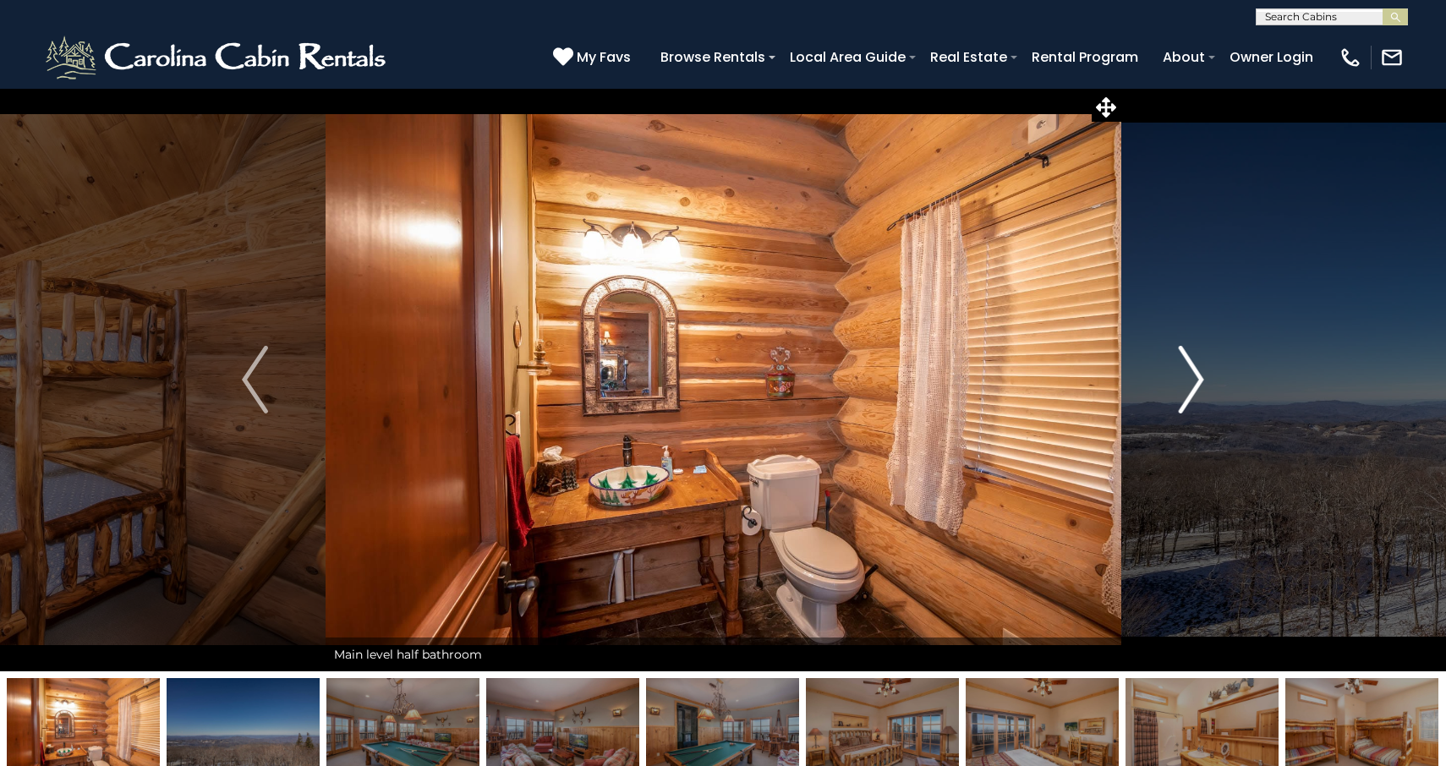
click at [1188, 386] on img "Next" at bounding box center [1190, 380] width 25 height 68
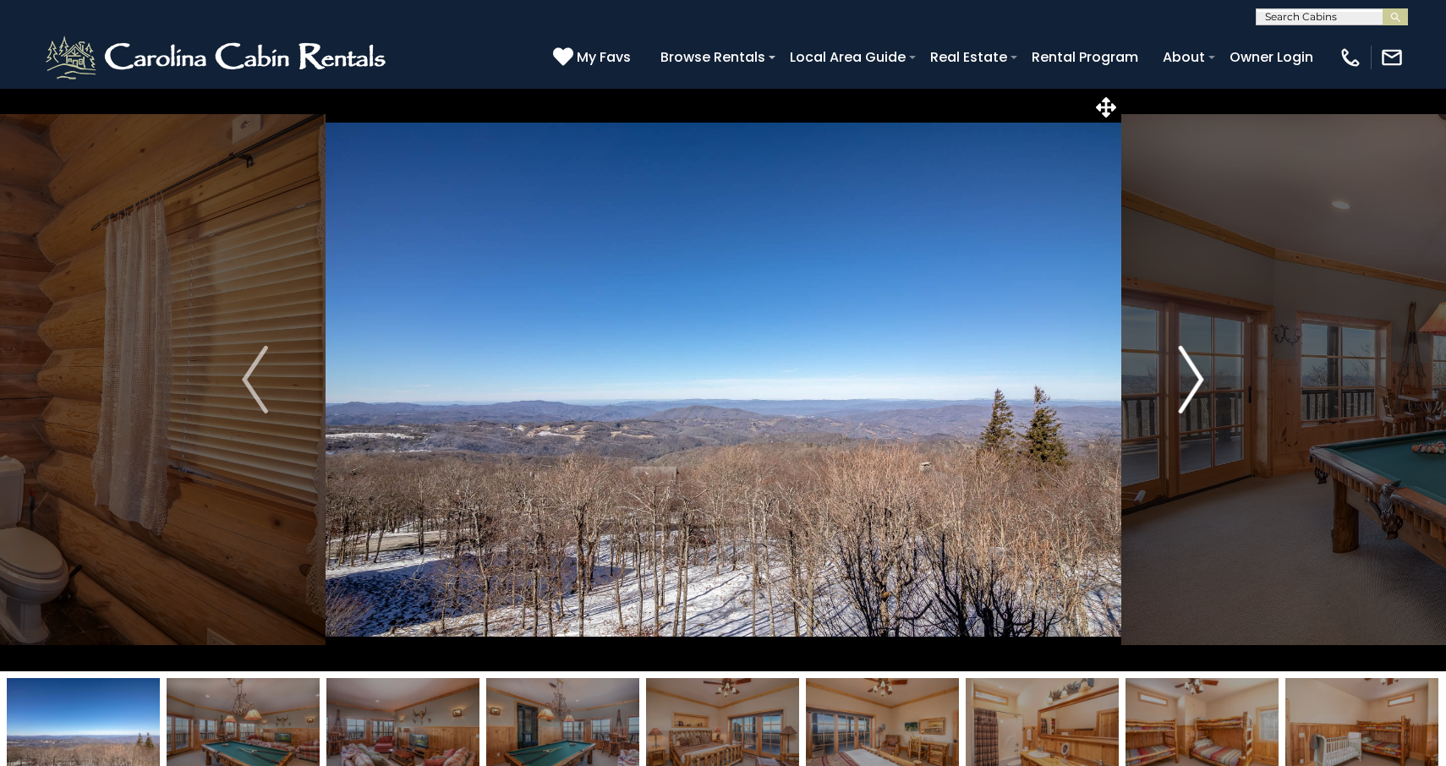
click at [1188, 386] on img "Next" at bounding box center [1190, 380] width 25 height 68
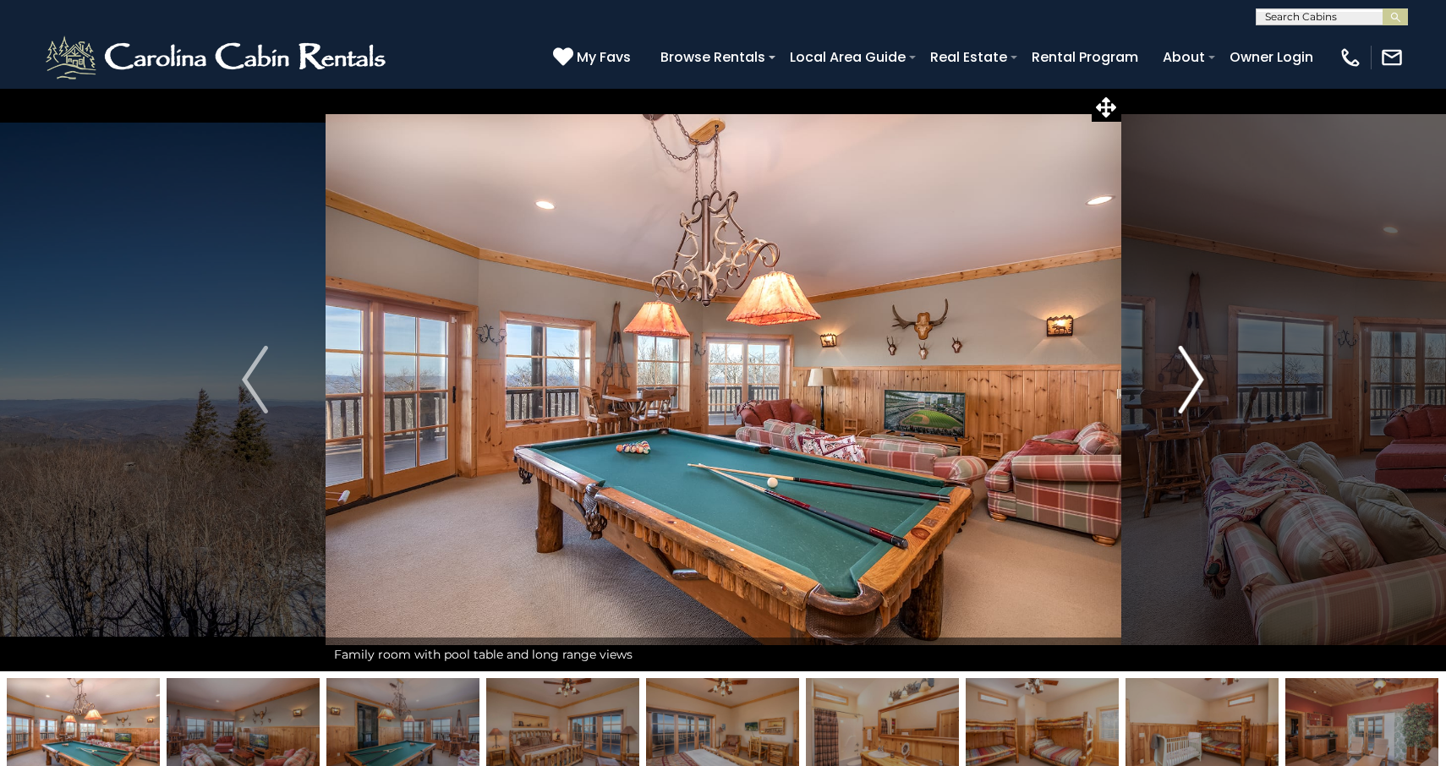
click at [1188, 386] on img "Next" at bounding box center [1190, 380] width 25 height 68
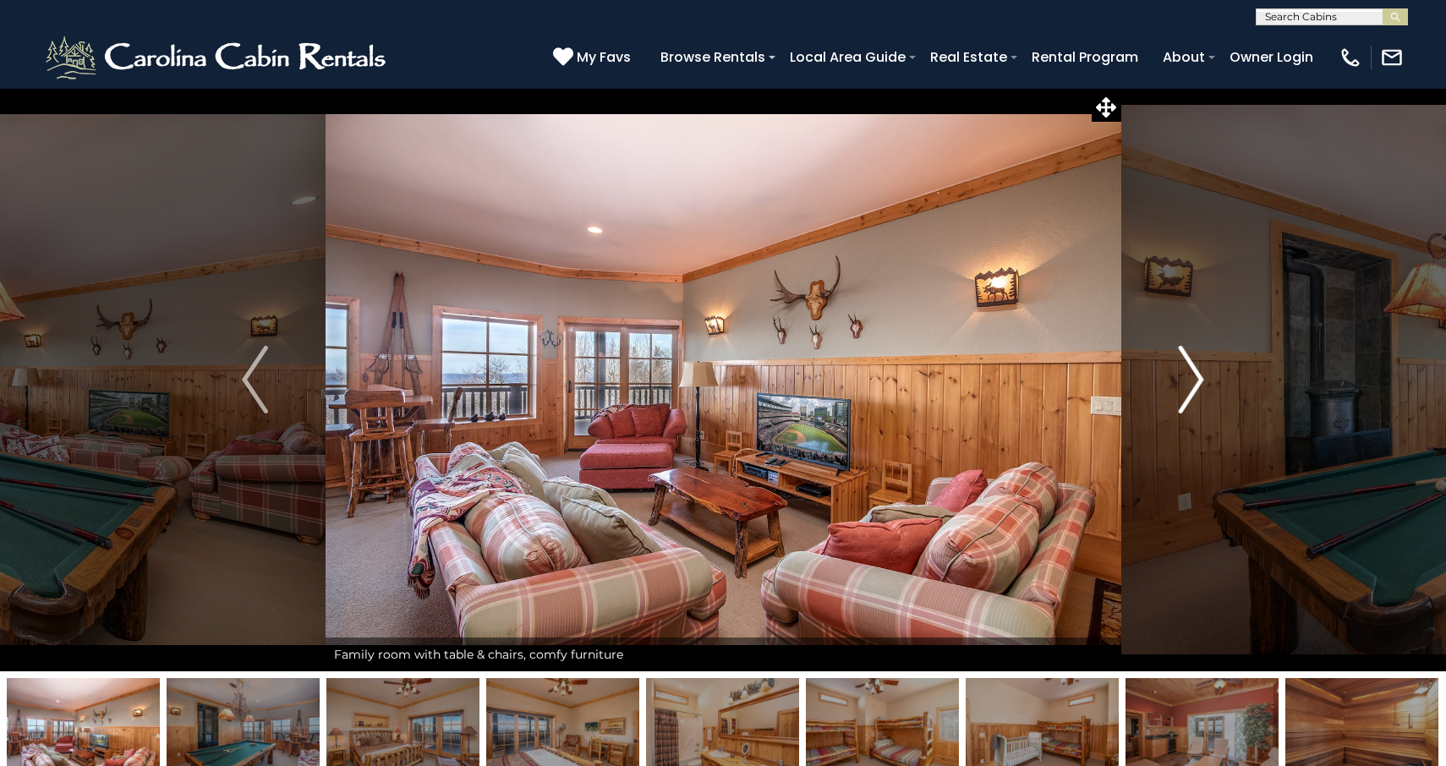
click at [1188, 386] on img "Next" at bounding box center [1190, 380] width 25 height 68
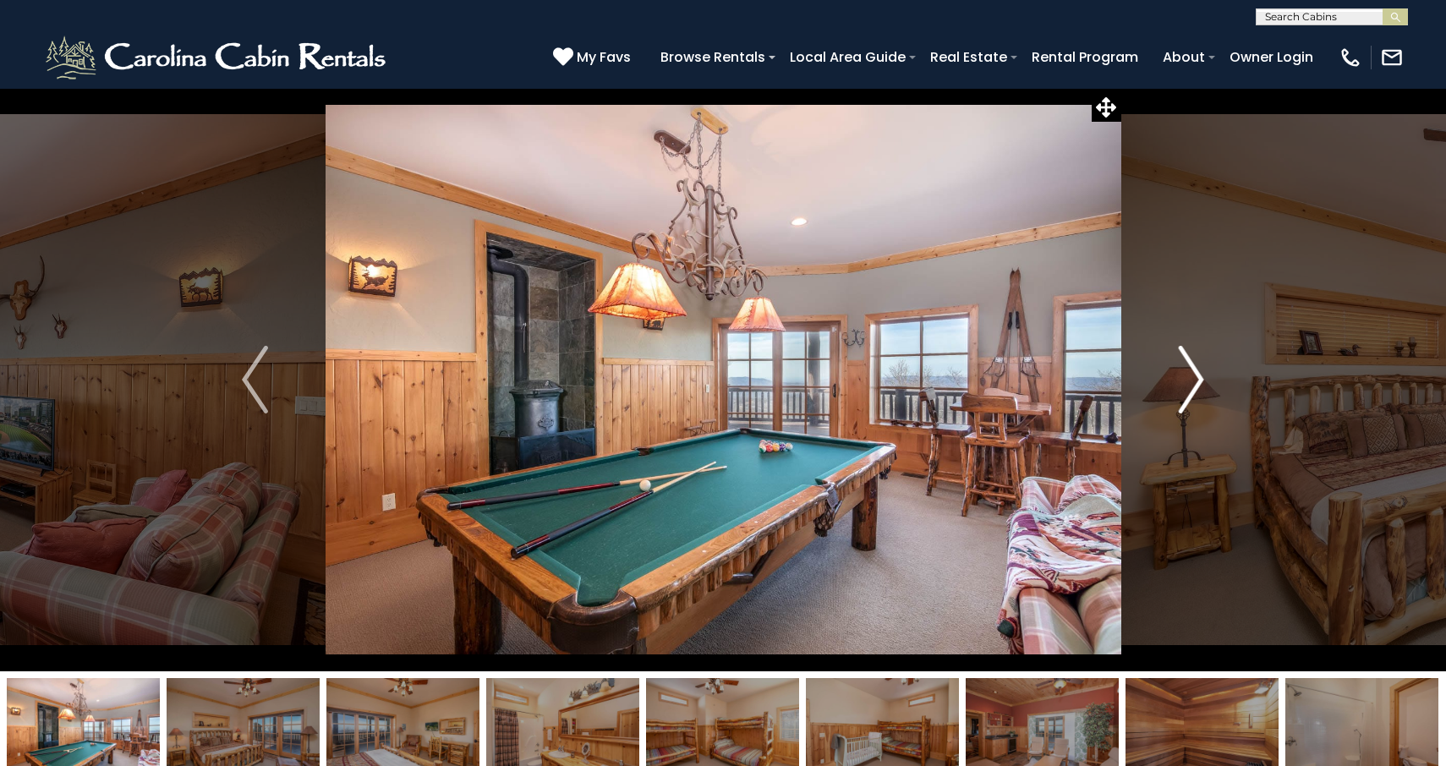
click at [1189, 392] on img "Next" at bounding box center [1190, 380] width 25 height 68
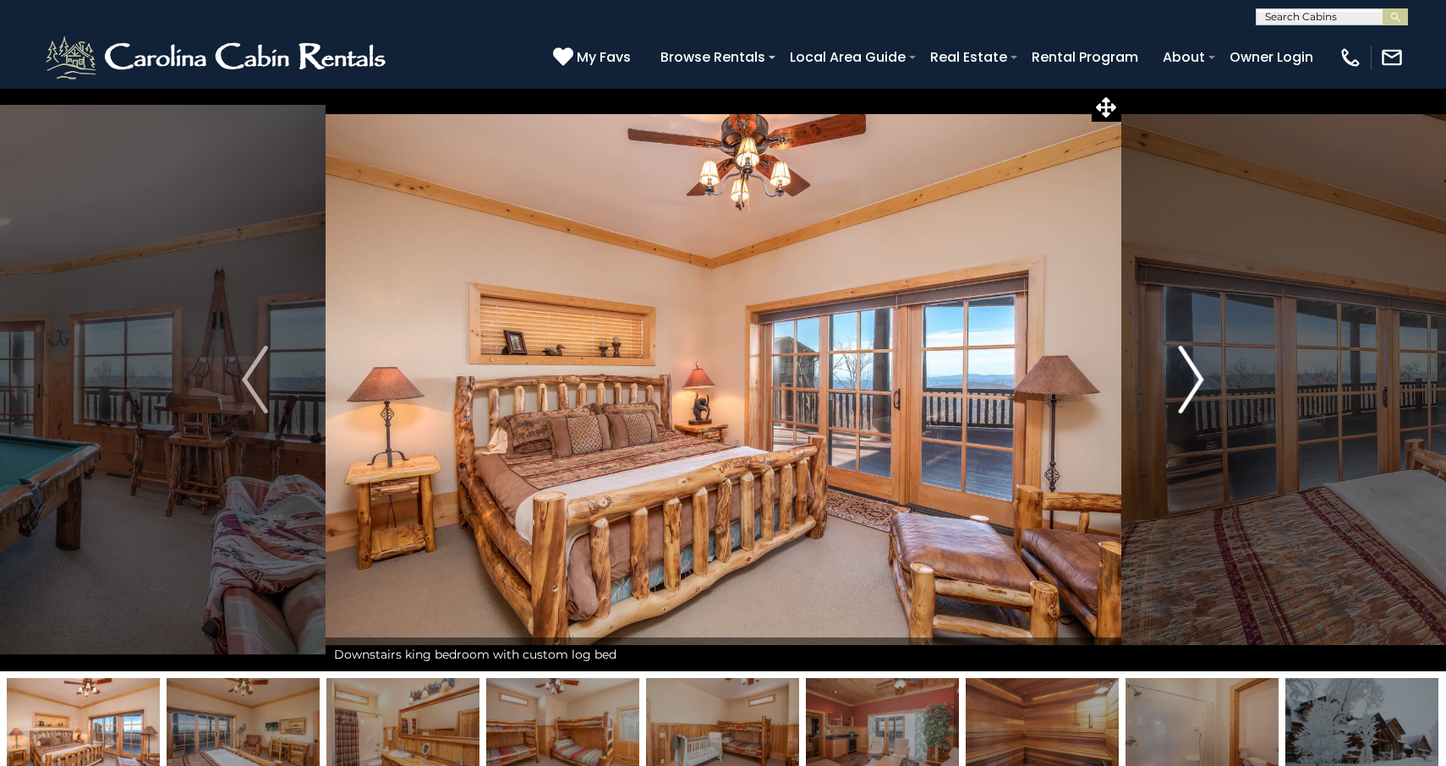
click at [1185, 371] on img "Next" at bounding box center [1190, 380] width 25 height 68
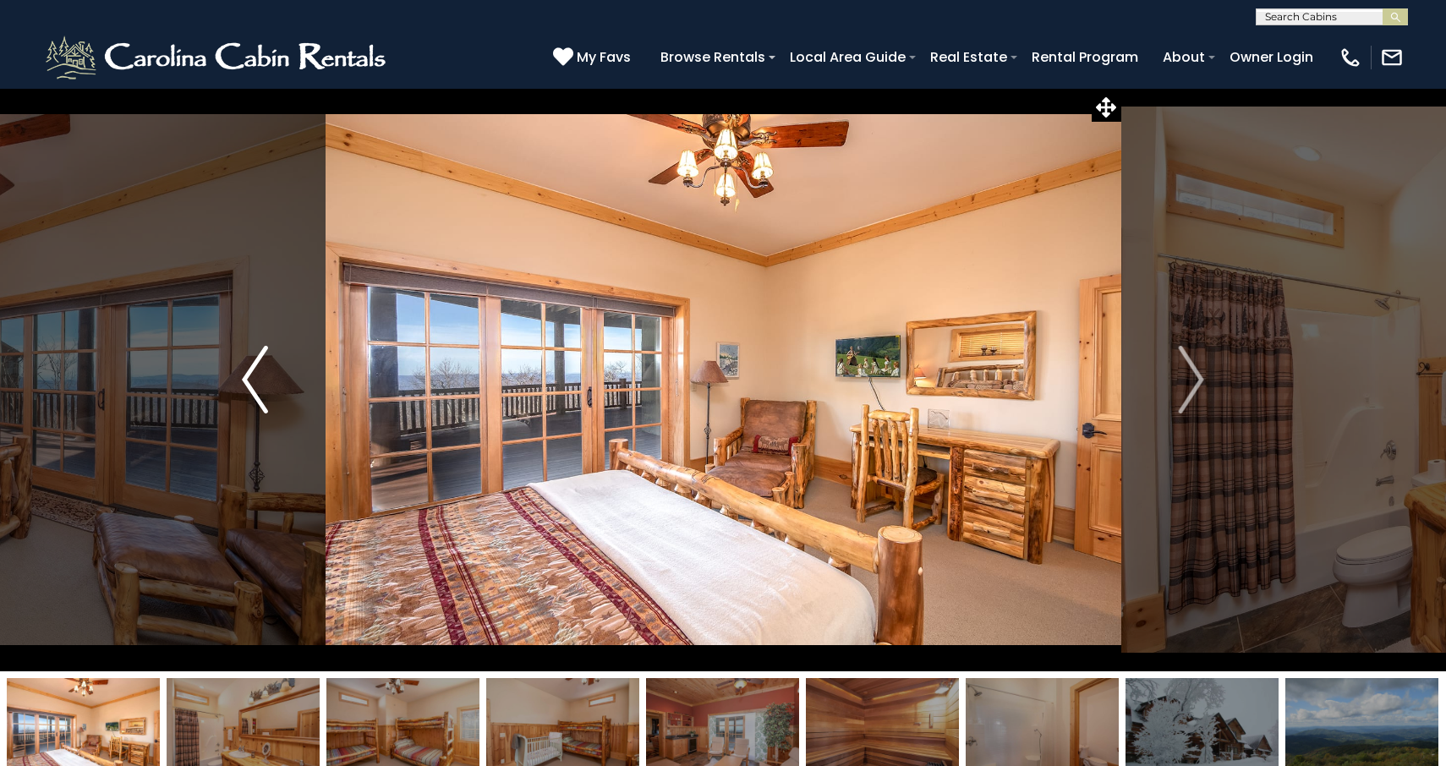
click at [255, 375] on img "Previous" at bounding box center [254, 380] width 25 height 68
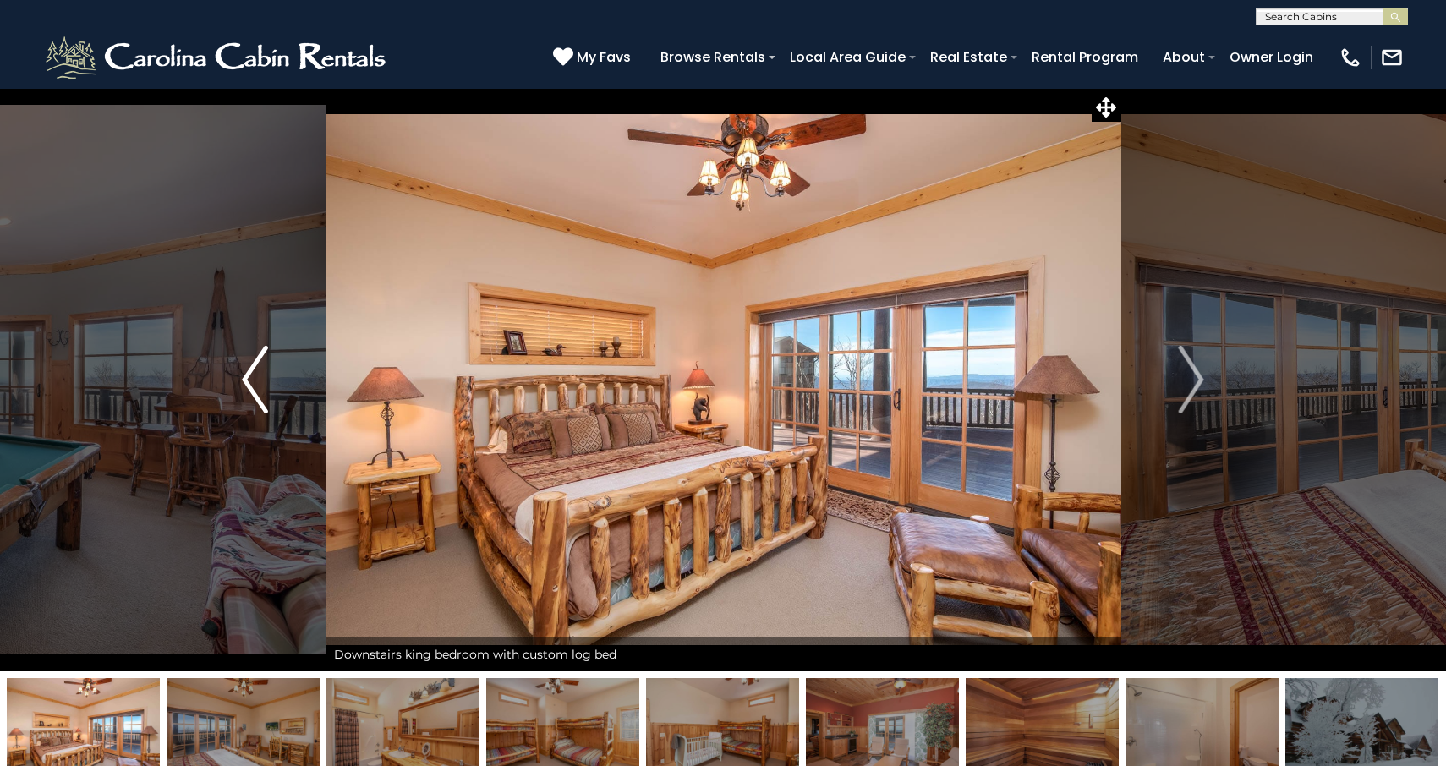
click at [255, 376] on img "Previous" at bounding box center [254, 380] width 25 height 68
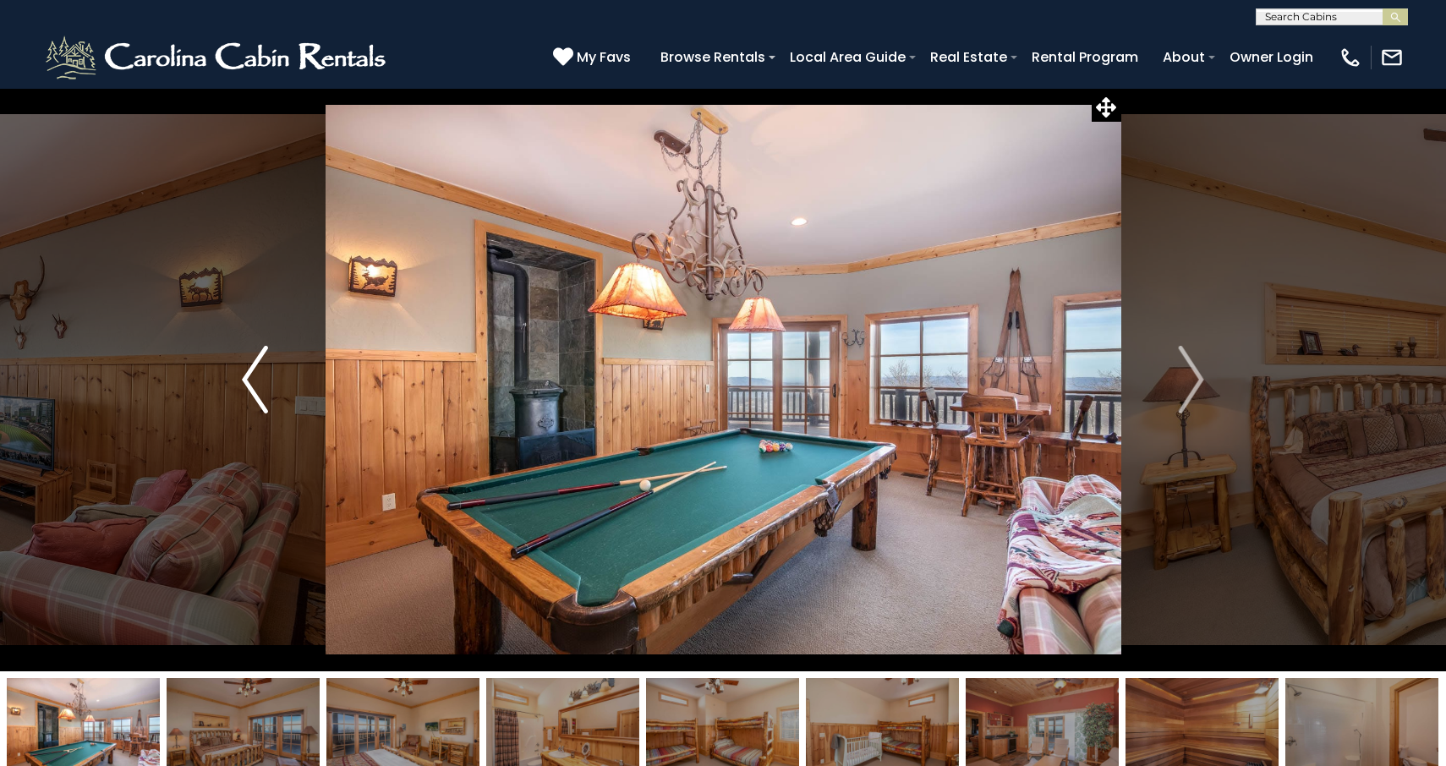
click at [255, 376] on img "Previous" at bounding box center [254, 380] width 25 height 68
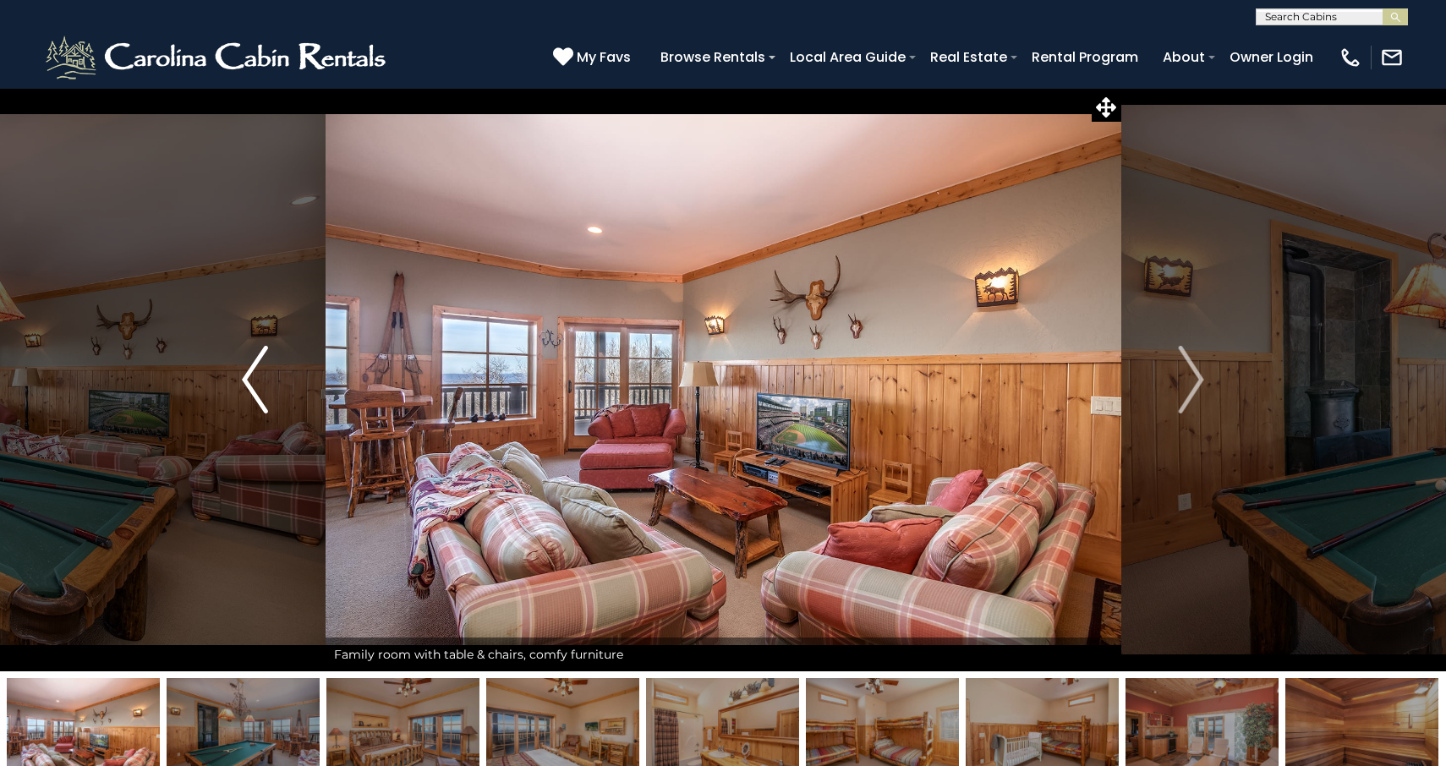
click at [255, 376] on img "Previous" at bounding box center [254, 380] width 25 height 68
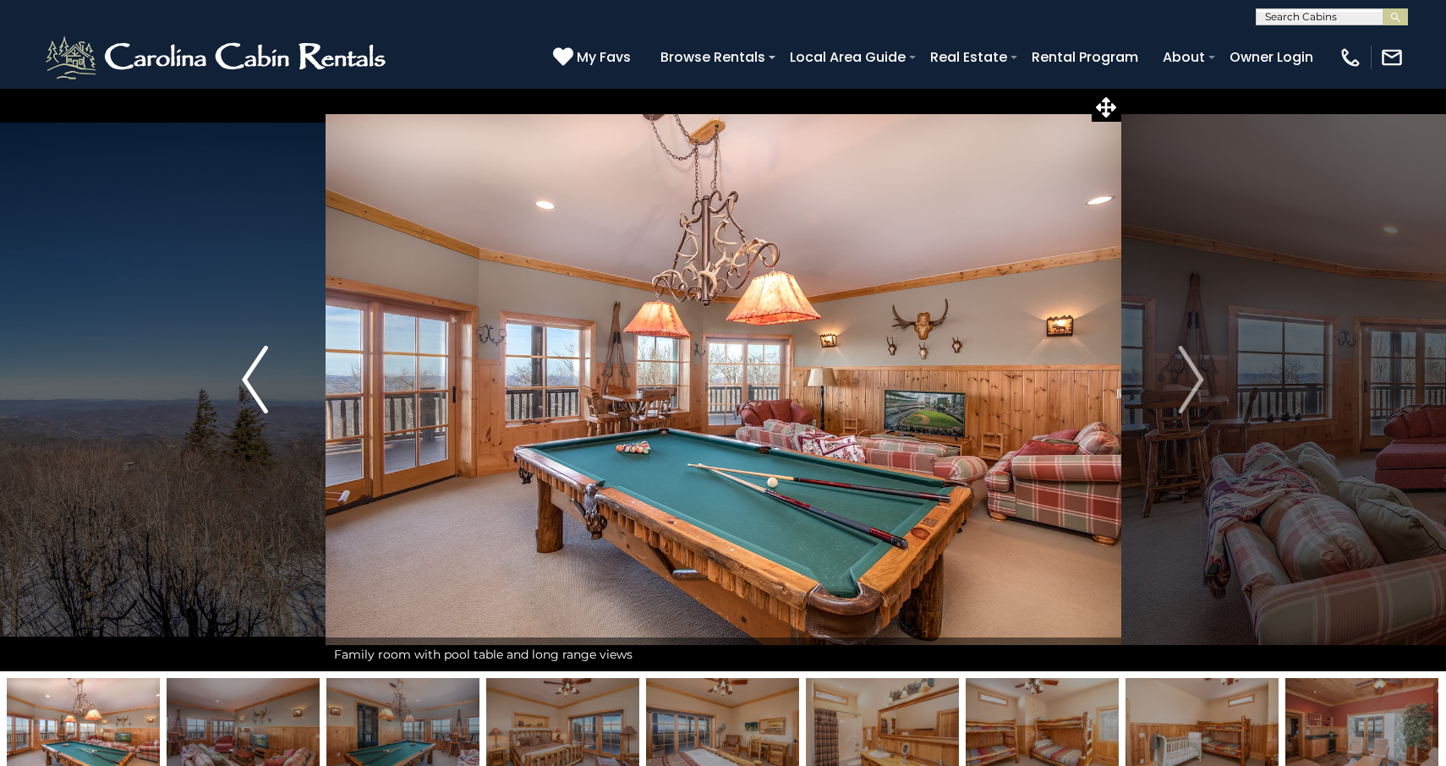
click at [252, 383] on img "Previous" at bounding box center [254, 380] width 25 height 68
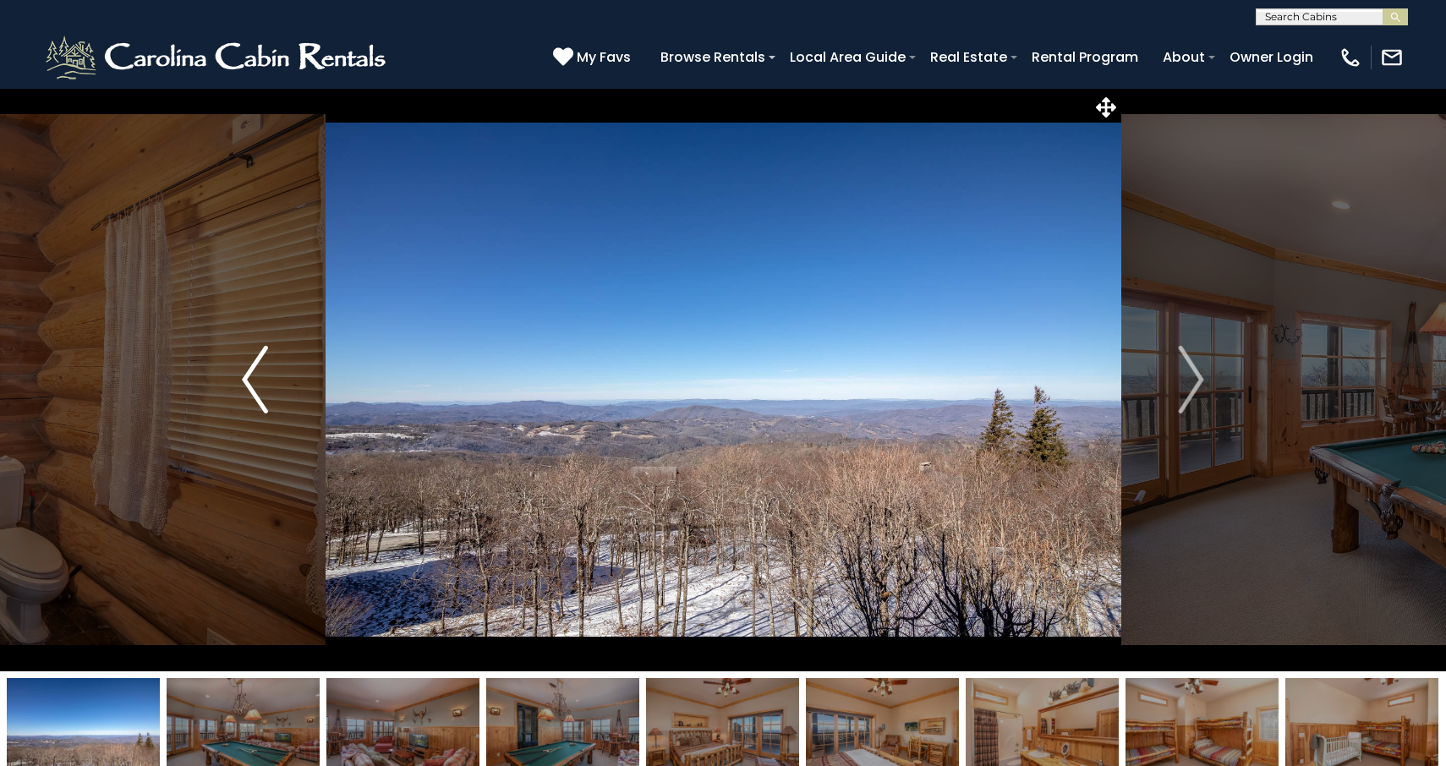
click at [252, 383] on img "Previous" at bounding box center [254, 380] width 25 height 68
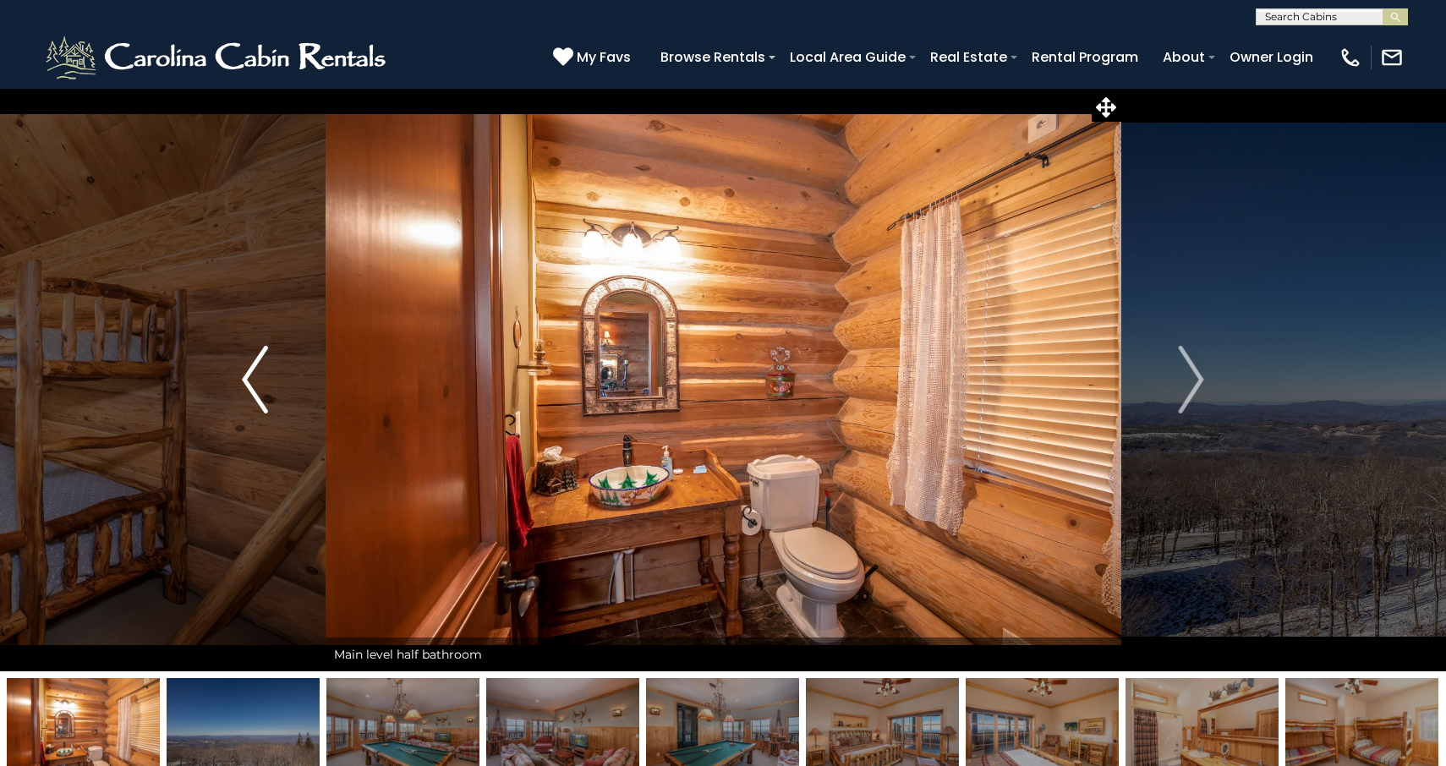
click at [252, 383] on img "Previous" at bounding box center [254, 380] width 25 height 68
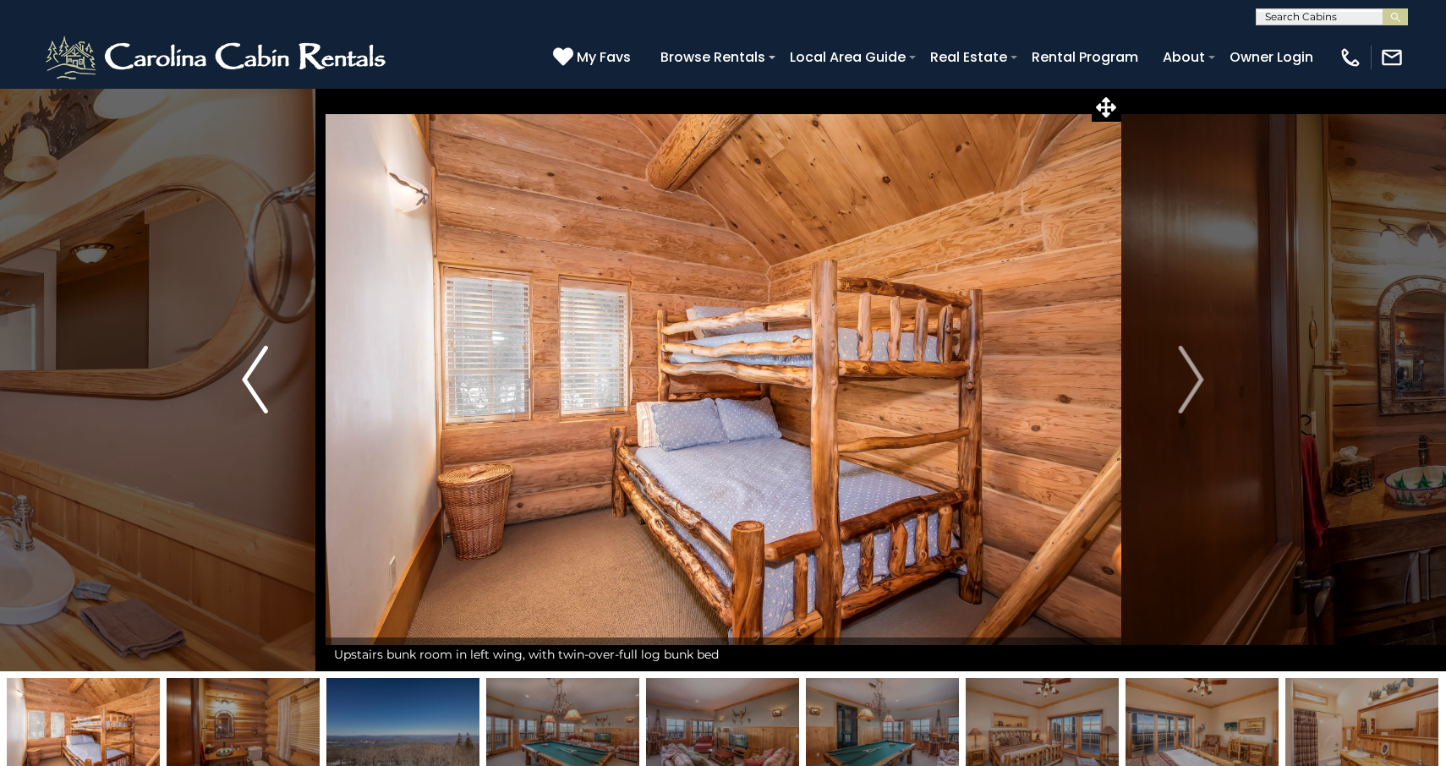
click at [252, 383] on img "Previous" at bounding box center [254, 380] width 25 height 68
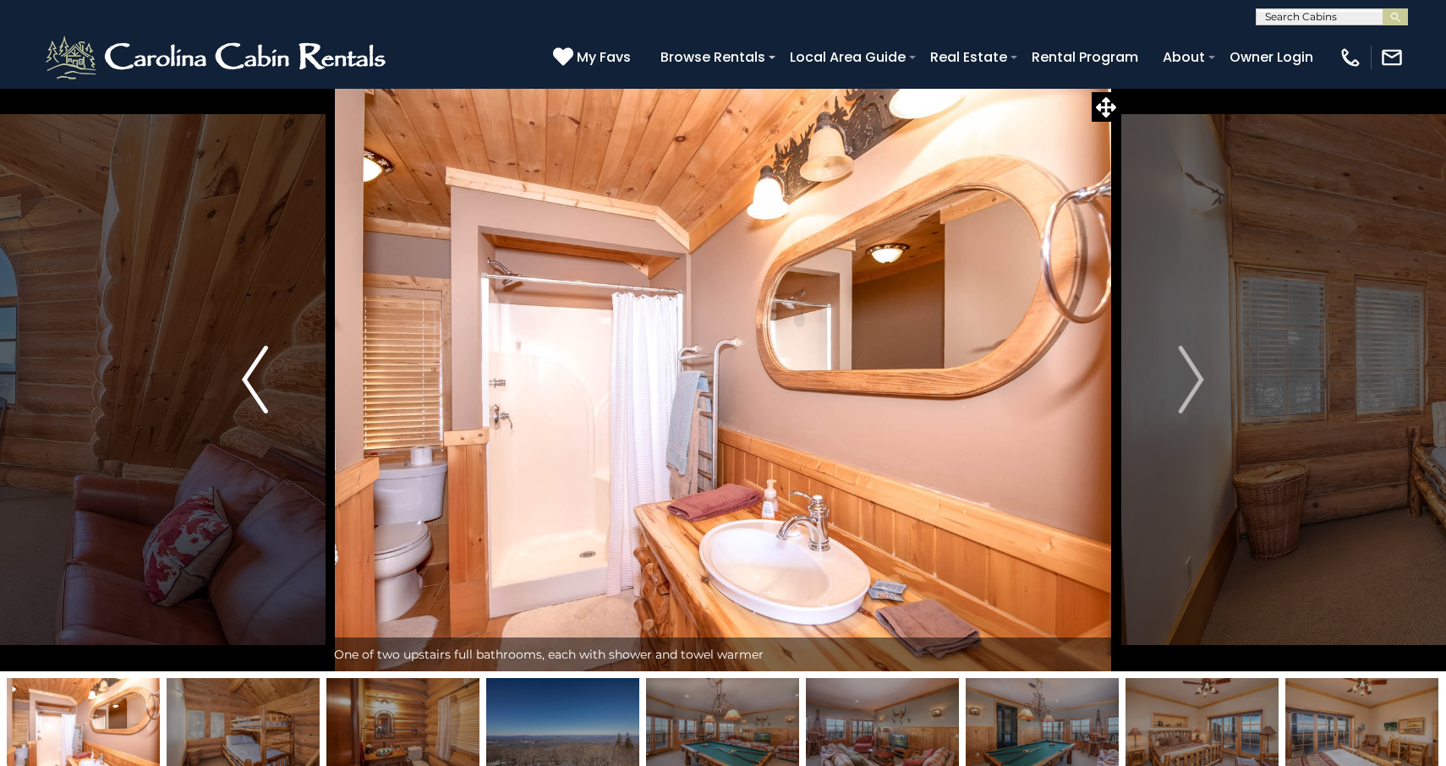
click at [252, 383] on img "Previous" at bounding box center [254, 380] width 25 height 68
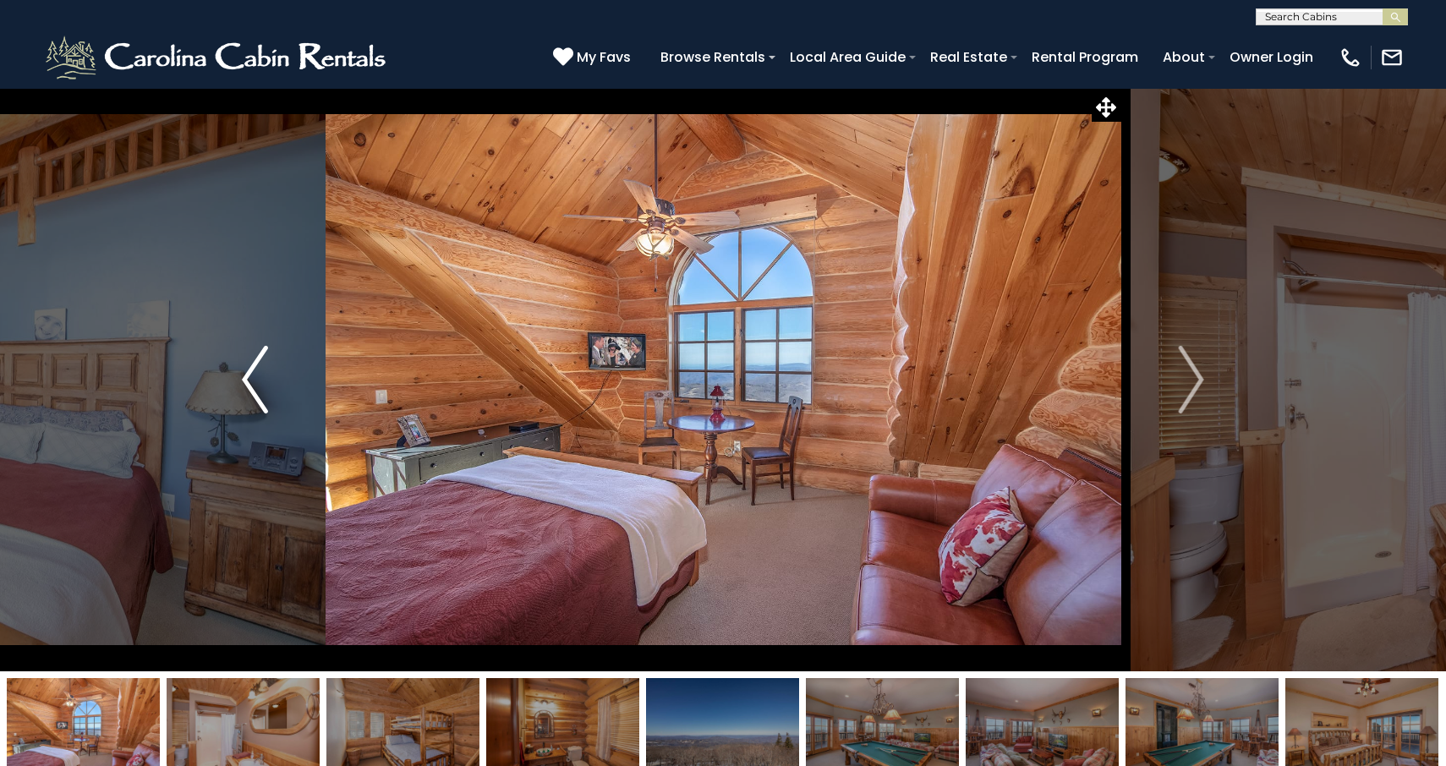
click at [252, 383] on img "Previous" at bounding box center [254, 380] width 25 height 68
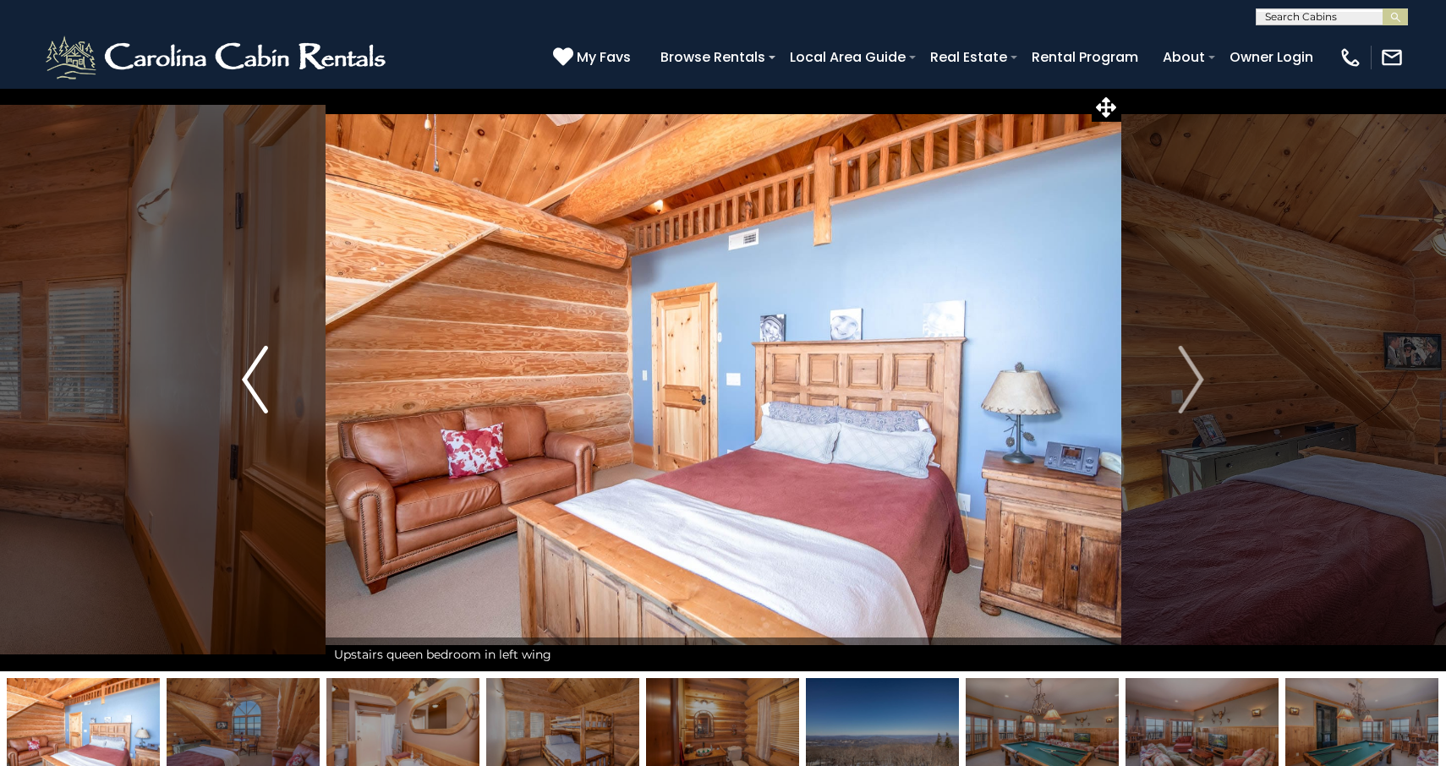
click at [252, 383] on img "Previous" at bounding box center [254, 380] width 25 height 68
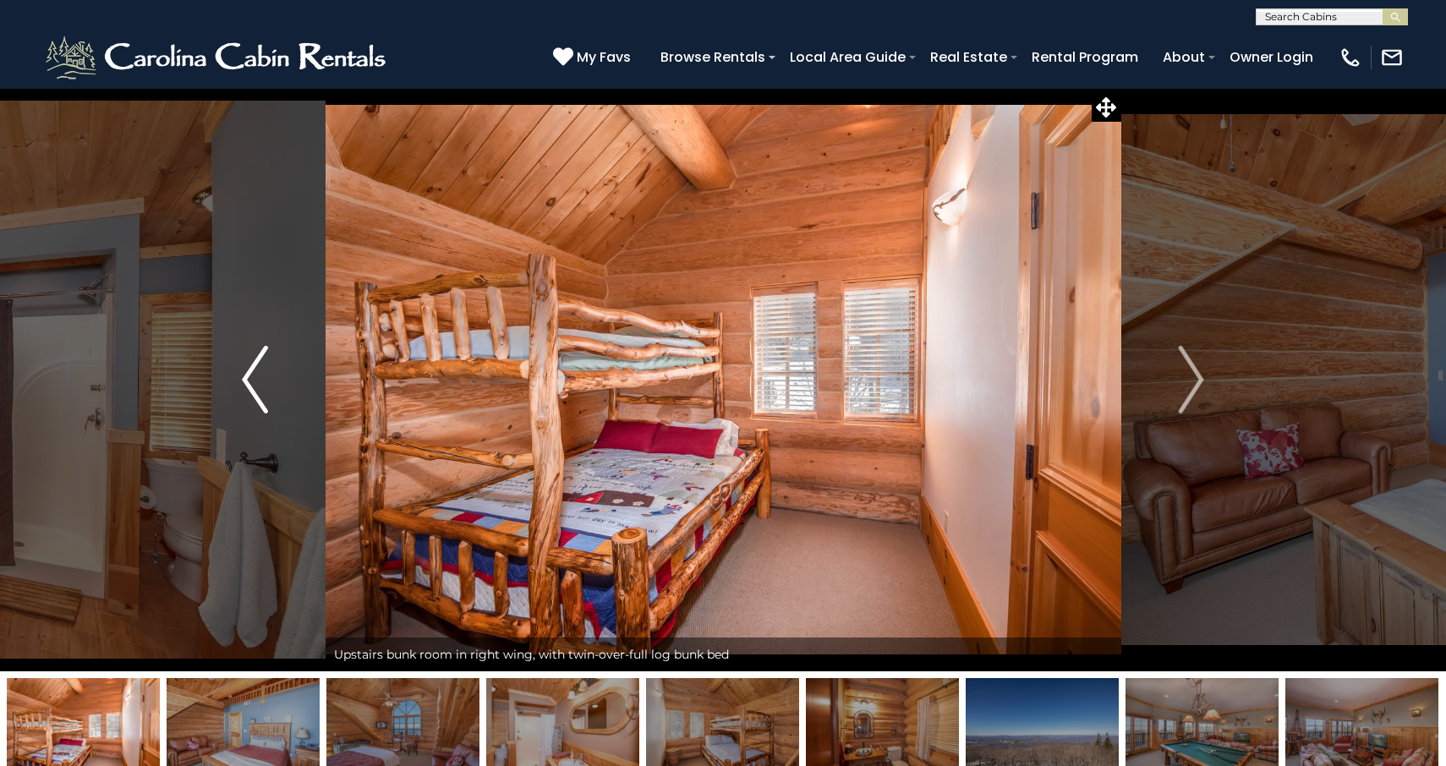
click at [252, 383] on img "Previous" at bounding box center [254, 380] width 25 height 68
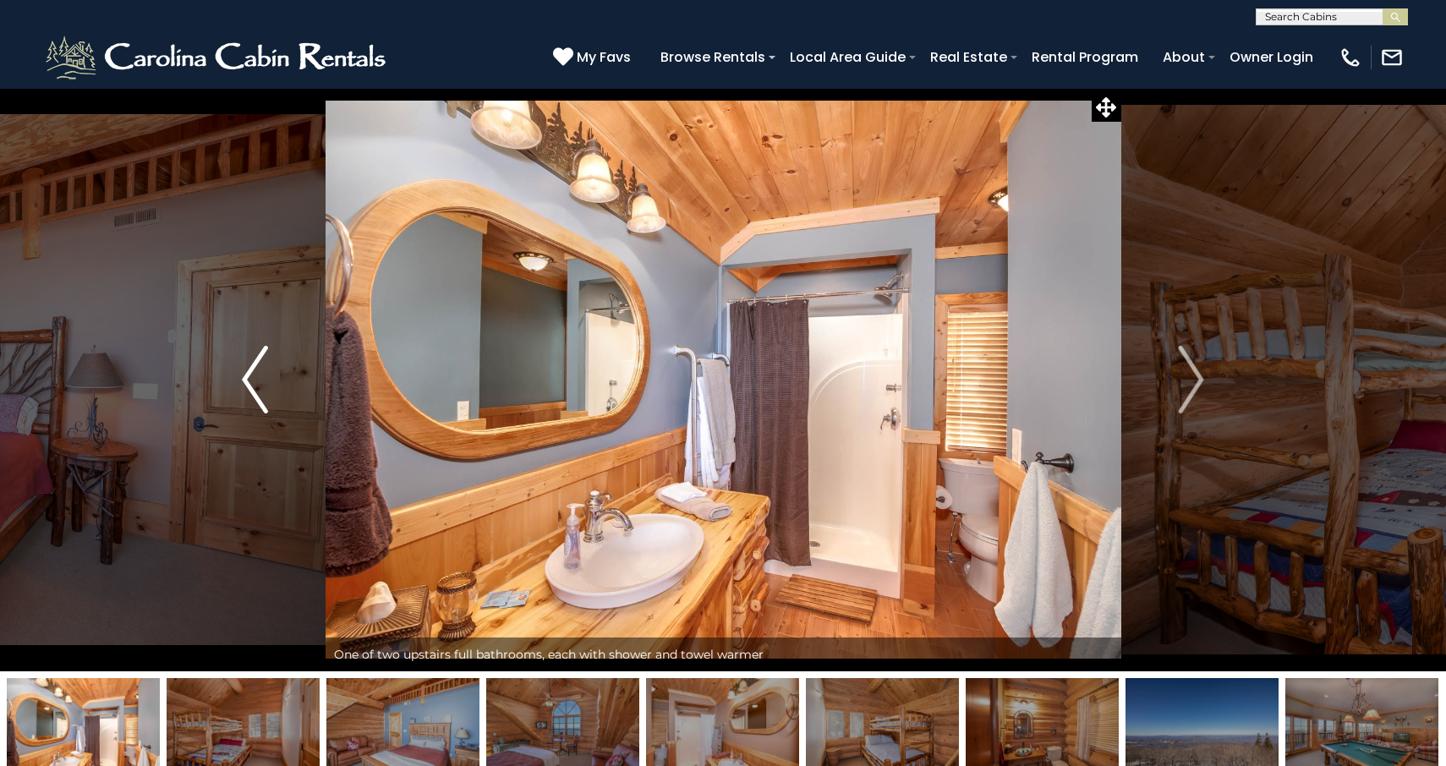
click at [252, 383] on img "Previous" at bounding box center [254, 380] width 25 height 68
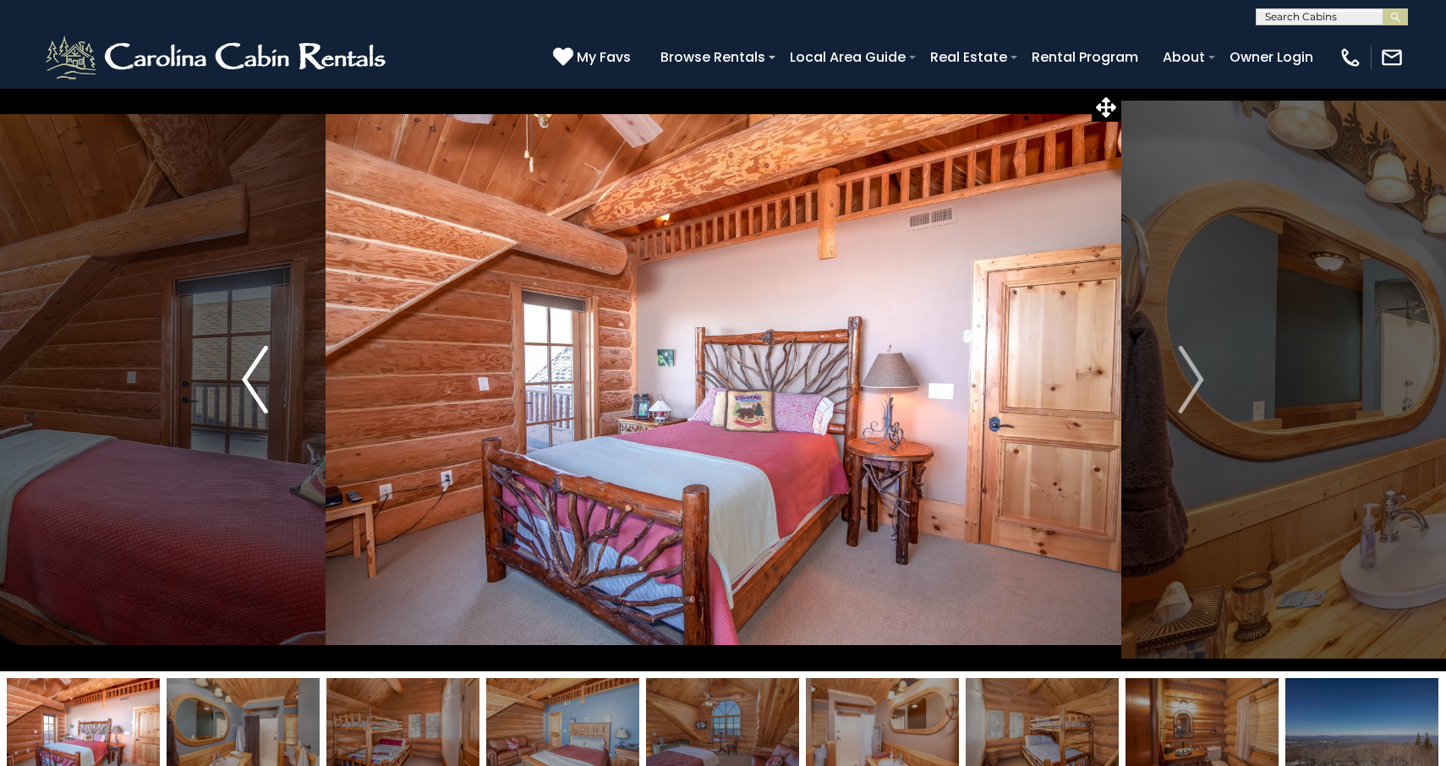
click at [252, 383] on img "Previous" at bounding box center [254, 380] width 25 height 68
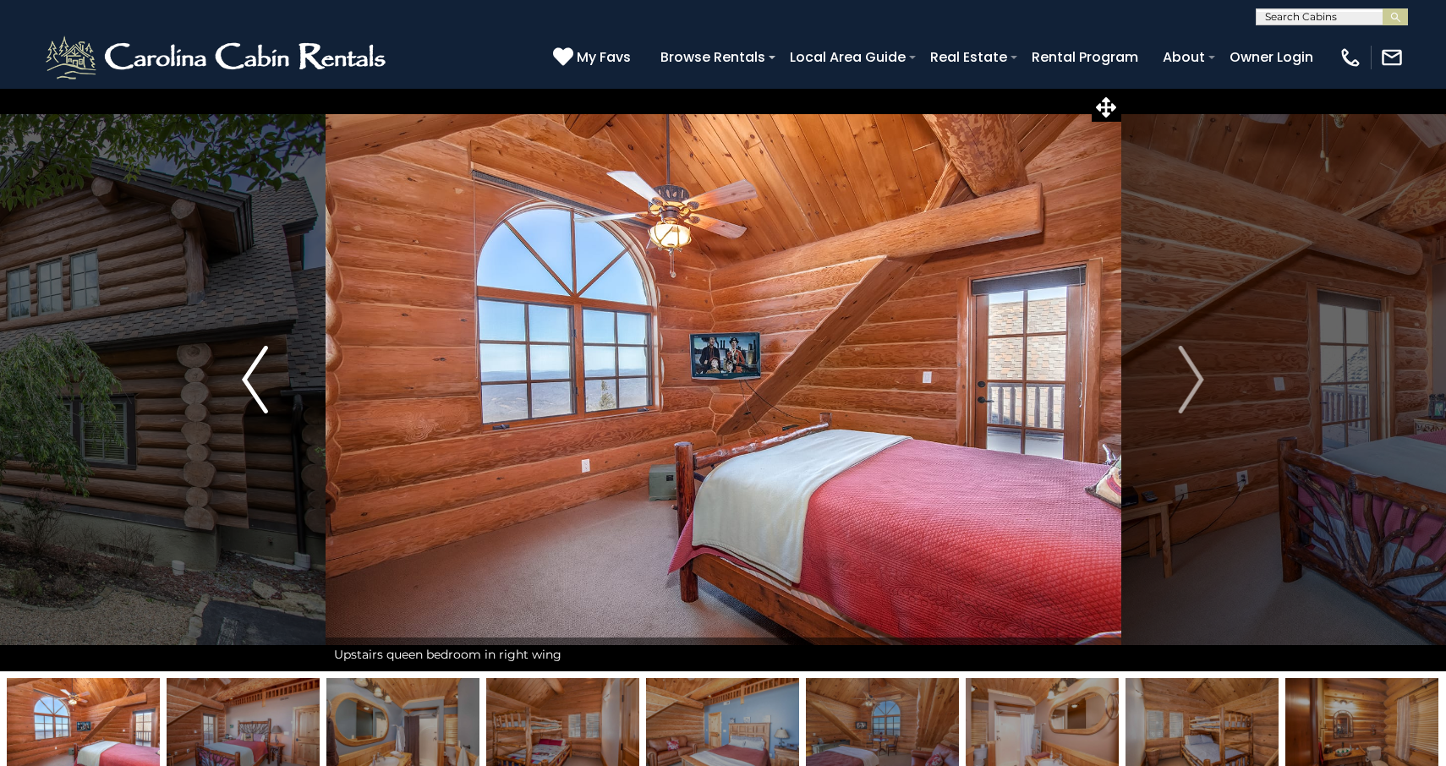
click at [252, 383] on img "Previous" at bounding box center [254, 380] width 25 height 68
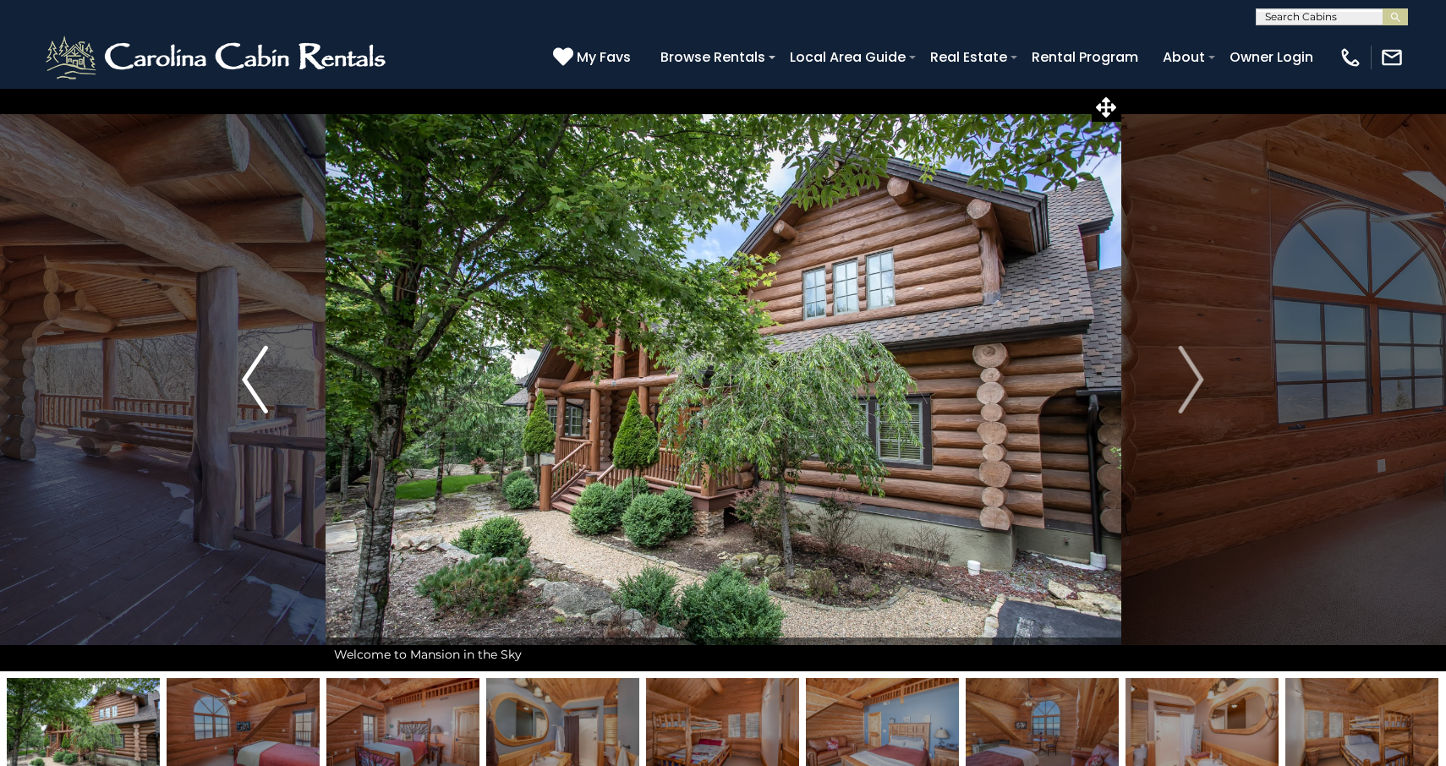
click at [252, 383] on img "Previous" at bounding box center [254, 380] width 25 height 68
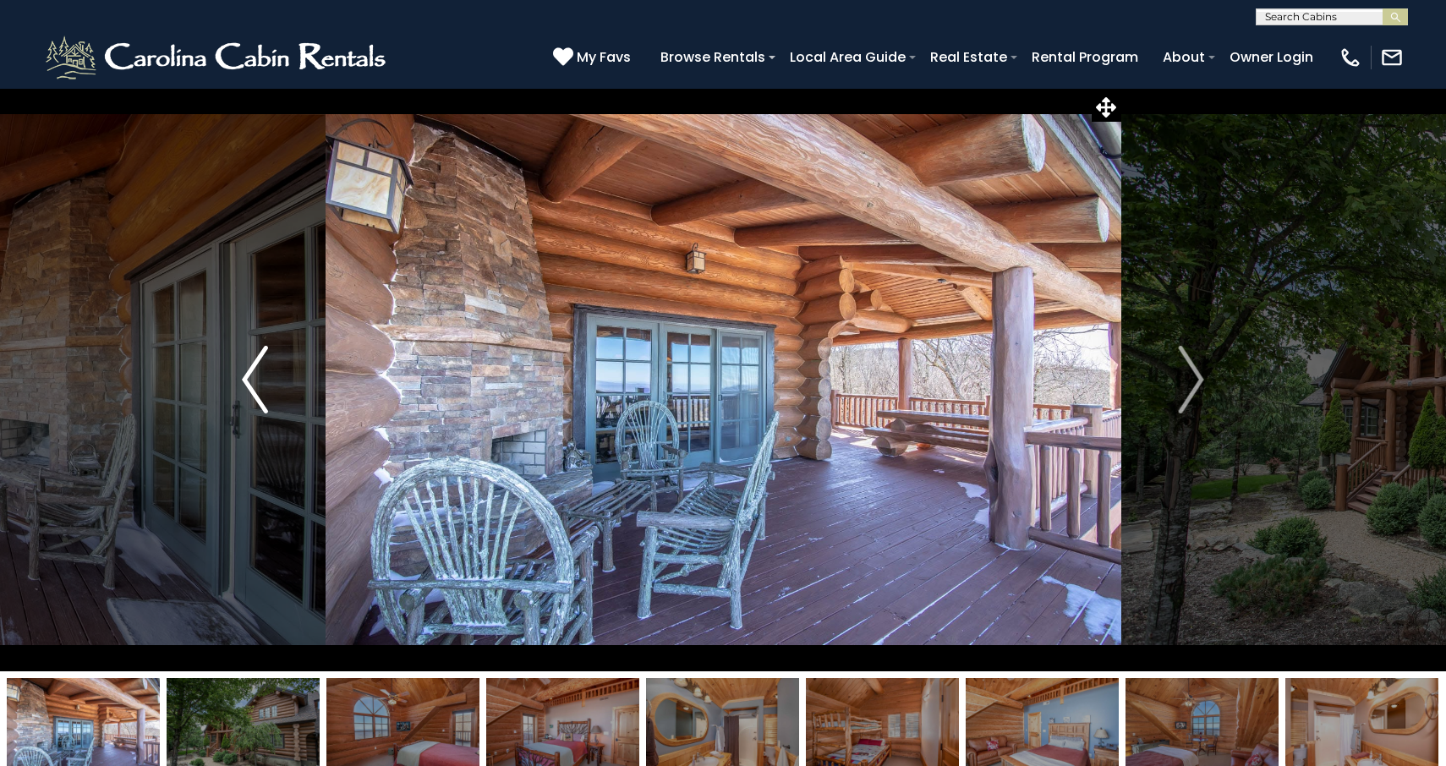
click at [252, 383] on img "Previous" at bounding box center [254, 380] width 25 height 68
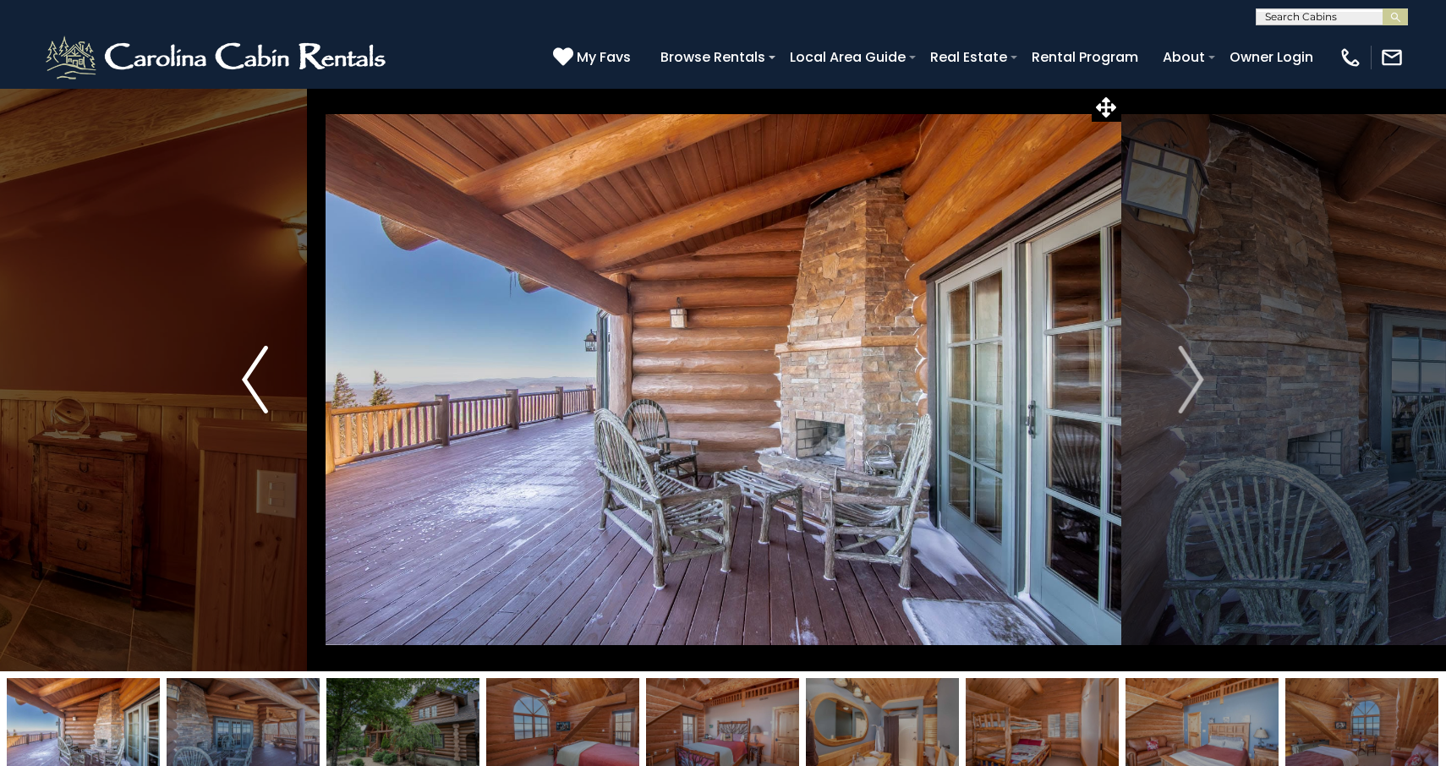
click at [252, 383] on img "Previous" at bounding box center [254, 380] width 25 height 68
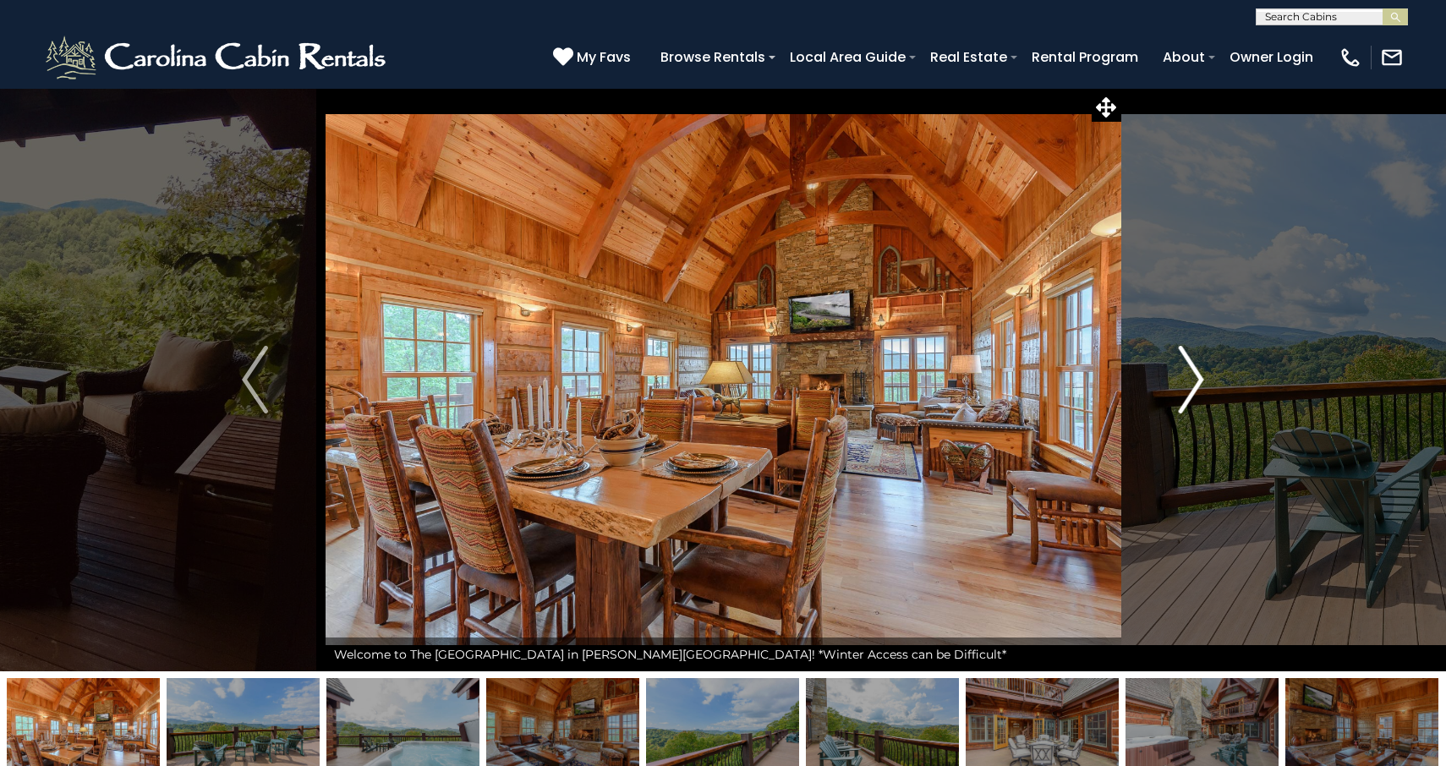
click at [1188, 379] on img "Next" at bounding box center [1190, 380] width 25 height 68
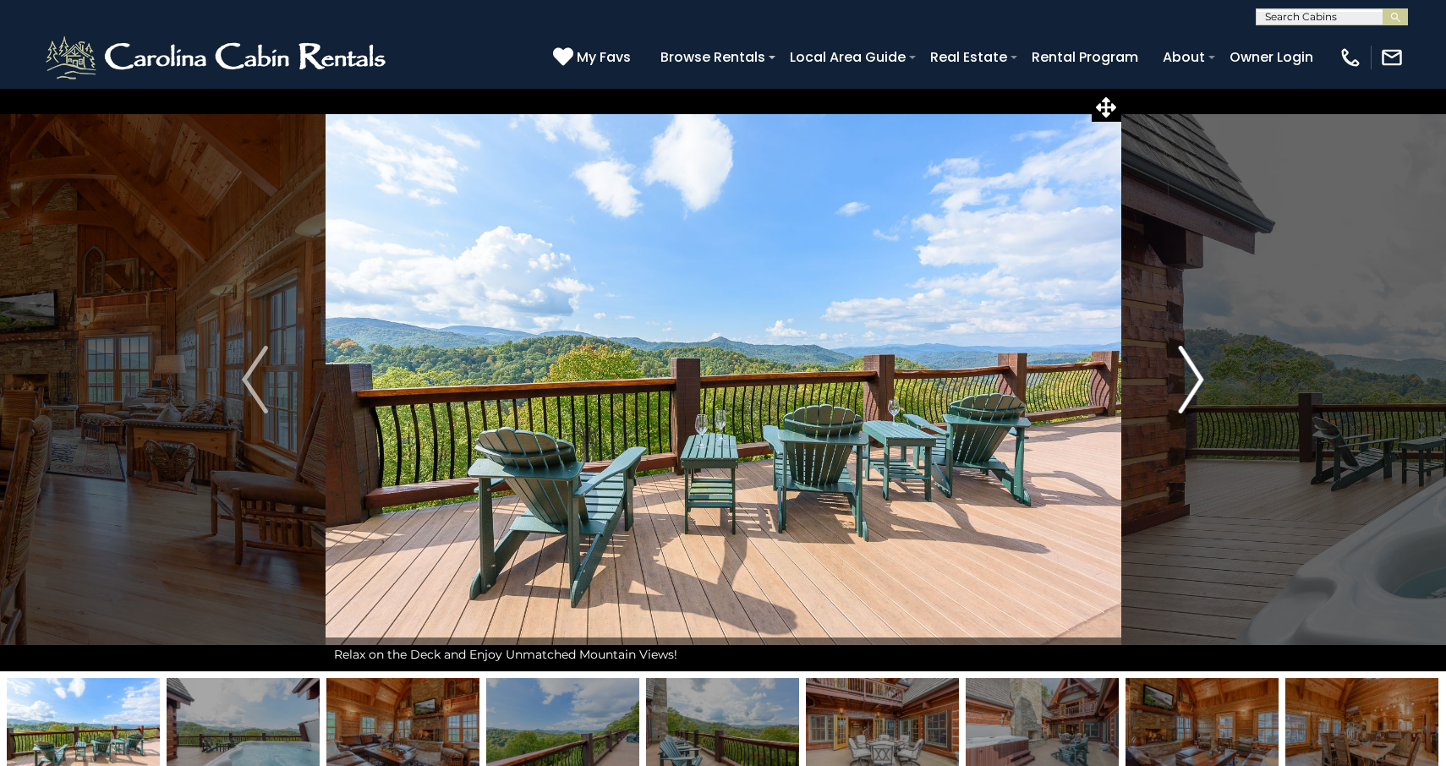
click at [1204, 378] on img "Next" at bounding box center [1190, 380] width 25 height 68
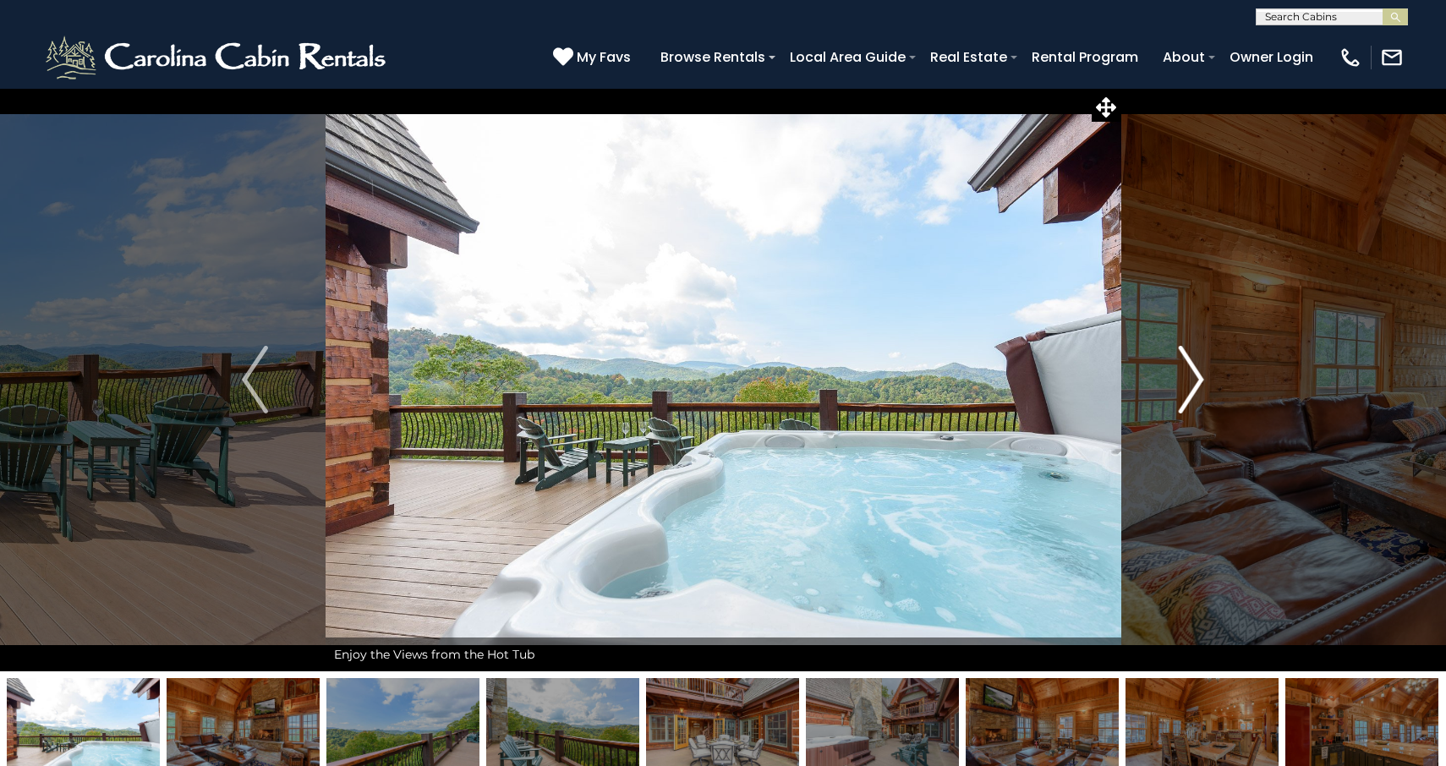
click at [1204, 378] on img "Next" at bounding box center [1190, 380] width 25 height 68
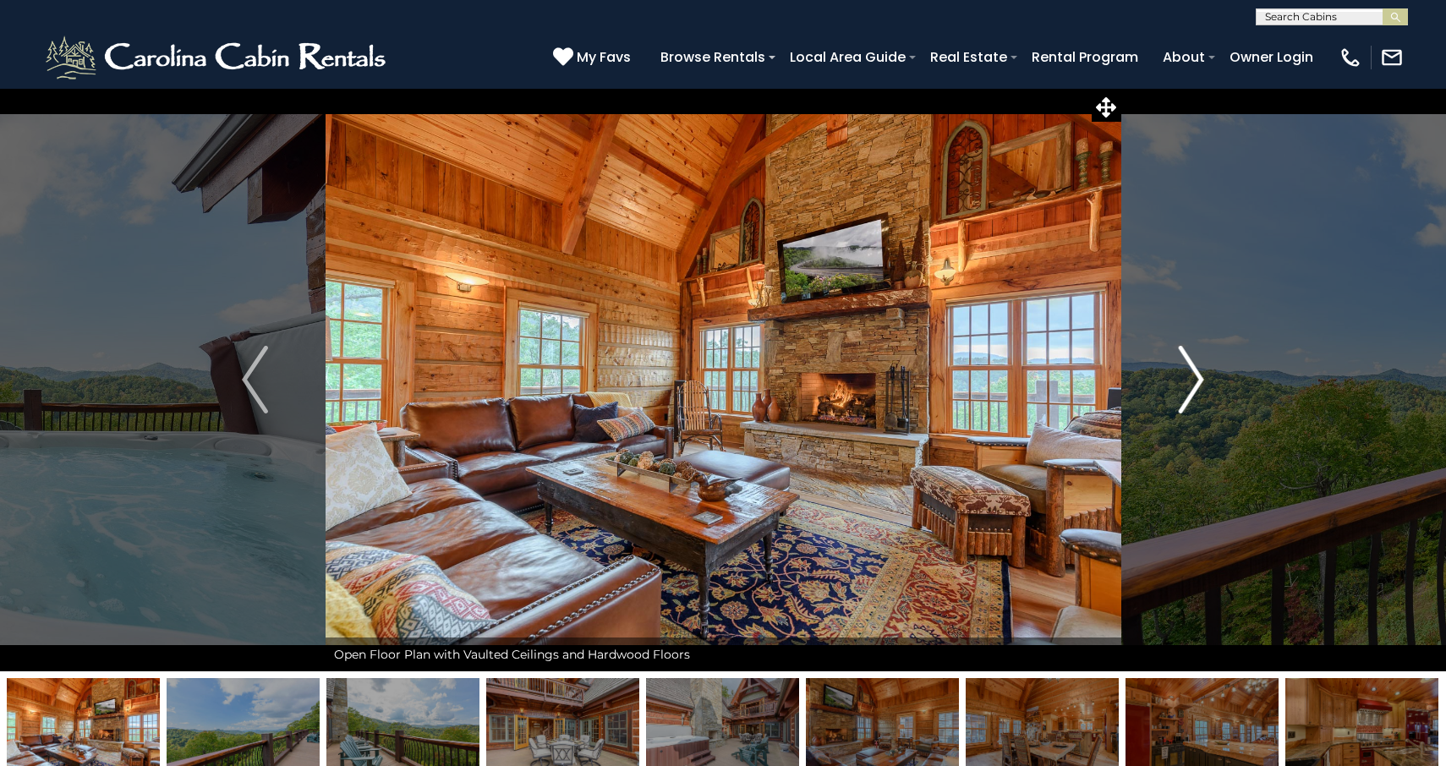
click at [1198, 375] on img "Next" at bounding box center [1190, 380] width 25 height 68
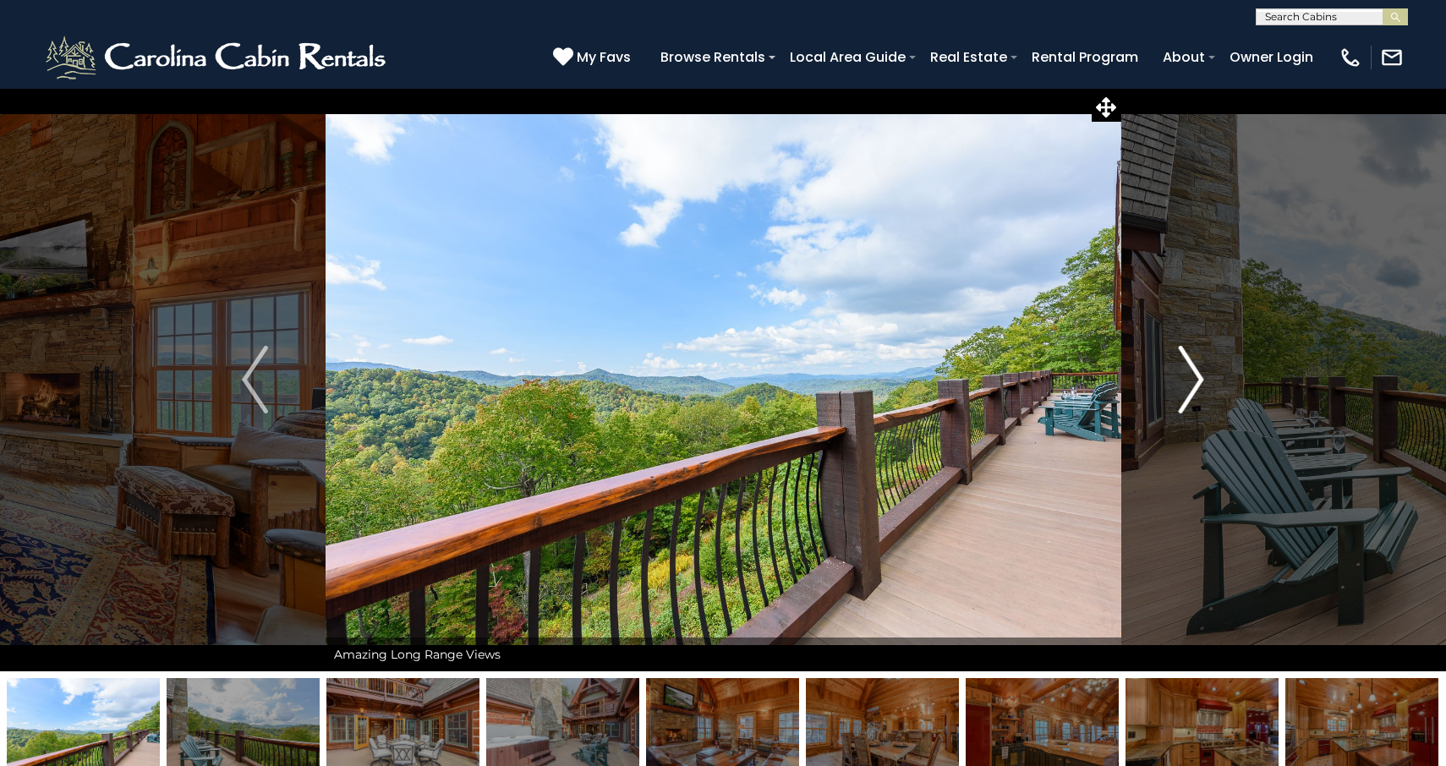
click at [1198, 375] on img "Next" at bounding box center [1190, 380] width 25 height 68
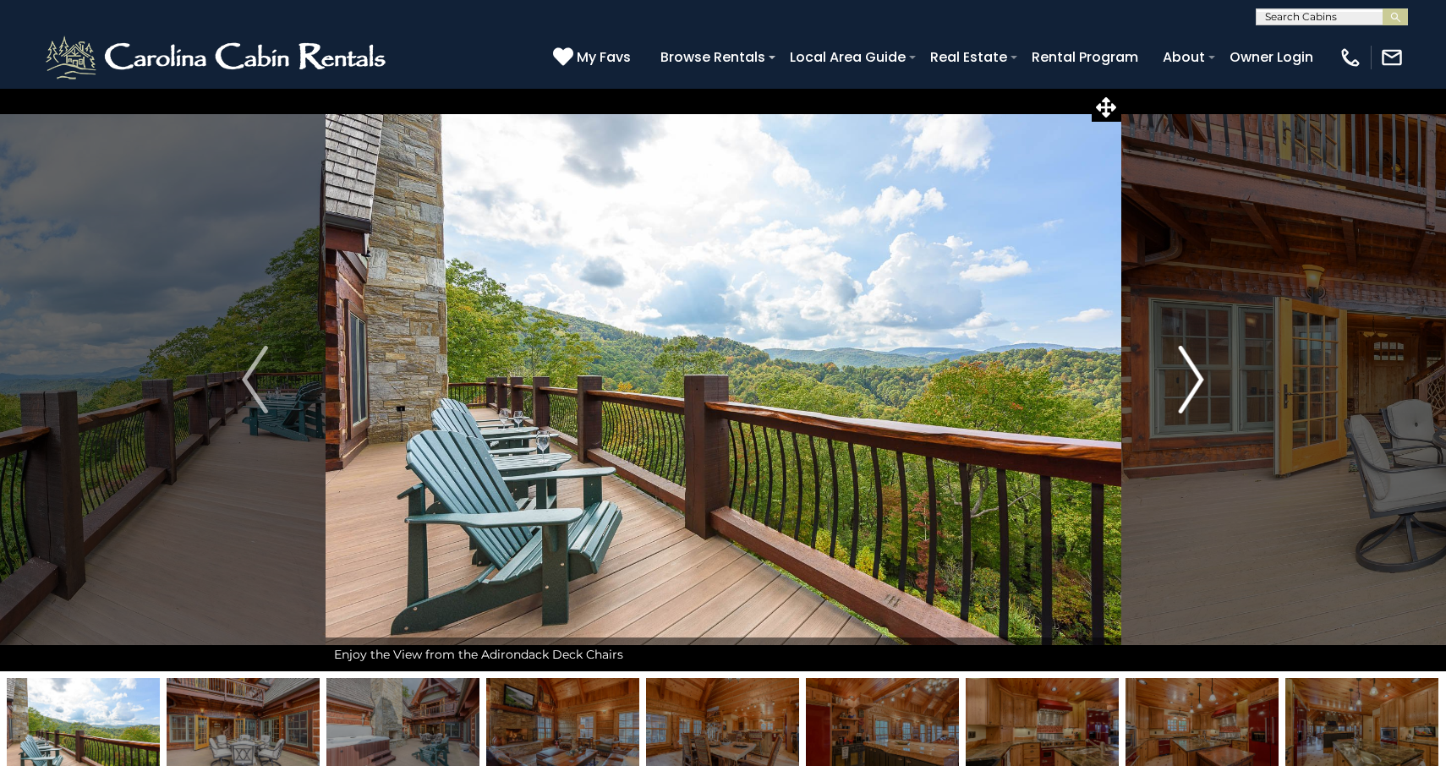
click at [1198, 375] on img "Next" at bounding box center [1190, 380] width 25 height 68
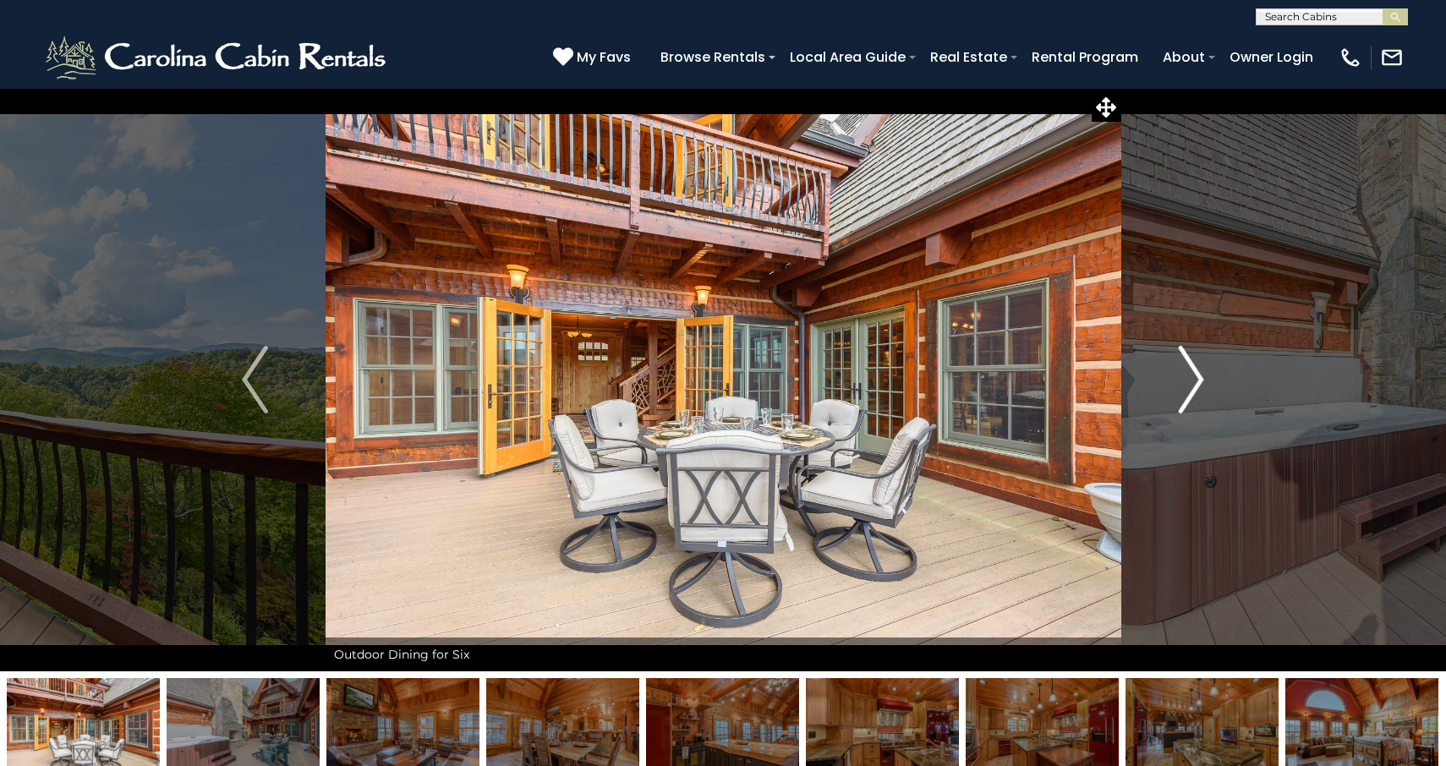
click at [1198, 375] on img "Next" at bounding box center [1190, 380] width 25 height 68
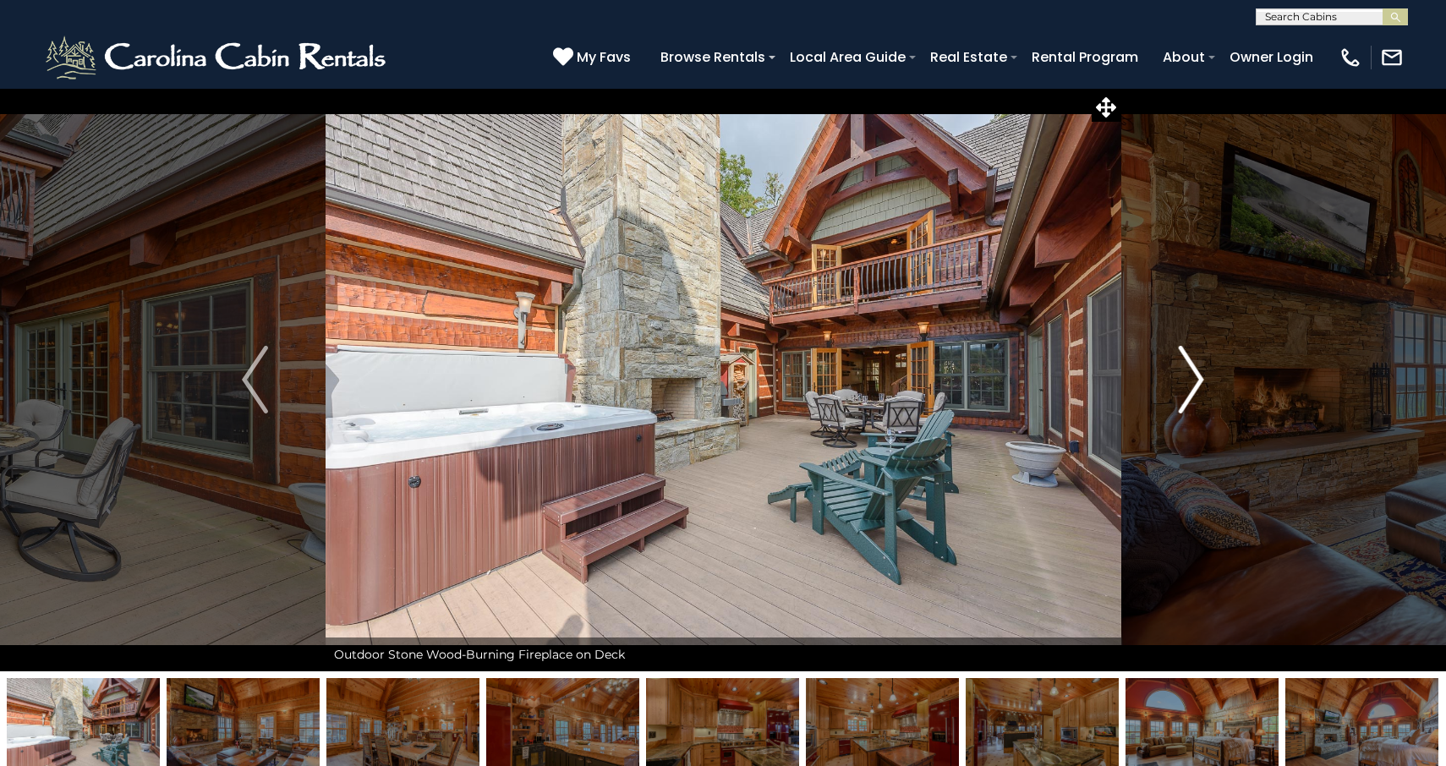
click at [1198, 375] on img "Next" at bounding box center [1190, 380] width 25 height 68
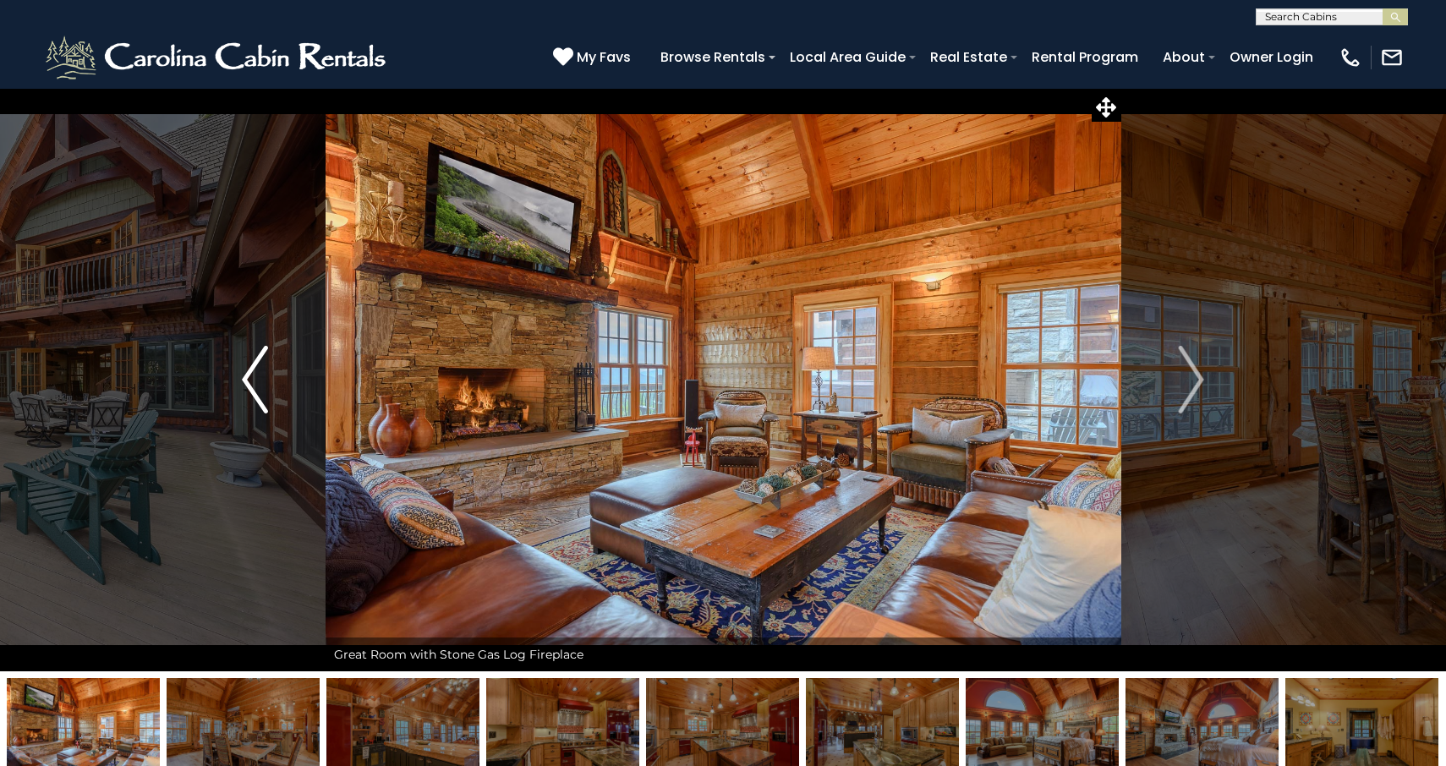
click at [267, 360] on img "Previous" at bounding box center [254, 380] width 25 height 68
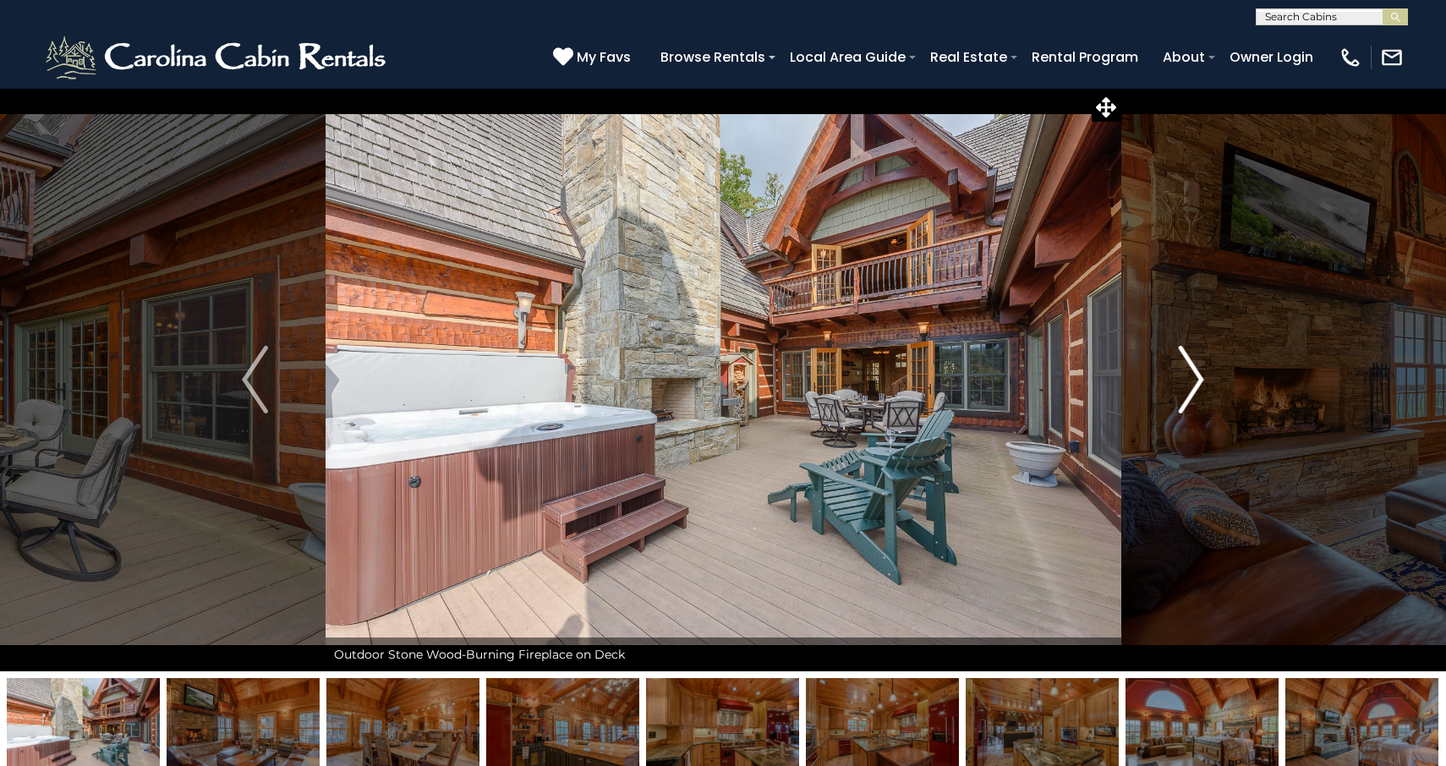
click at [1200, 372] on img "Next" at bounding box center [1190, 380] width 25 height 68
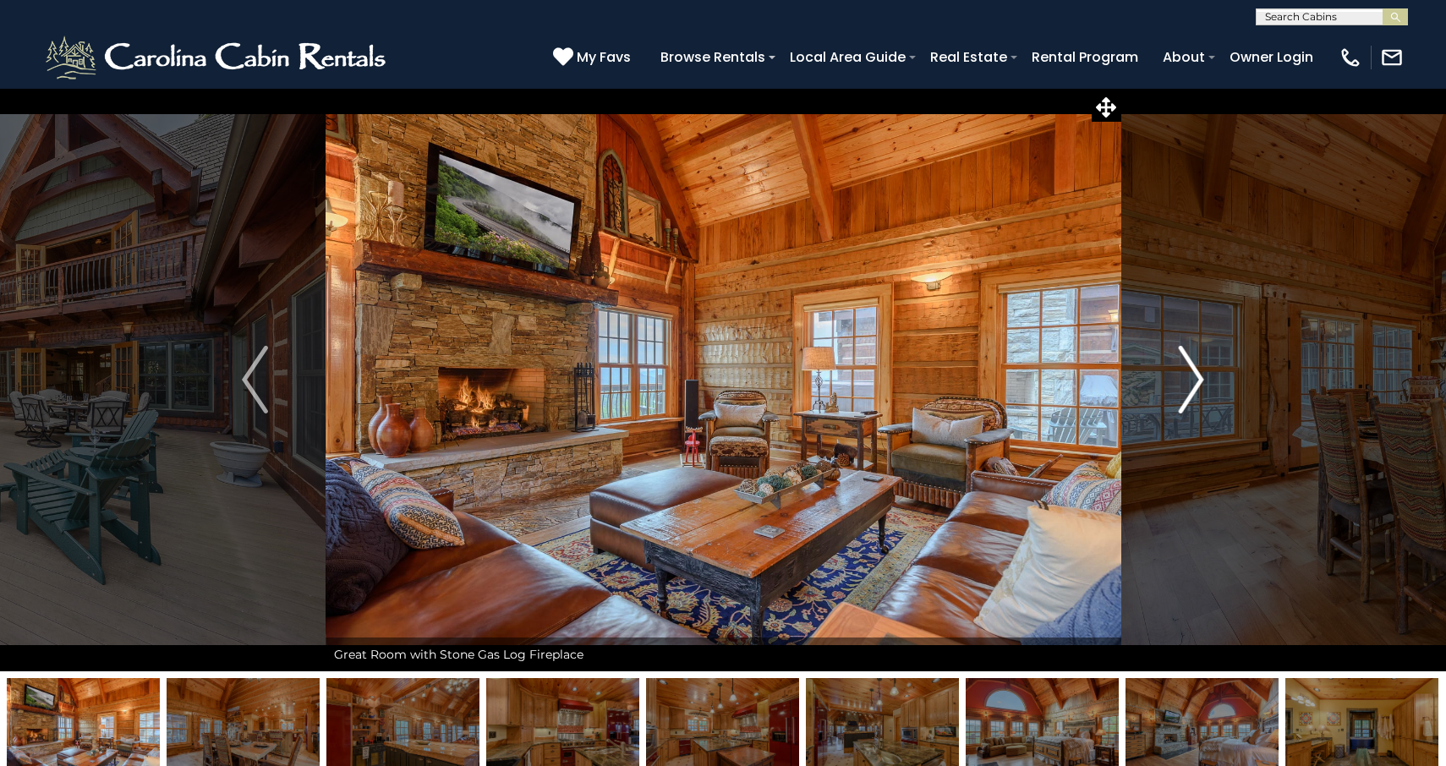
click at [1200, 372] on img "Next" at bounding box center [1190, 380] width 25 height 68
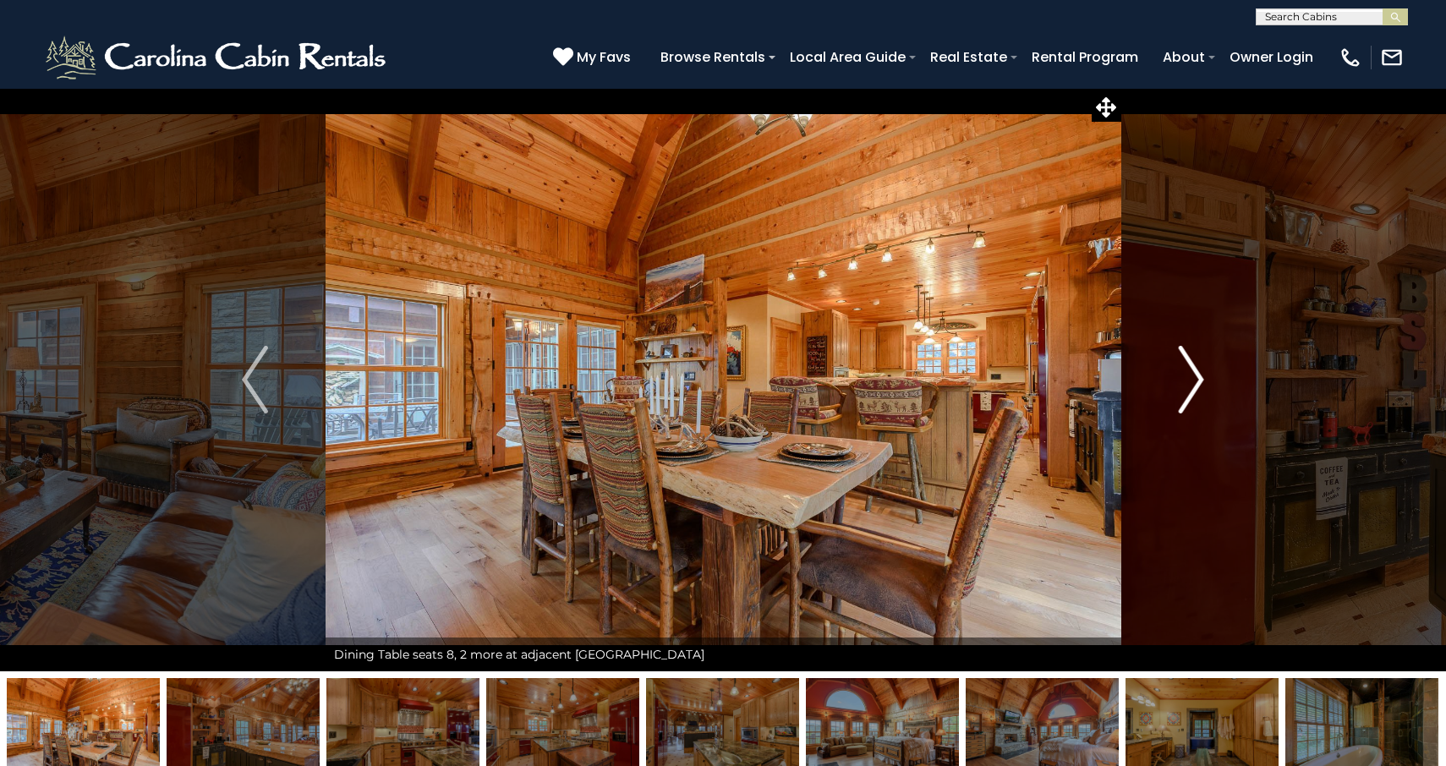
click at [1196, 374] on img "Next" at bounding box center [1190, 380] width 25 height 68
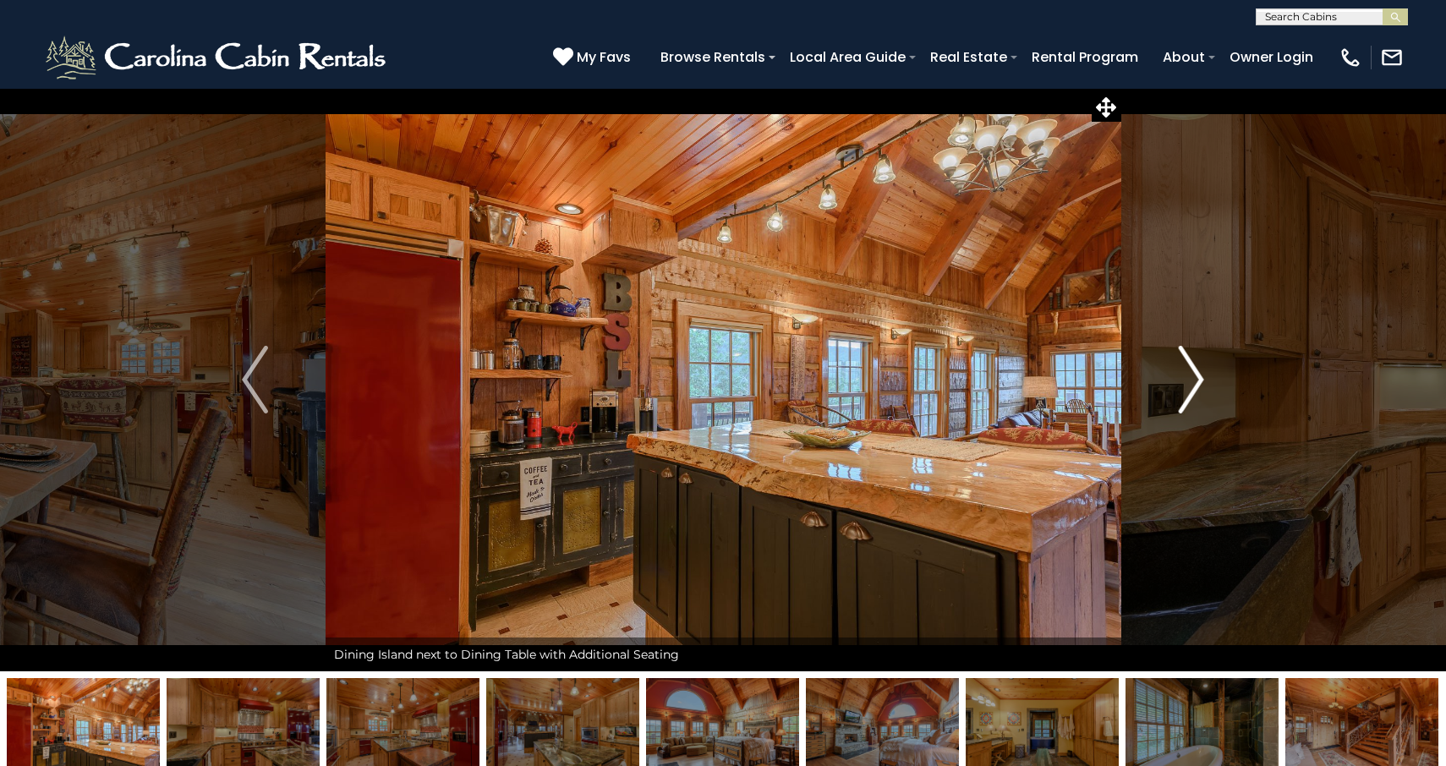
click at [1196, 374] on img "Next" at bounding box center [1190, 380] width 25 height 68
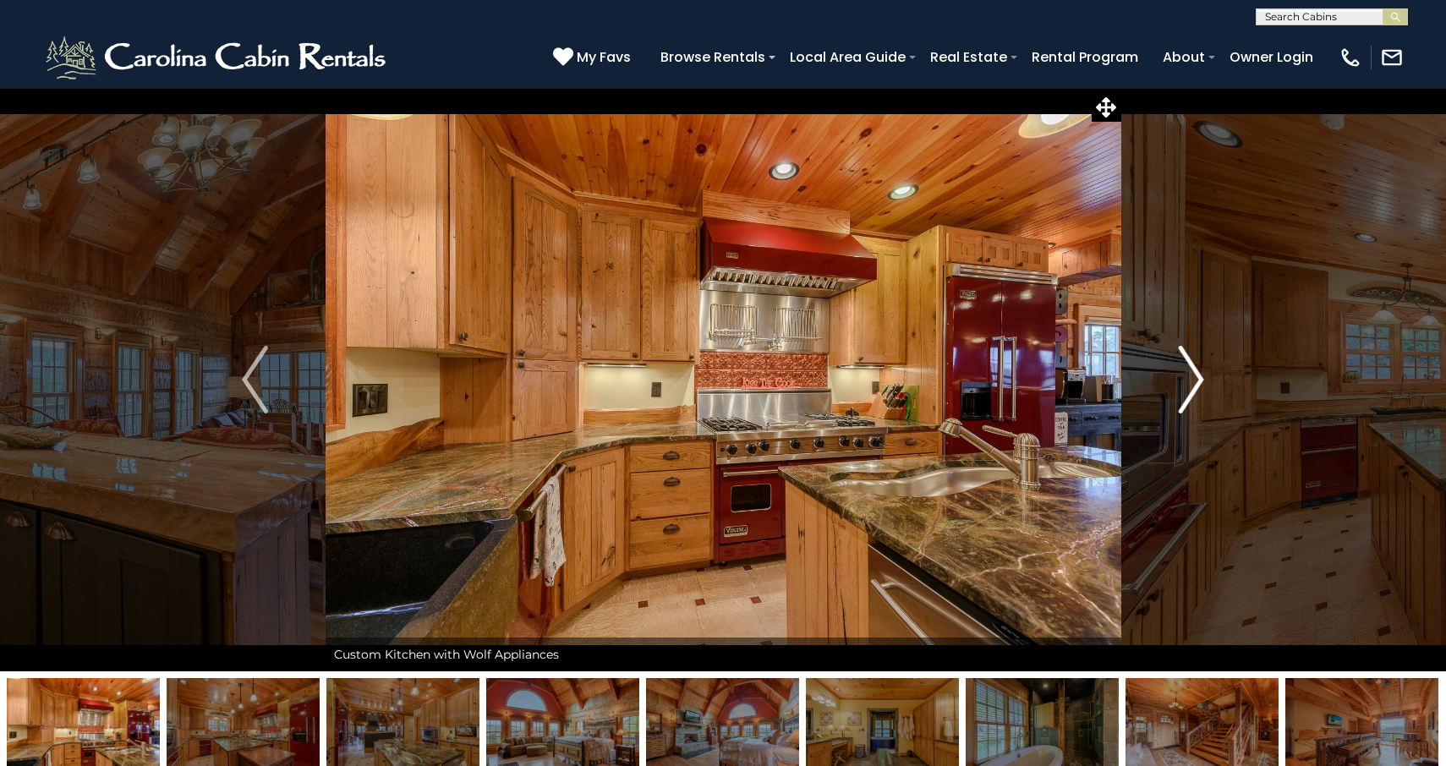
click at [1196, 374] on img "Next" at bounding box center [1190, 380] width 25 height 68
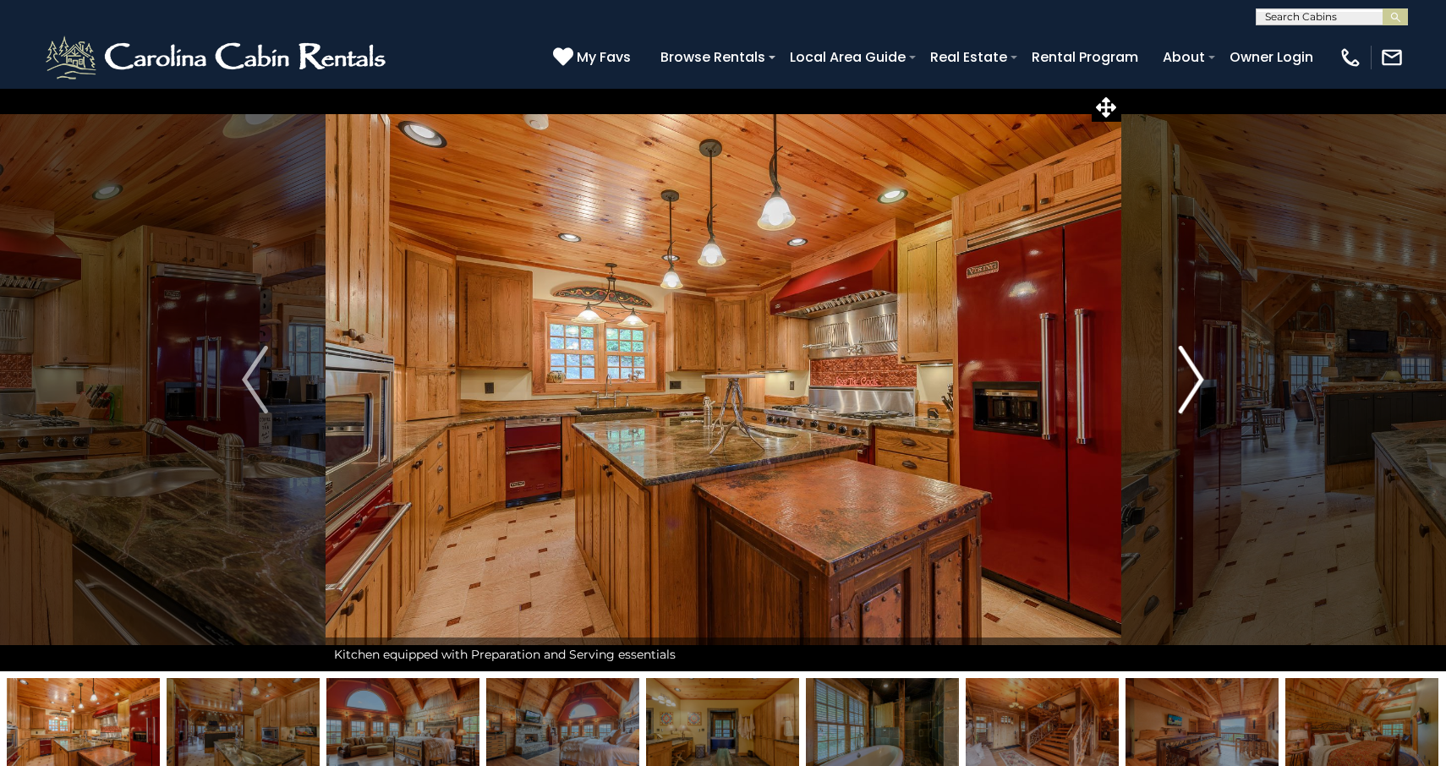
click at [1196, 374] on img "Next" at bounding box center [1190, 380] width 25 height 68
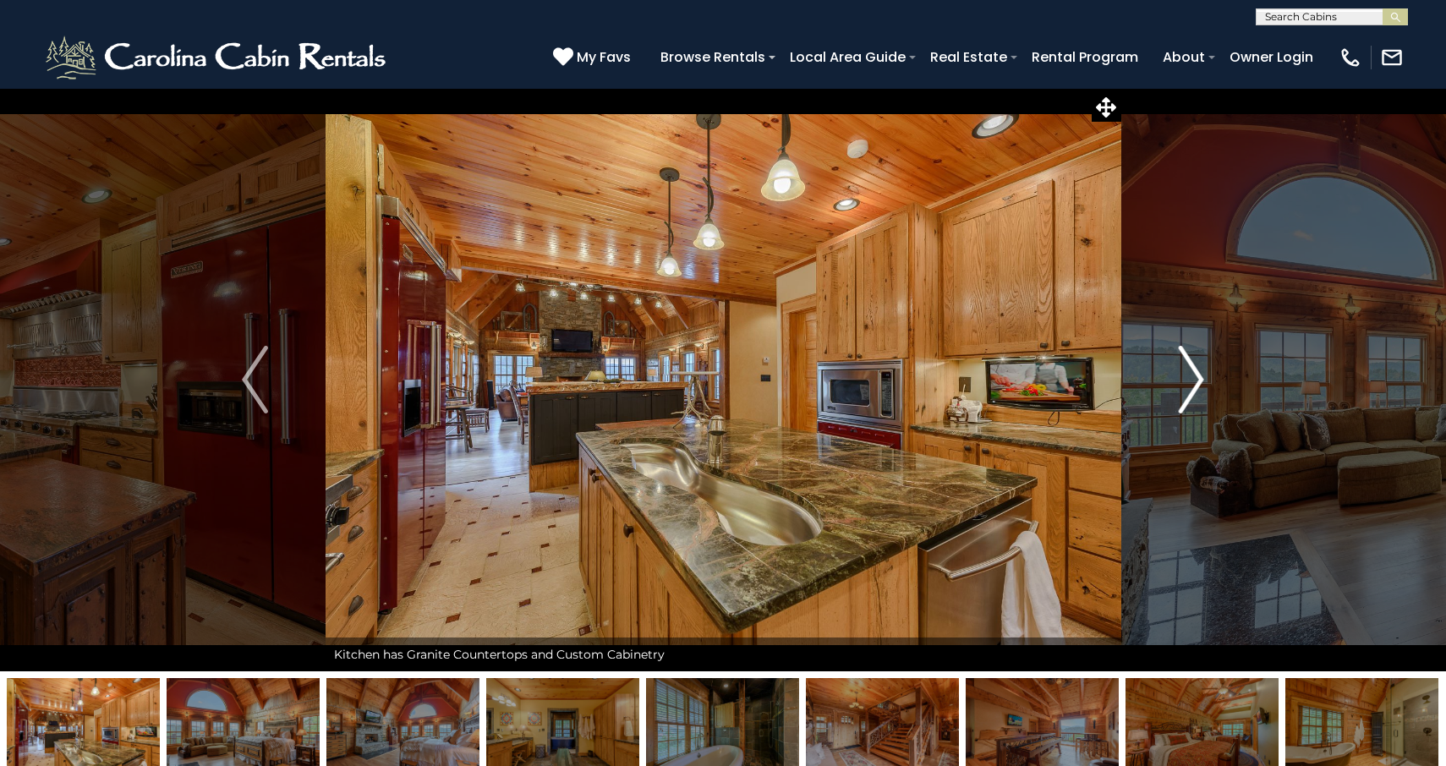
click at [1196, 374] on img "Next" at bounding box center [1190, 380] width 25 height 68
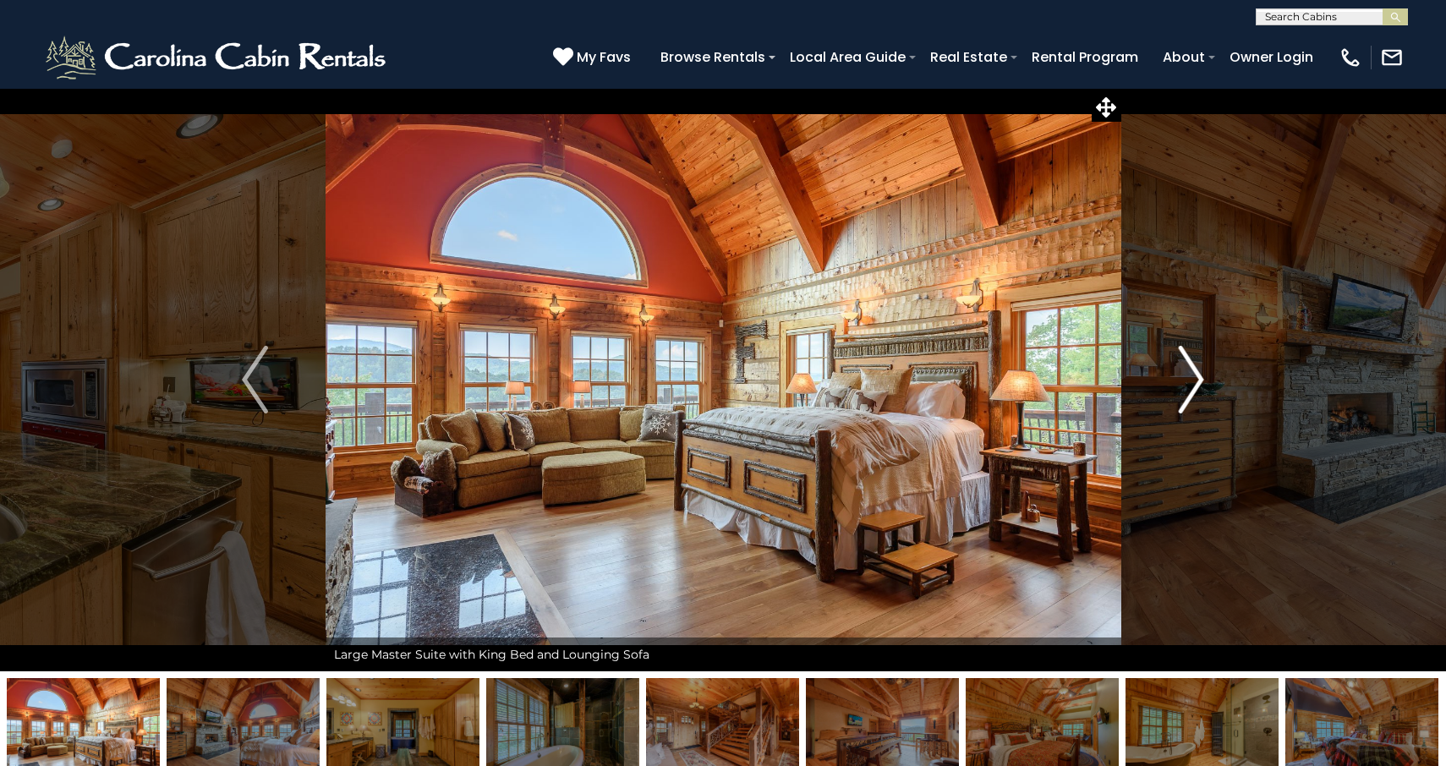
click at [1196, 375] on img "Next" at bounding box center [1190, 380] width 25 height 68
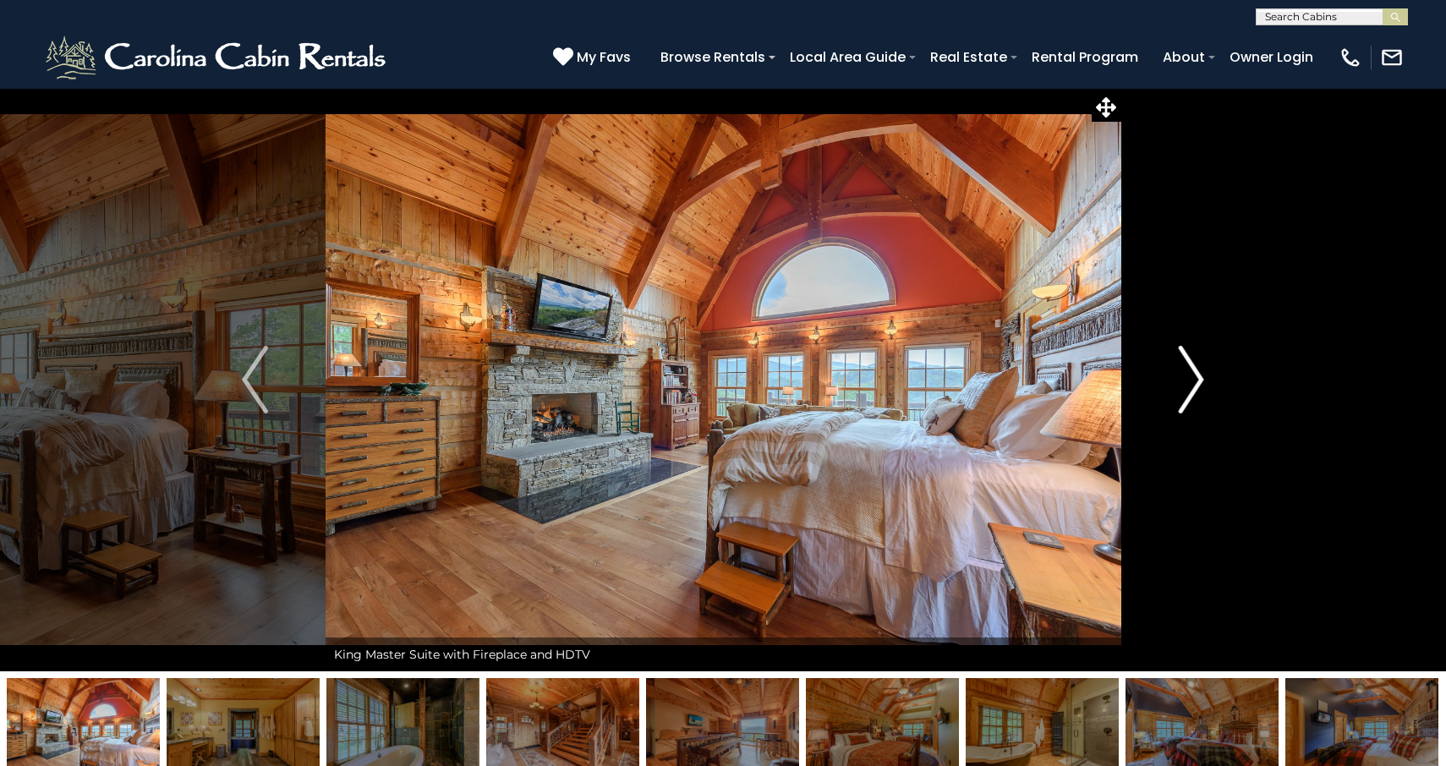
click at [1196, 375] on img "Next" at bounding box center [1190, 380] width 25 height 68
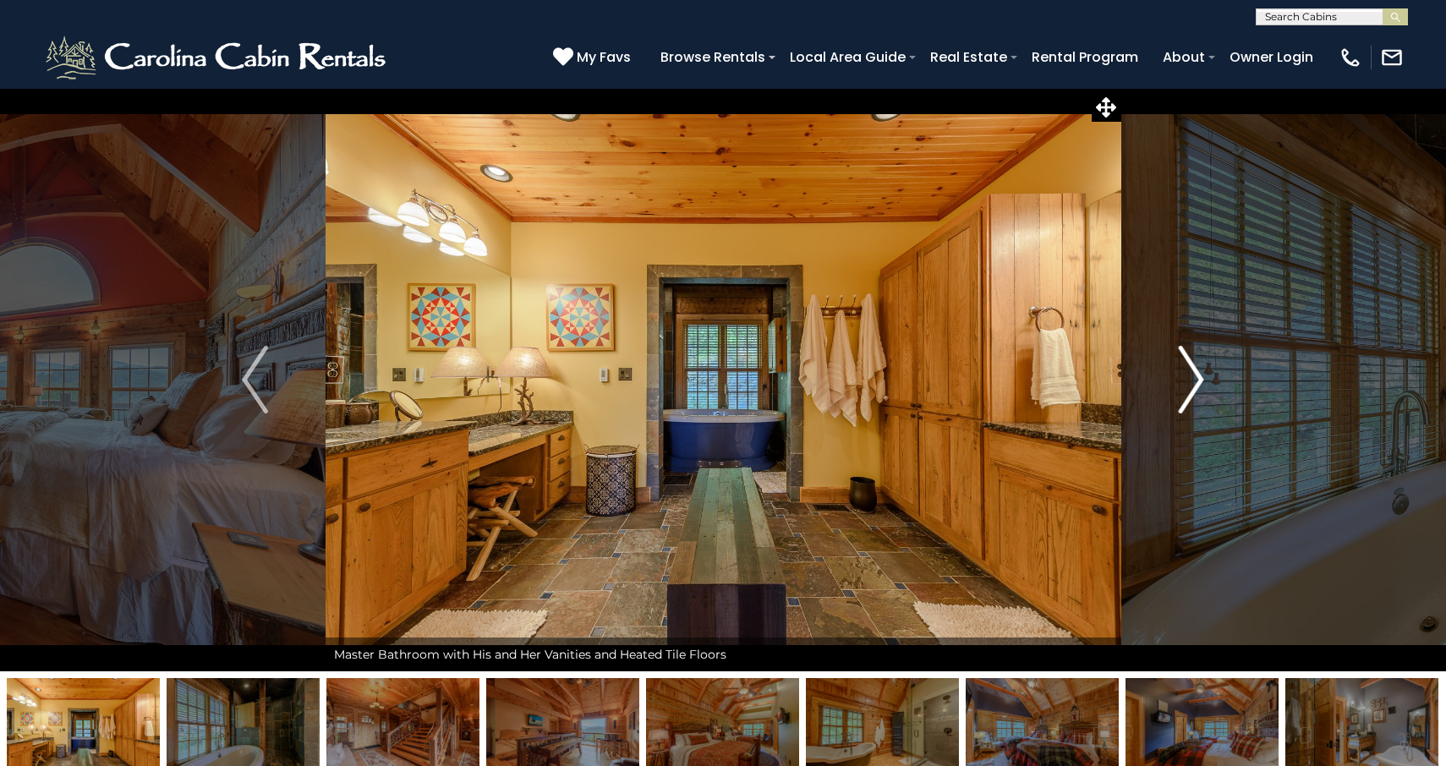
click at [1196, 375] on img "Next" at bounding box center [1190, 380] width 25 height 68
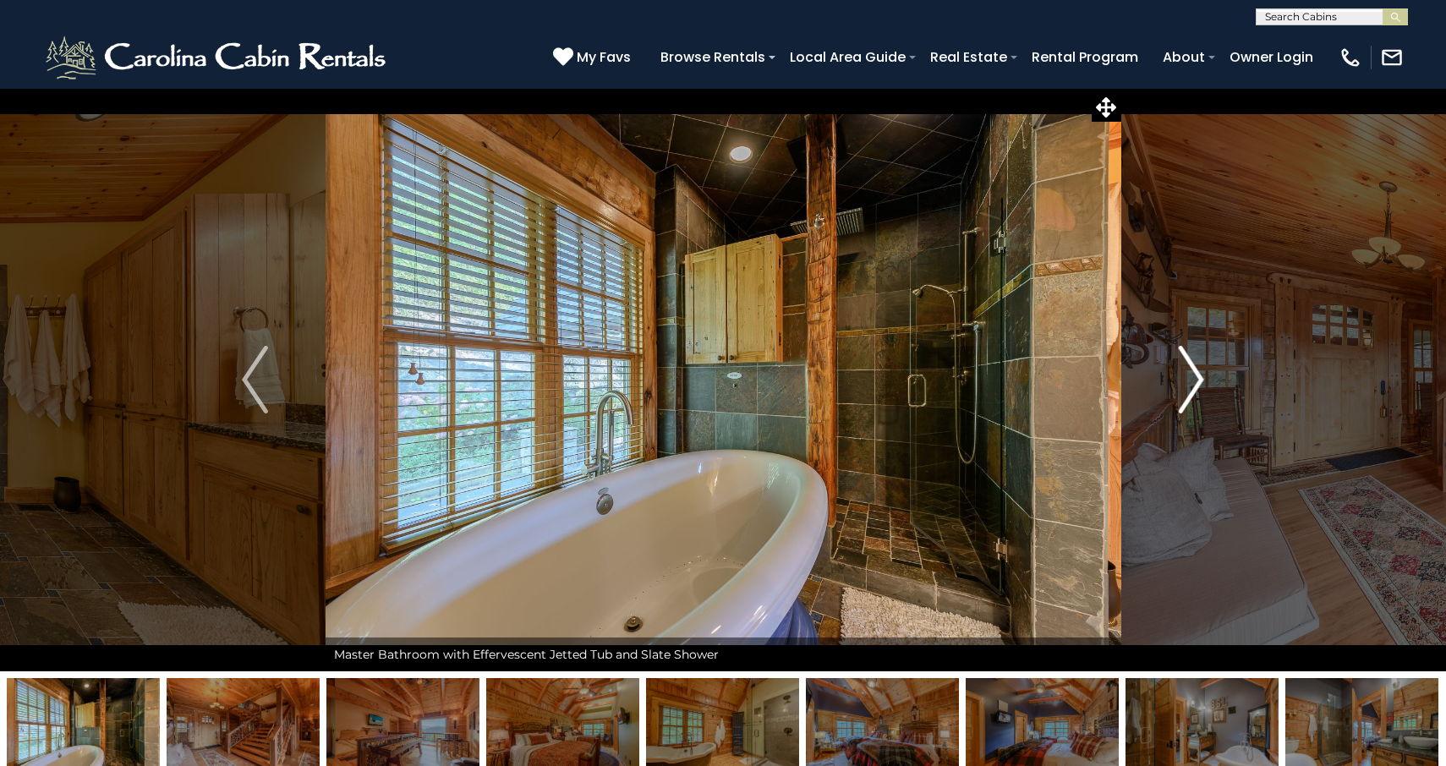
click at [1196, 375] on img "Next" at bounding box center [1190, 380] width 25 height 68
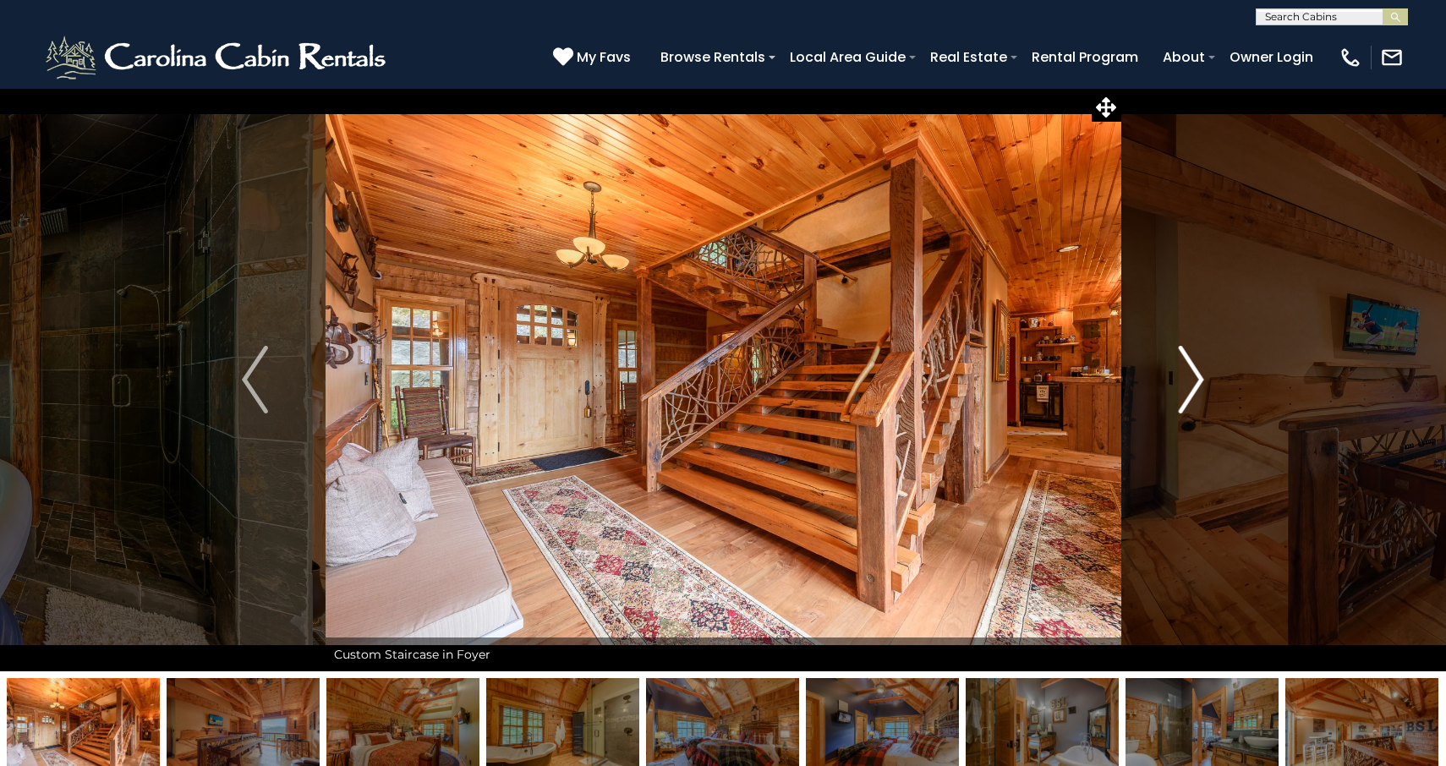
click at [1196, 375] on img "Next" at bounding box center [1190, 380] width 25 height 68
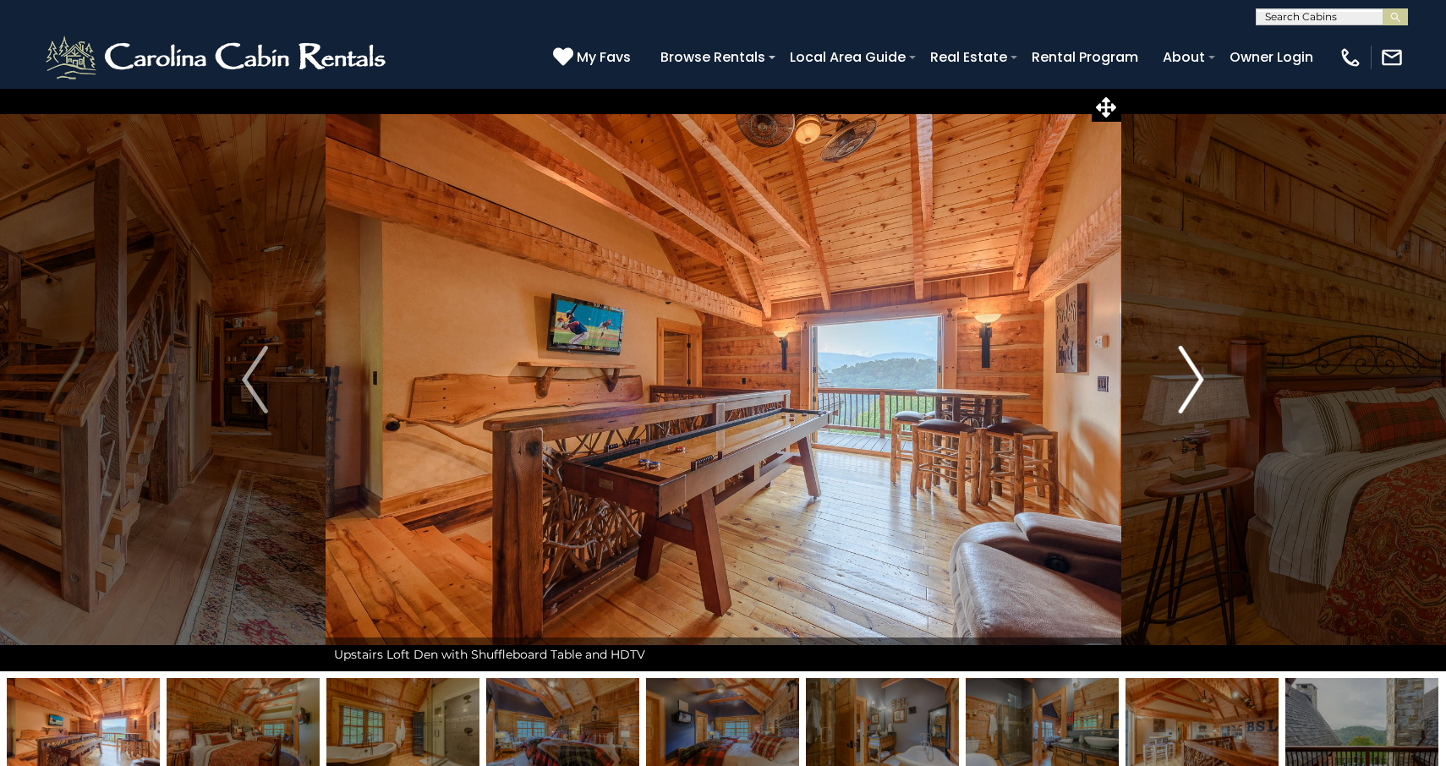
click at [1196, 375] on img "Next" at bounding box center [1190, 380] width 25 height 68
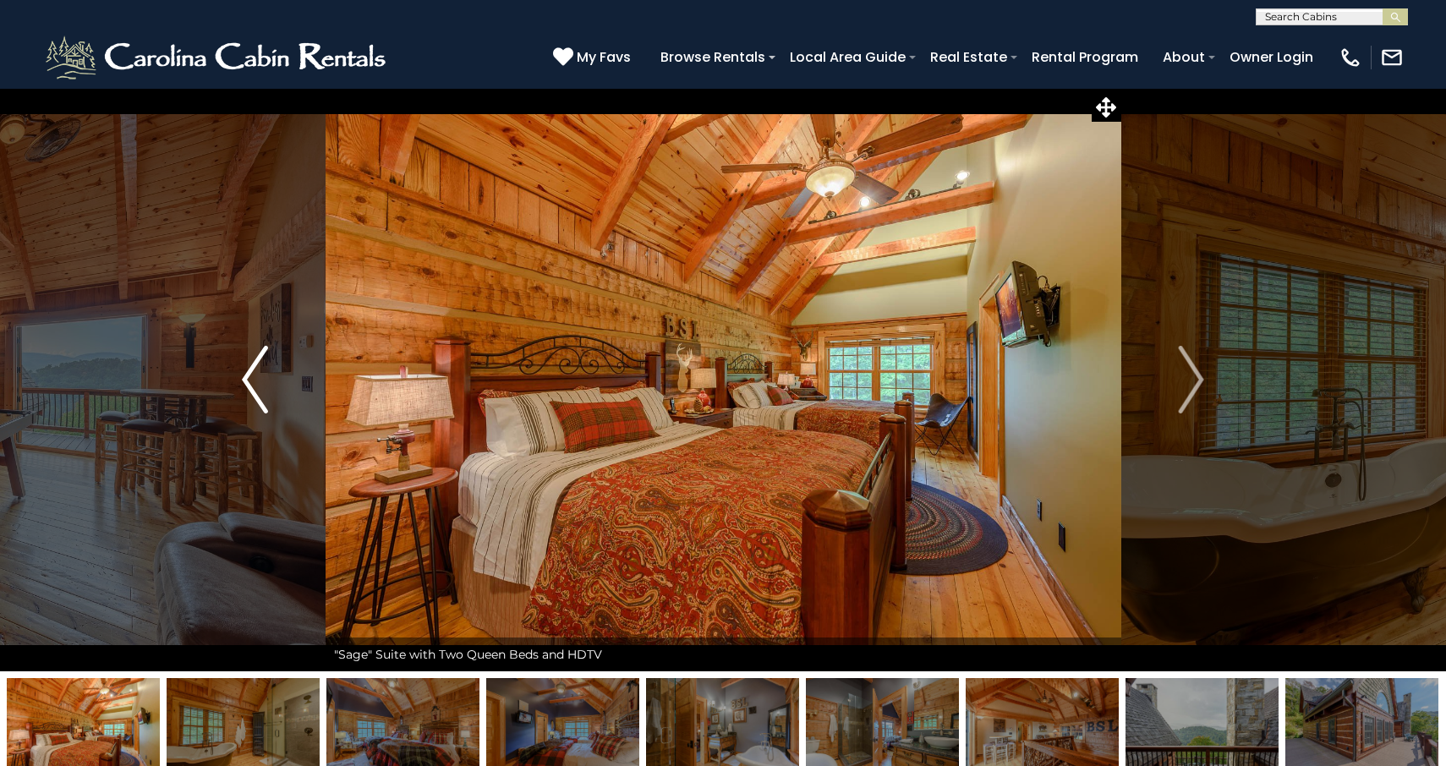
click at [239, 379] on button "Previous" at bounding box center [254, 380] width 141 height 584
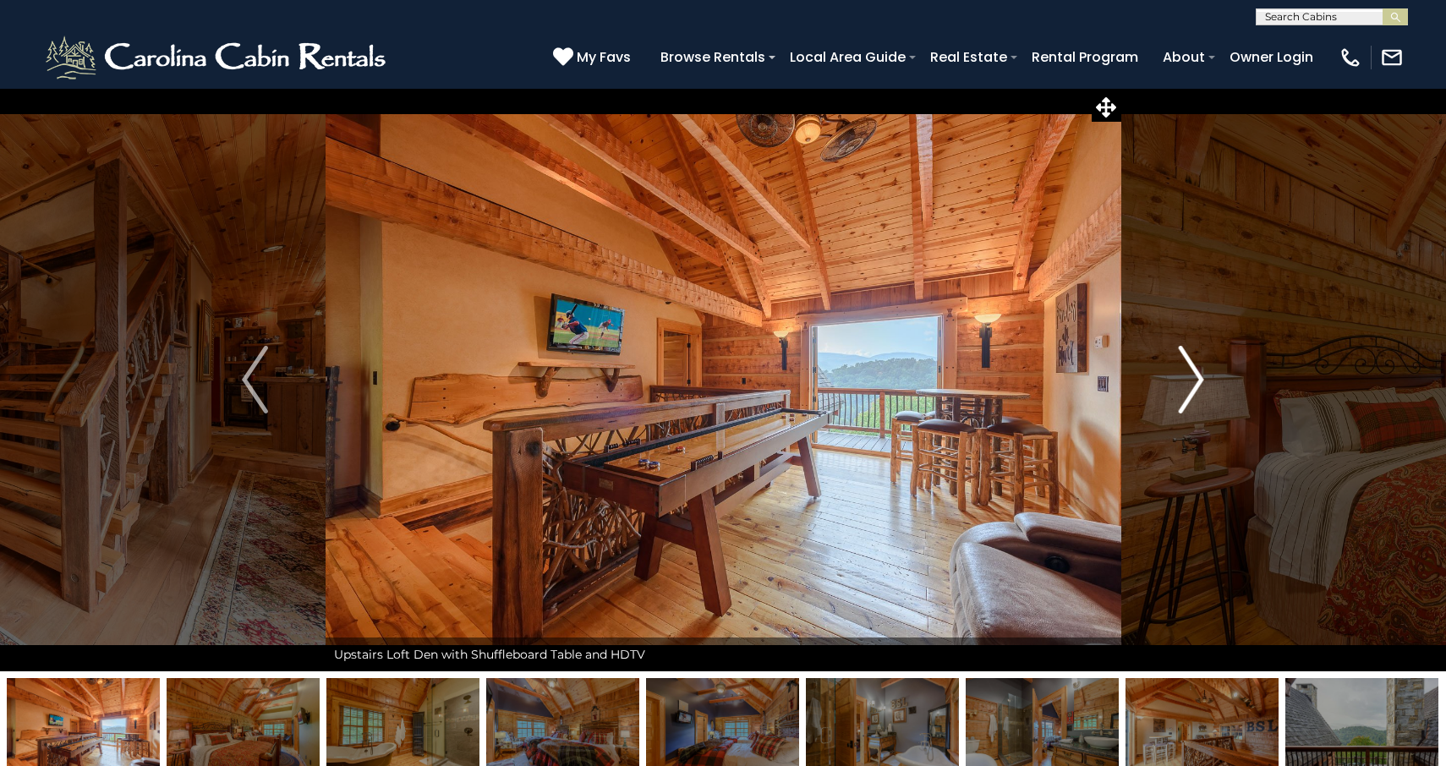
click at [1197, 388] on img "Next" at bounding box center [1190, 380] width 25 height 68
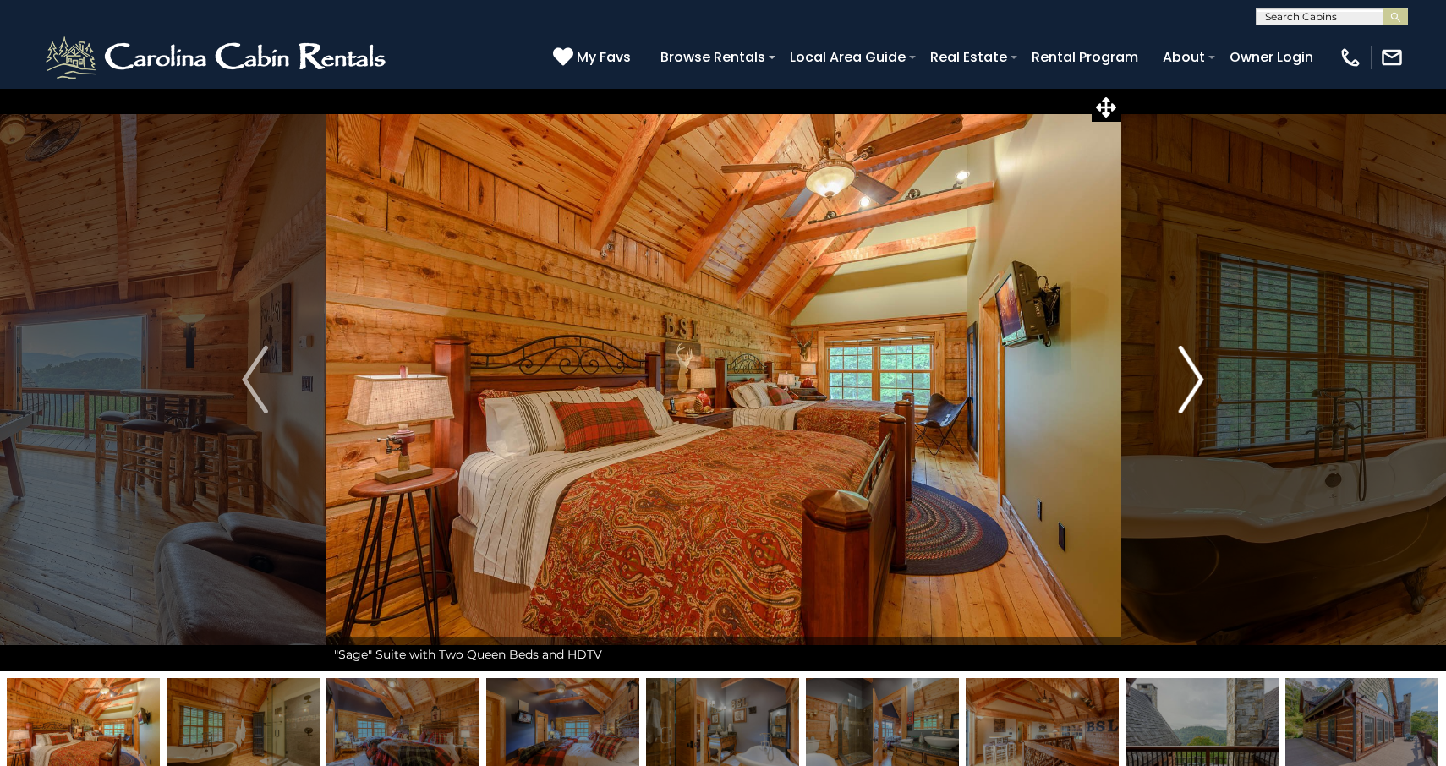
click at [1195, 372] on img "Next" at bounding box center [1190, 380] width 25 height 68
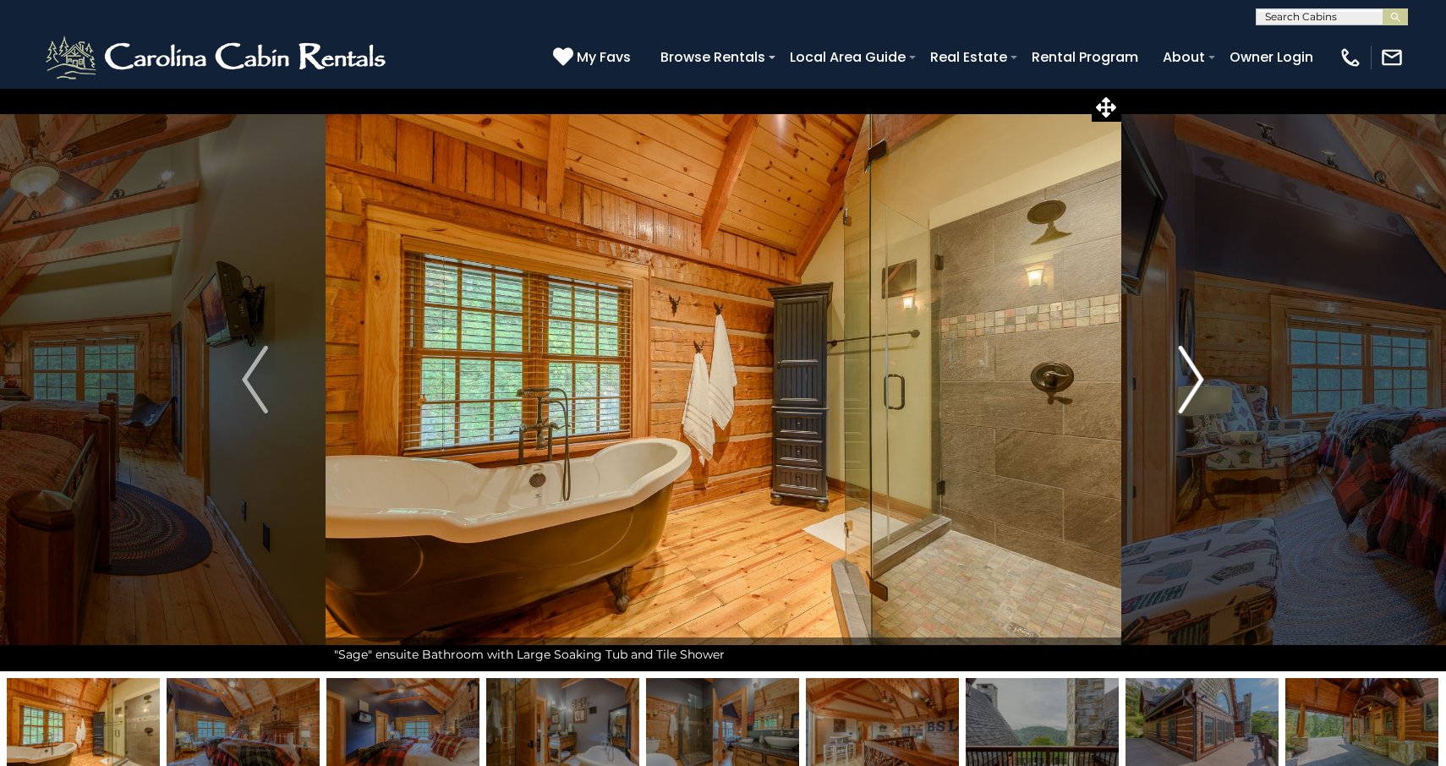
click at [1195, 372] on img "Next" at bounding box center [1190, 380] width 25 height 68
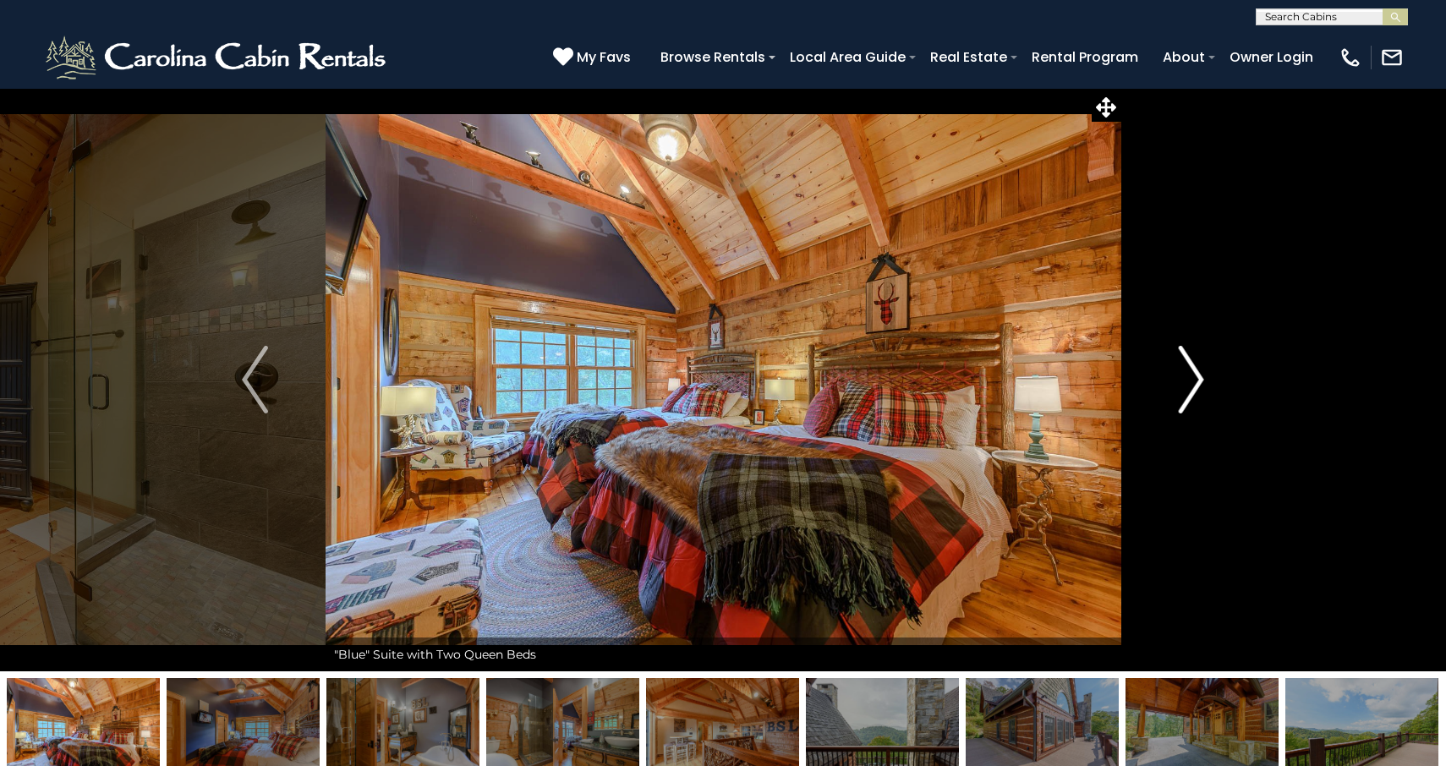
click at [1195, 372] on img "Next" at bounding box center [1190, 380] width 25 height 68
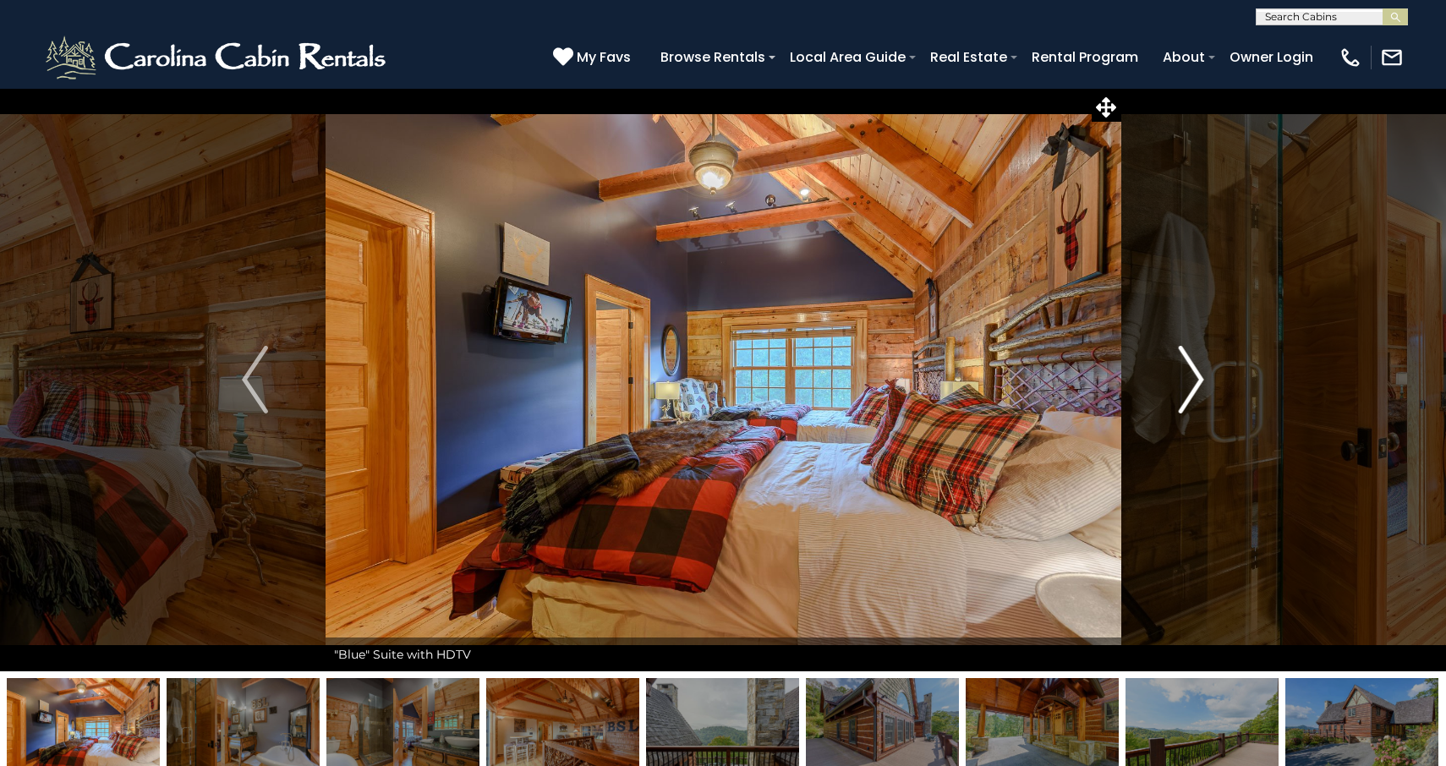
click at [1195, 372] on img "Next" at bounding box center [1190, 380] width 25 height 68
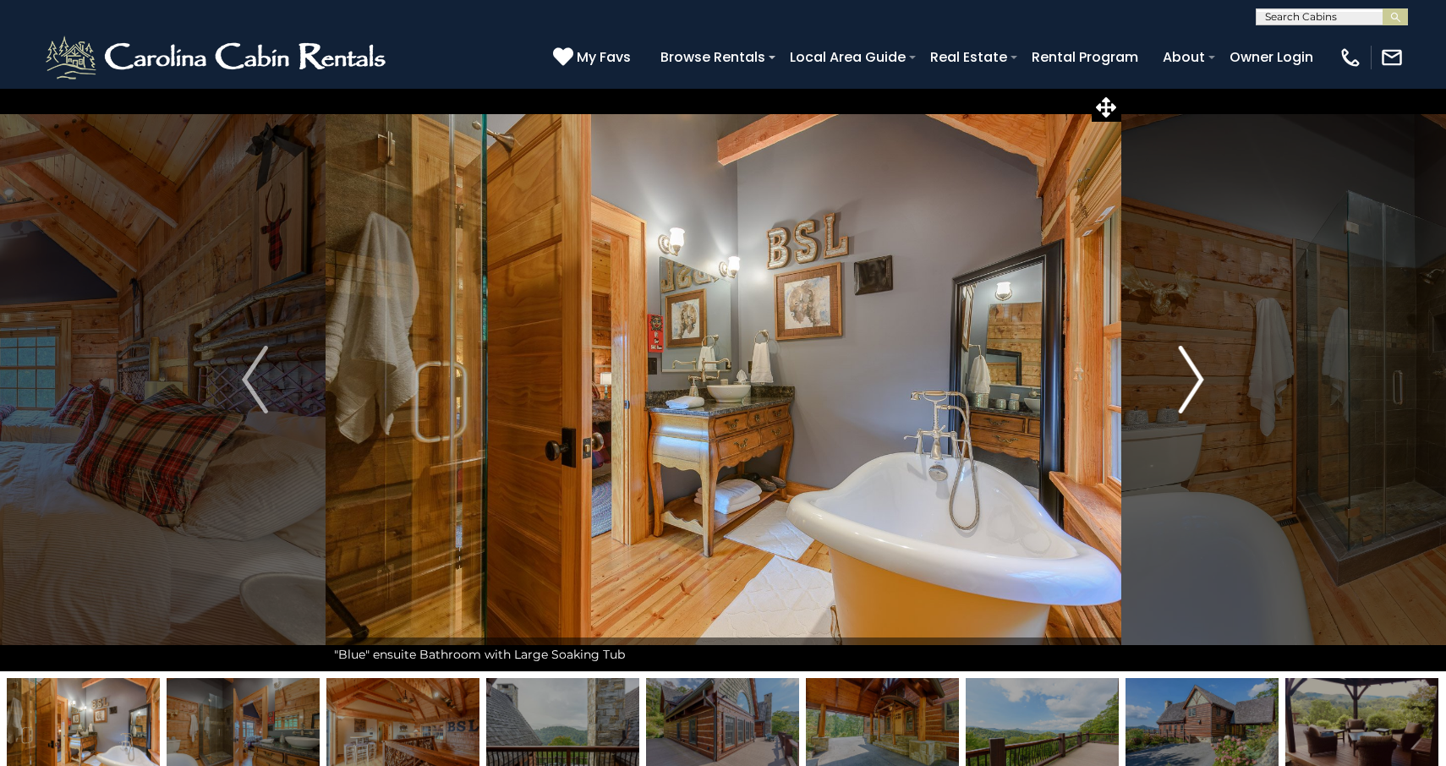
click at [1195, 372] on img "Next" at bounding box center [1190, 380] width 25 height 68
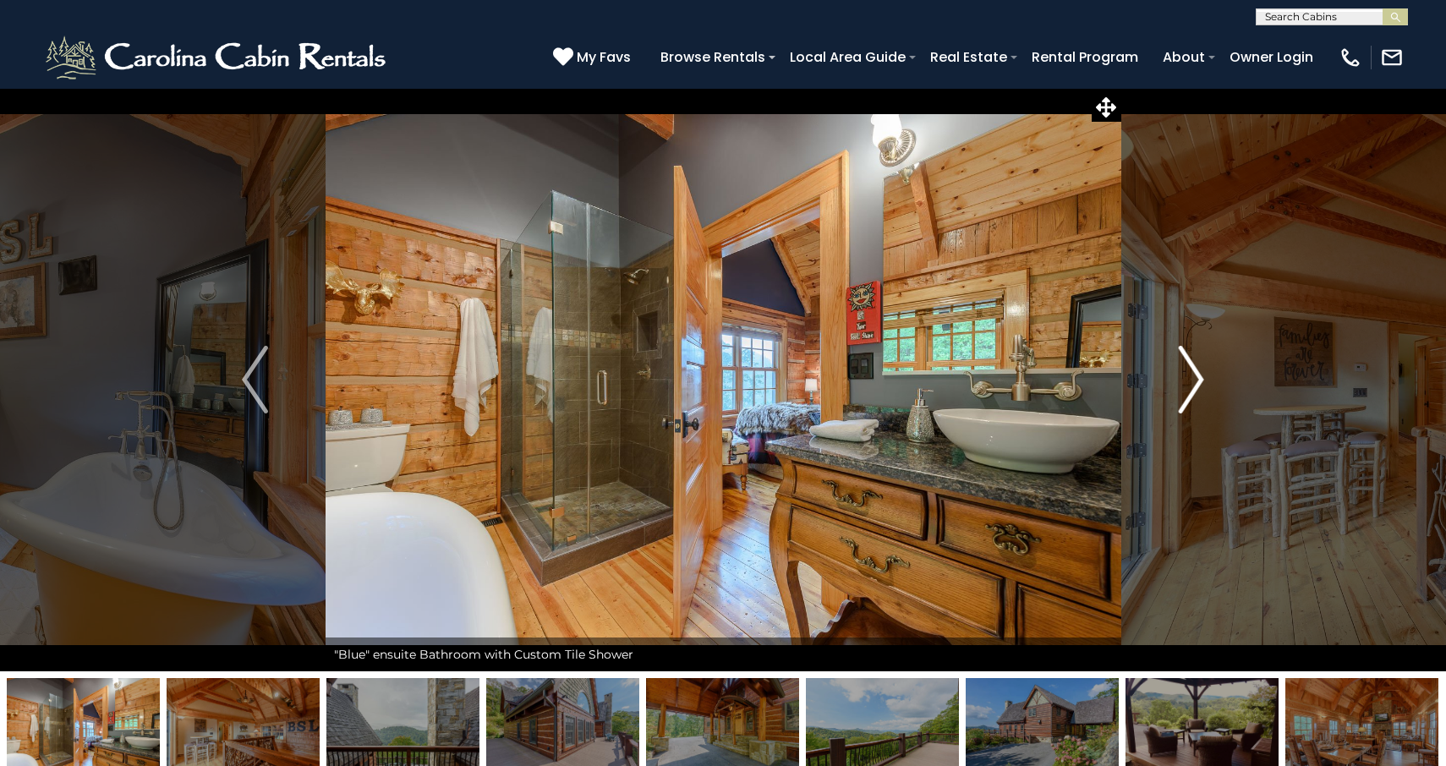
click at [1195, 372] on img "Next" at bounding box center [1190, 380] width 25 height 68
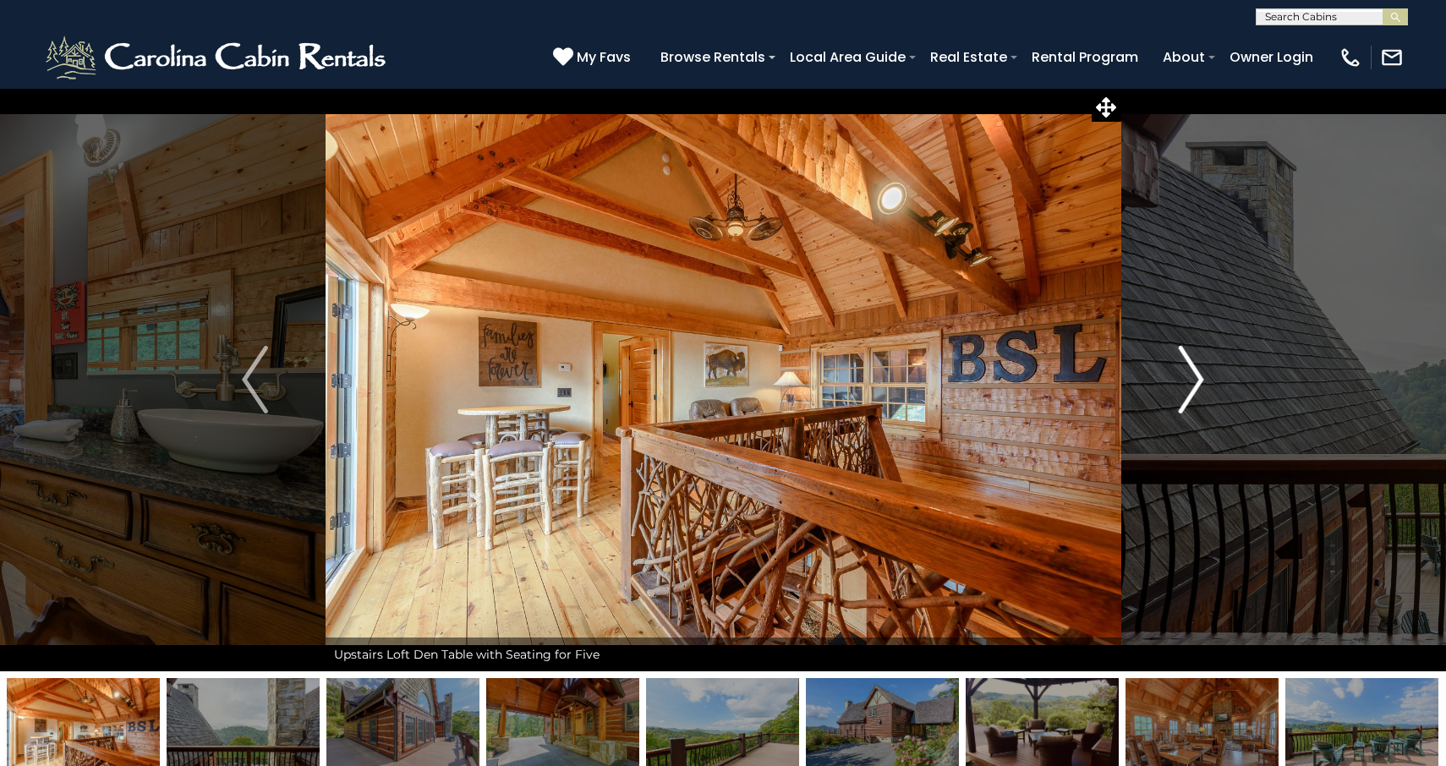
click at [1195, 372] on img "Next" at bounding box center [1190, 380] width 25 height 68
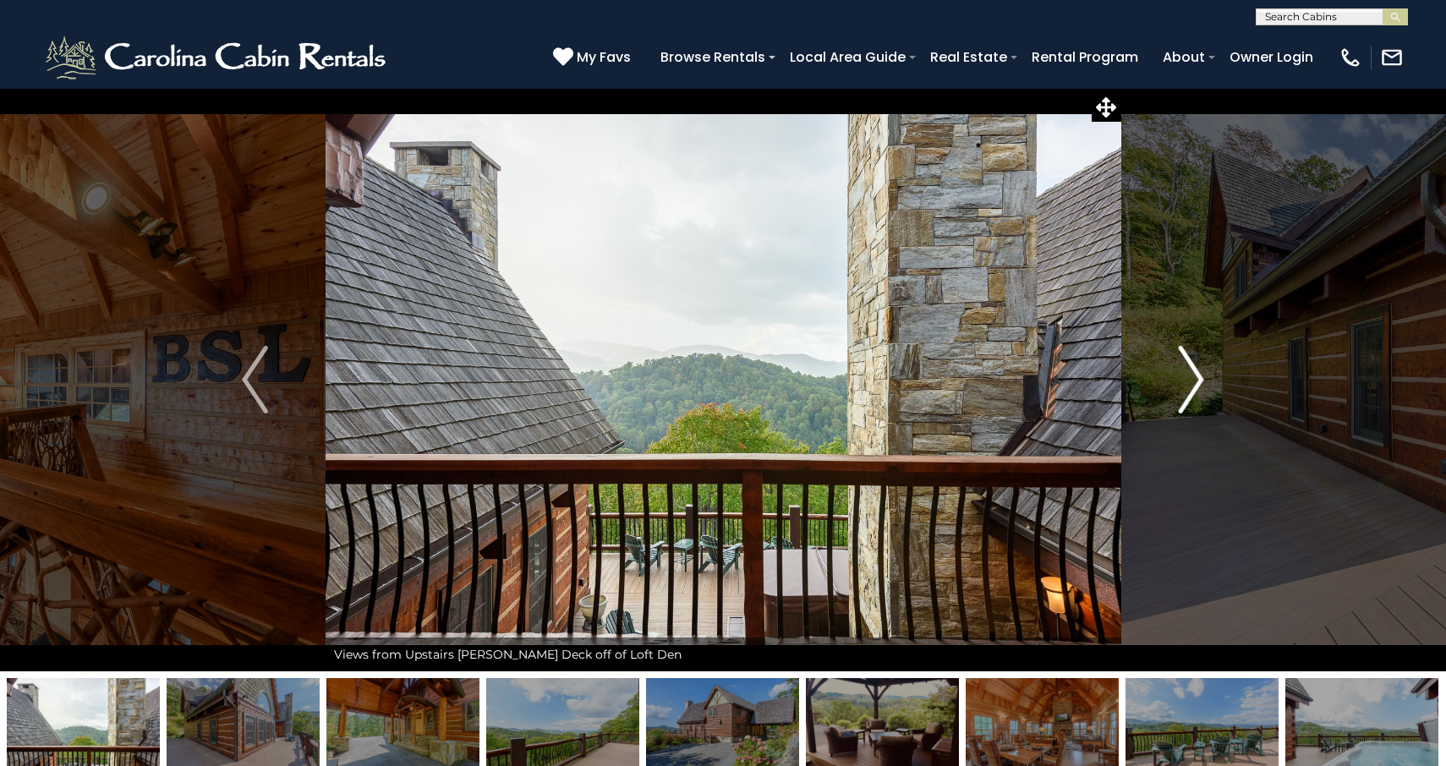
click at [1195, 372] on img "Next" at bounding box center [1190, 380] width 25 height 68
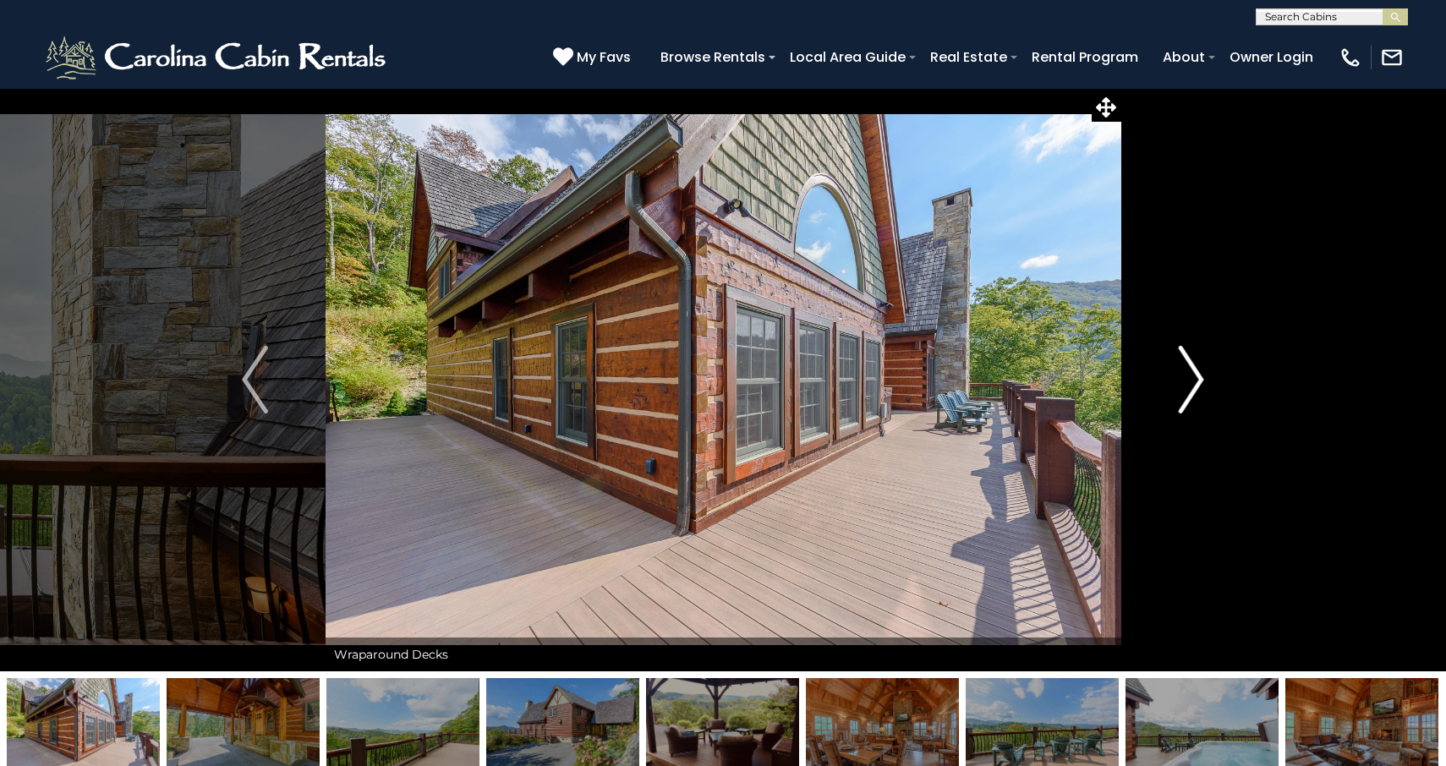
click at [1195, 372] on img "Next" at bounding box center [1190, 380] width 25 height 68
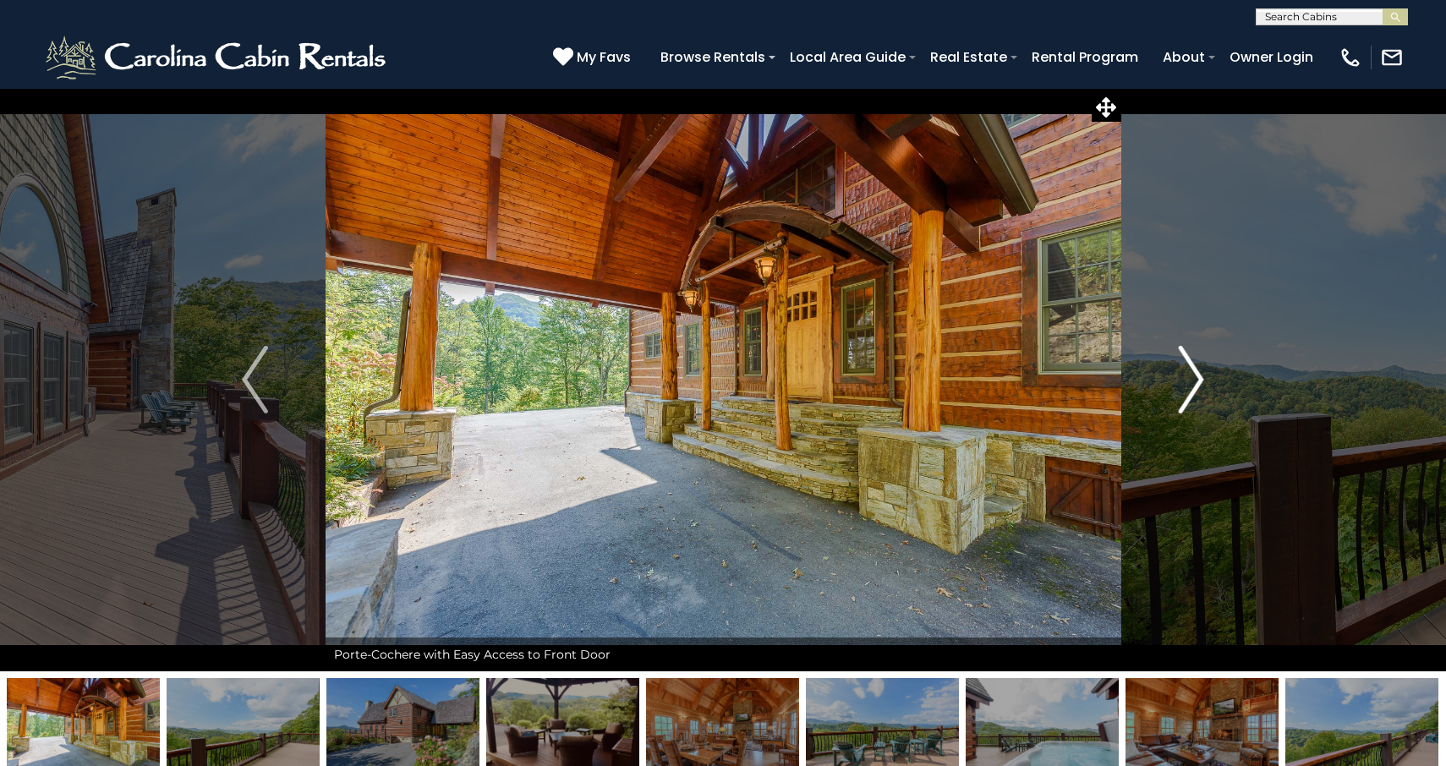
click at [1195, 372] on img "Next" at bounding box center [1190, 380] width 25 height 68
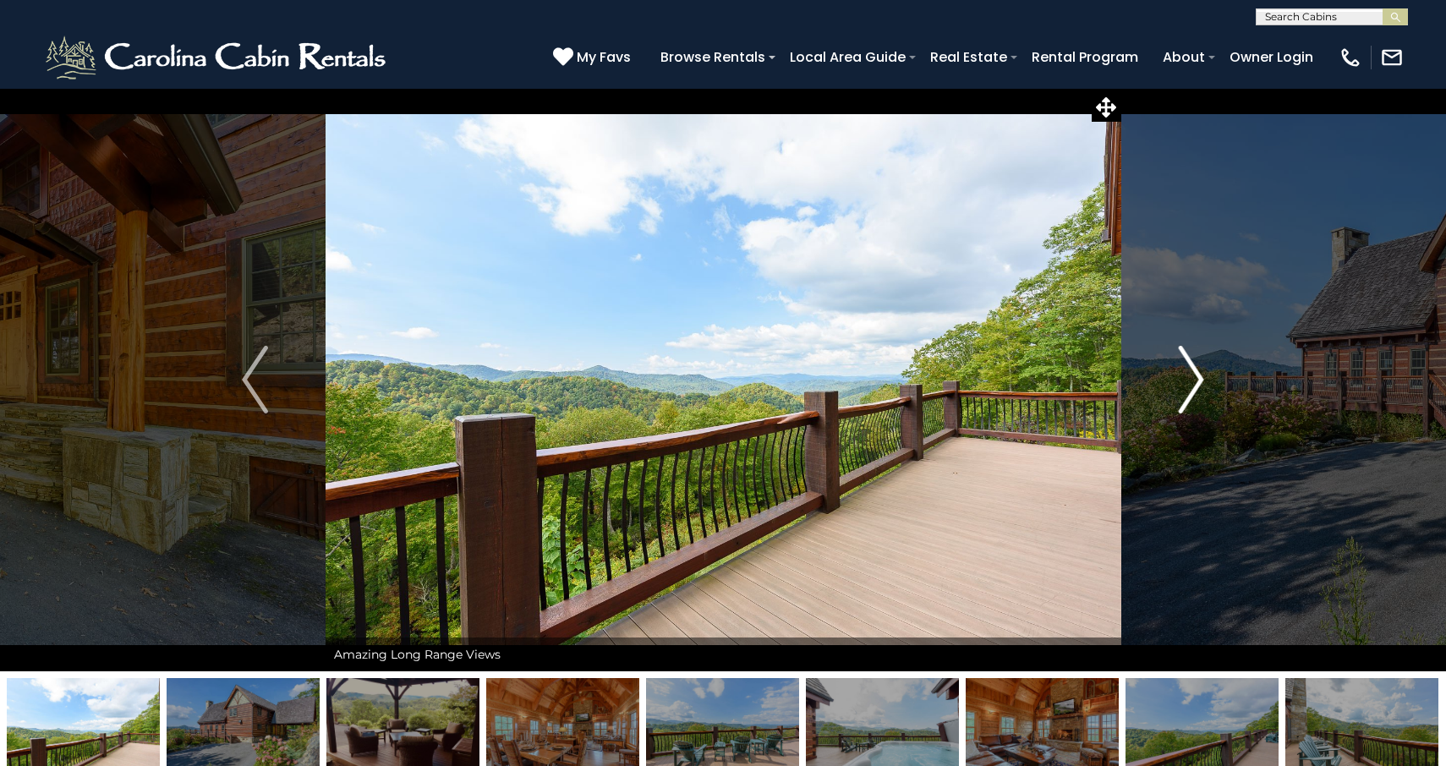
click at [1195, 372] on img "Next" at bounding box center [1190, 380] width 25 height 68
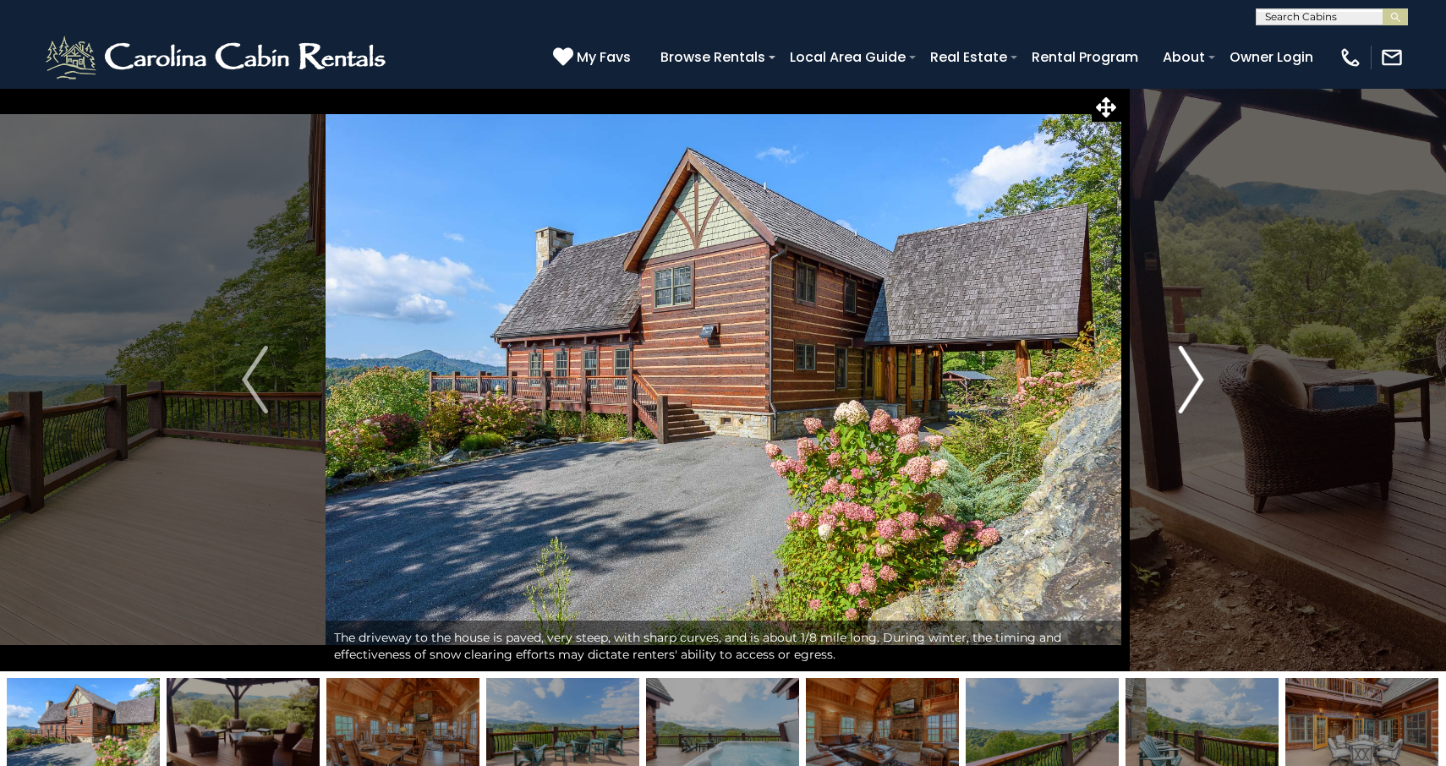
click at [1195, 372] on img "Next" at bounding box center [1190, 380] width 25 height 68
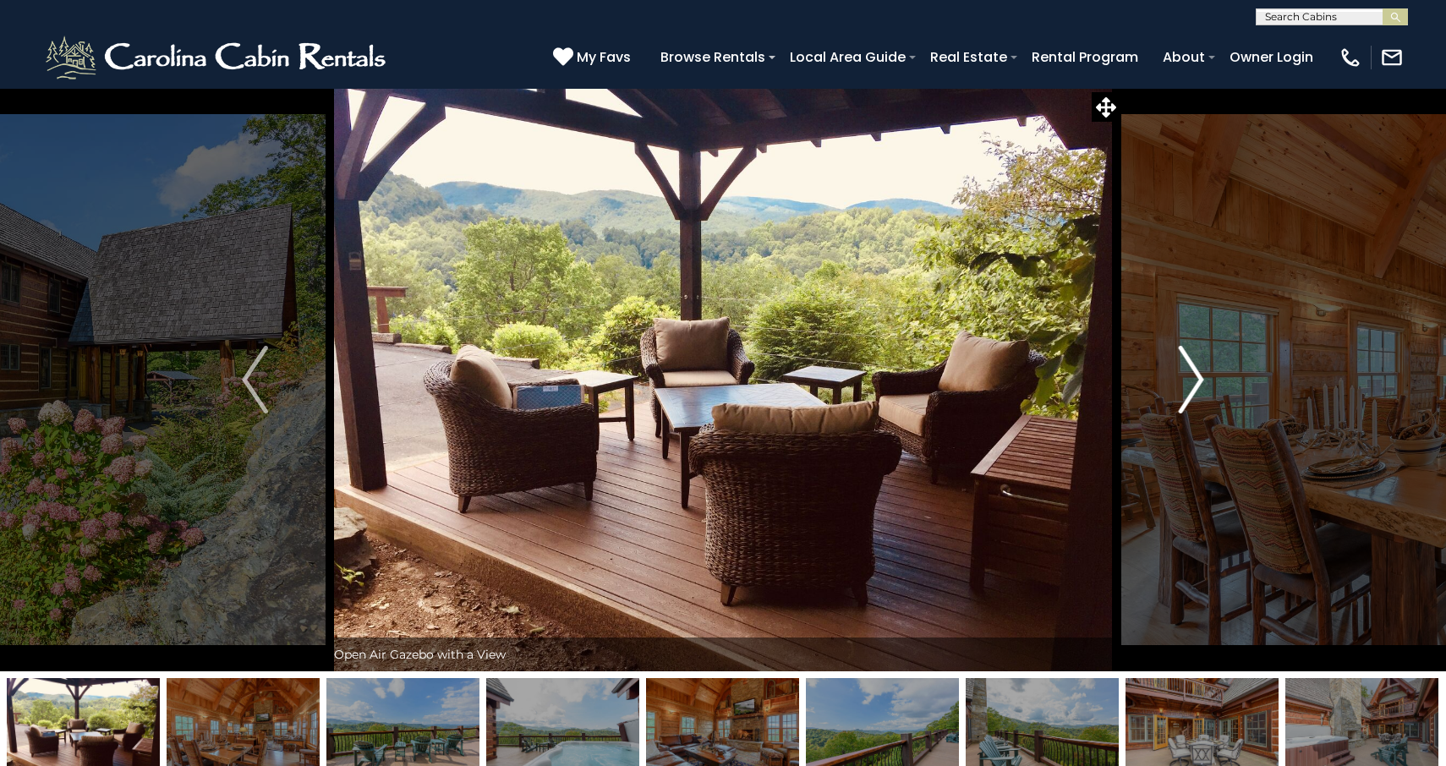
click at [1195, 372] on img "Next" at bounding box center [1190, 380] width 25 height 68
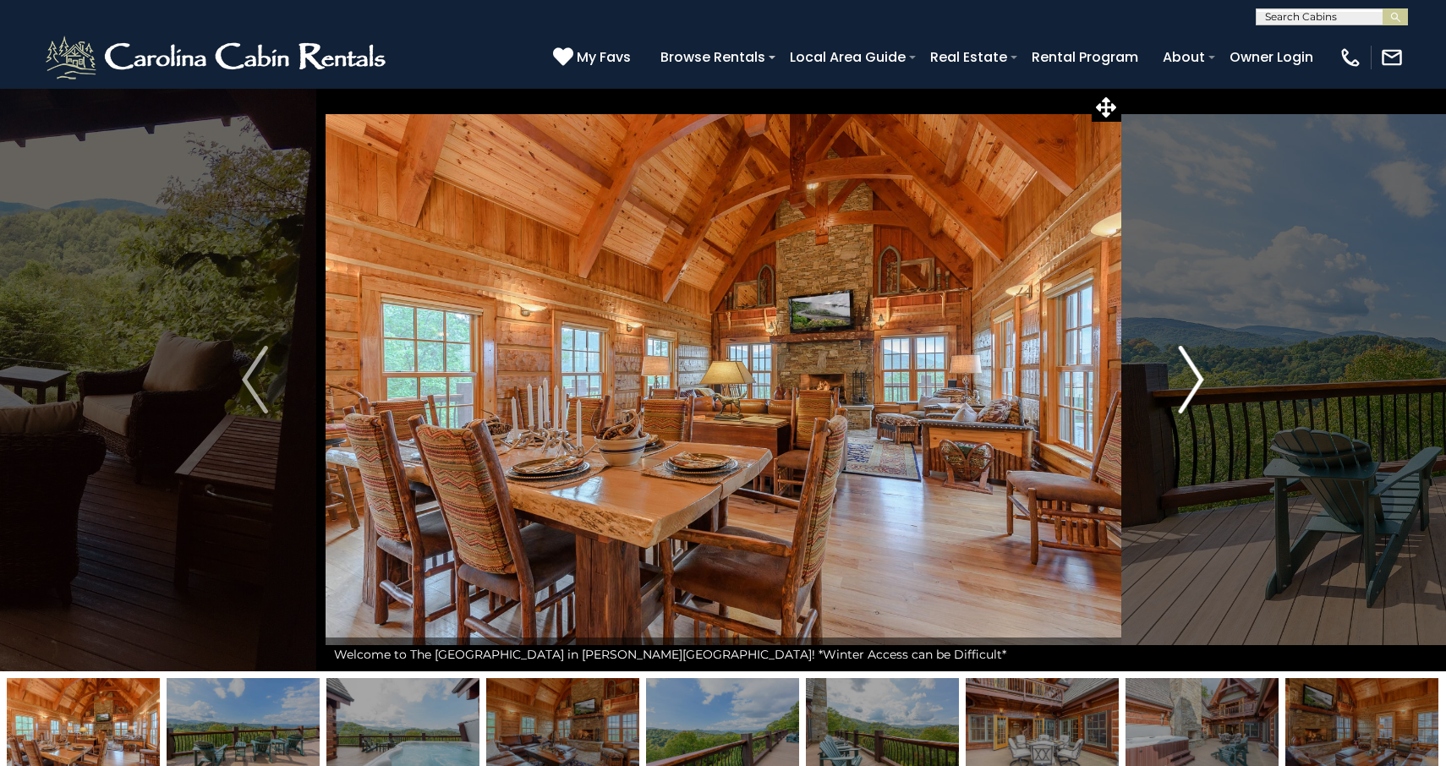
click at [1195, 372] on img "Next" at bounding box center [1190, 380] width 25 height 68
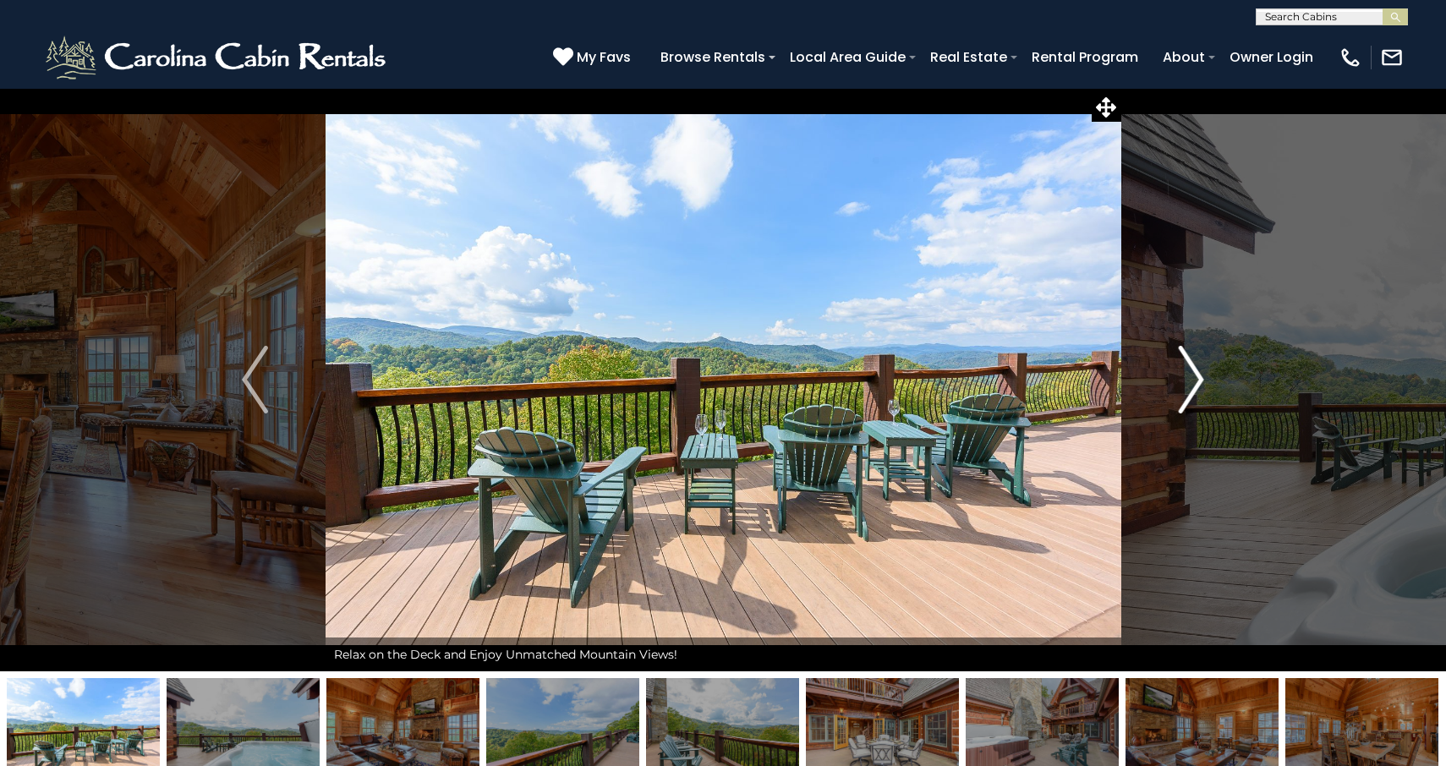
click at [1195, 372] on img "Next" at bounding box center [1190, 380] width 25 height 68
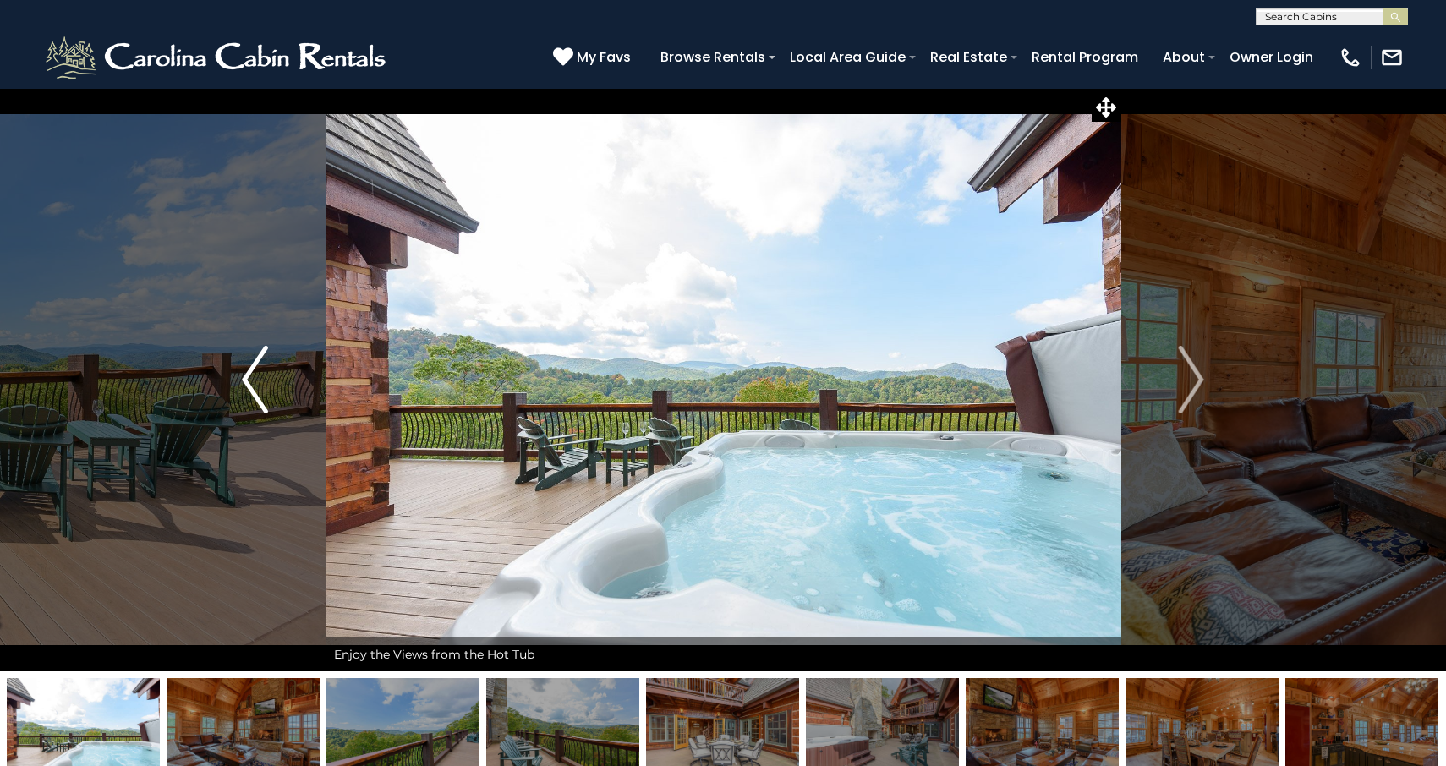
click at [269, 375] on button "Previous" at bounding box center [254, 380] width 141 height 584
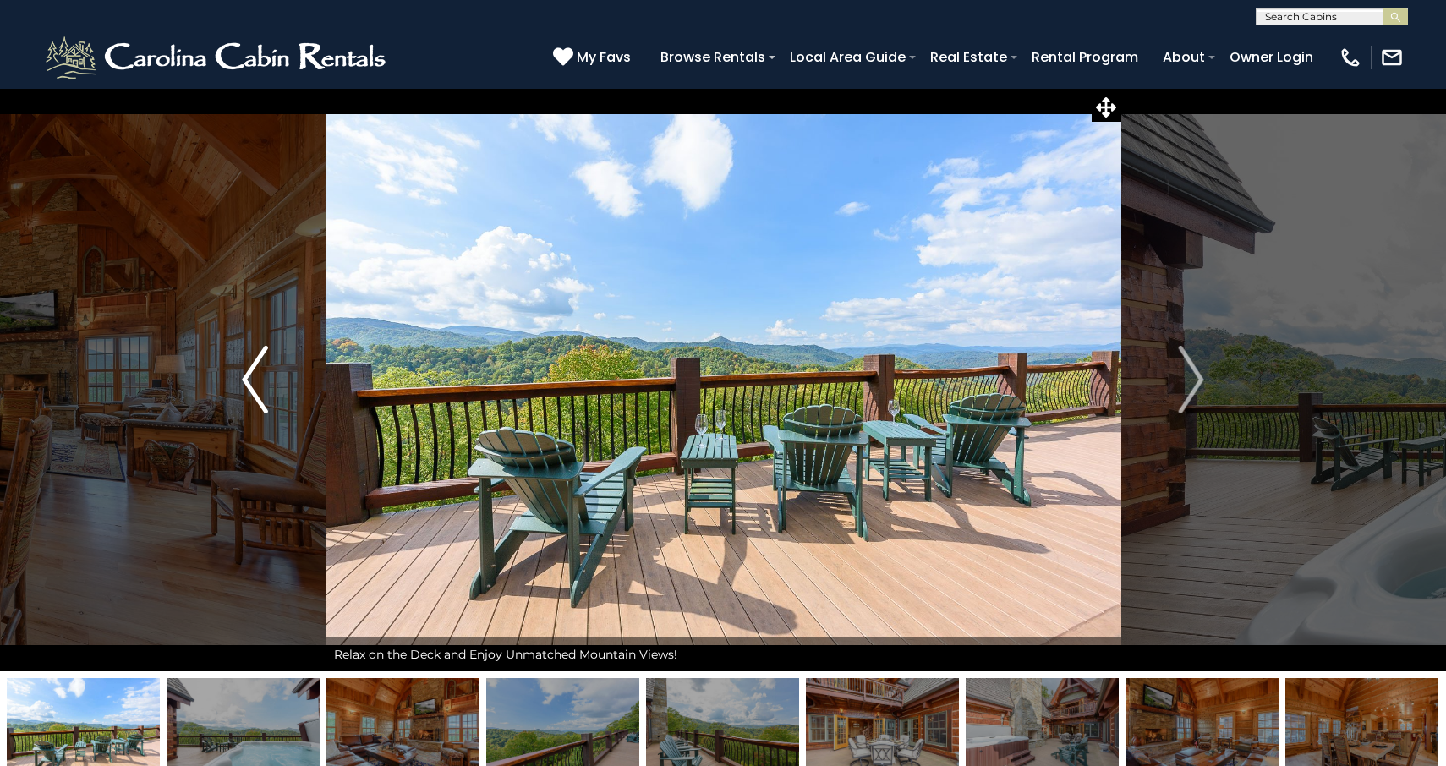
click at [256, 373] on img "Previous" at bounding box center [254, 380] width 25 height 68
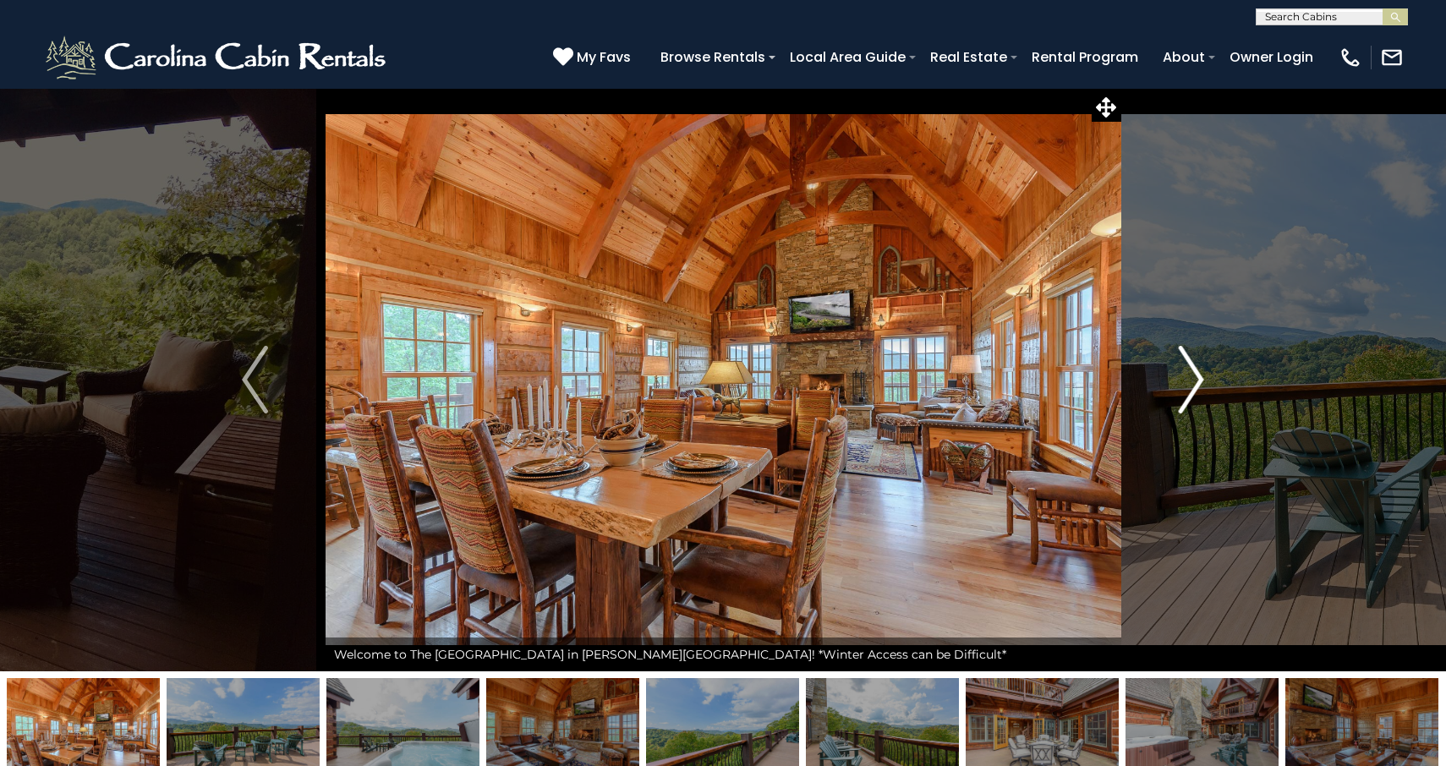
click at [1189, 387] on img "Next" at bounding box center [1190, 380] width 25 height 68
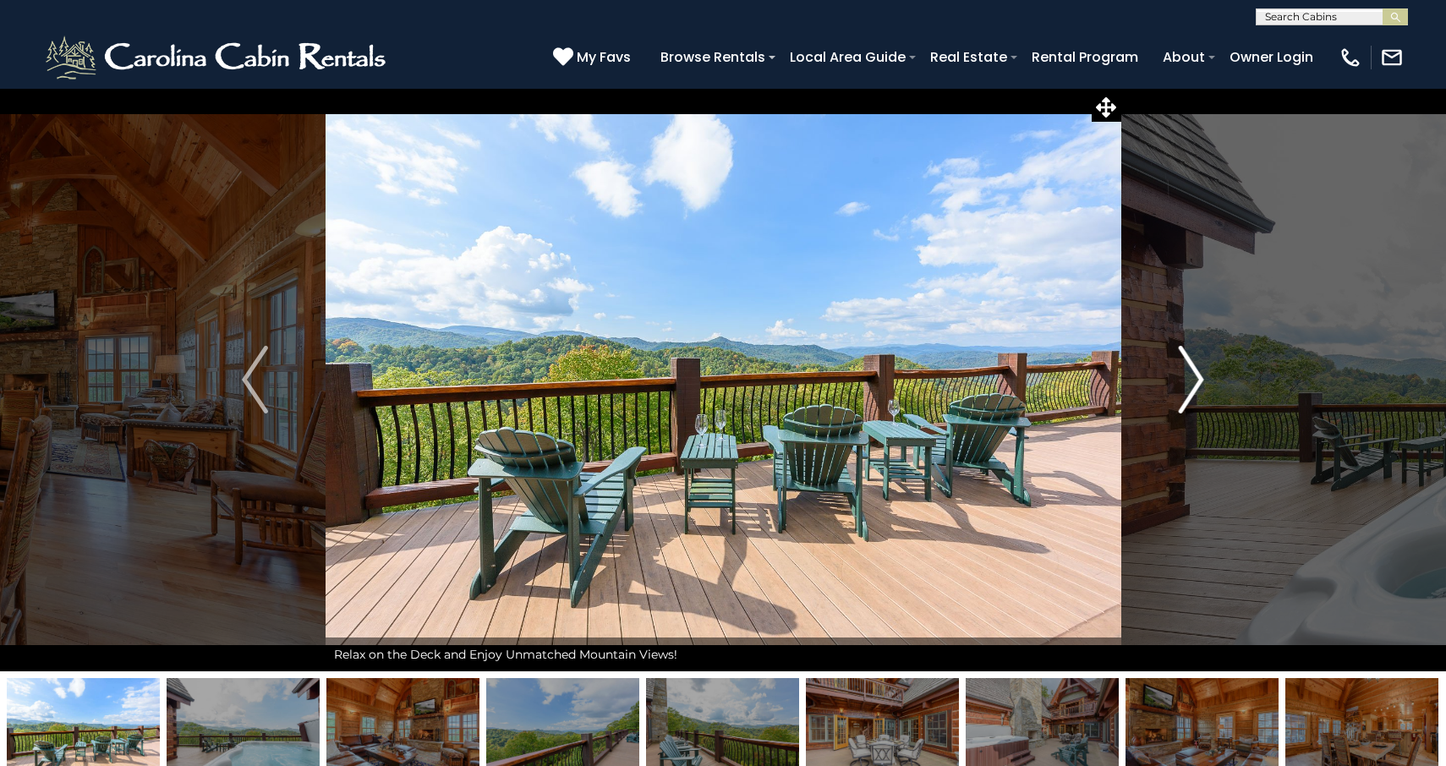
click at [1189, 377] on img "Next" at bounding box center [1190, 380] width 25 height 68
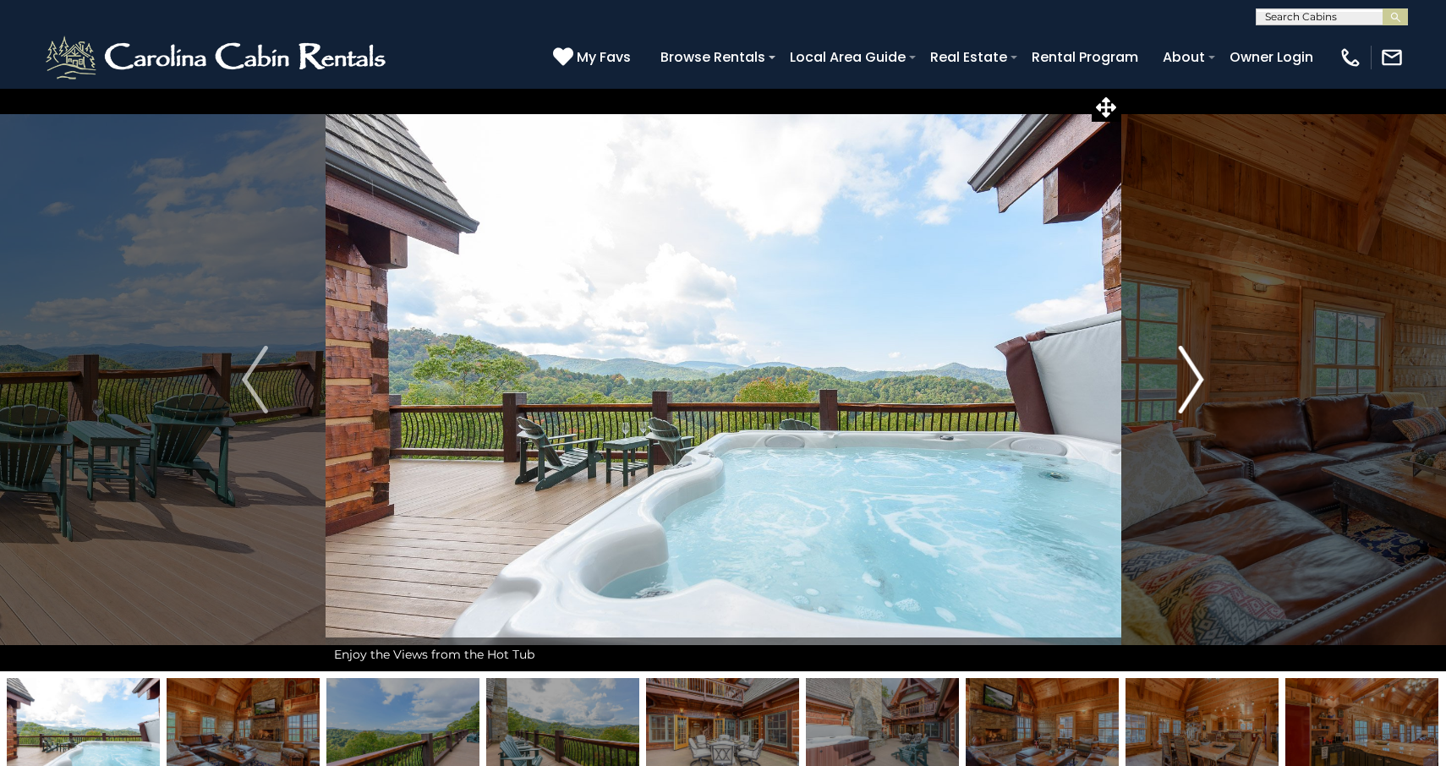
click at [1189, 377] on img "Next" at bounding box center [1190, 380] width 25 height 68
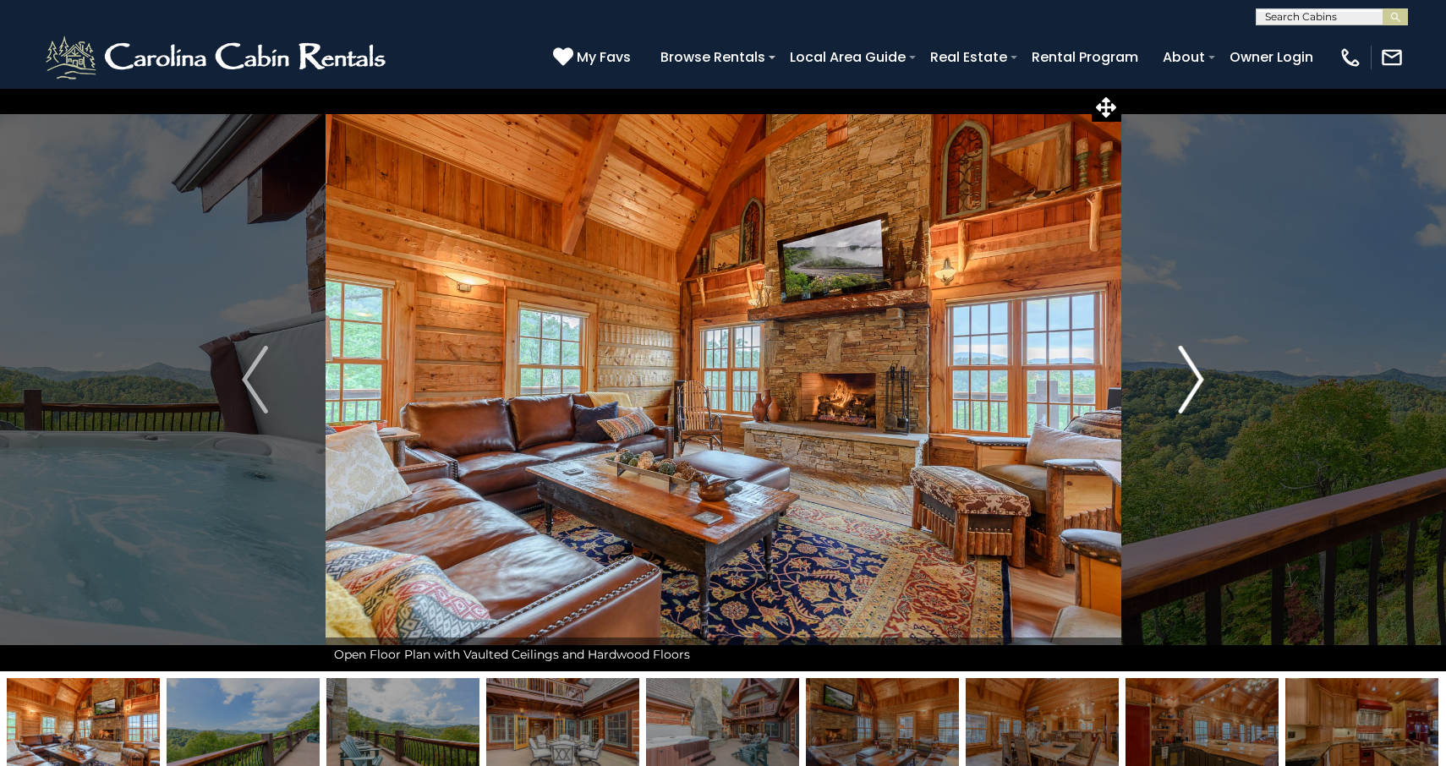
click at [1189, 377] on img "Next" at bounding box center [1190, 380] width 25 height 68
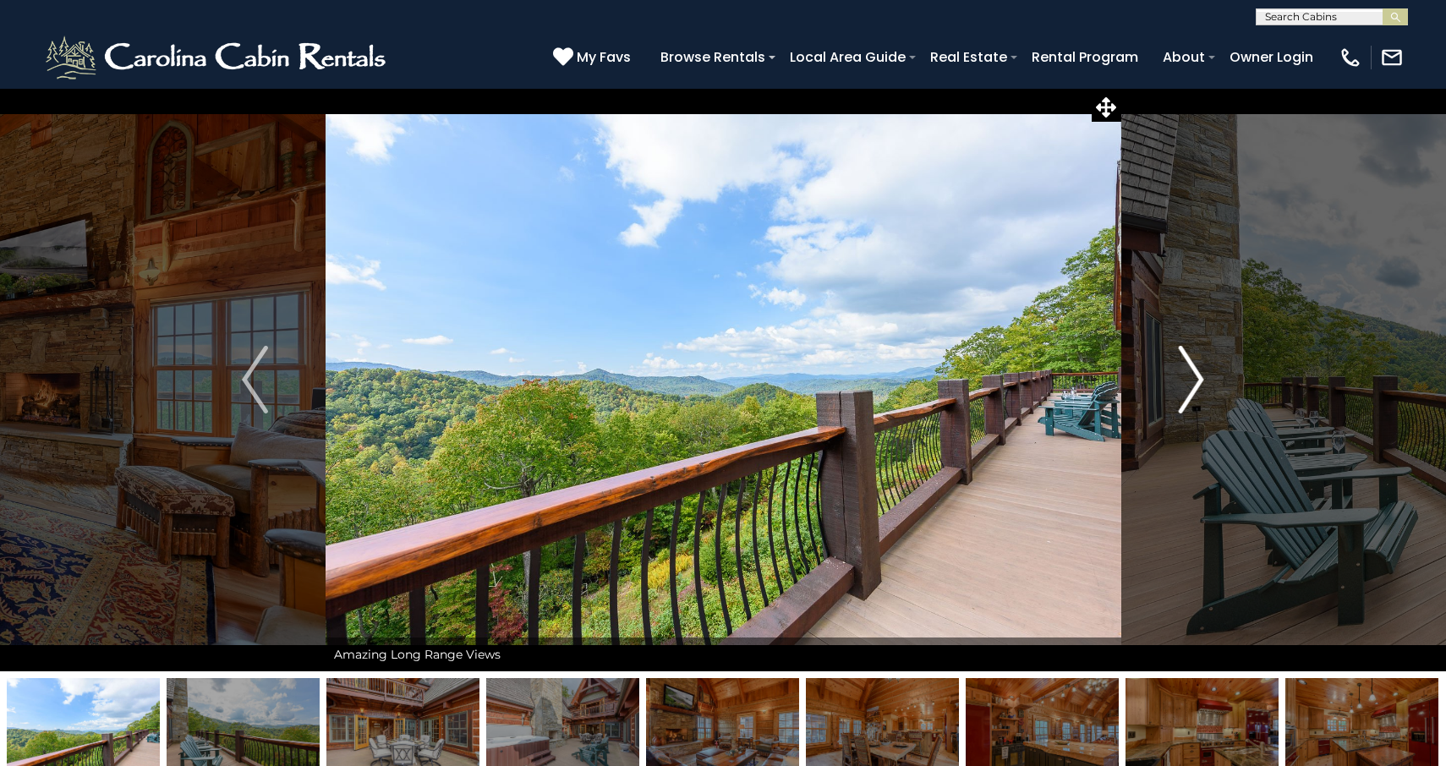
click at [1189, 377] on img "Next" at bounding box center [1190, 380] width 25 height 68
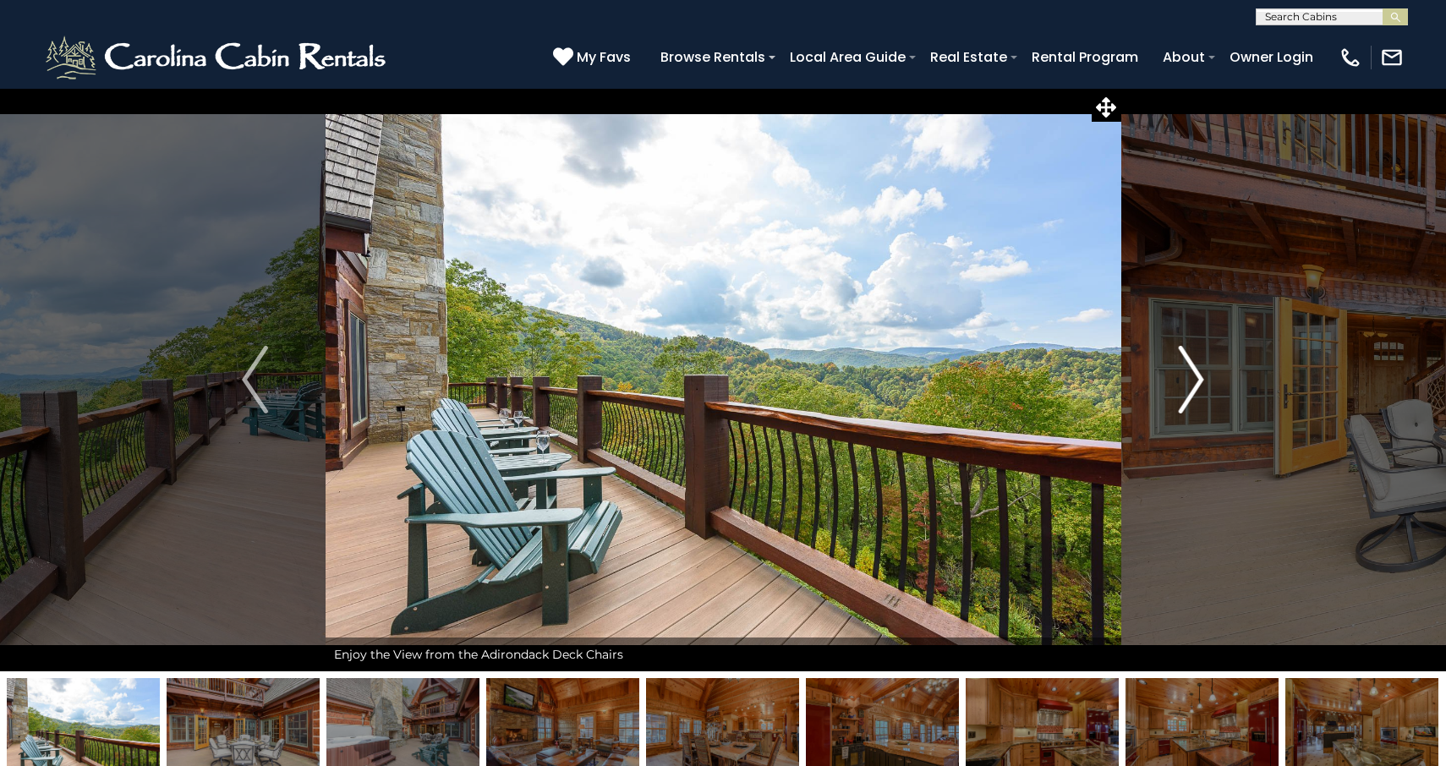
click at [1192, 383] on img "Next" at bounding box center [1190, 380] width 25 height 68
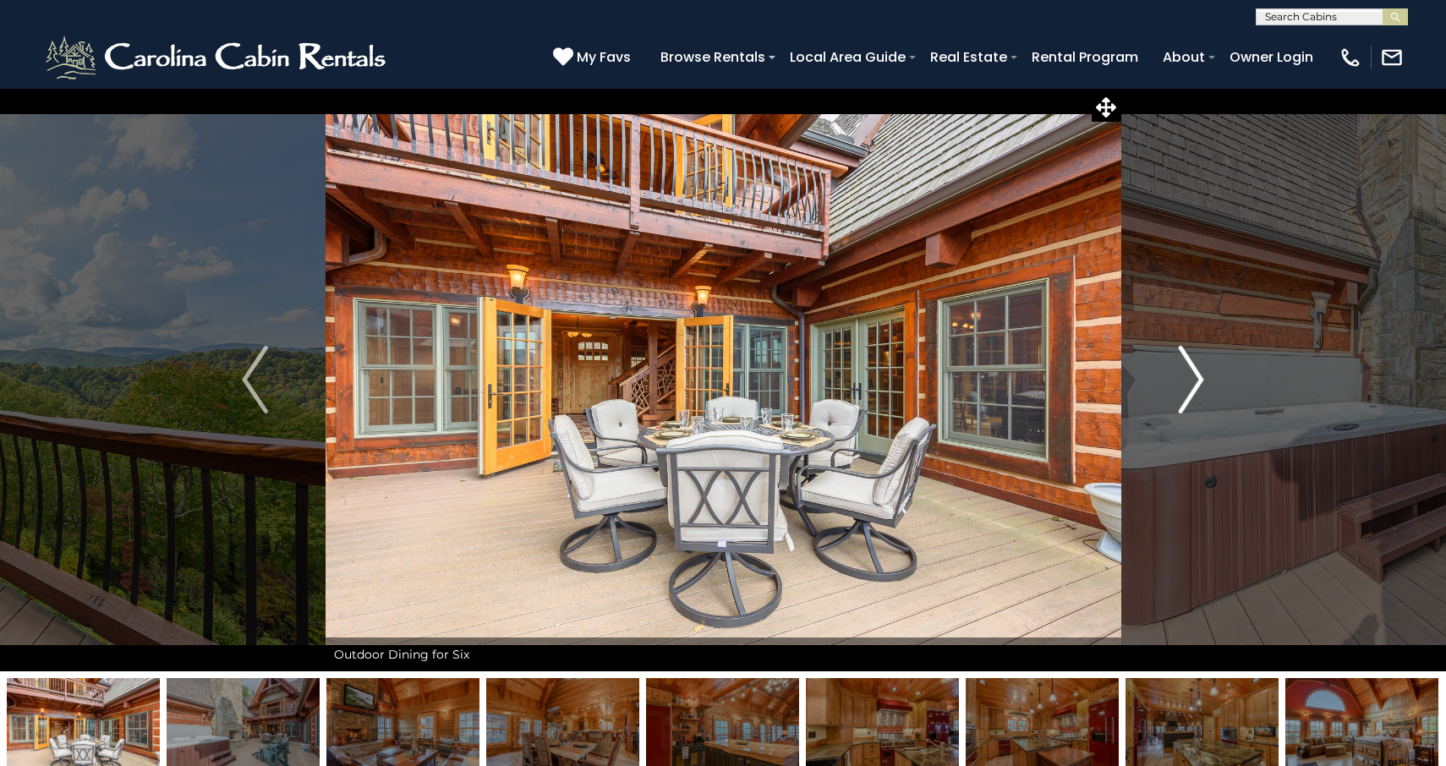
click at [1192, 383] on img "Next" at bounding box center [1190, 380] width 25 height 68
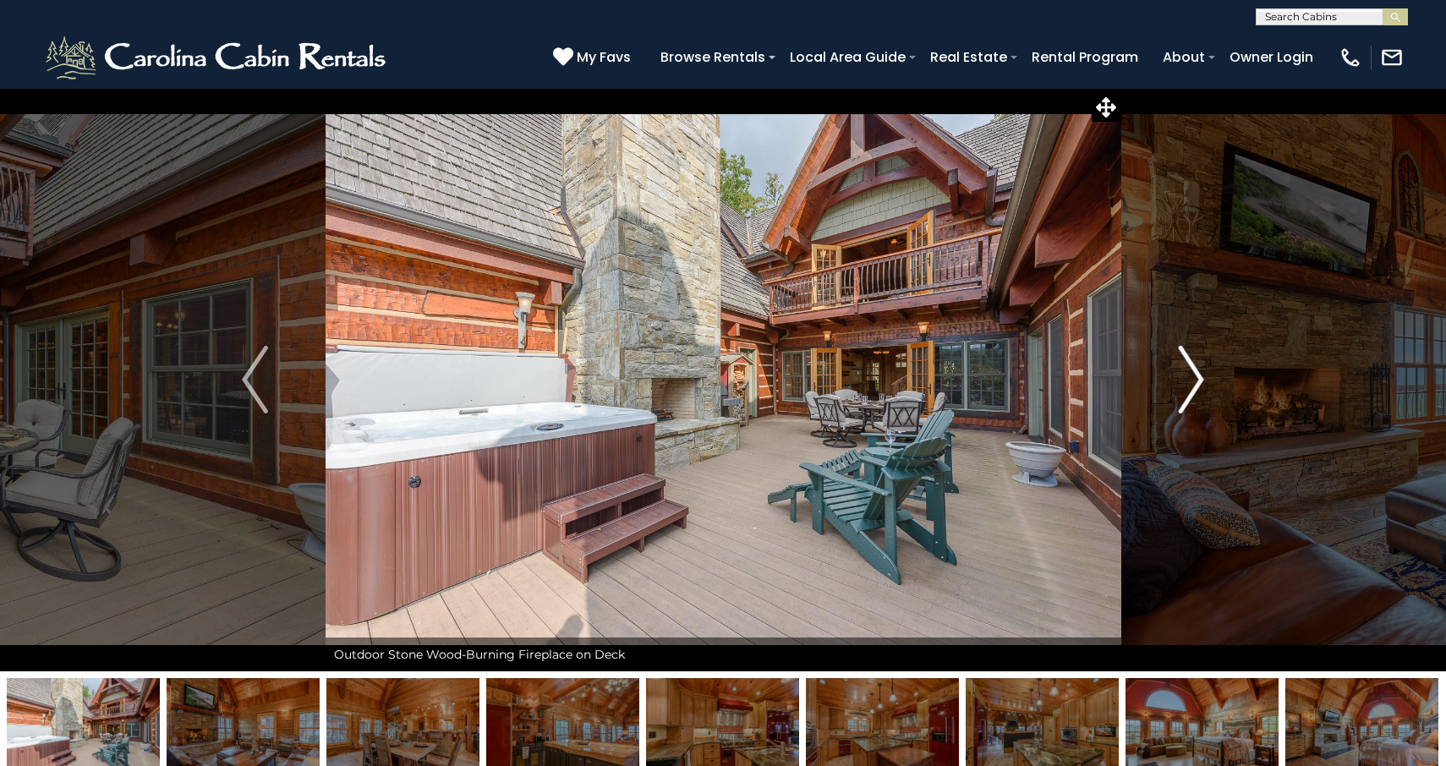
click at [1192, 383] on img "Next" at bounding box center [1190, 380] width 25 height 68
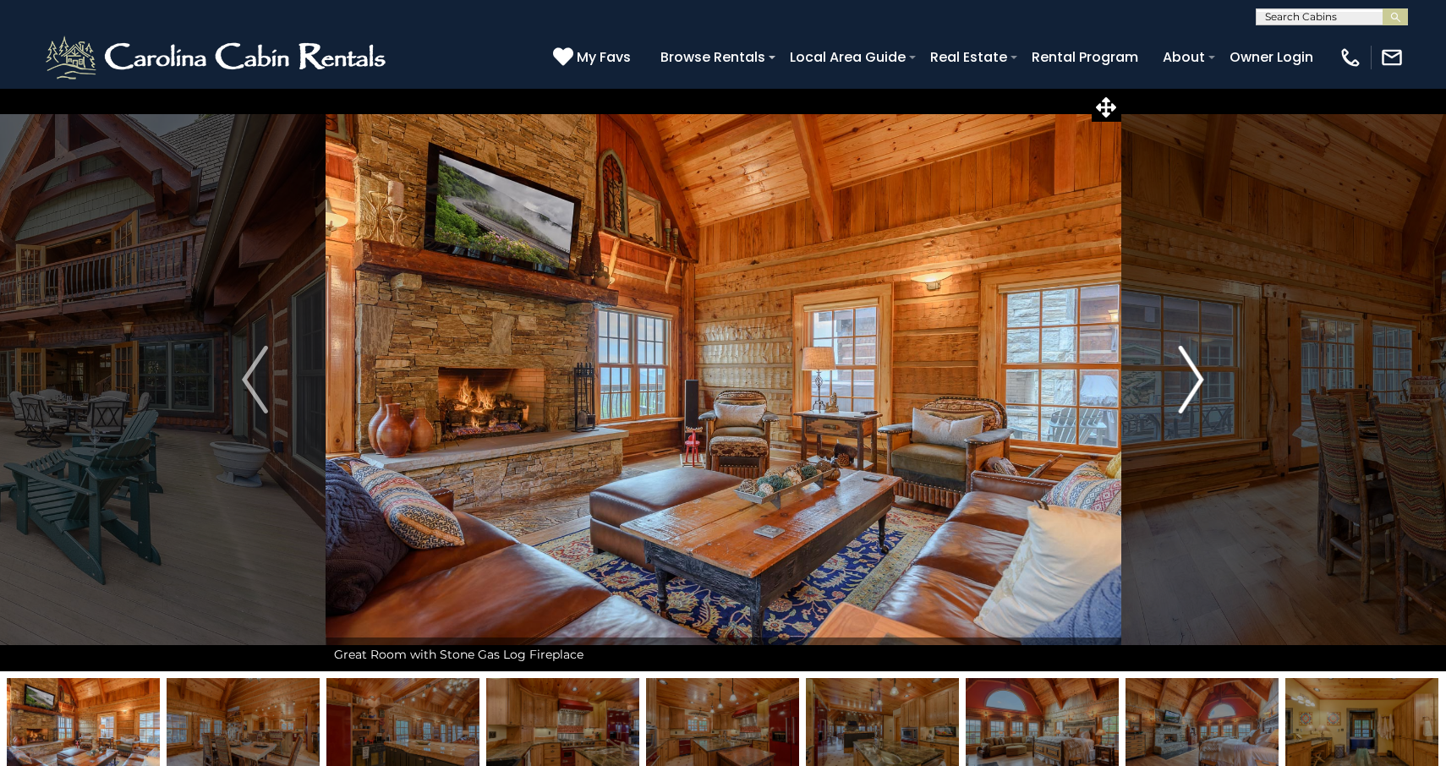
click at [1192, 383] on img "Next" at bounding box center [1190, 380] width 25 height 68
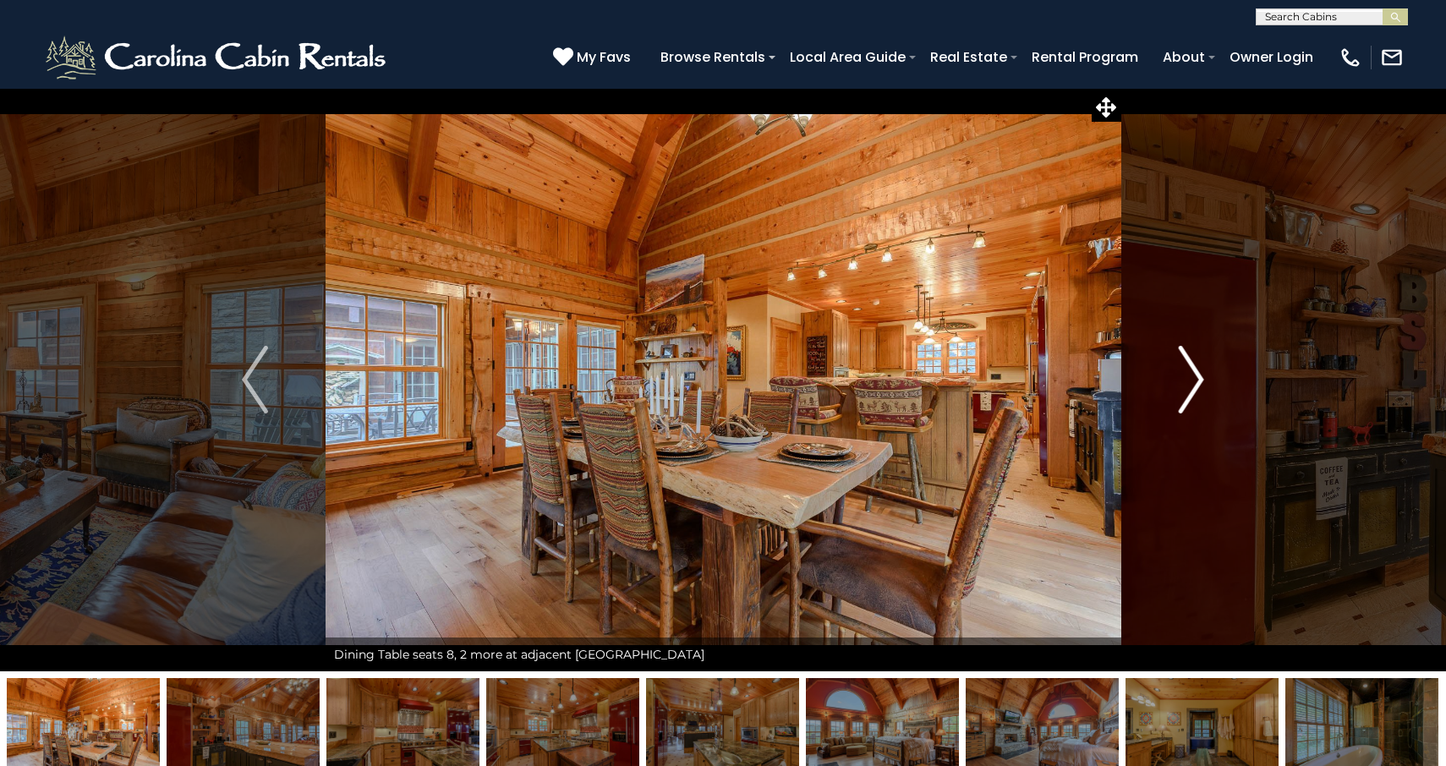
click at [1192, 383] on img "Next" at bounding box center [1190, 380] width 25 height 68
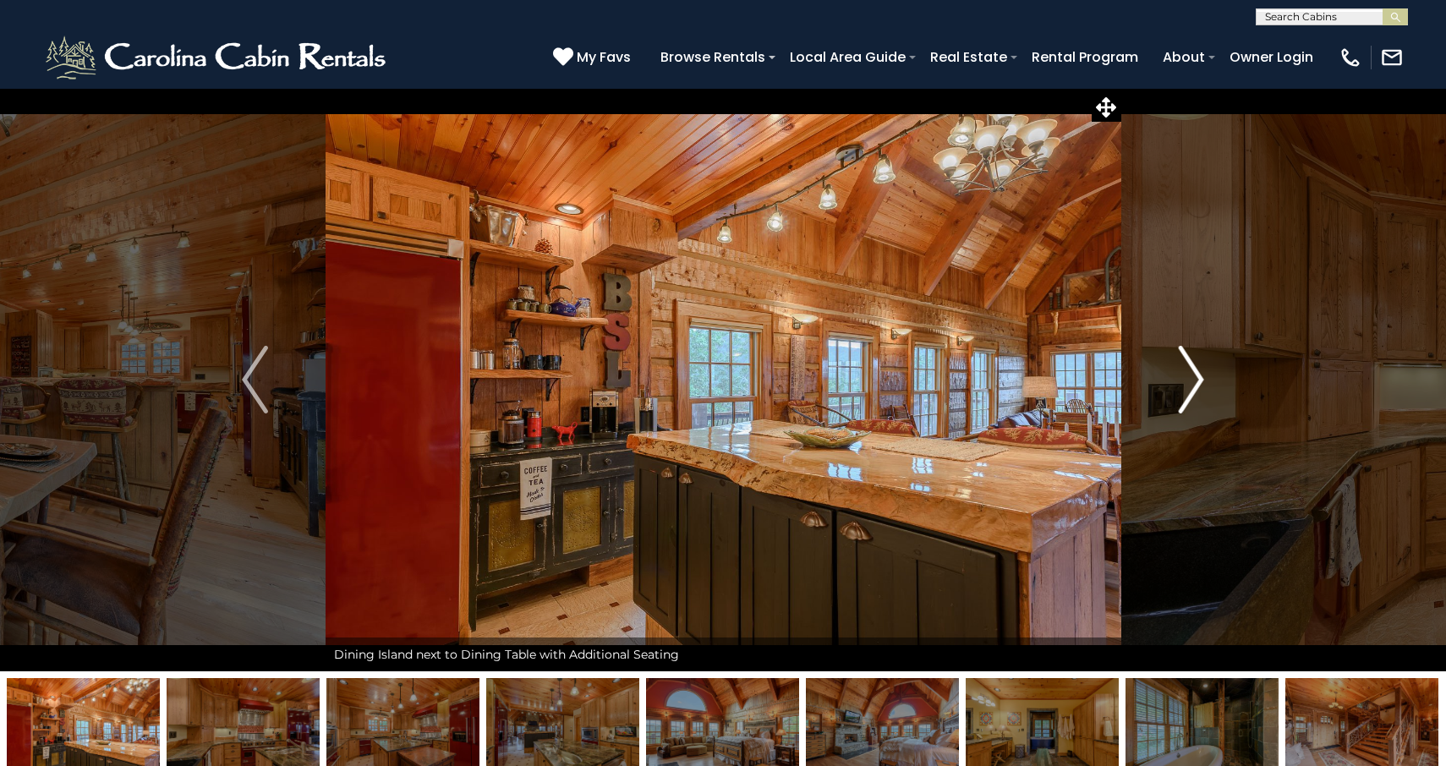
click at [1190, 380] on img "Next" at bounding box center [1190, 380] width 25 height 68
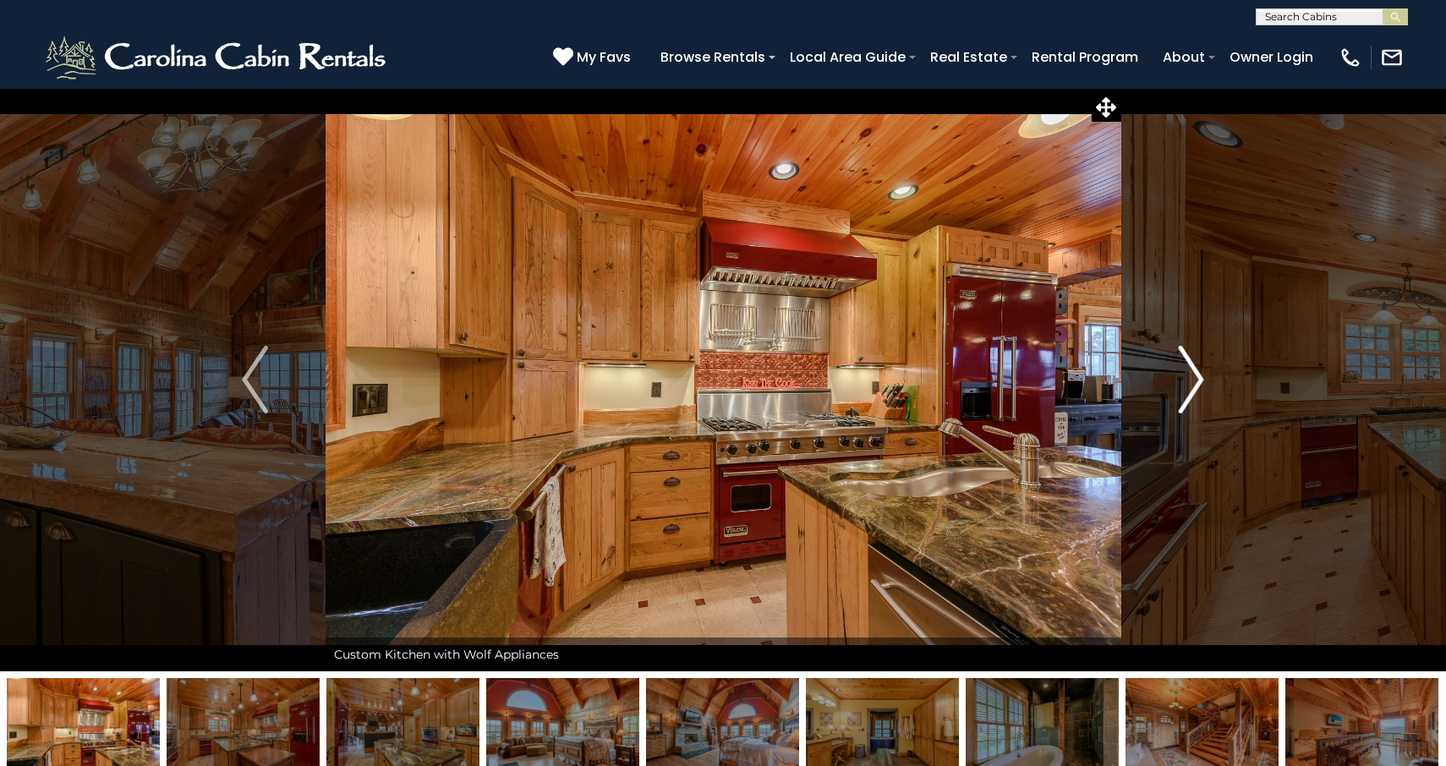
click at [1190, 380] on img "Next" at bounding box center [1190, 380] width 25 height 68
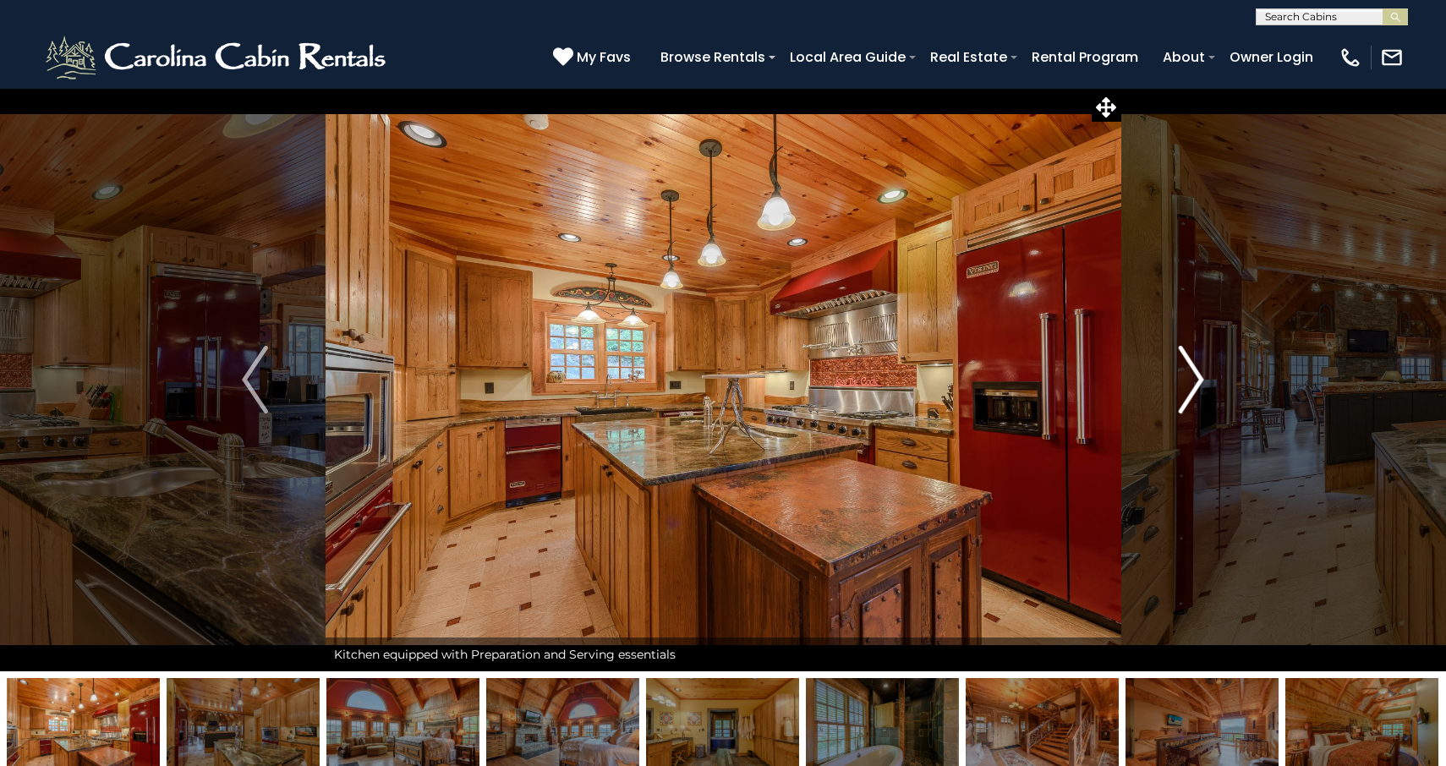
click at [1190, 380] on img "Next" at bounding box center [1190, 380] width 25 height 68
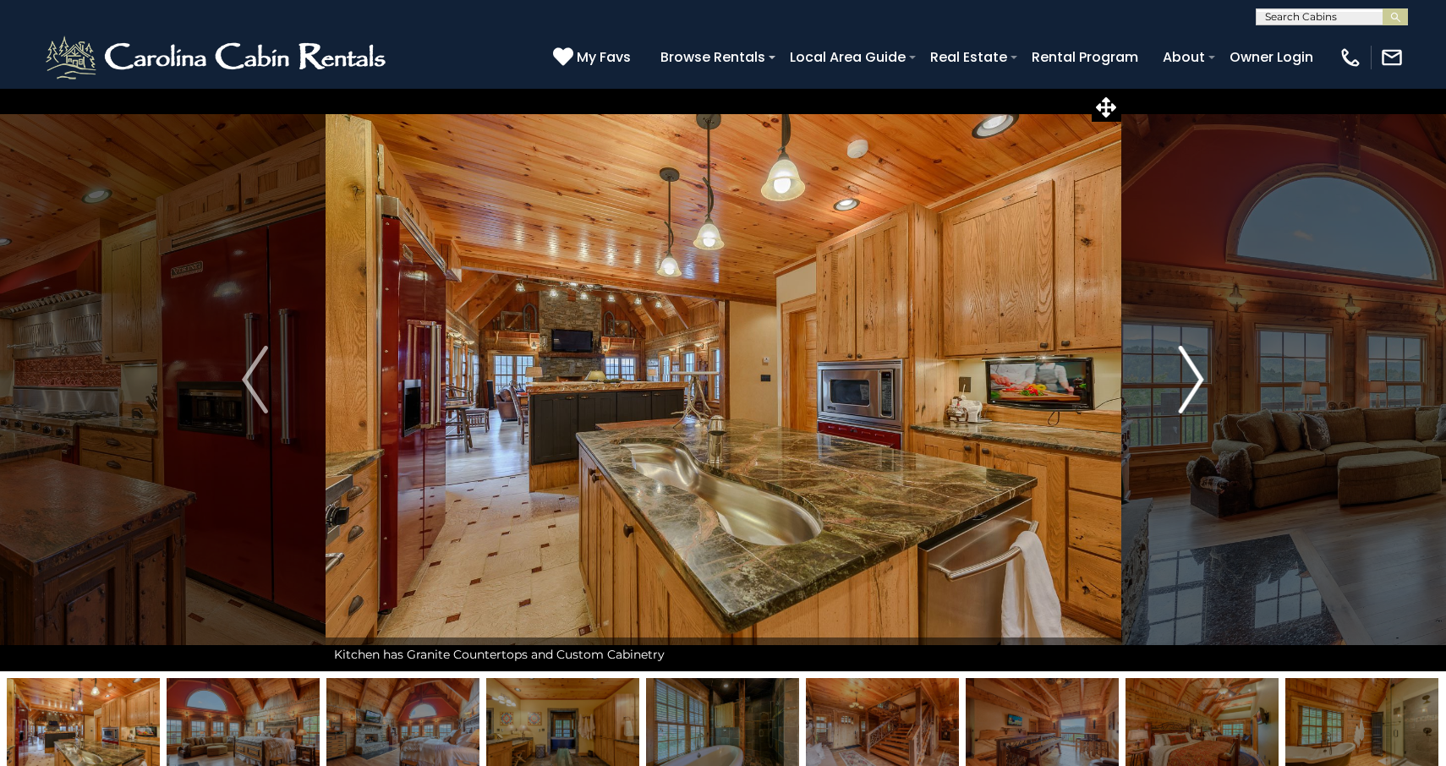
click at [1190, 380] on img "Next" at bounding box center [1190, 380] width 25 height 68
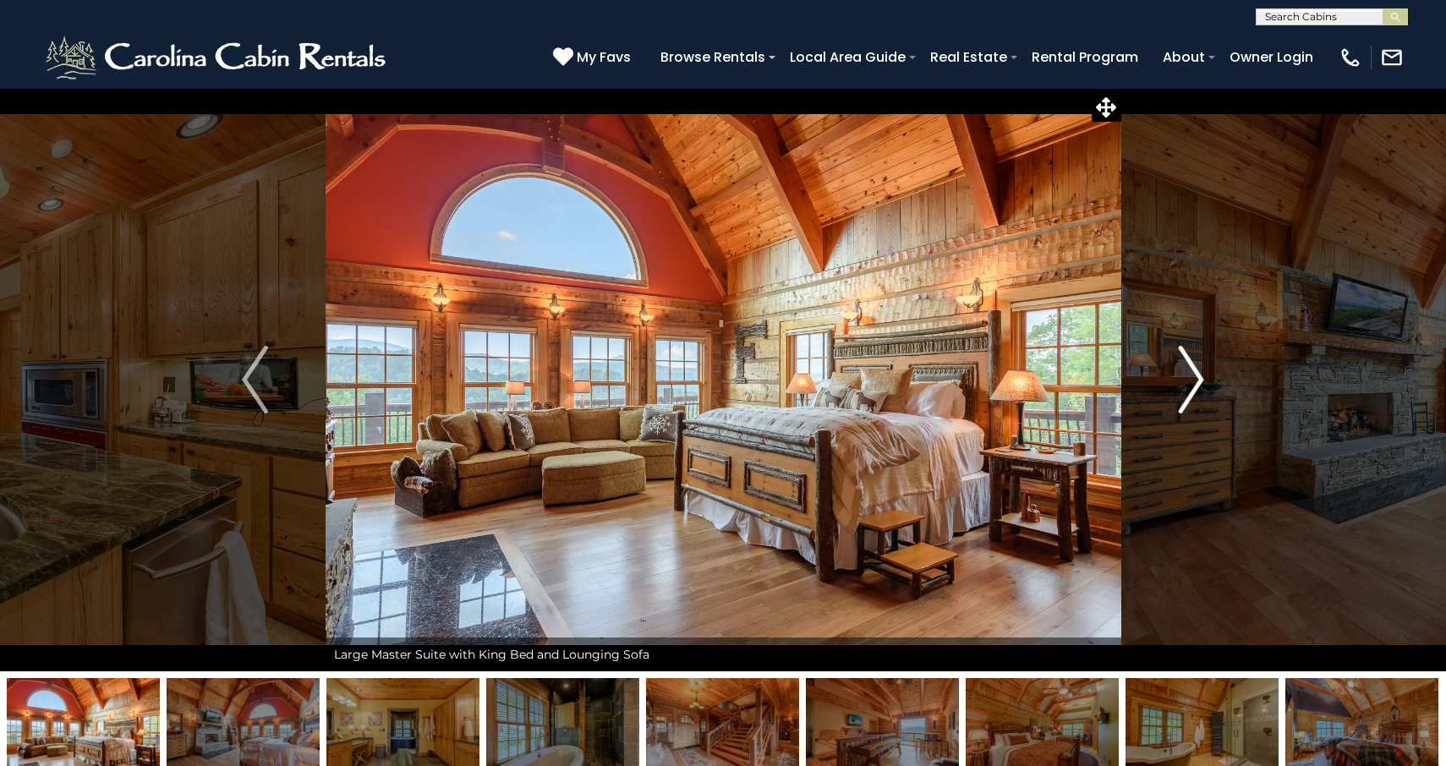
click at [1191, 380] on img "Next" at bounding box center [1190, 380] width 25 height 68
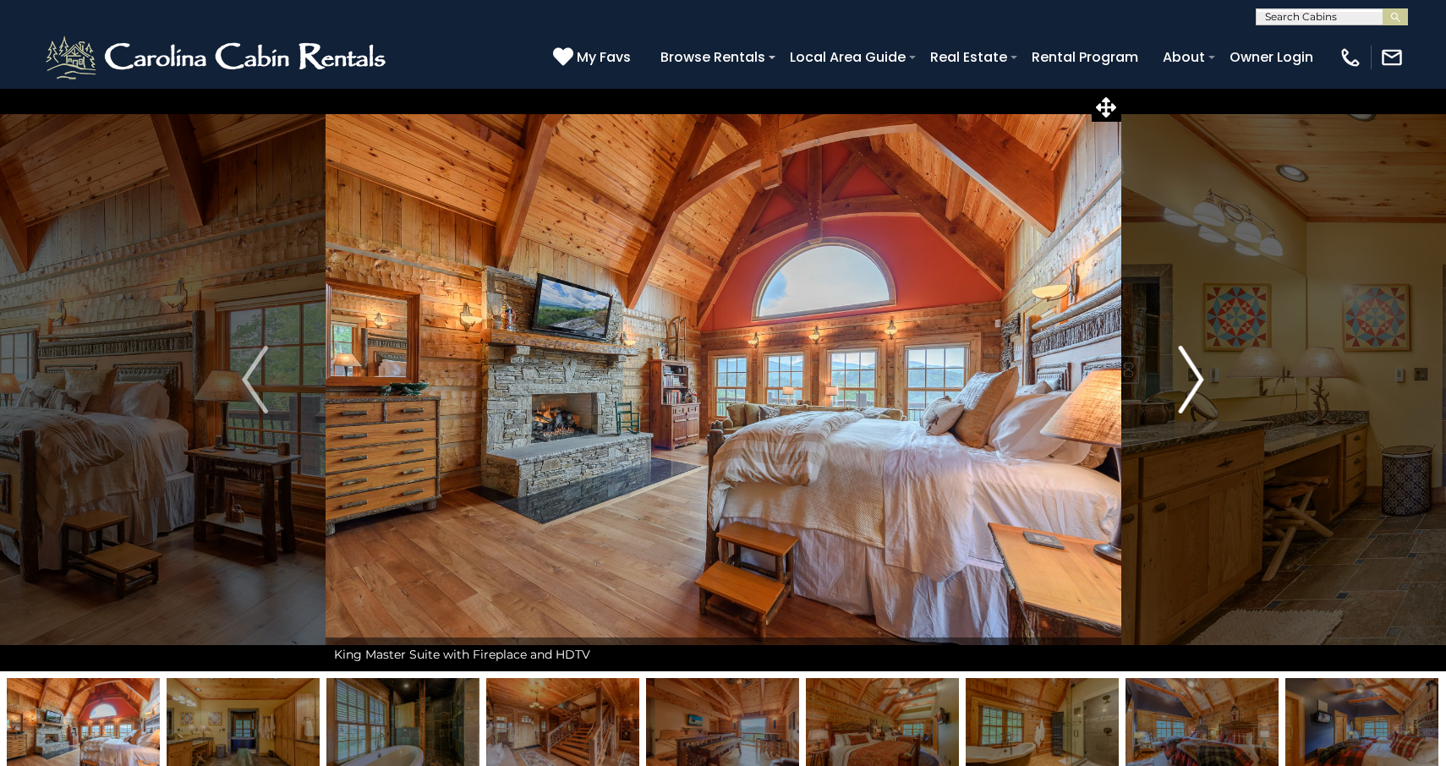
click at [1191, 380] on img "Next" at bounding box center [1190, 380] width 25 height 68
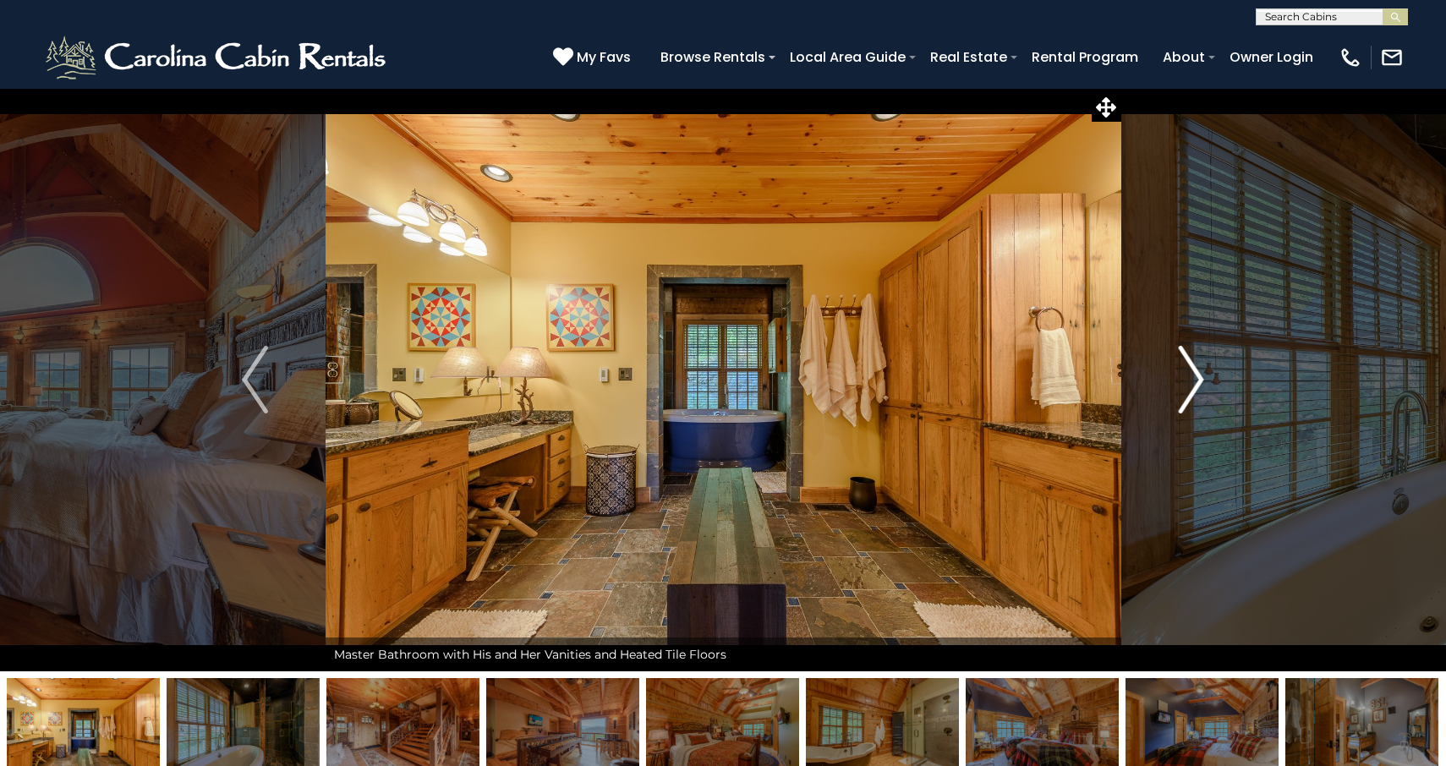
click at [1191, 380] on img "Next" at bounding box center [1190, 380] width 25 height 68
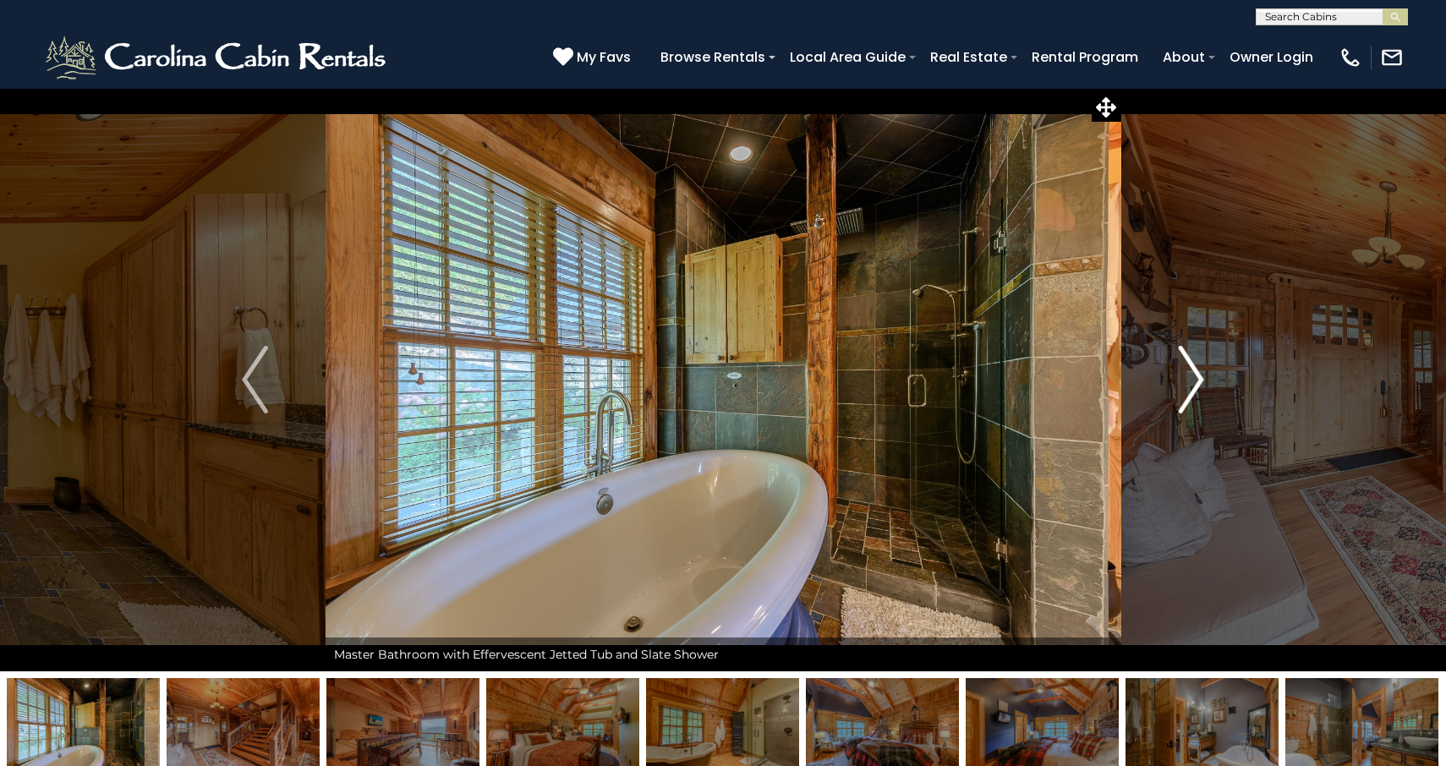
click at [1191, 380] on img "Next" at bounding box center [1190, 380] width 25 height 68
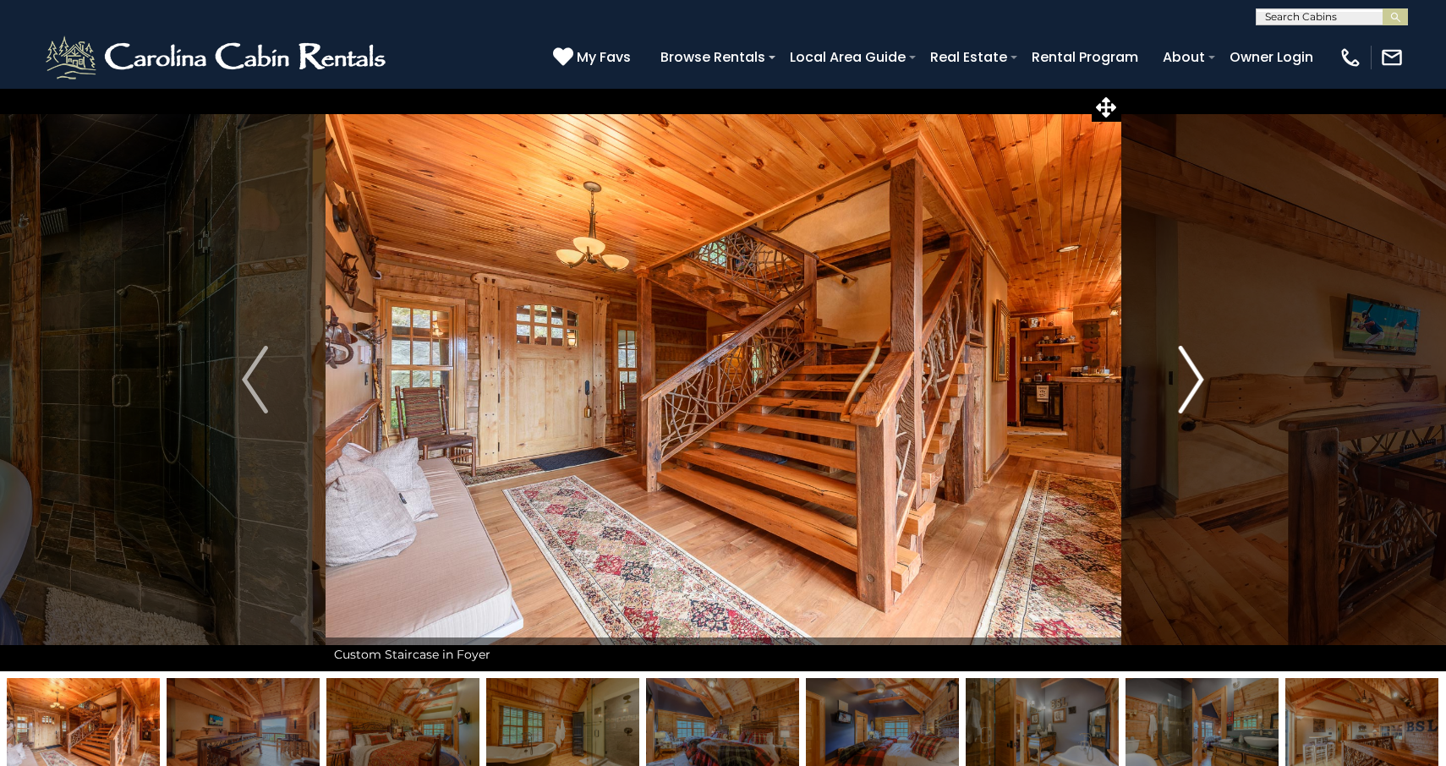
click at [1191, 380] on img "Next" at bounding box center [1190, 380] width 25 height 68
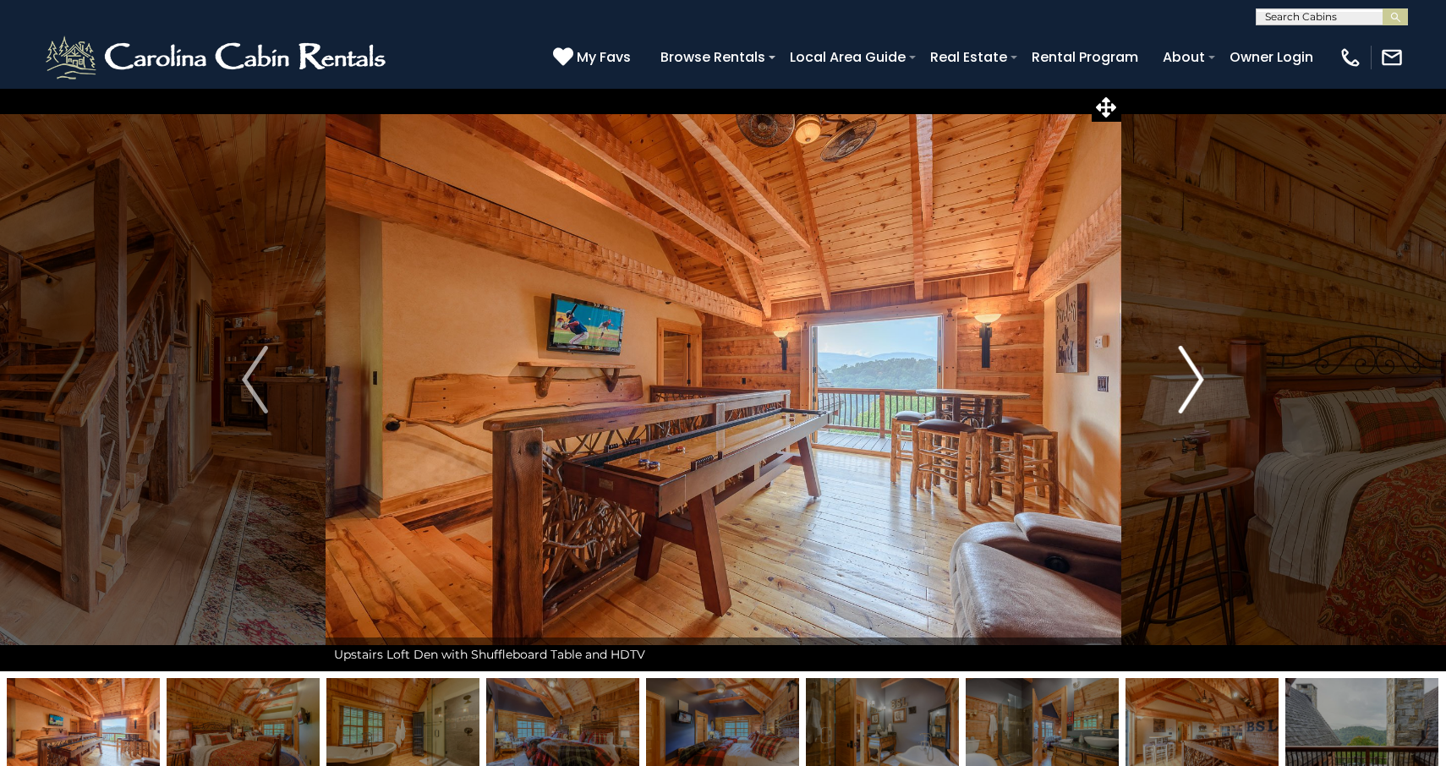
click at [1191, 380] on img "Next" at bounding box center [1190, 380] width 25 height 68
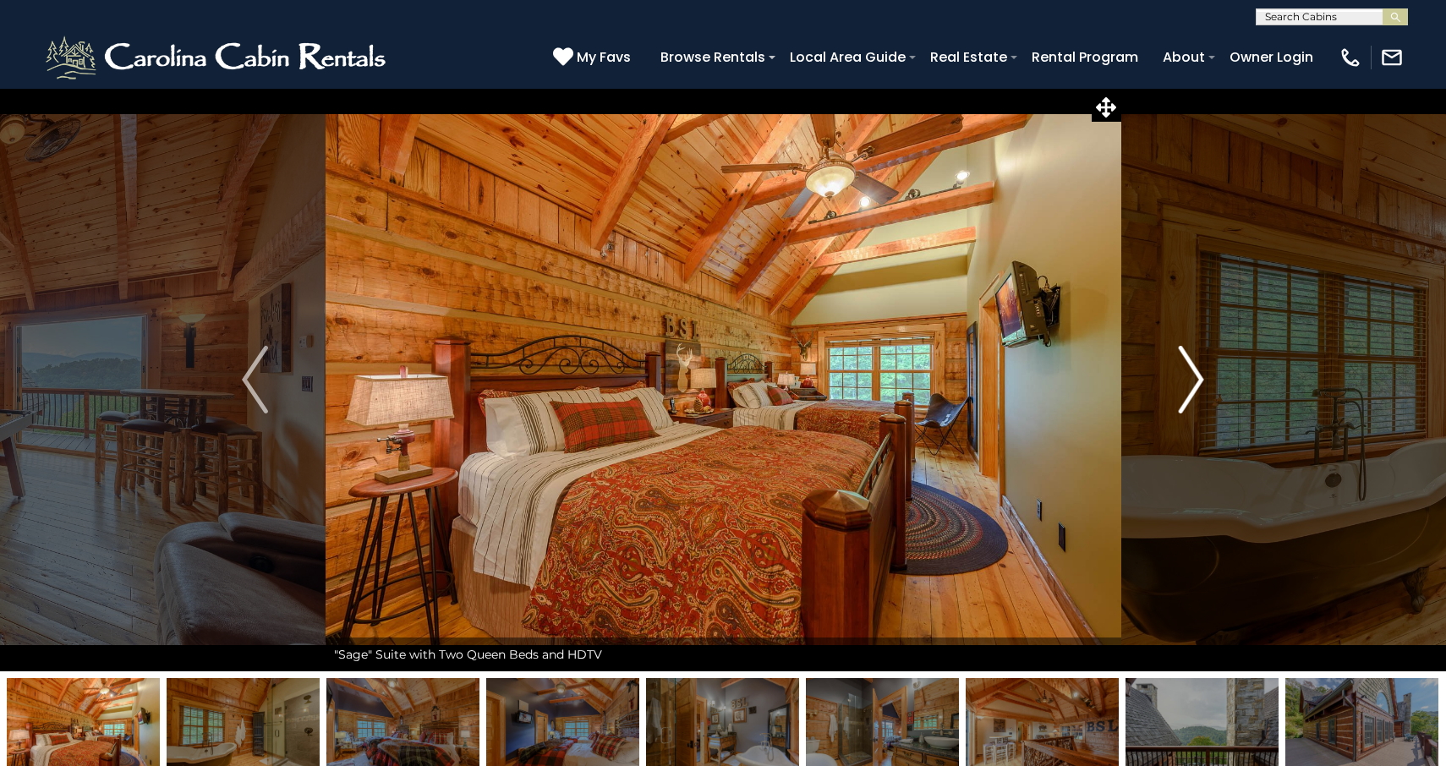
click at [1191, 380] on img "Next" at bounding box center [1190, 380] width 25 height 68
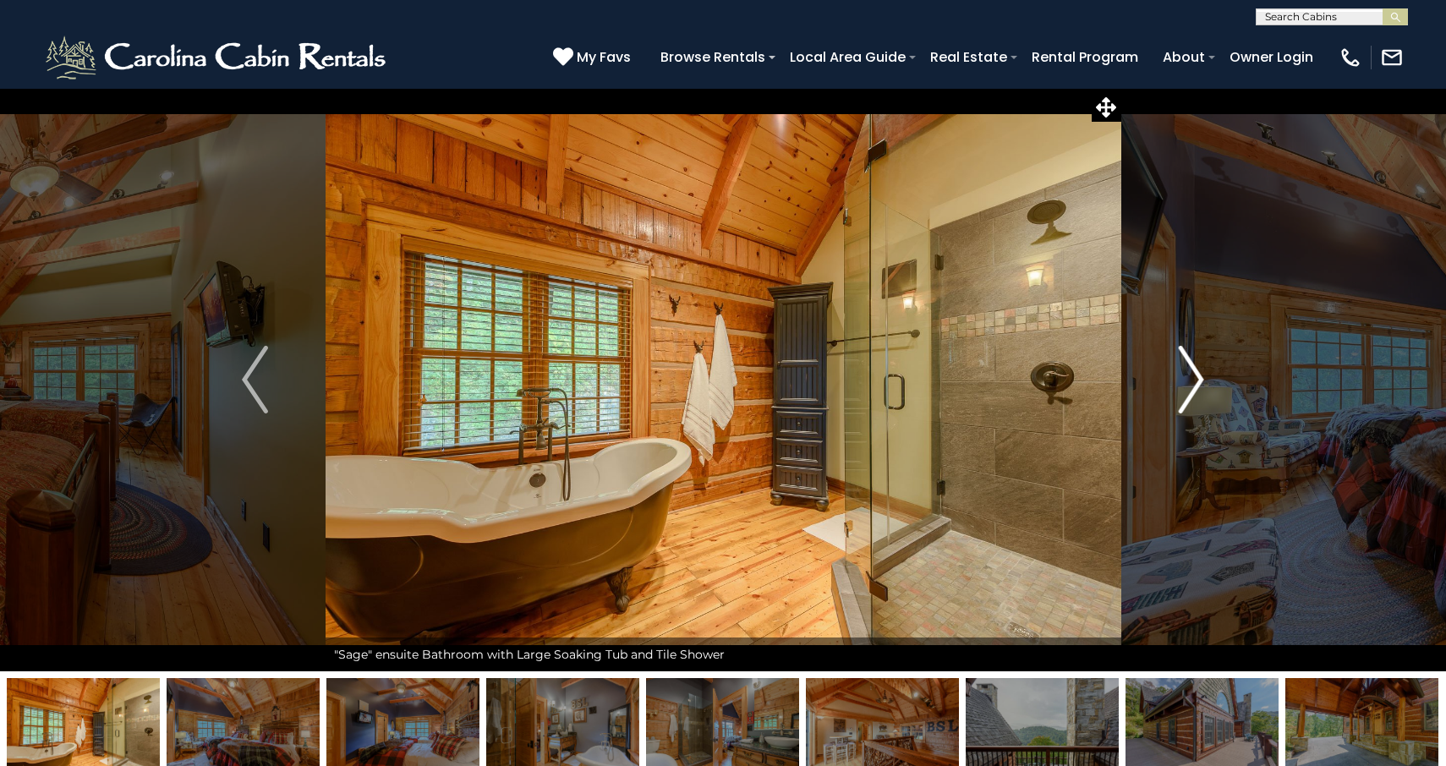
click at [1191, 380] on img "Next" at bounding box center [1190, 380] width 25 height 68
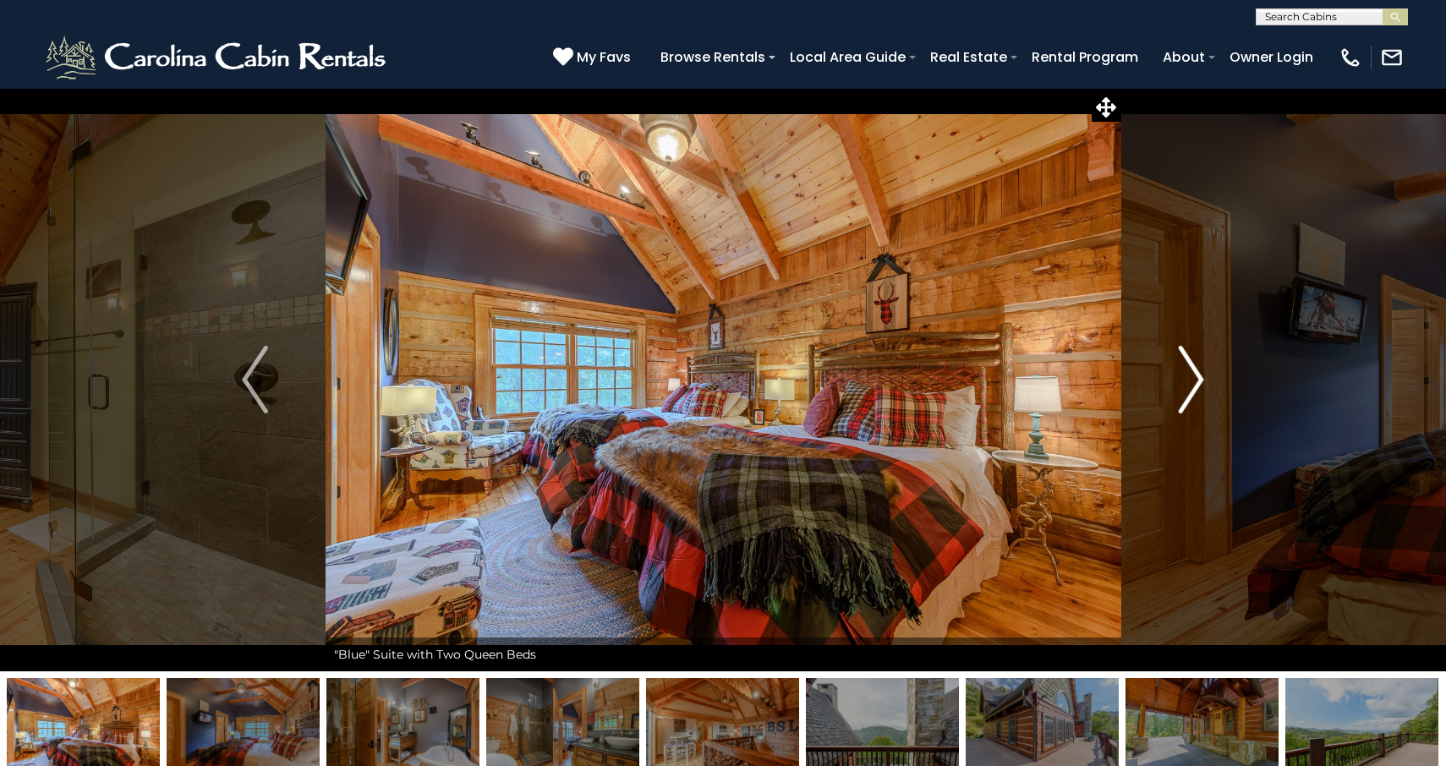
click at [1191, 380] on img "Next" at bounding box center [1190, 380] width 25 height 68
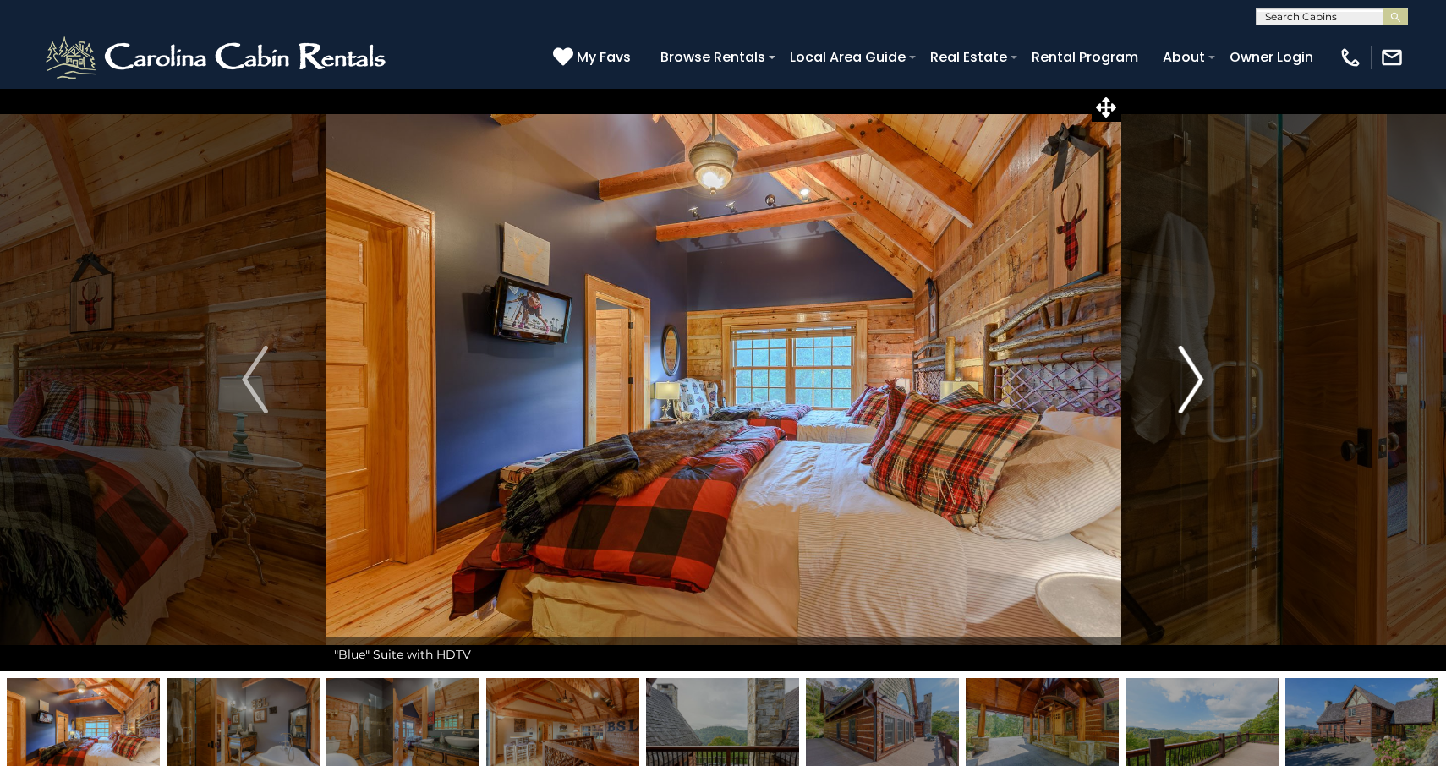
click at [1191, 380] on img "Next" at bounding box center [1190, 380] width 25 height 68
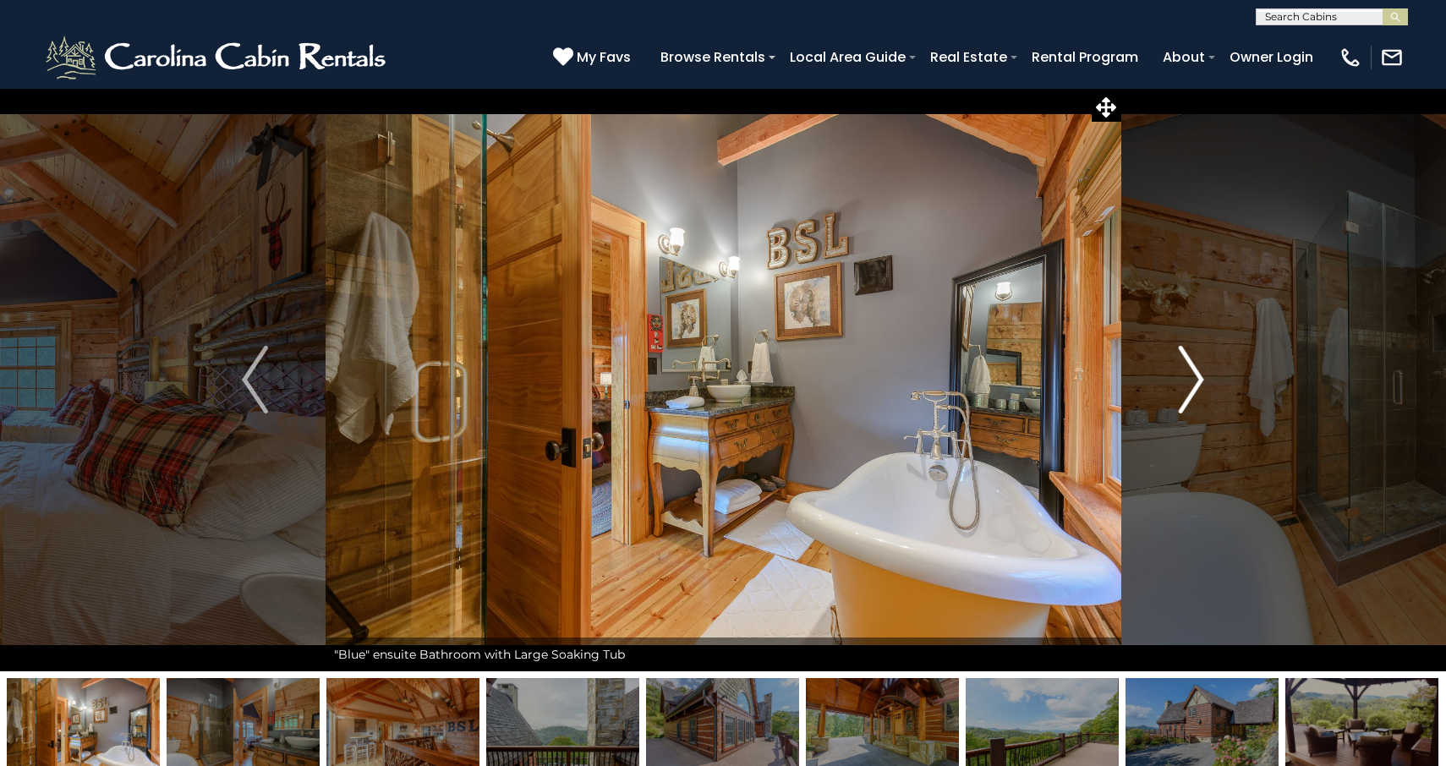
click at [1191, 380] on img "Next" at bounding box center [1190, 380] width 25 height 68
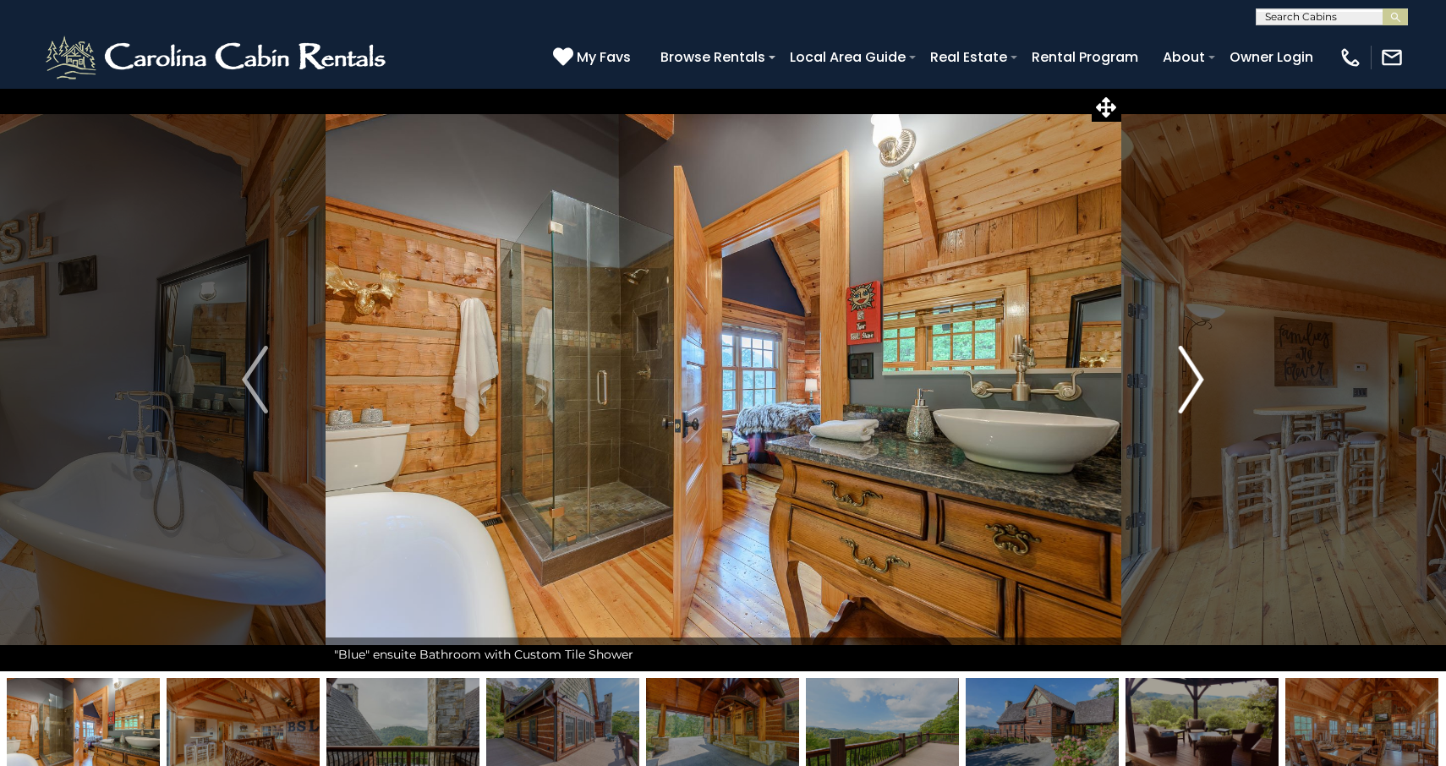
click at [1191, 380] on img "Next" at bounding box center [1190, 380] width 25 height 68
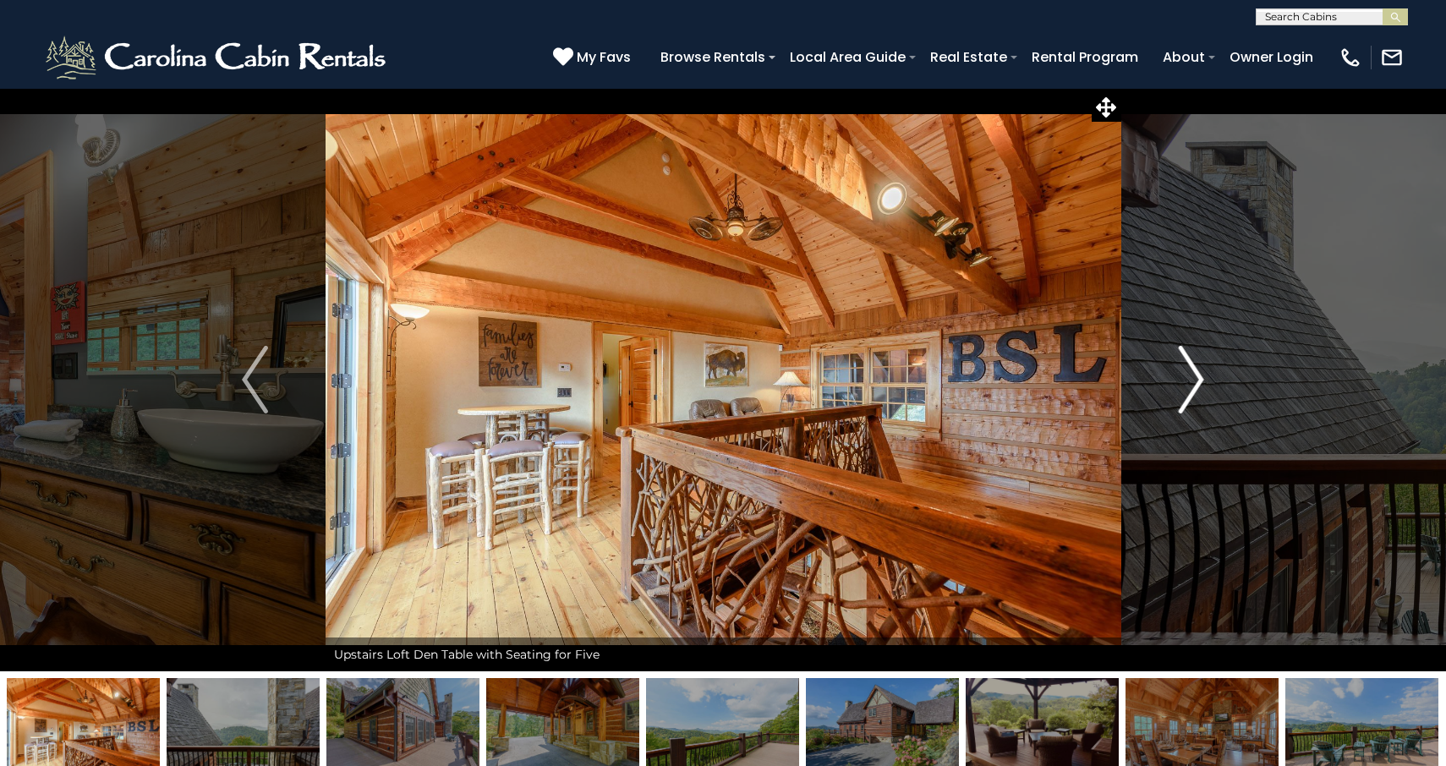
click at [1191, 380] on img "Next" at bounding box center [1190, 380] width 25 height 68
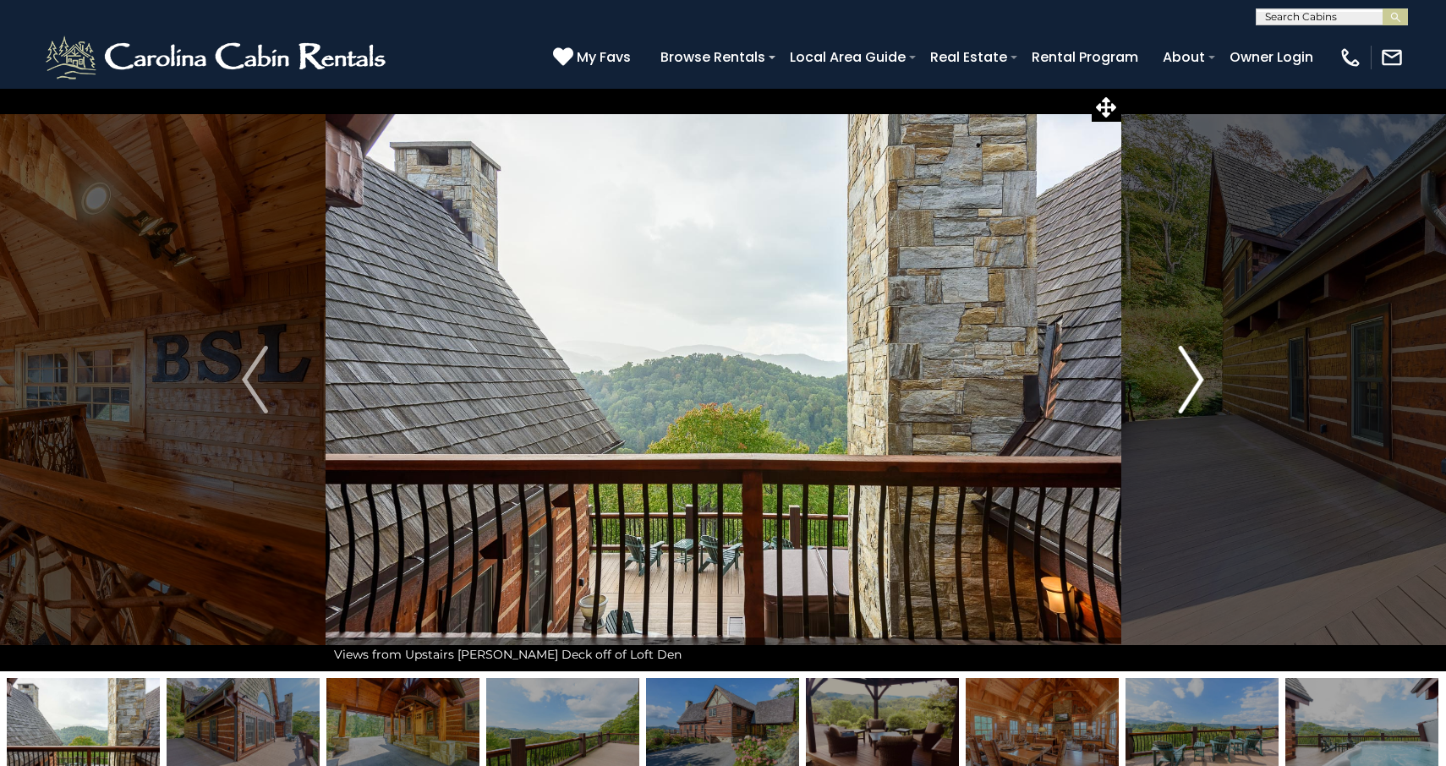
click at [1191, 380] on img "Next" at bounding box center [1190, 380] width 25 height 68
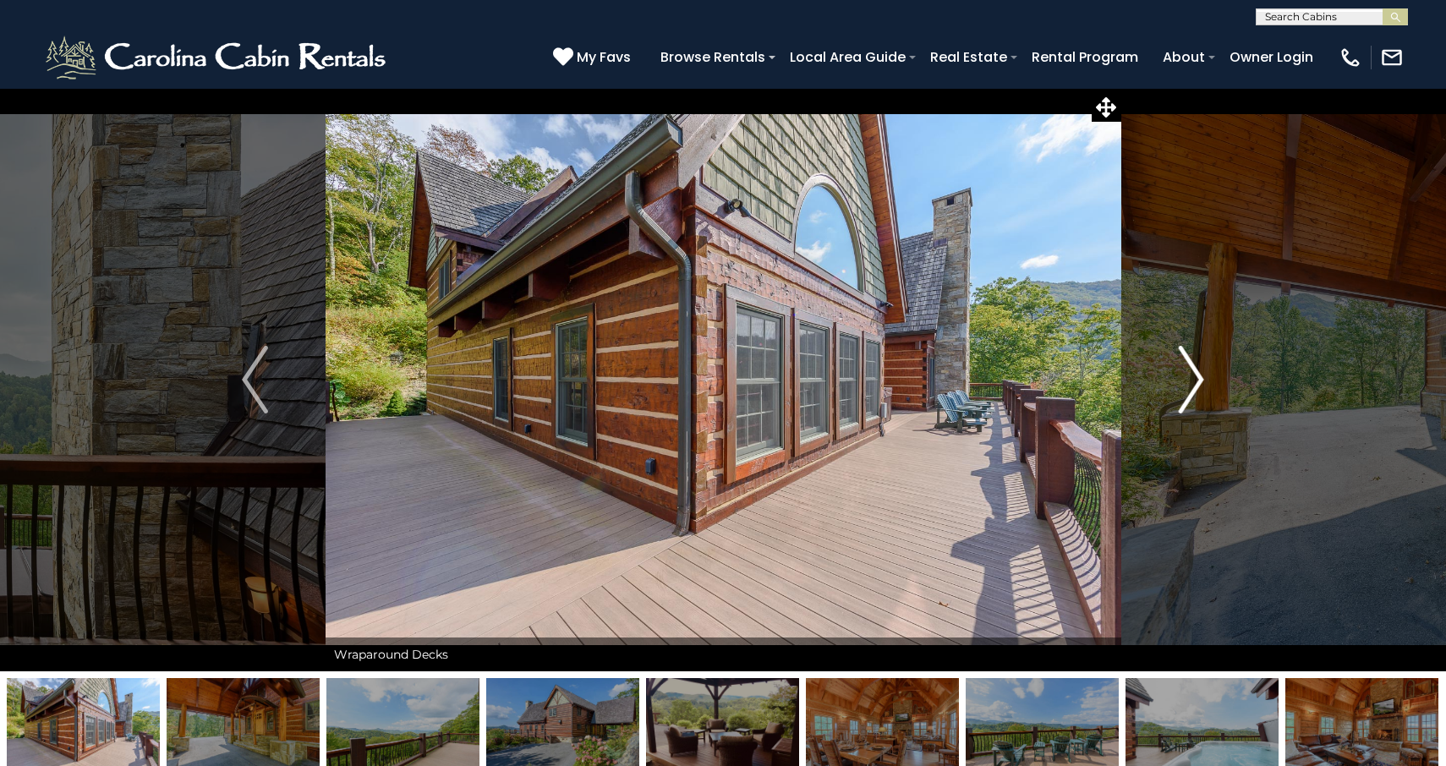
click at [1191, 380] on img "Next" at bounding box center [1190, 380] width 25 height 68
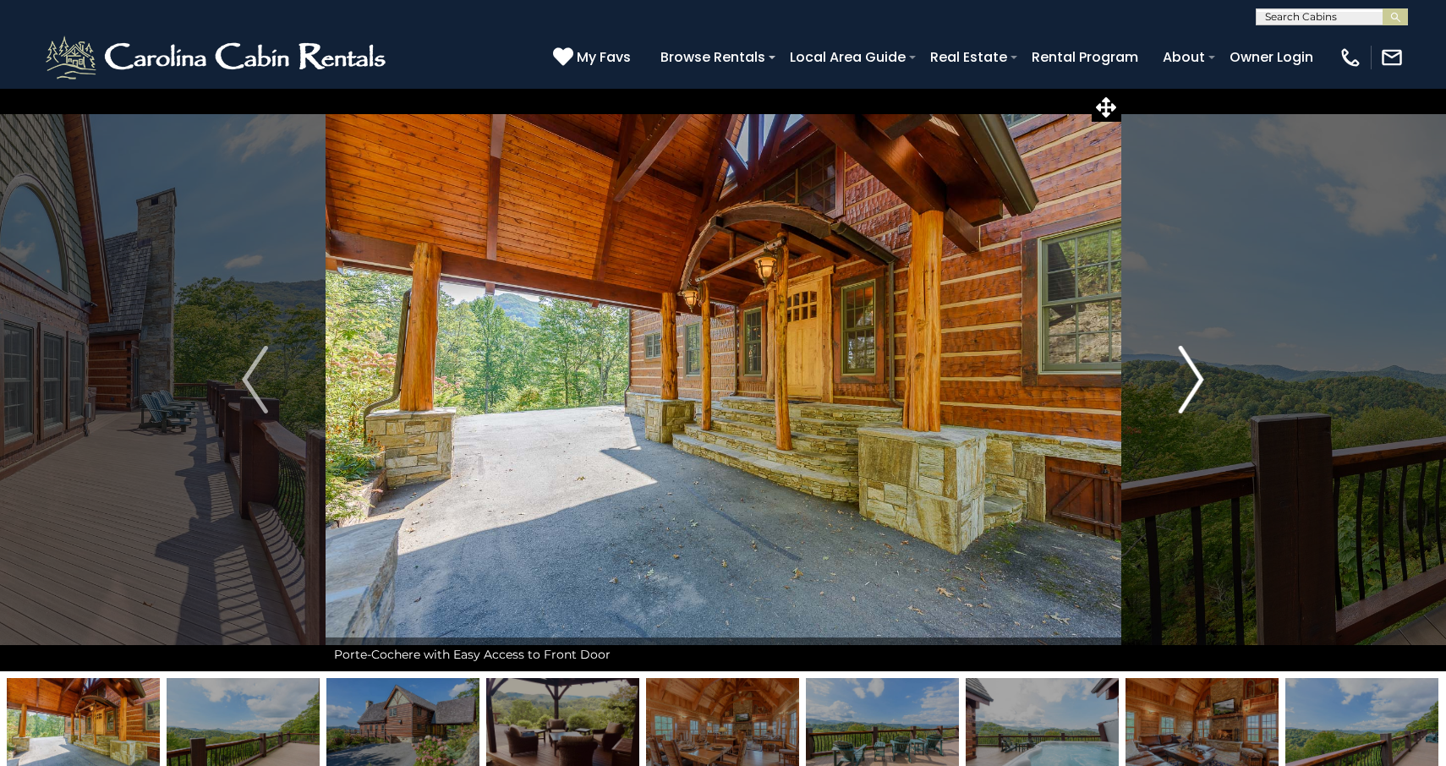
click at [1191, 380] on img "Next" at bounding box center [1190, 380] width 25 height 68
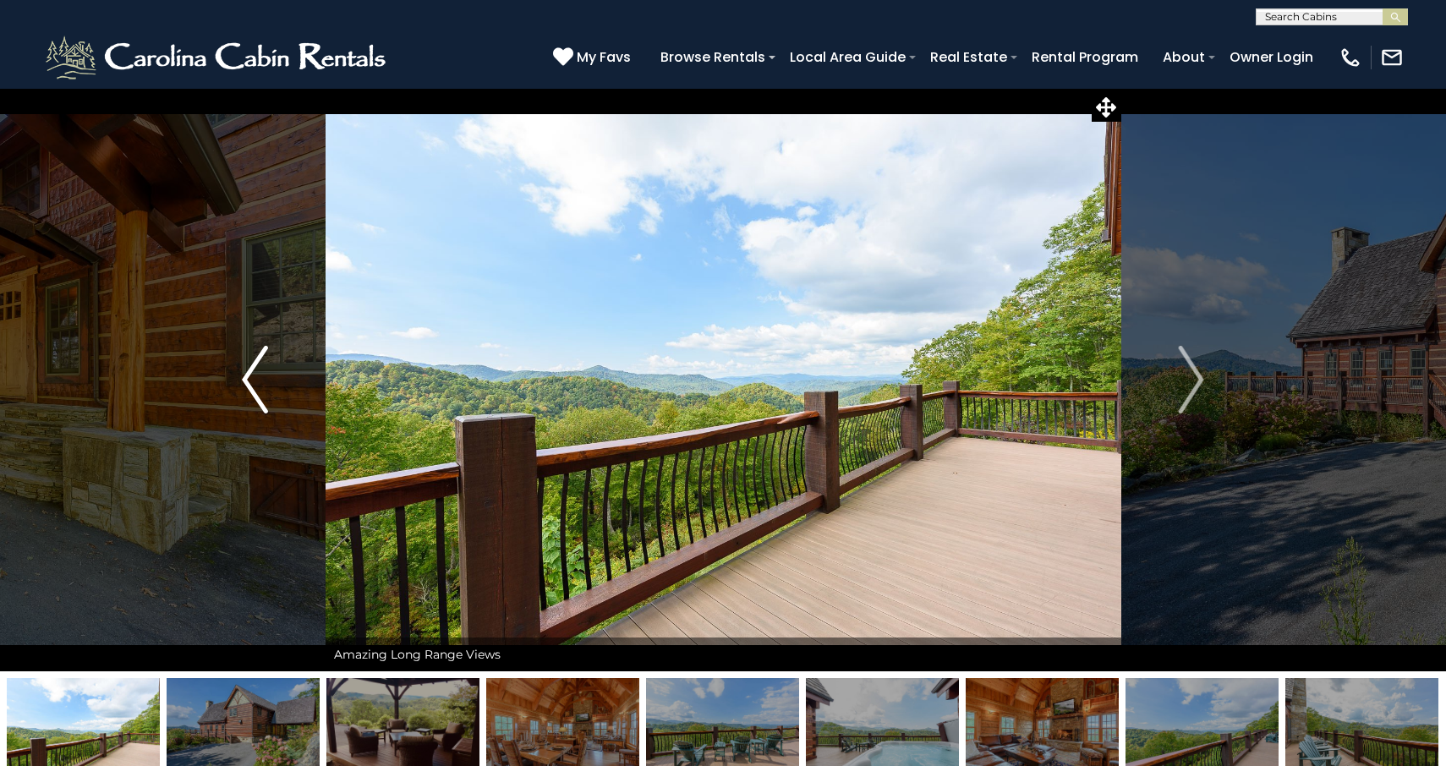
click at [237, 376] on button "Previous" at bounding box center [254, 380] width 141 height 584
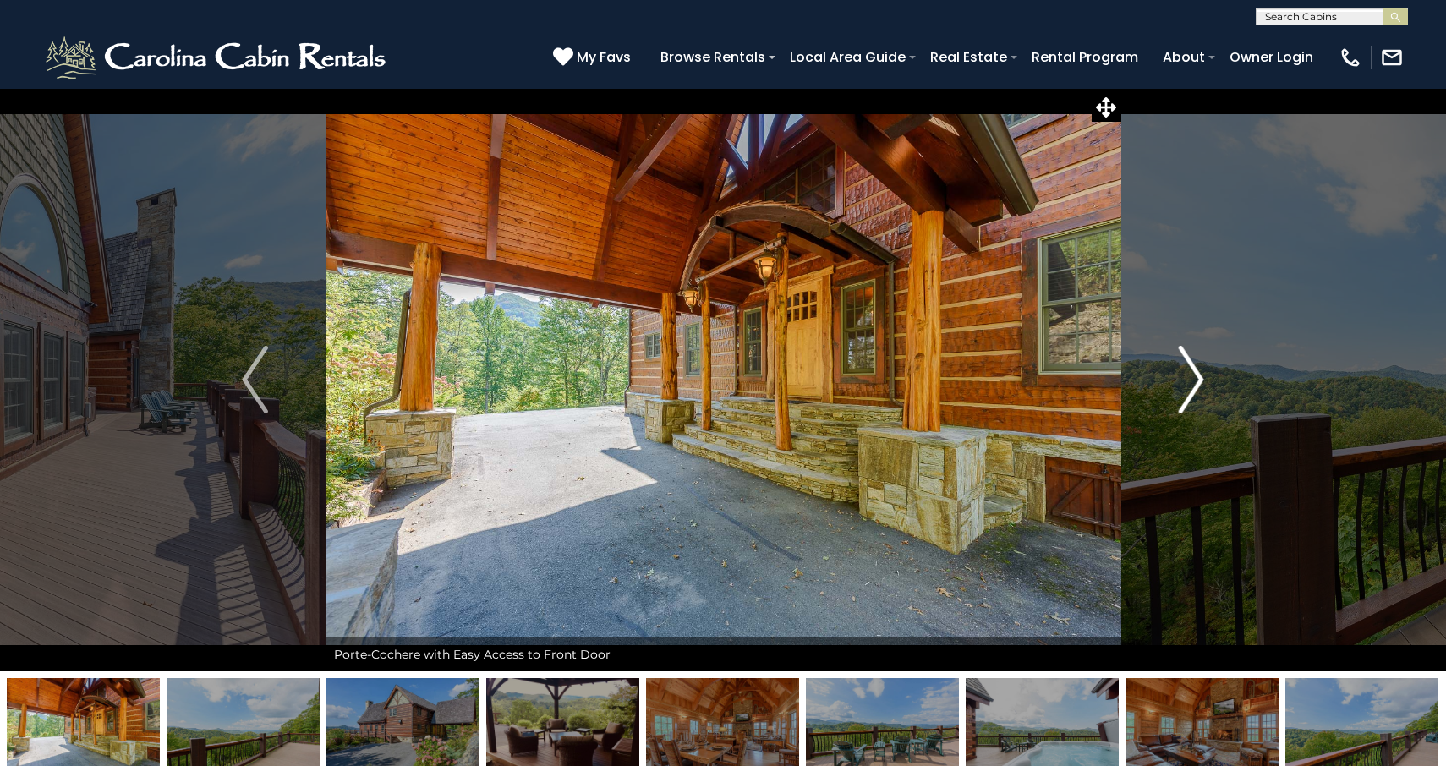
click at [1177, 399] on button "Next" at bounding box center [1191, 380] width 141 height 584
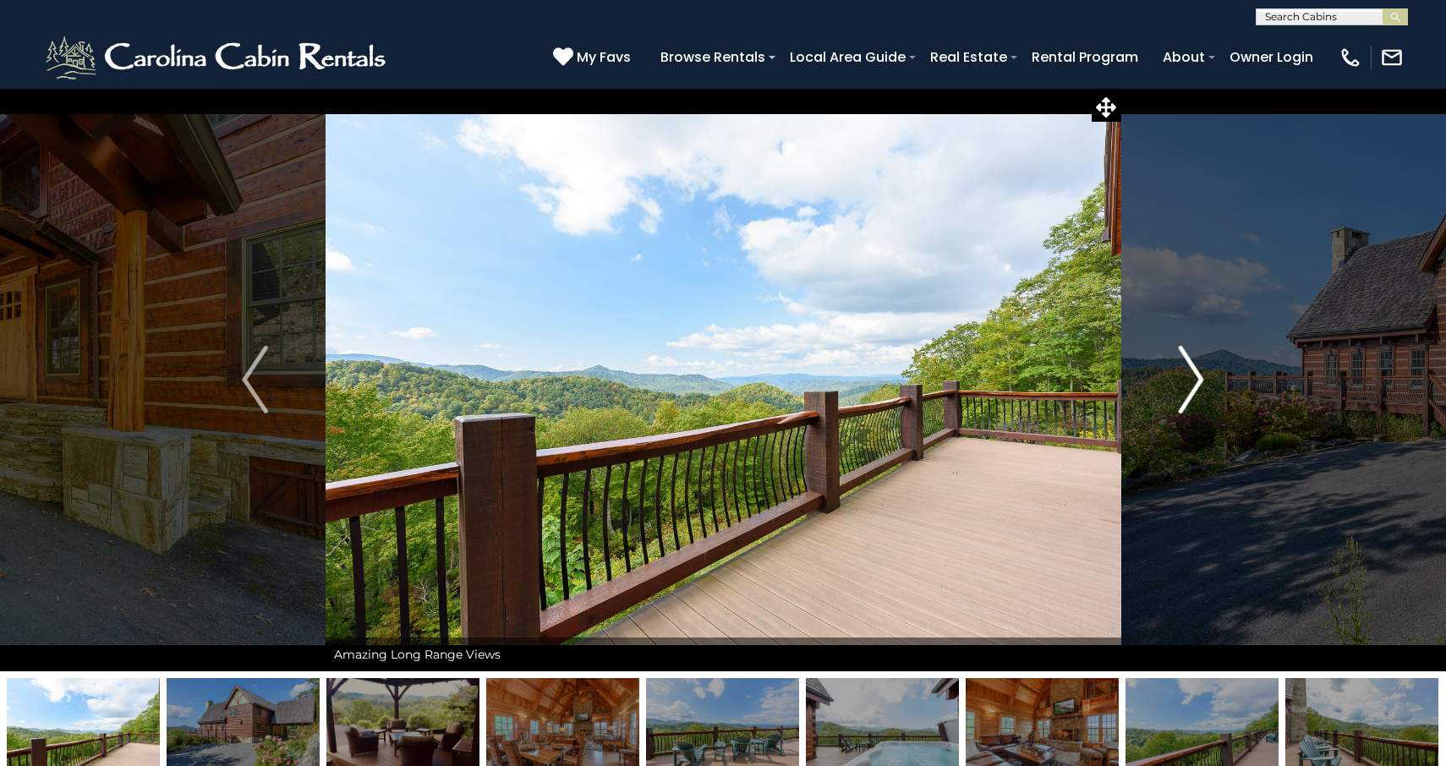
click at [1177, 399] on button "Next" at bounding box center [1191, 380] width 141 height 584
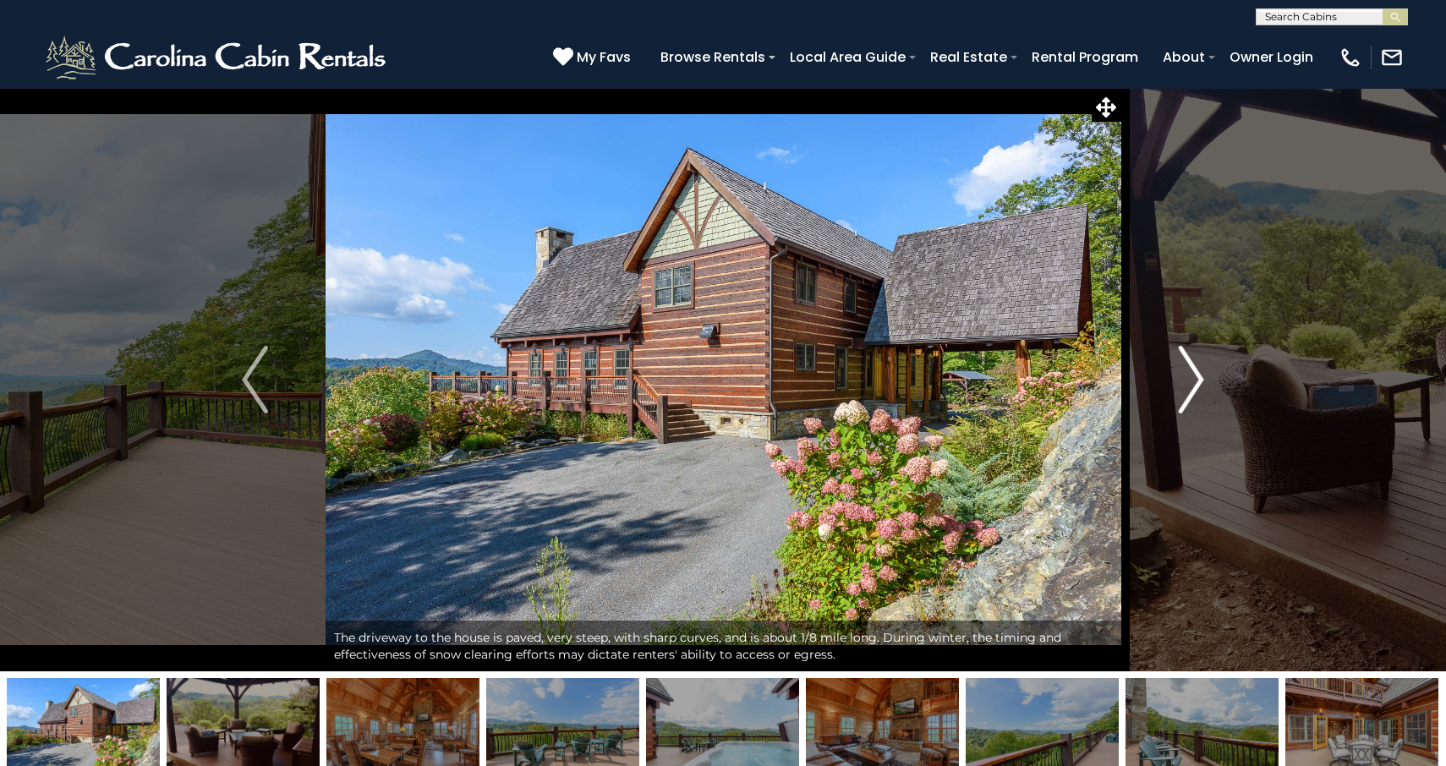
click at [1192, 385] on img "Next" at bounding box center [1190, 380] width 25 height 68
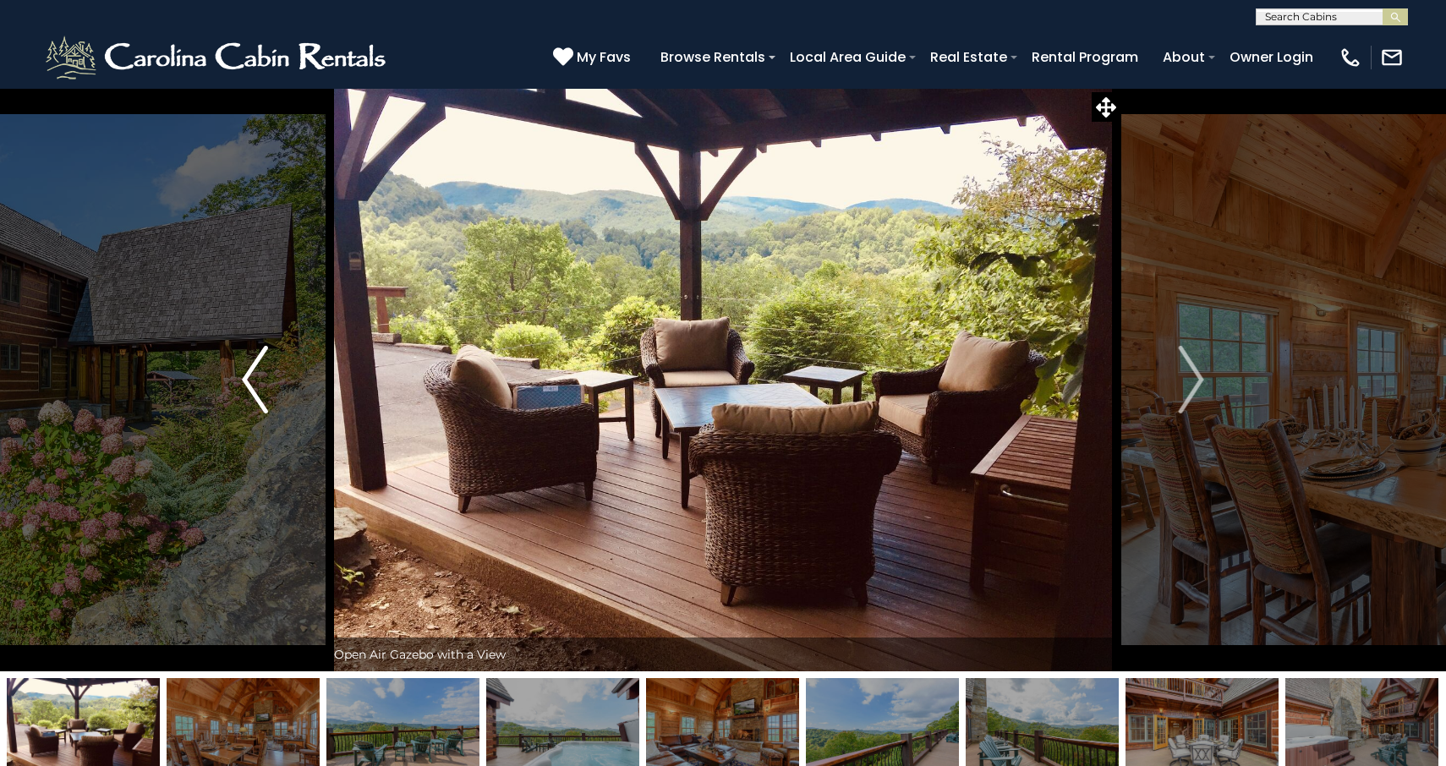
click at [238, 375] on button "Previous" at bounding box center [254, 380] width 141 height 584
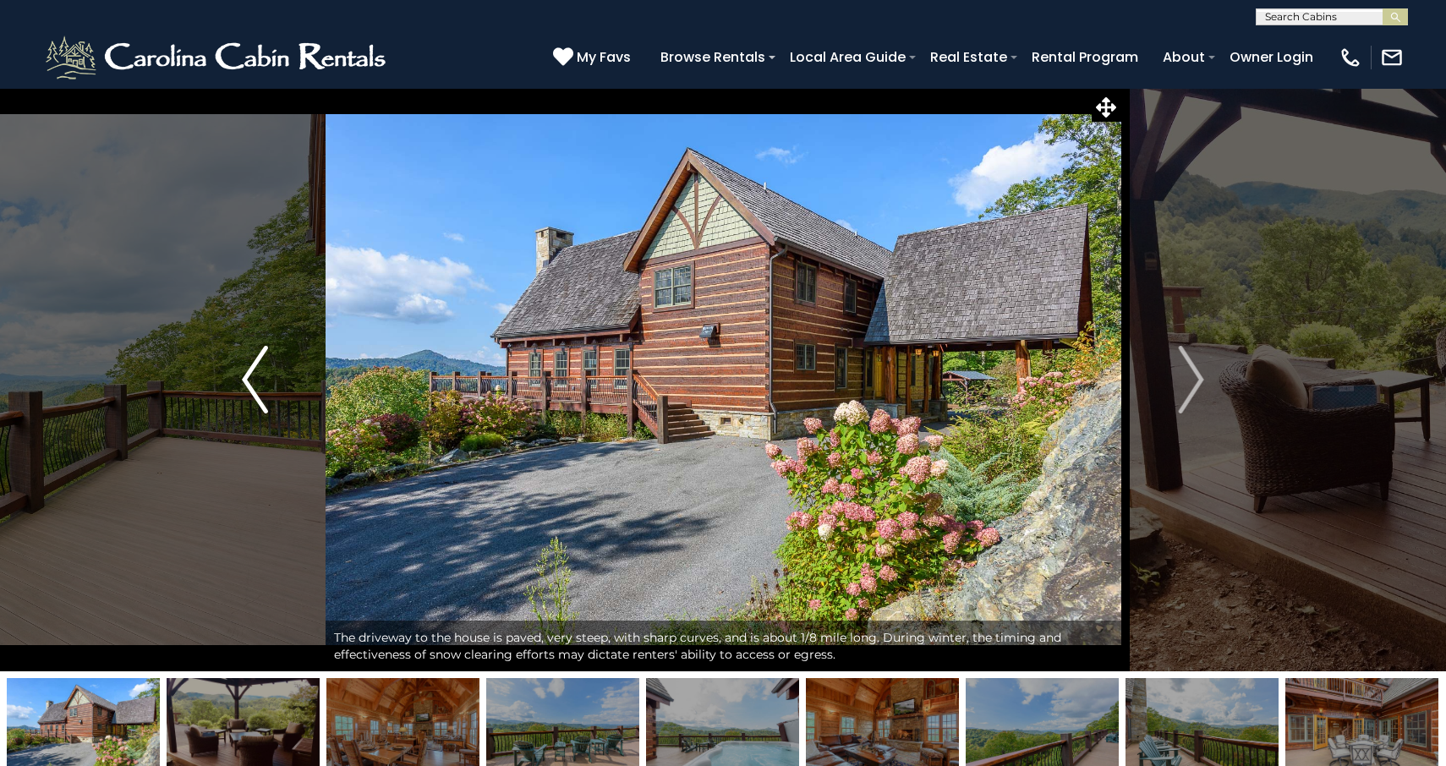
click at [238, 375] on button "Previous" at bounding box center [254, 380] width 141 height 584
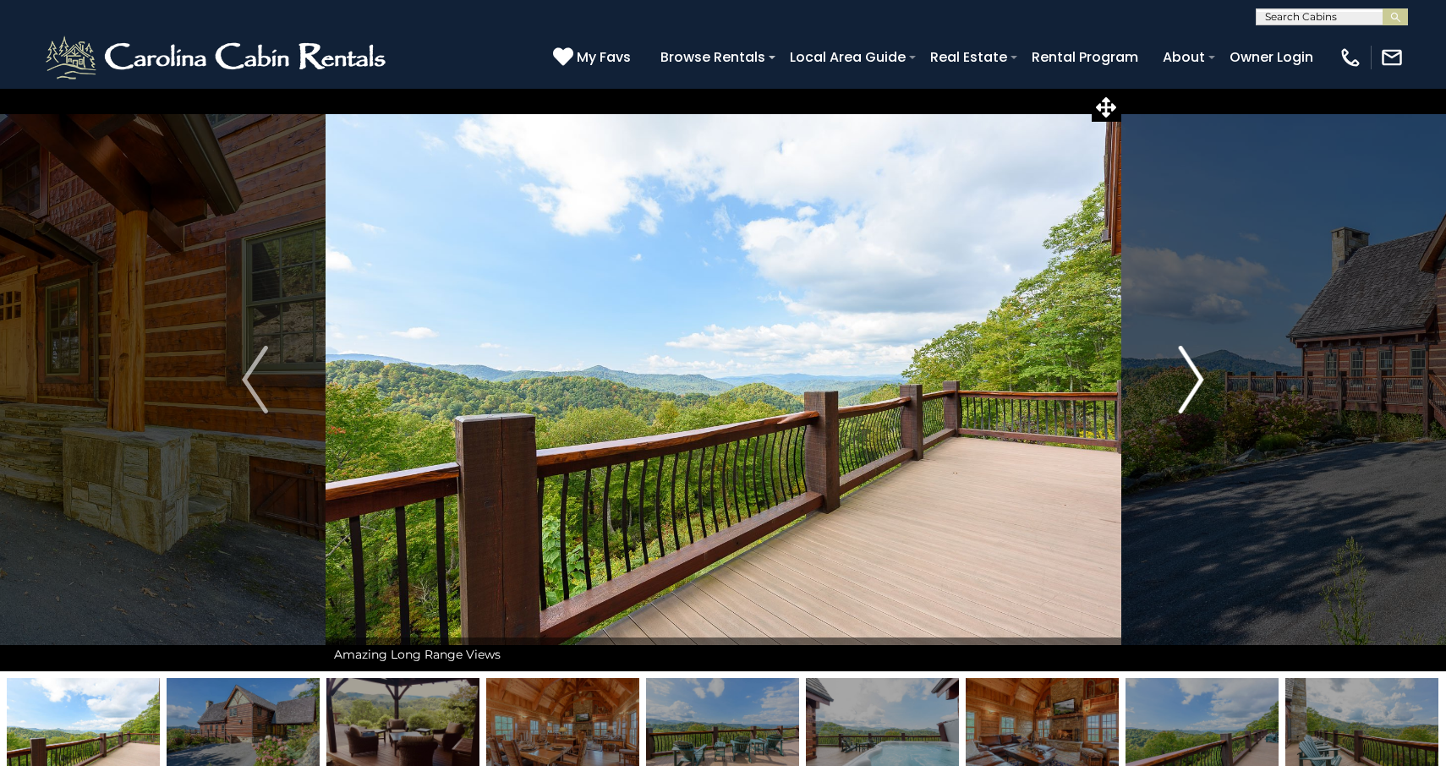
click at [1194, 376] on img "Next" at bounding box center [1190, 380] width 25 height 68
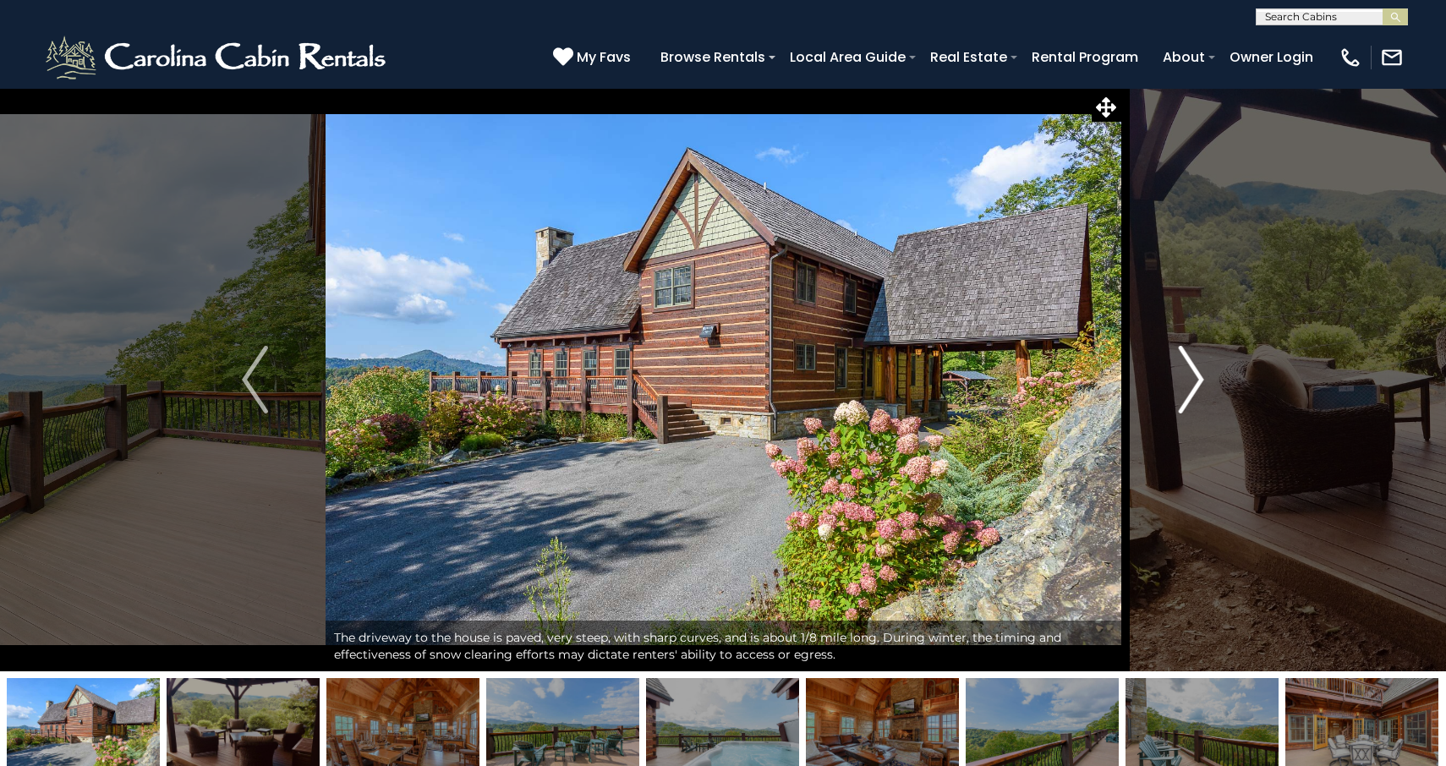
click at [1194, 376] on img "Next" at bounding box center [1190, 380] width 25 height 68
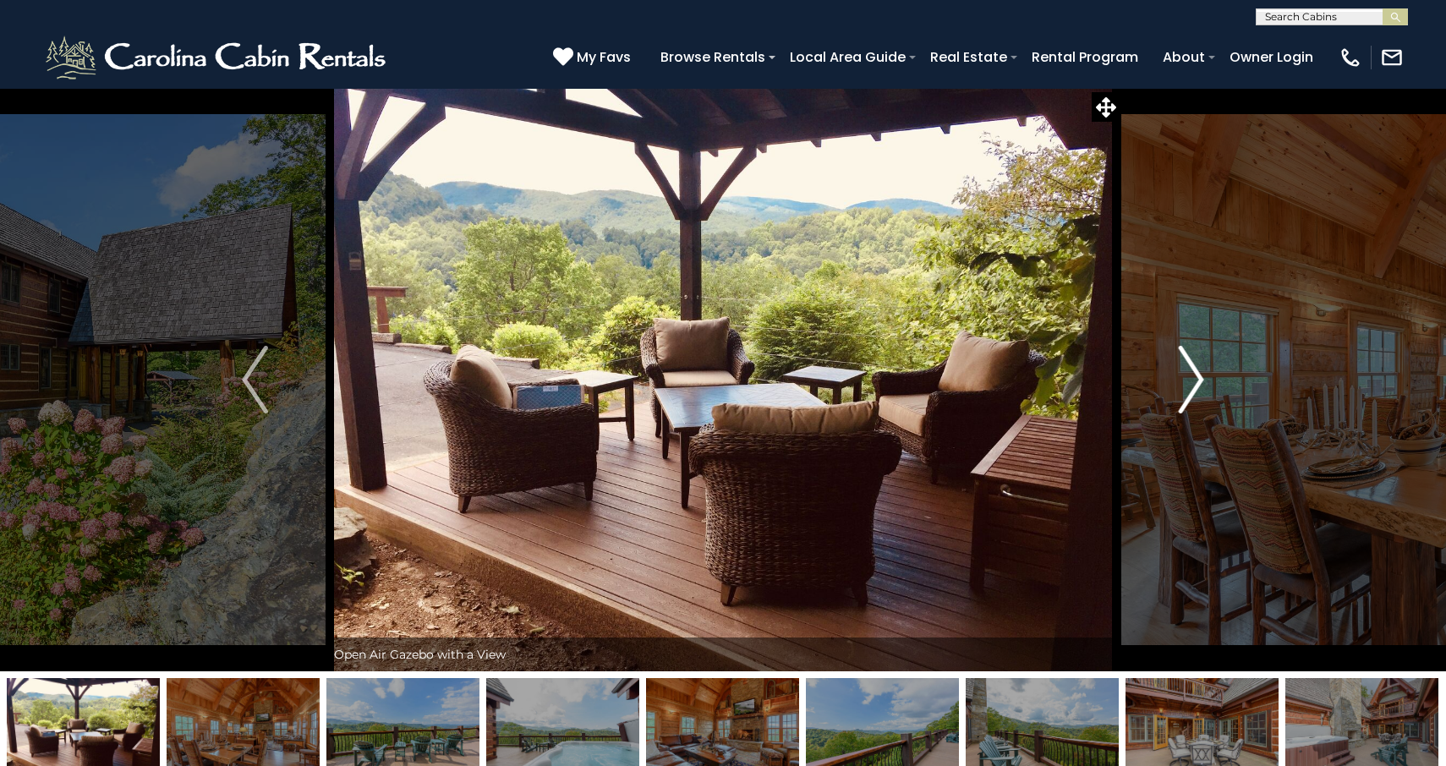
click at [1194, 376] on img "Next" at bounding box center [1190, 380] width 25 height 68
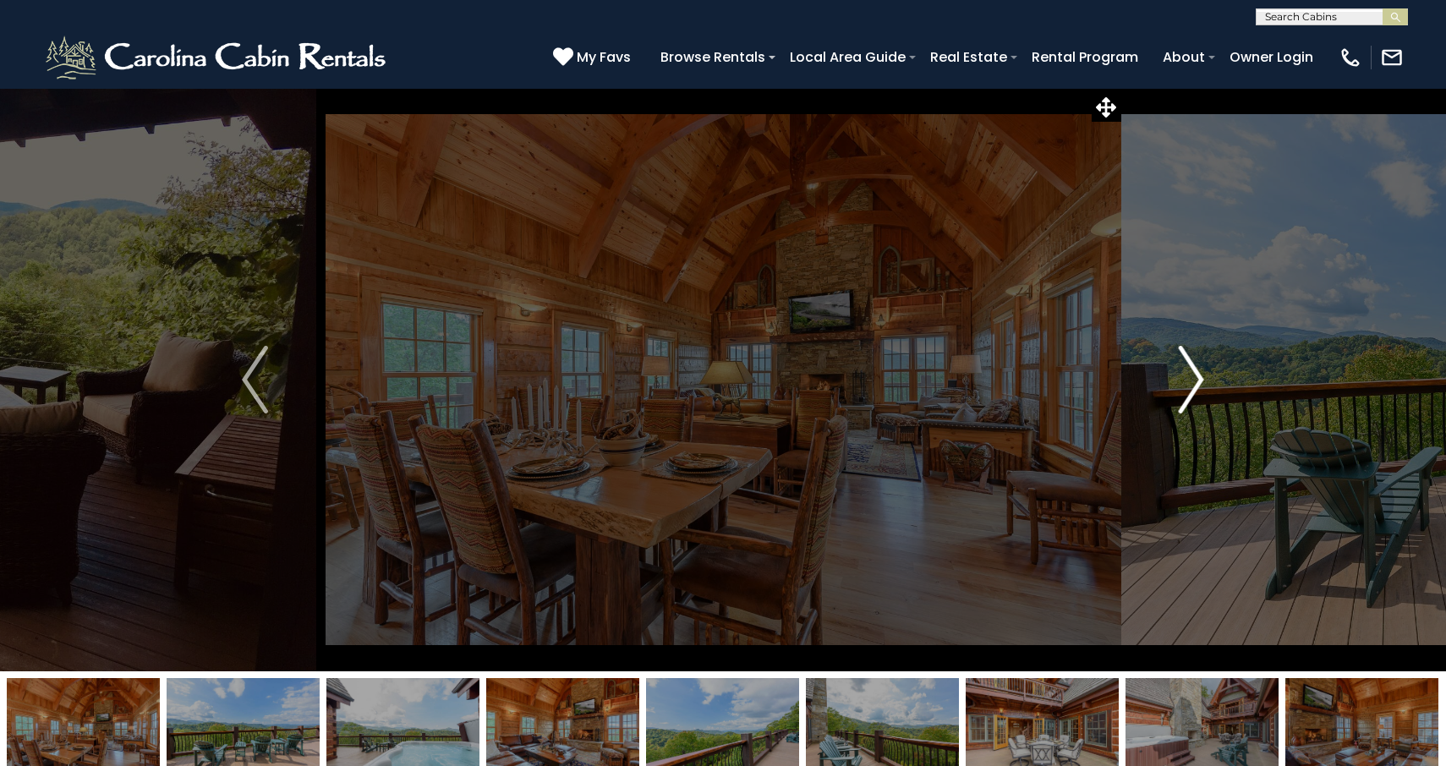
click at [1194, 376] on img "Next" at bounding box center [1190, 380] width 25 height 68
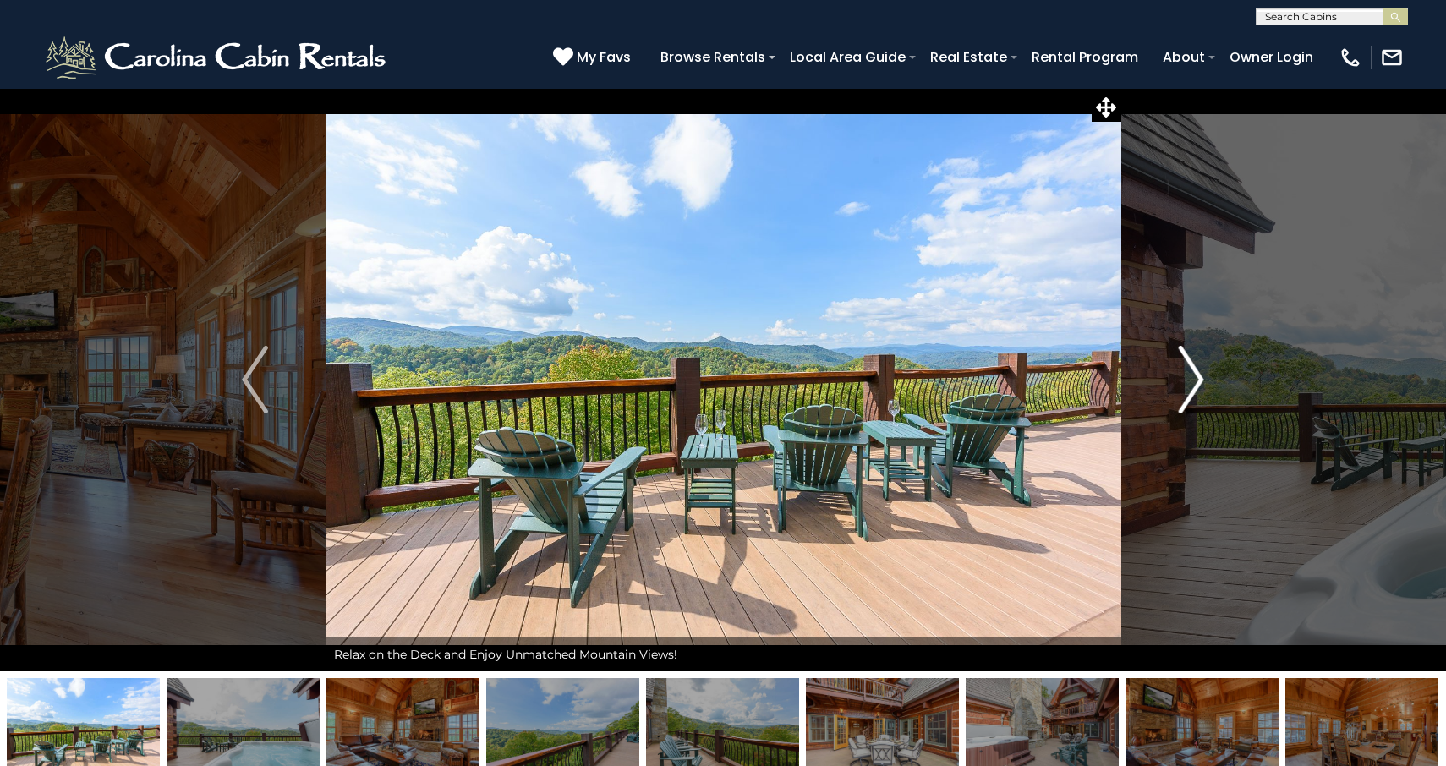
click at [1194, 376] on img "Next" at bounding box center [1190, 380] width 25 height 68
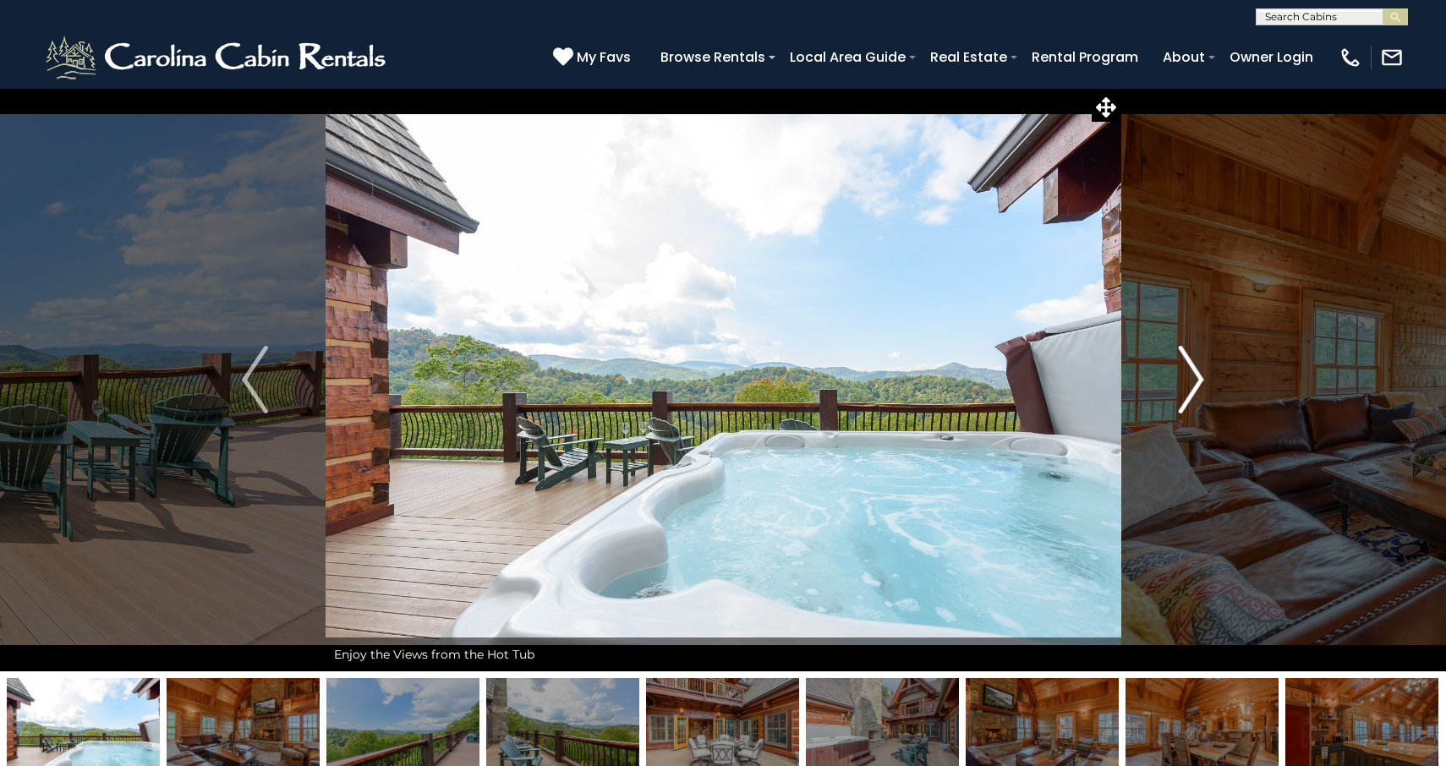
click at [1194, 376] on img "Next" at bounding box center [1190, 380] width 25 height 68
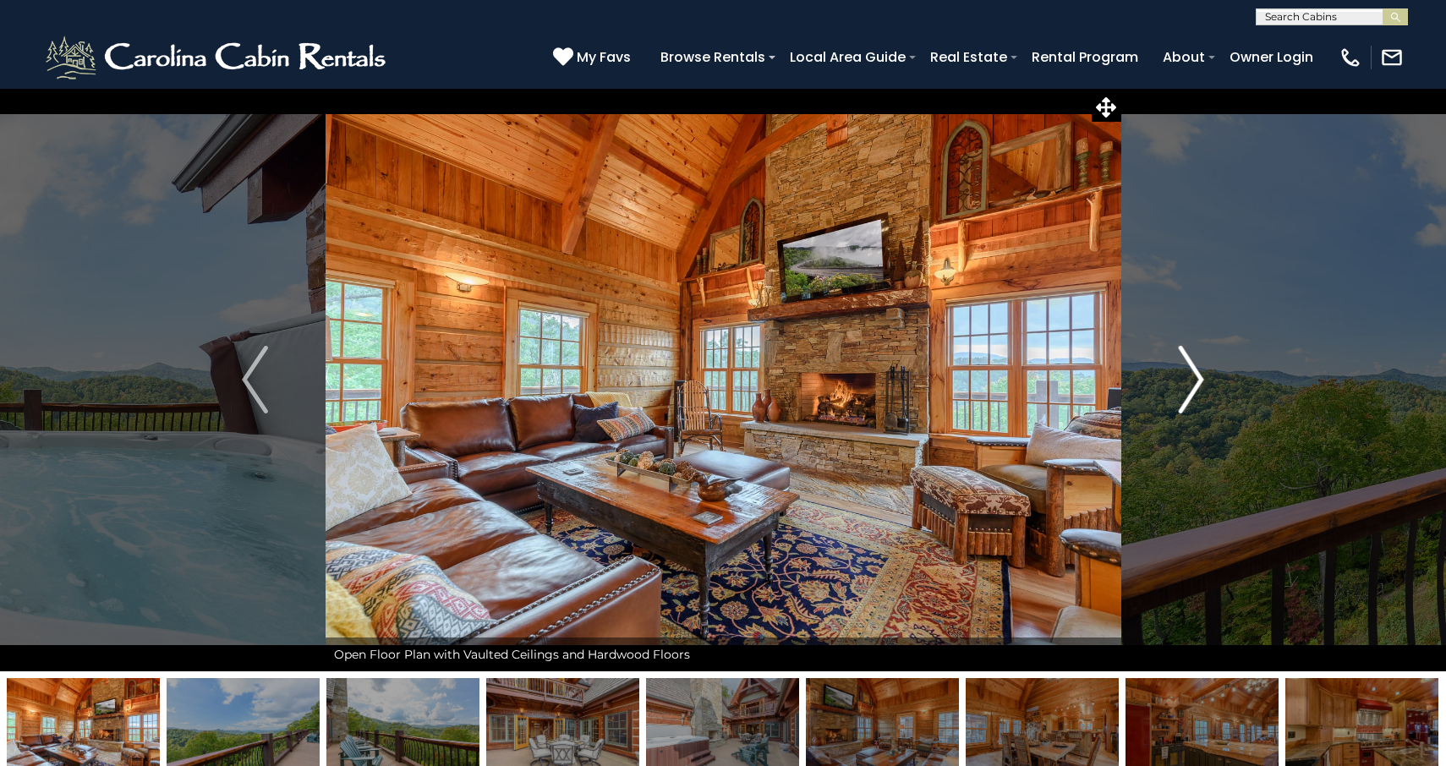
click at [1194, 376] on img "Next" at bounding box center [1190, 380] width 25 height 68
